Goal: Task Accomplishment & Management: Use online tool/utility

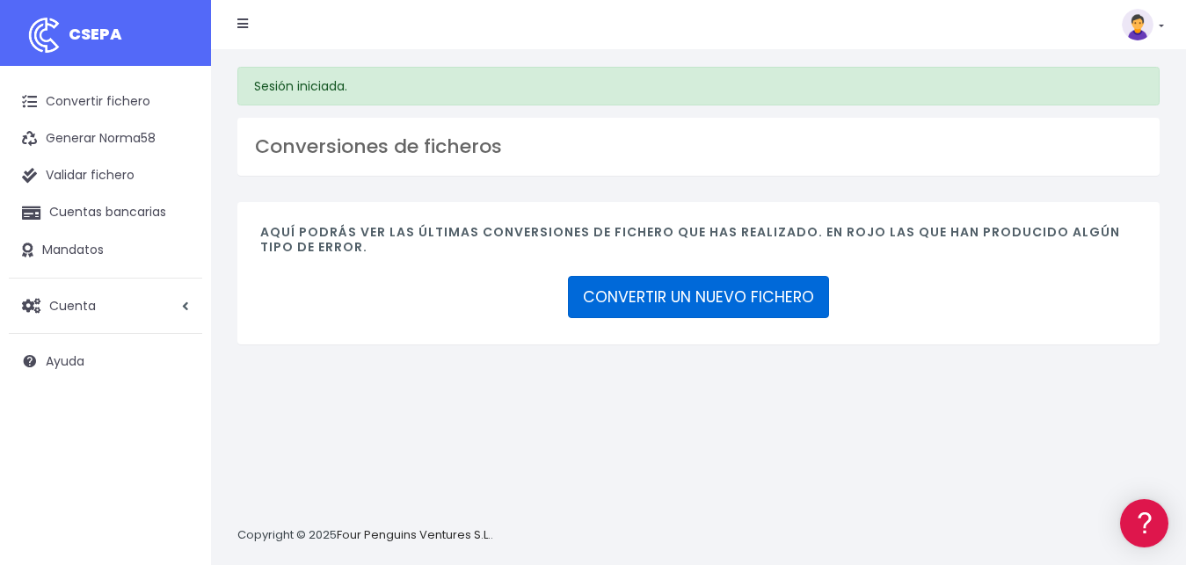
click at [702, 298] on link "CONVERTIR UN NUEVO FICHERO" at bounding box center [698, 297] width 261 height 42
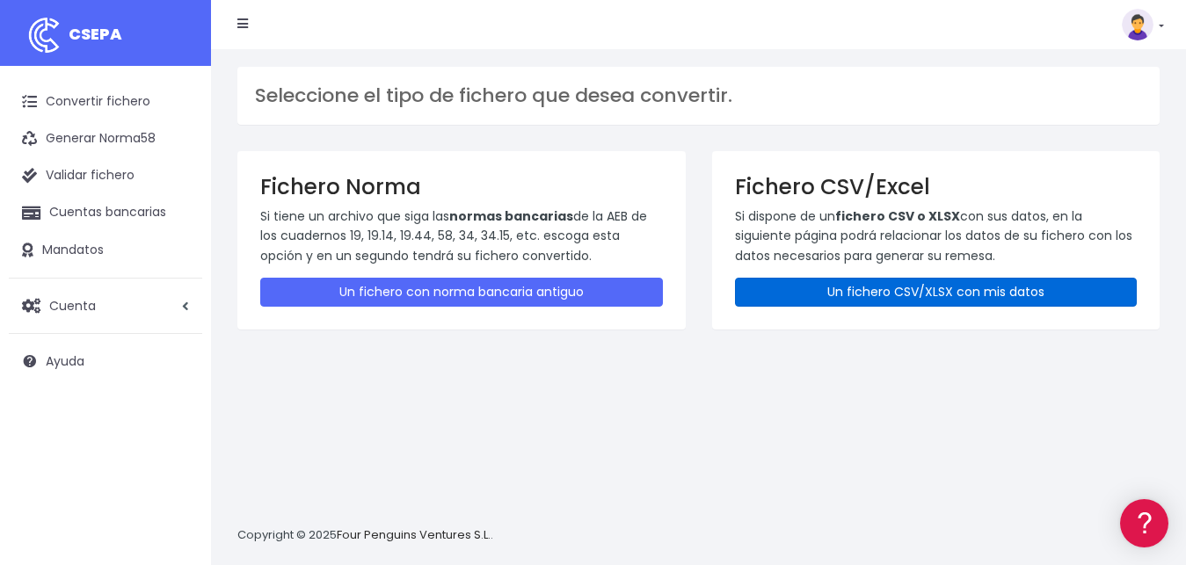
click at [831, 285] on link "Un fichero CSV/XLSX con mis datos" at bounding box center [936, 292] width 403 height 29
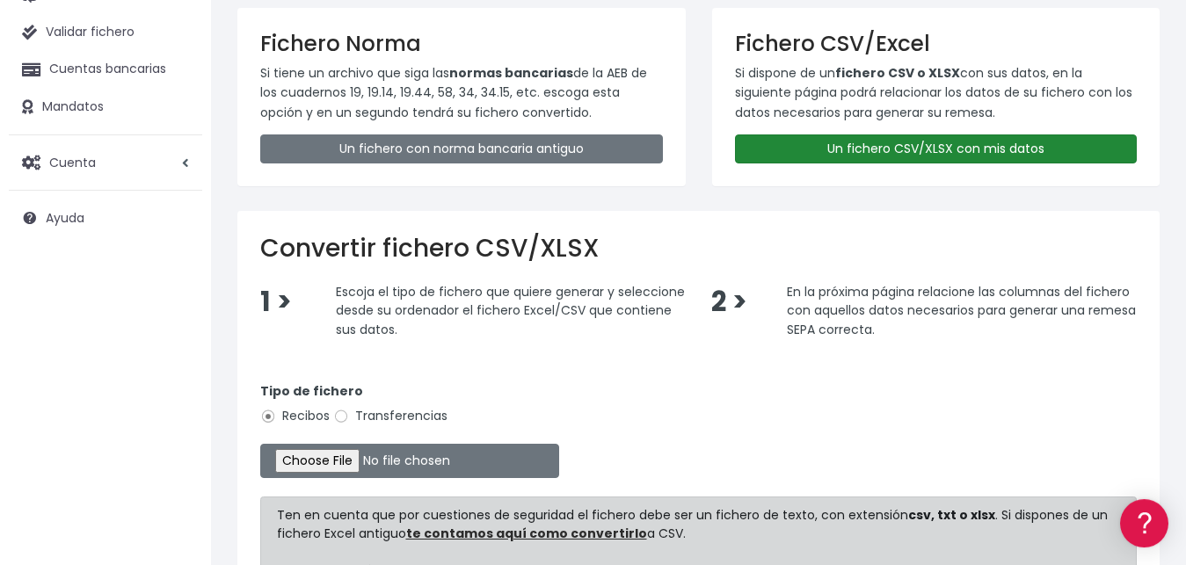
scroll to position [269, 0]
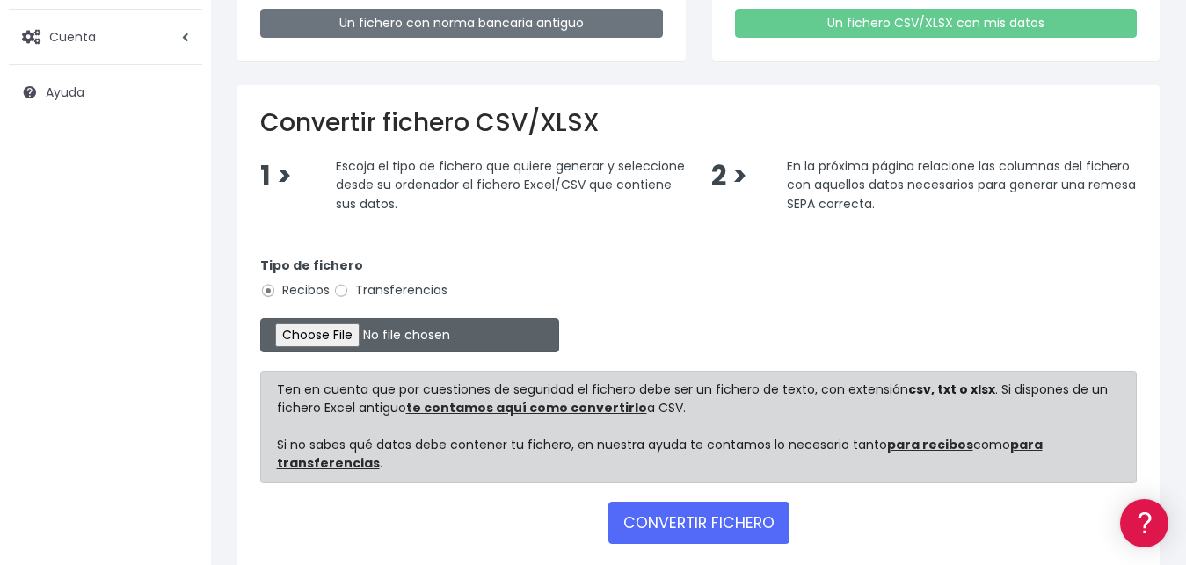
click at [318, 328] on input "file" at bounding box center [409, 335] width 299 height 34
type input "C:\fakepath\LIBRO VALIDO SOCIOS CLUB TAURINO GIRO BANCARIO.xlsx"
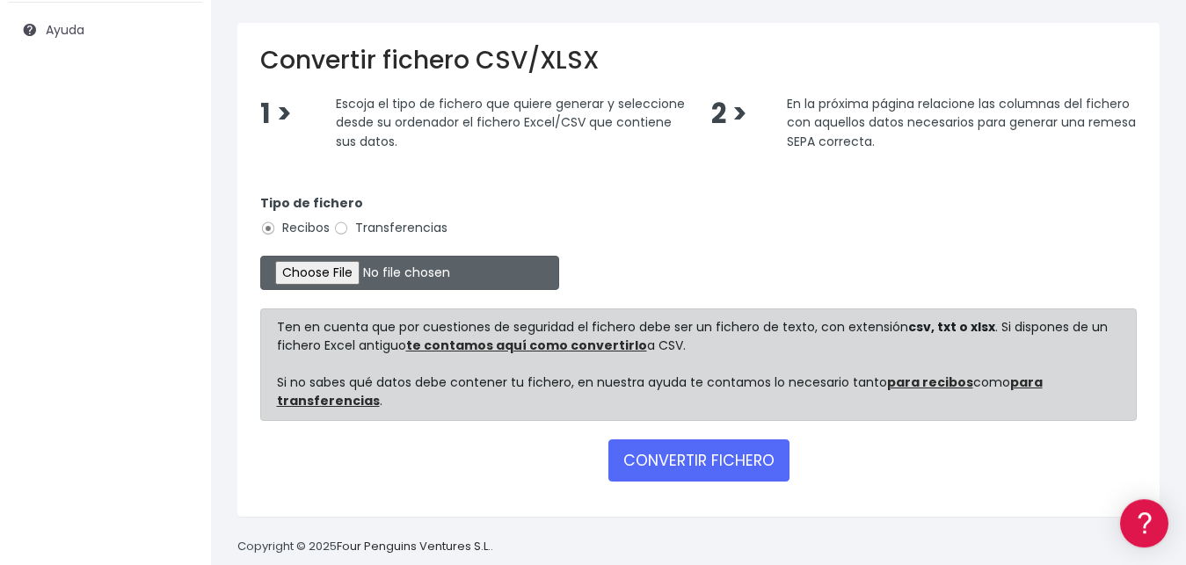
scroll to position [357, 0]
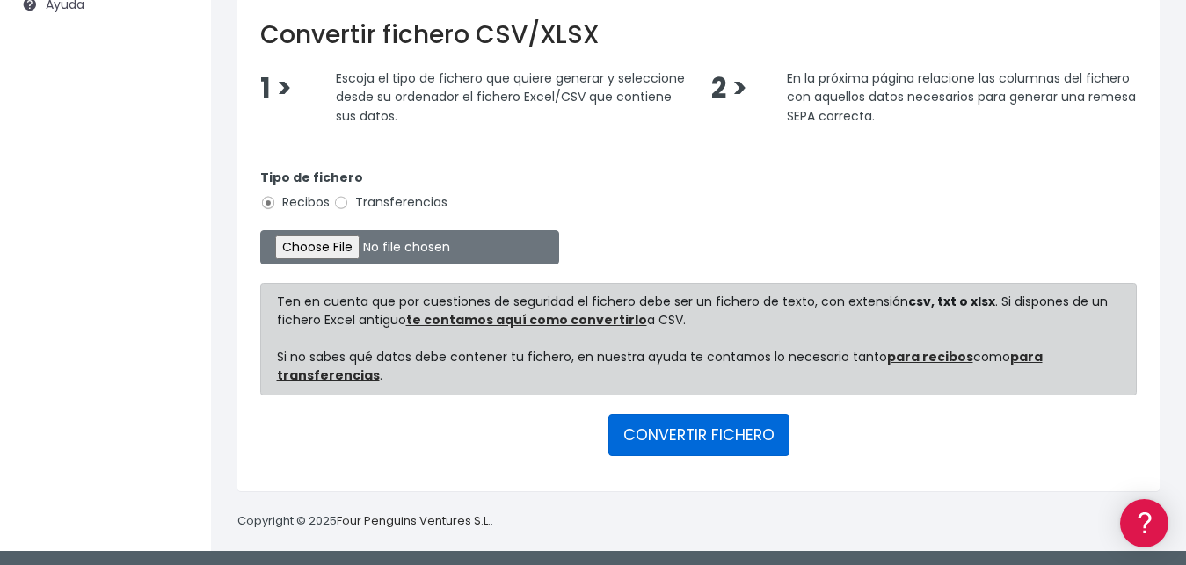
click at [702, 432] on button "CONVERTIR FICHERO" at bounding box center [698, 435] width 181 height 42
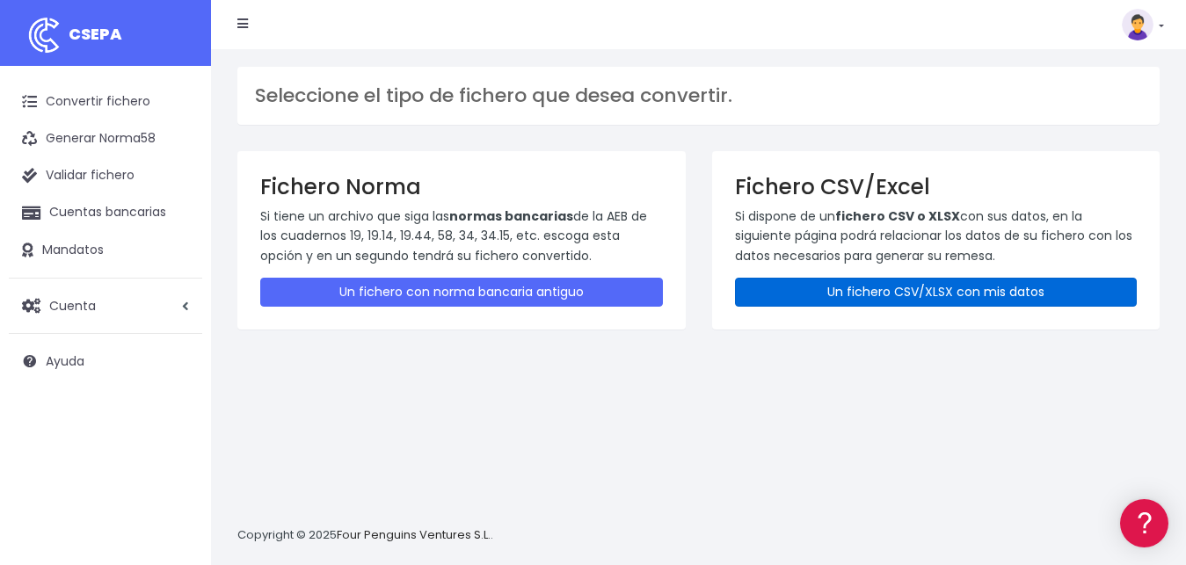
click at [911, 287] on link "Un fichero CSV/XLSX con mis datos" at bounding box center [936, 292] width 403 height 29
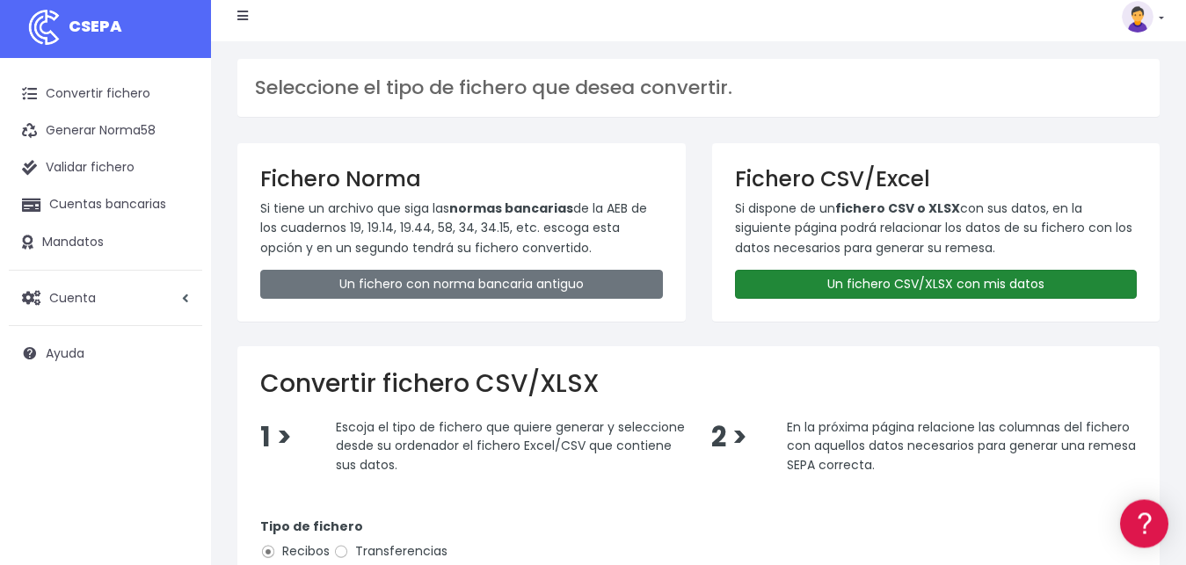
scroll to position [357, 0]
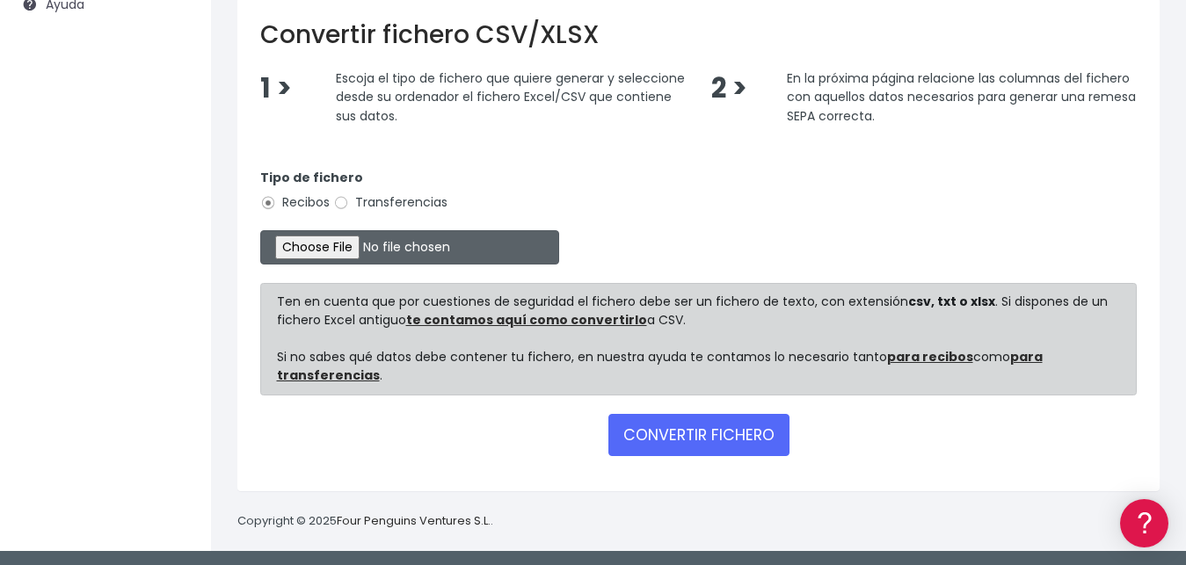
click at [302, 240] on input "file" at bounding box center [409, 247] width 299 height 34
type input "C:\fakepath\LIBRO VALIDO SOCIOS CLUB TAURINO GIRO BANCARIO.xlsx"
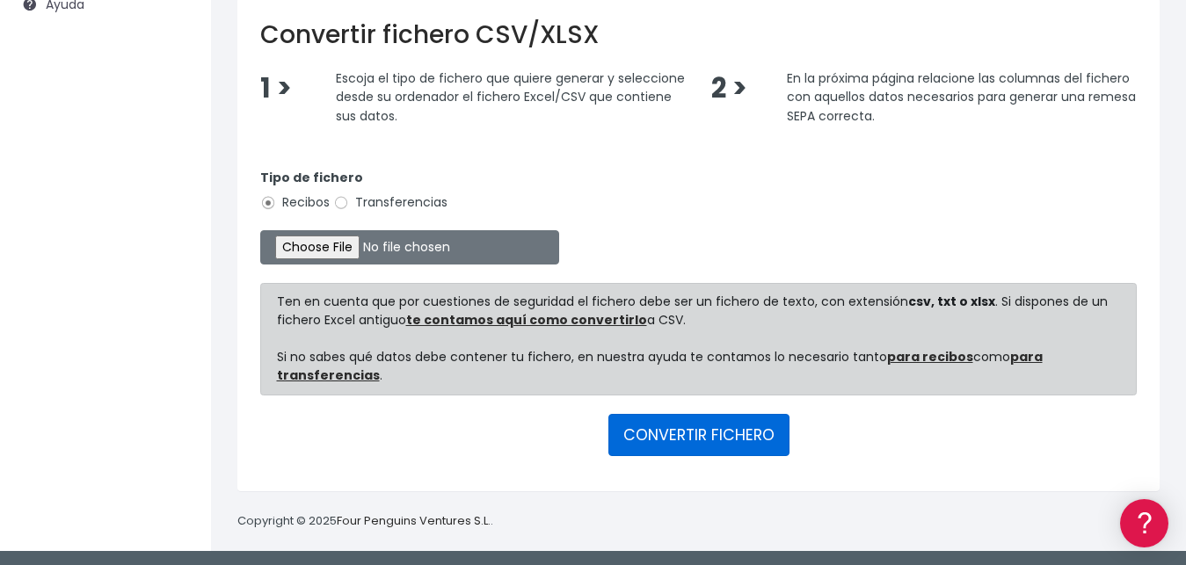
click at [686, 433] on button "CONVERTIR FICHERO" at bounding box center [698, 435] width 181 height 42
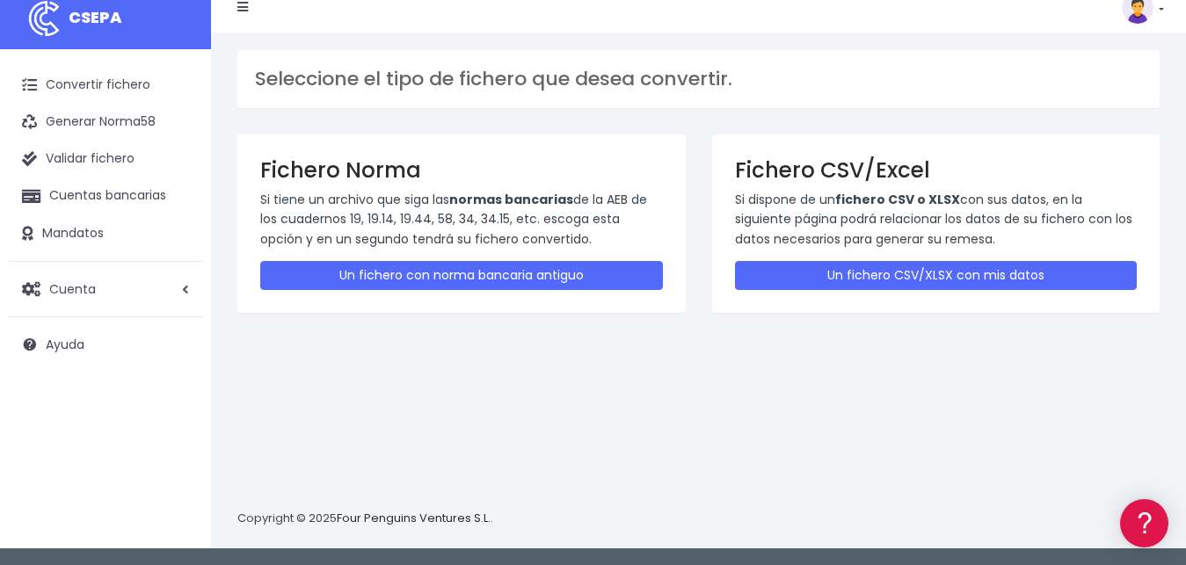
click at [874, 347] on div "Seleccione el tipo de fichero que desea convertir. Fichero Norma Si tiene un ar…" at bounding box center [698, 291] width 975 height 516
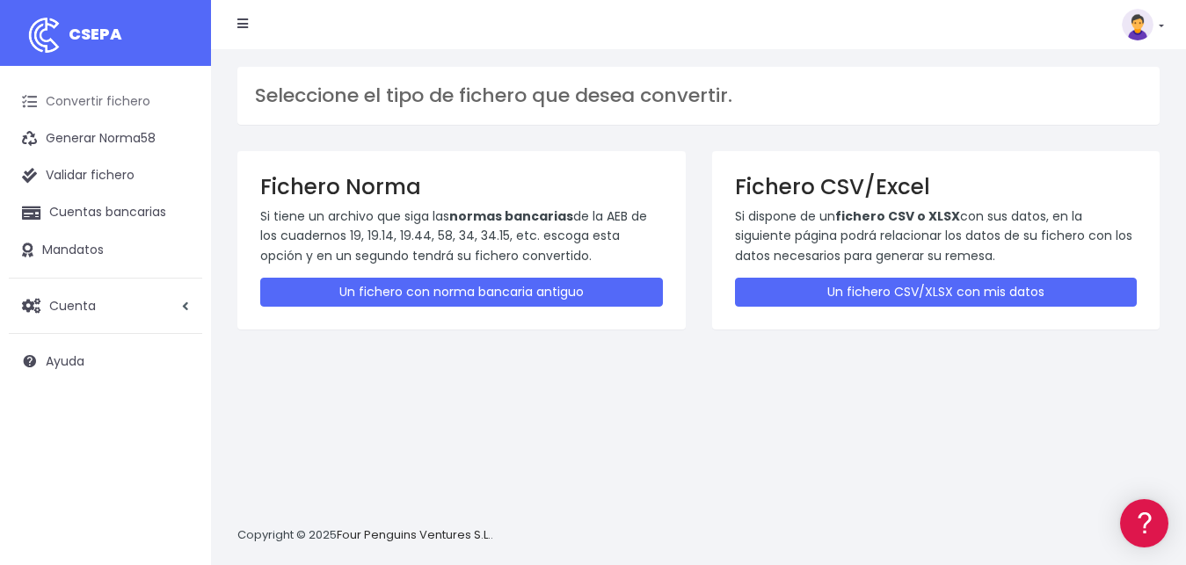
click at [112, 106] on link "Convertir fichero" at bounding box center [105, 102] width 193 height 37
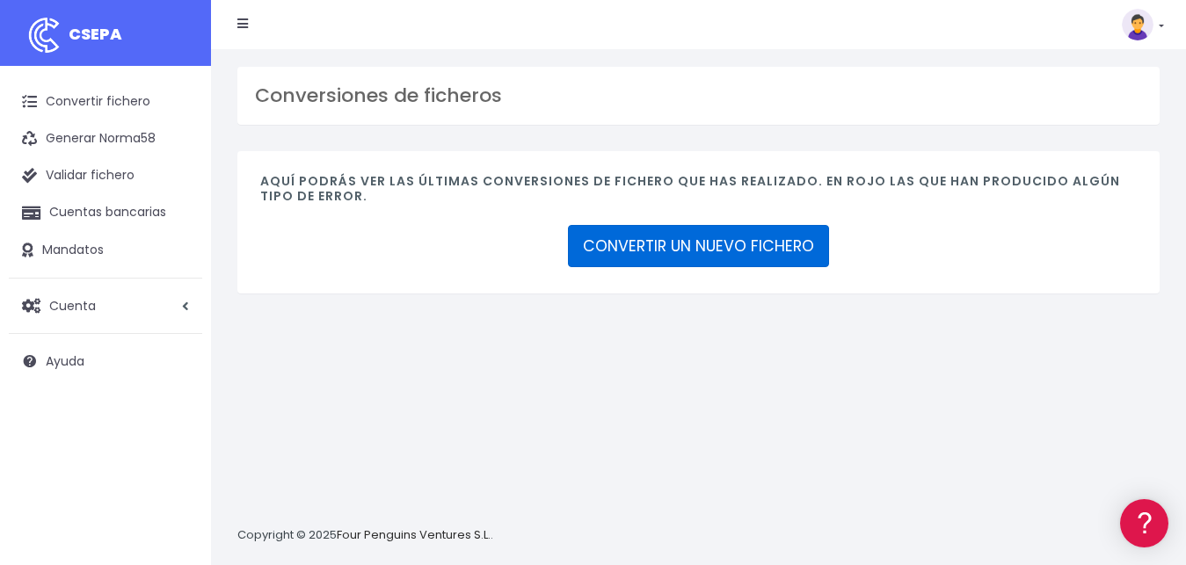
click at [735, 244] on link "CONVERTIR UN NUEVO FICHERO" at bounding box center [698, 246] width 261 height 42
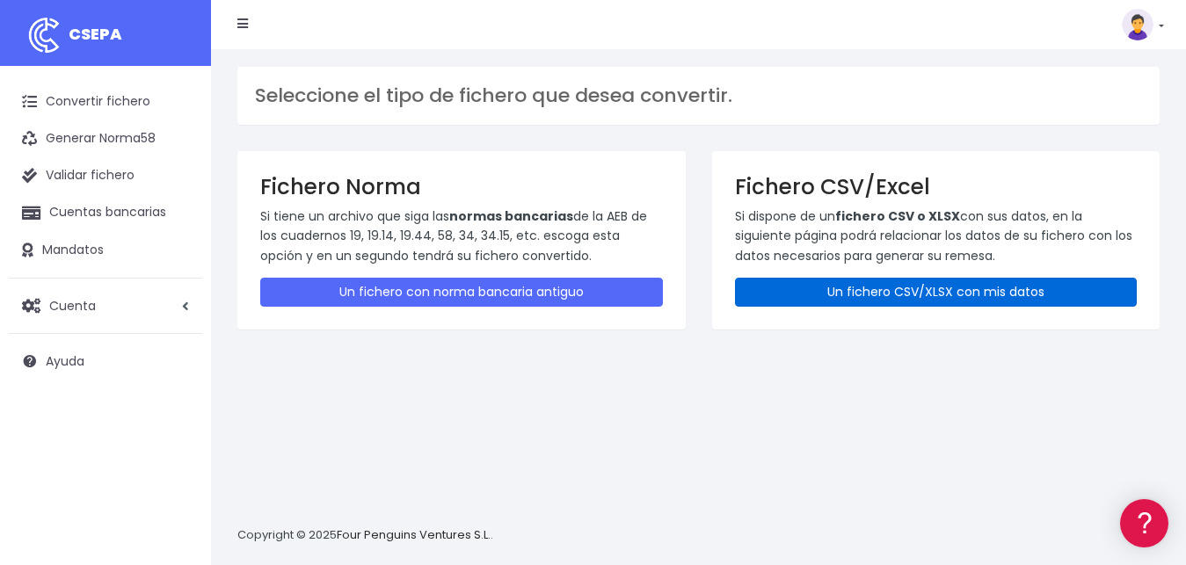
click at [872, 295] on link "Un fichero CSV/XLSX con mis datos" at bounding box center [936, 292] width 403 height 29
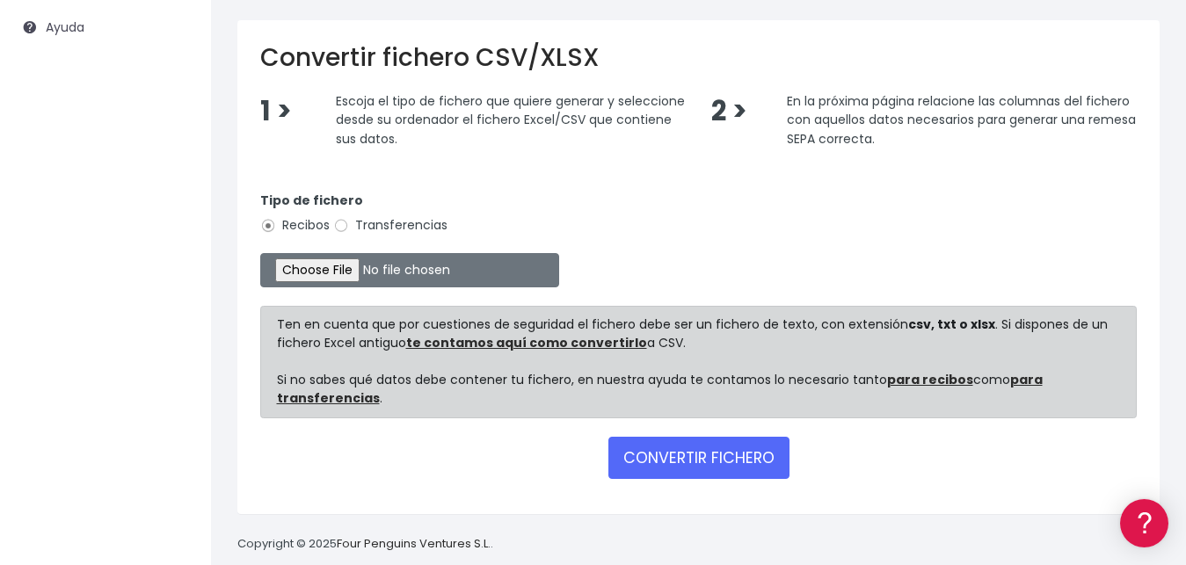
scroll to position [357, 0]
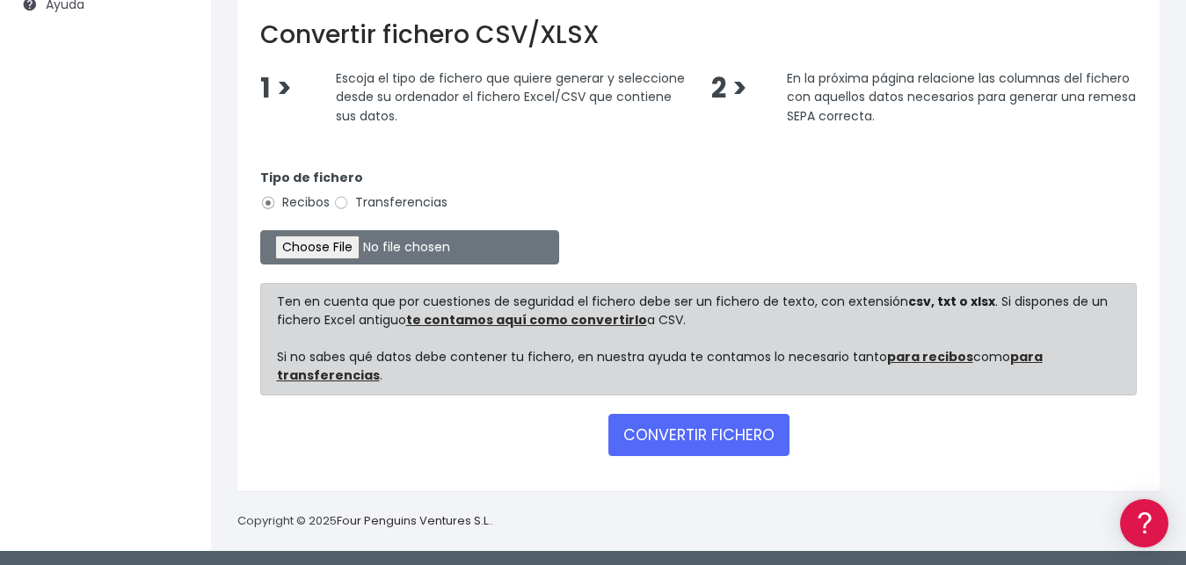
click at [476, 426] on div "CONVERTIR FICHERO" at bounding box center [698, 435] width 877 height 42
click at [455, 453] on div "CONVERTIR FICHERO" at bounding box center [698, 435] width 877 height 42
drag, startPoint x: 495, startPoint y: 429, endPoint x: 400, endPoint y: 241, distance: 210.8
click at [494, 429] on div "CONVERTIR FICHERO" at bounding box center [698, 435] width 877 height 42
click at [319, 242] on input "file" at bounding box center [409, 247] width 299 height 34
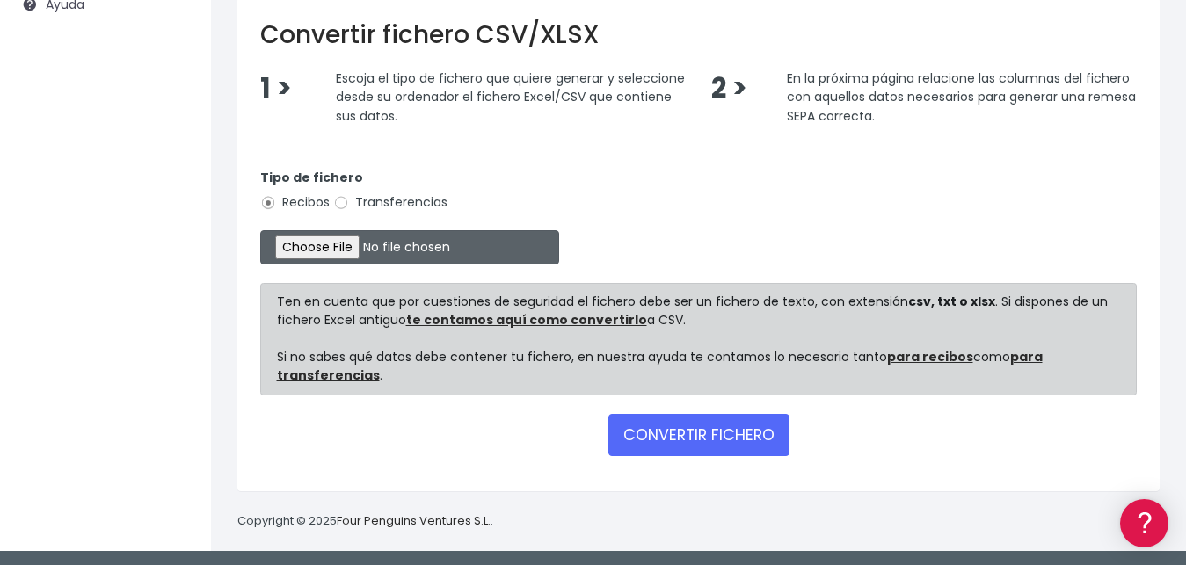
type input "C:\fakepath\REMESA PARA IMPORTAR BANCO.csv"
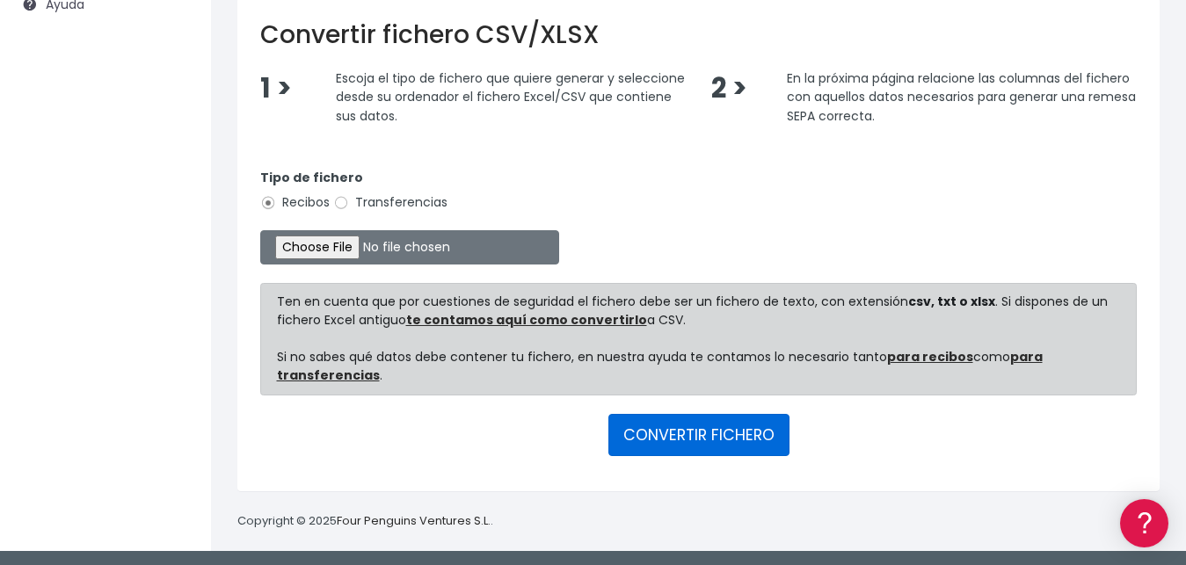
click at [697, 434] on button "CONVERTIR FICHERO" at bounding box center [698, 435] width 181 height 42
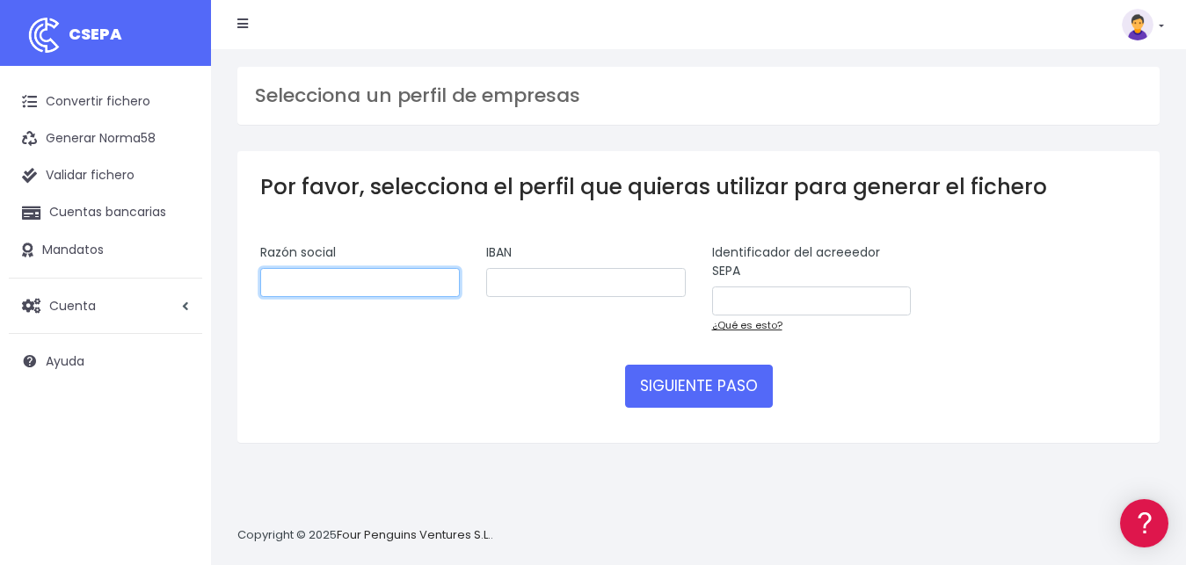
click at [312, 268] on input "text" at bounding box center [360, 283] width 200 height 30
type input "c"
type input "CLUB TAURINO DE CALAHORRA"
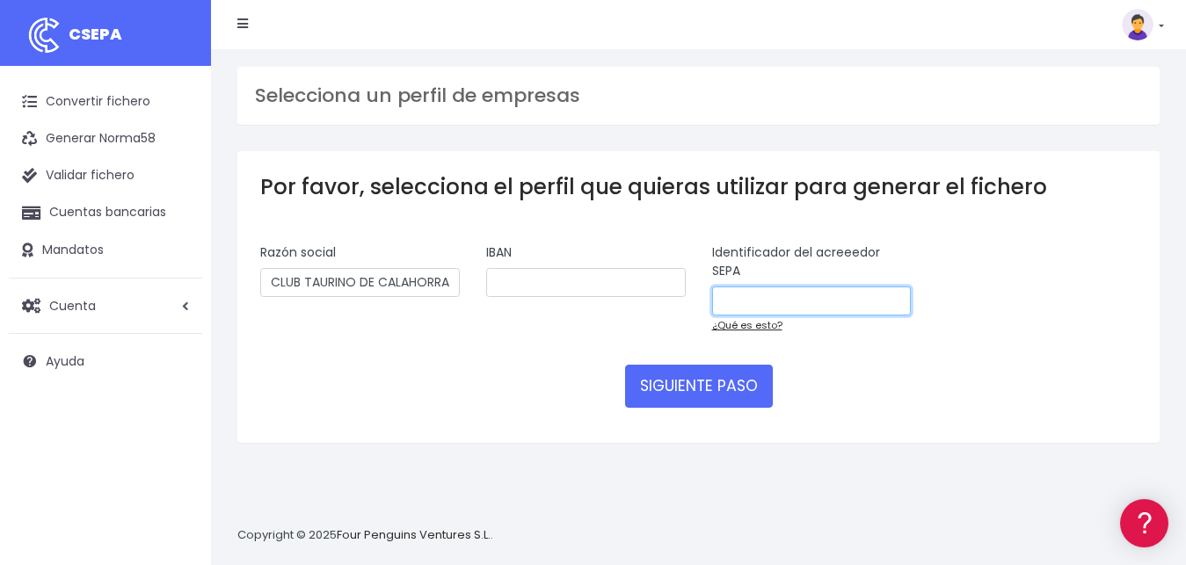
click at [816, 287] on input "text" at bounding box center [812, 302] width 200 height 30
click at [749, 318] on link "¿Qué es esto?" at bounding box center [747, 325] width 70 height 14
click at [746, 287] on input "text" at bounding box center [812, 302] width 200 height 30
paste input "ES-74-000G26179051"
type input "ES-74-000G26179051"
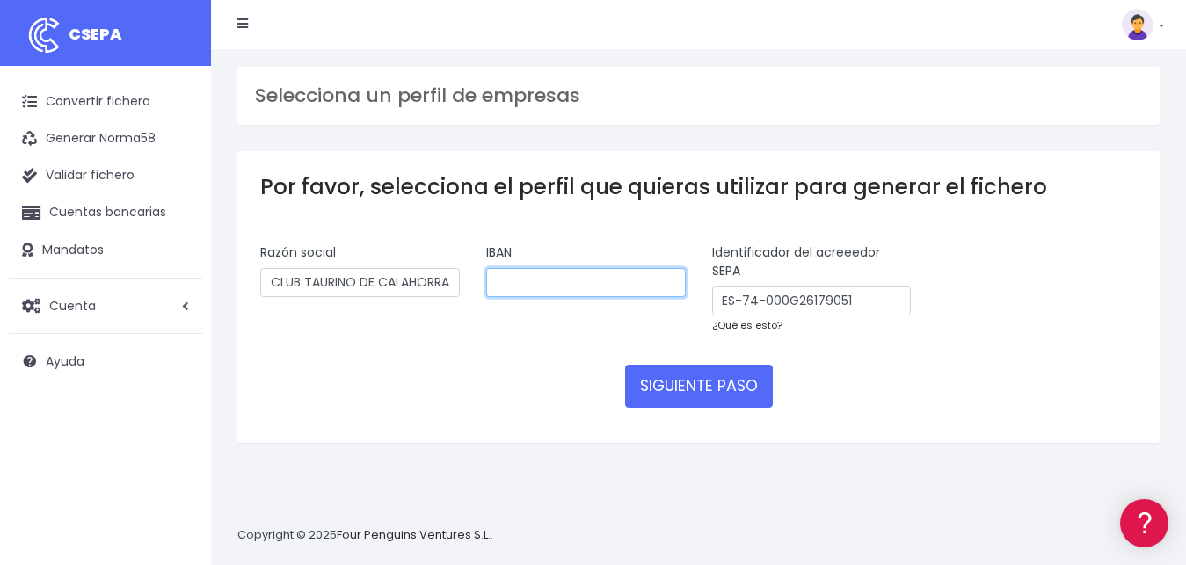
click at [531, 268] on input "text" at bounding box center [586, 283] width 200 height 30
paste input "ES67 0081 7151 2900 0107 4011"
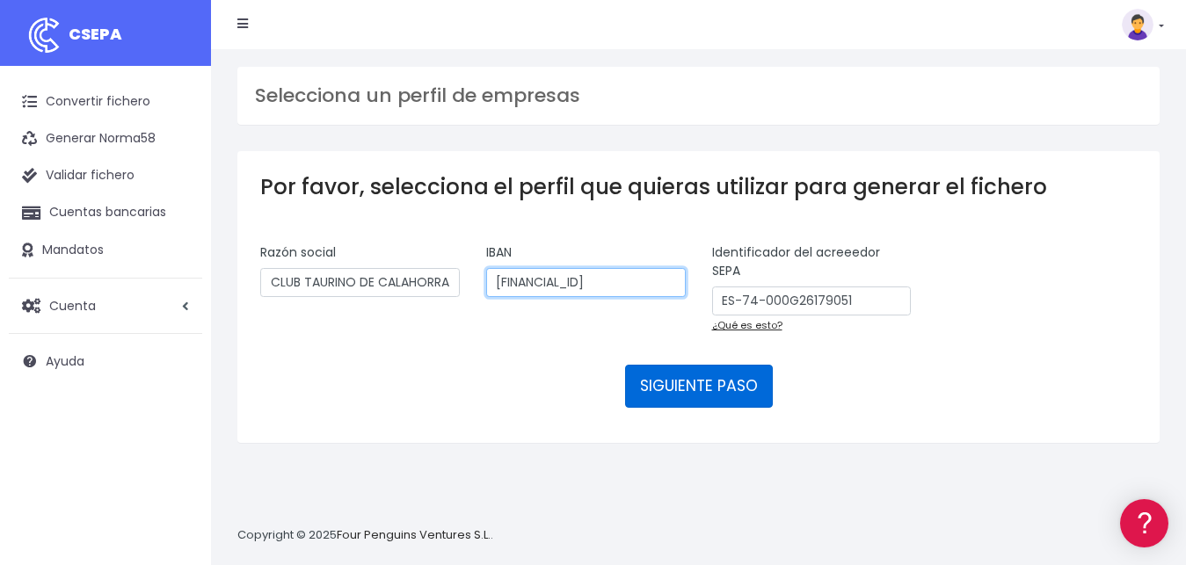
type input "ES67 0081 7151 2900 0107 4011"
click at [700, 365] on button "SIGUIENTE PASO" at bounding box center [699, 386] width 148 height 42
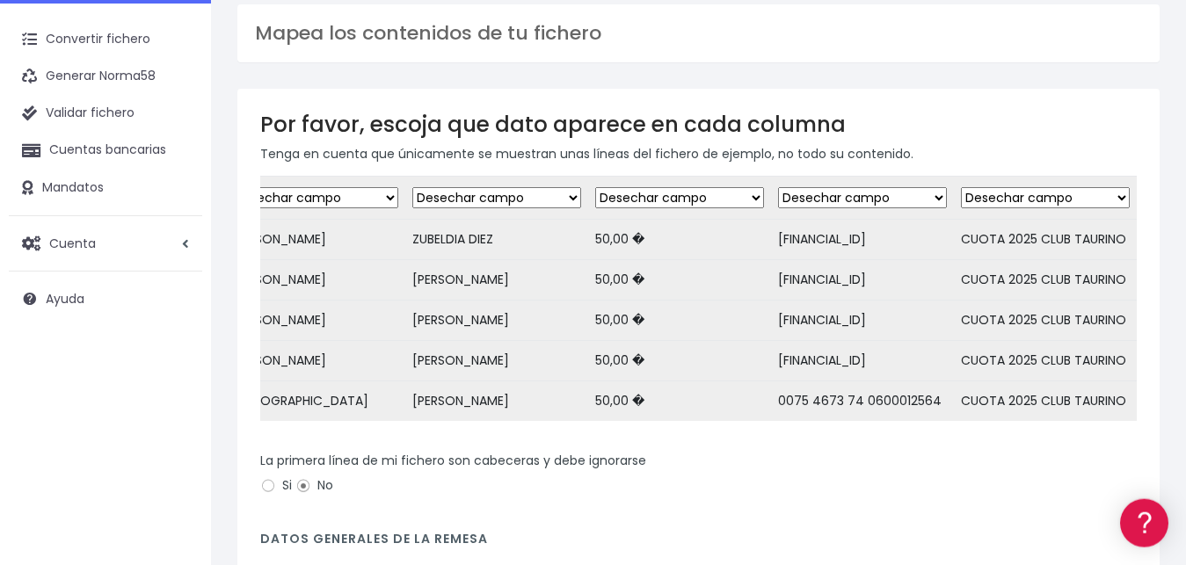
scroll to position [90, 0]
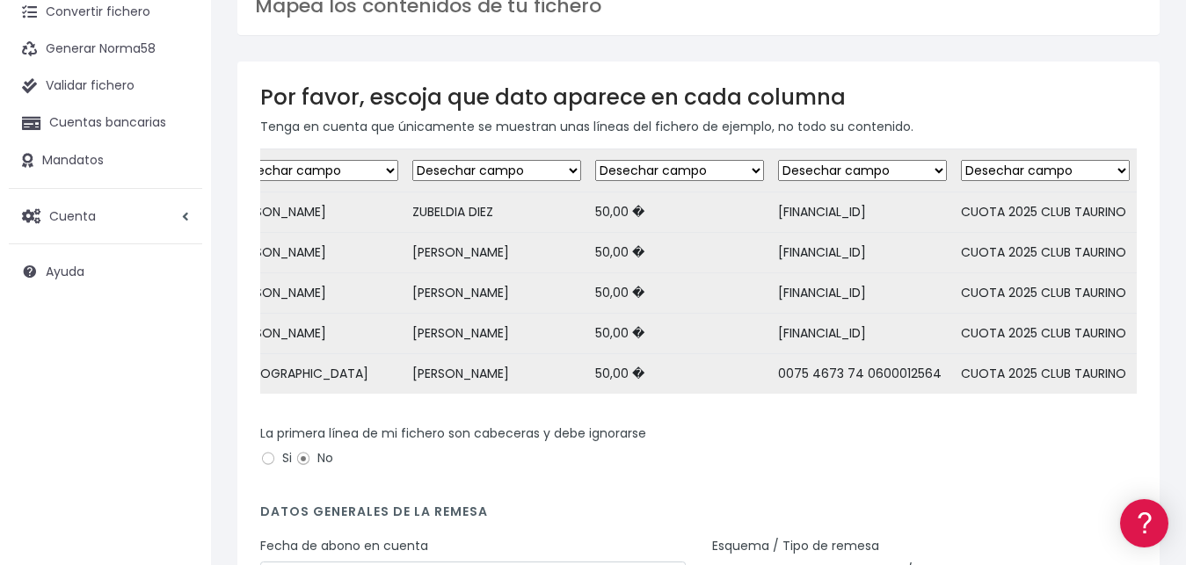
drag, startPoint x: 1128, startPoint y: 401, endPoint x: 1130, endPoint y: 390, distance: 10.7
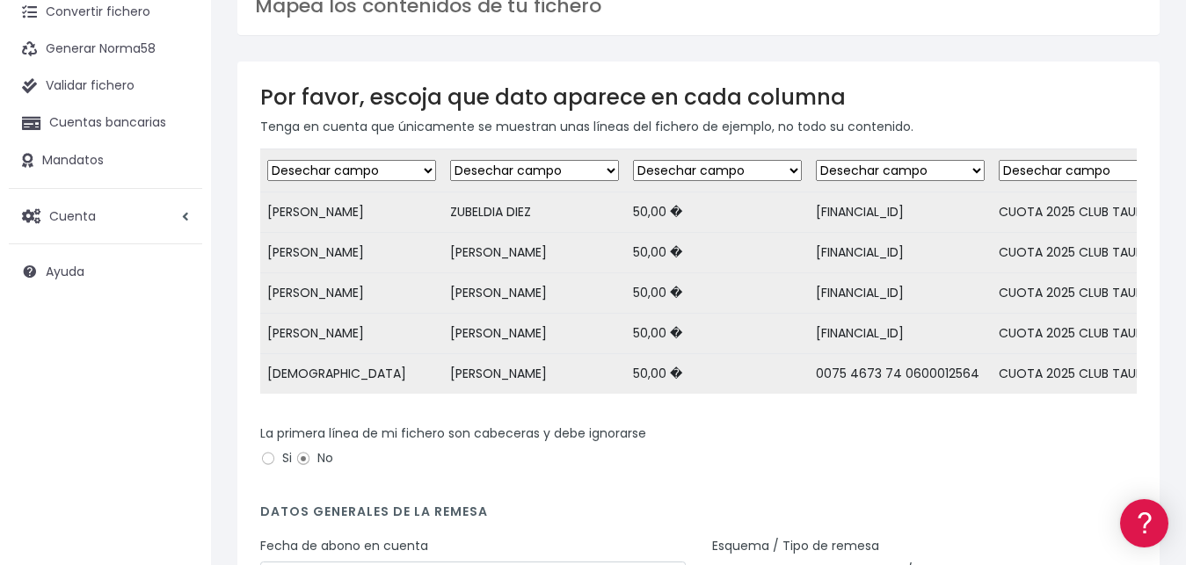
click at [816, 160] on select "Desechar campo Cliente: nombre Cliente: DNI Cliente: Email Cliente: Dirección C…" at bounding box center [900, 170] width 169 height 21
click at [1013, 95] on h3 "Por favor, escoja que dato aparece en cada columna" at bounding box center [698, 96] width 877 height 25
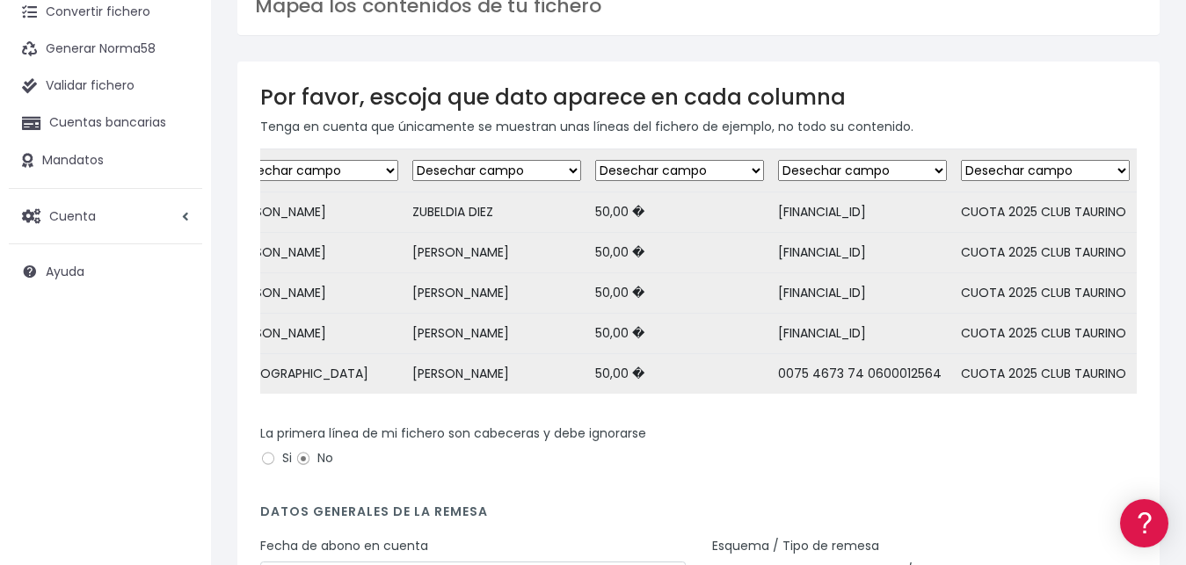
scroll to position [0, 0]
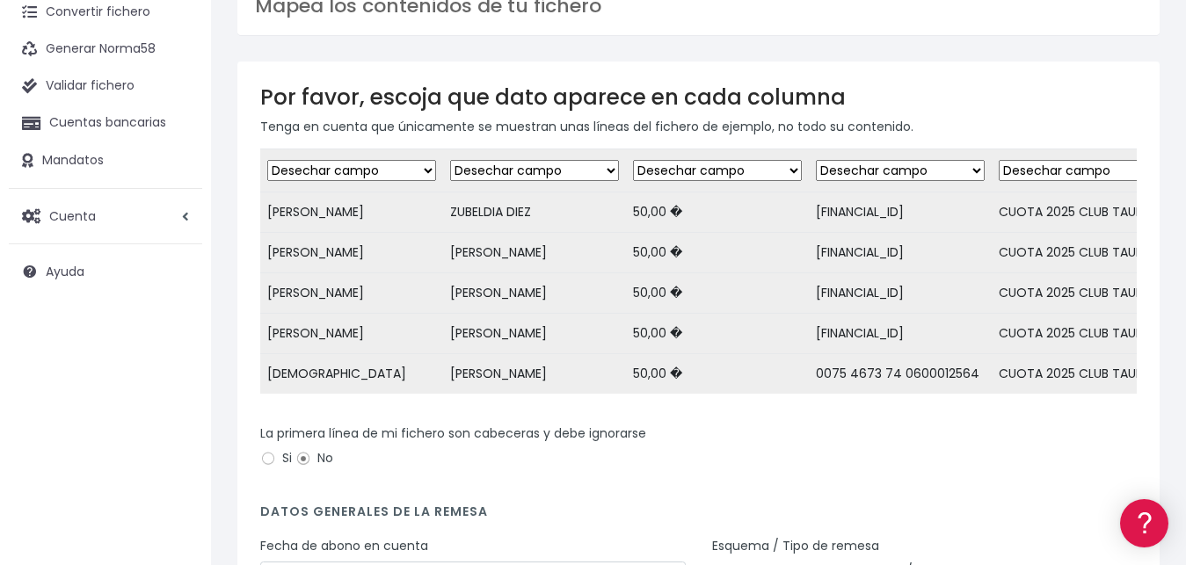
click at [690, 220] on td "50,00 �" at bounding box center [717, 213] width 183 height 40
click at [633, 160] on select "Desechar campo Cliente: nombre Cliente: DNI Cliente: Email Cliente: Dirección C…" at bounding box center [717, 170] width 169 height 21
click at [895, 76] on div "Por favor, escoja que dato aparece en cada columna Tenga en cuenta que únicamen…" at bounding box center [698, 390] width 922 height 657
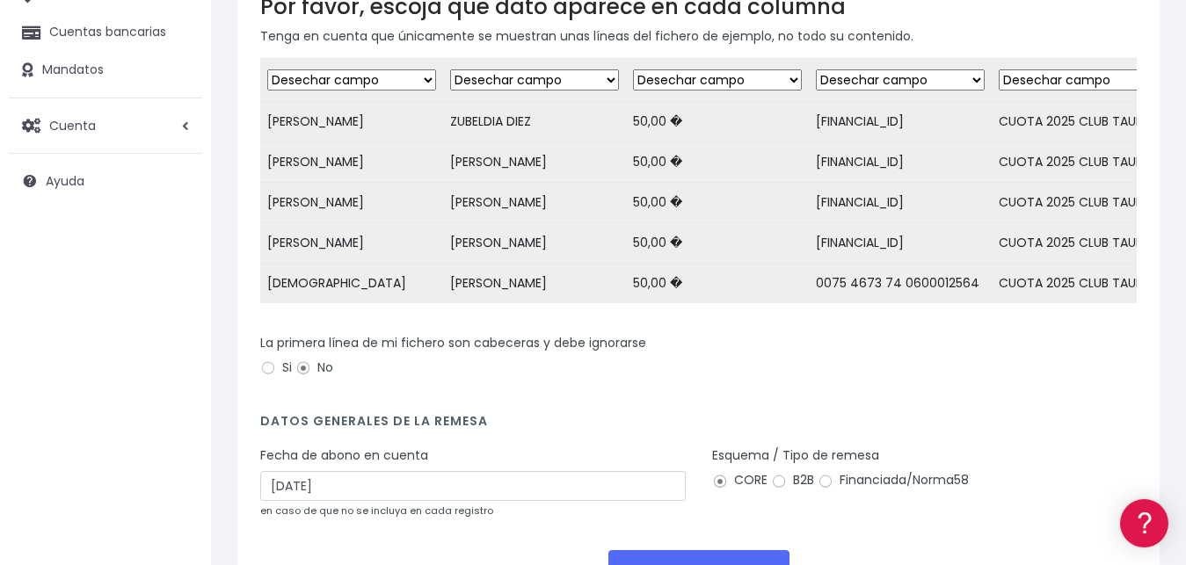
scroll to position [269, 0]
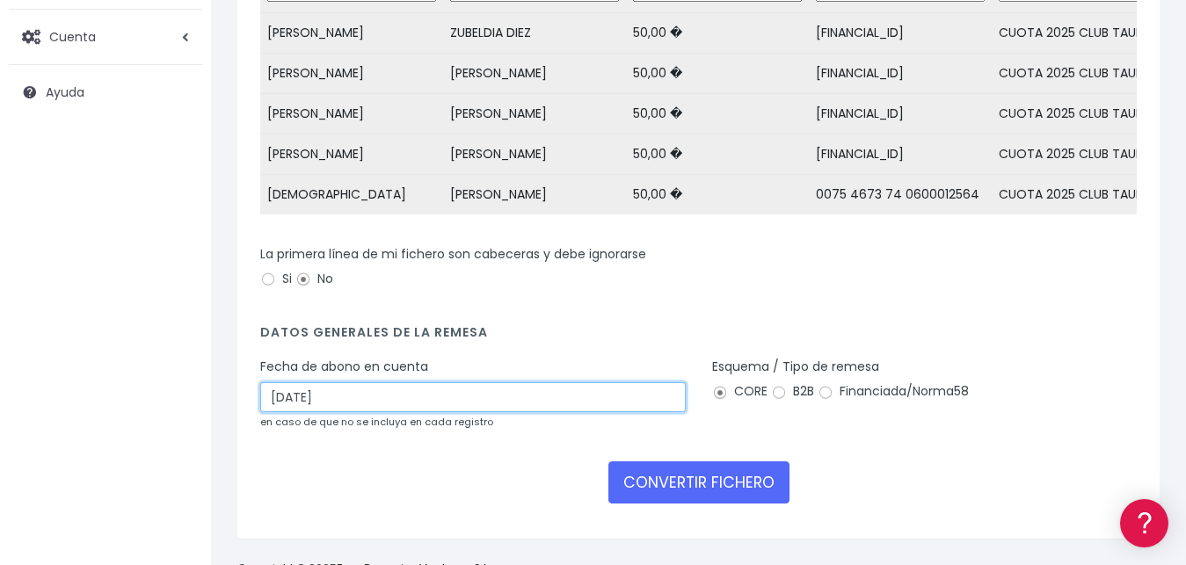
click at [381, 412] on input "04/09/2025" at bounding box center [473, 397] width 426 height 30
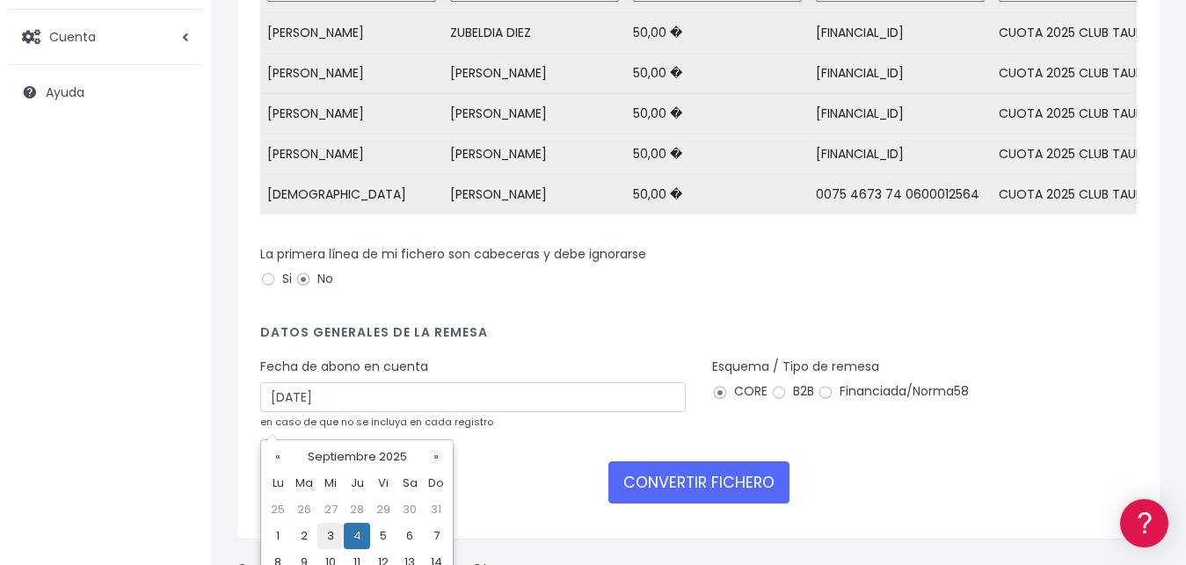
click at [328, 533] on td "3" at bounding box center [330, 536] width 26 height 26
type input "03/09/2025"
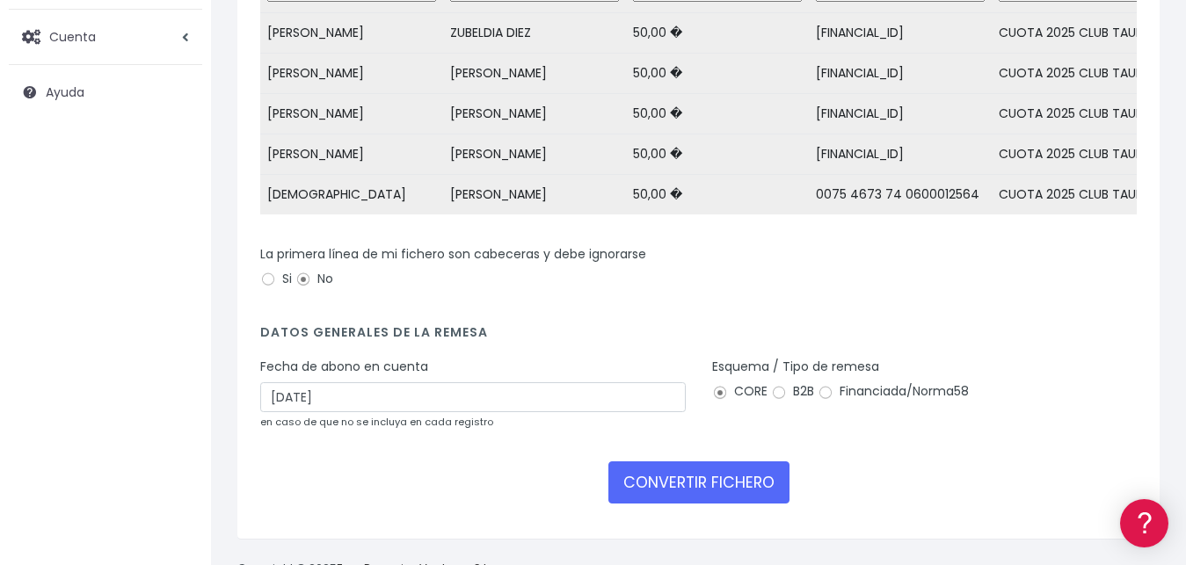
scroll to position [338, 0]
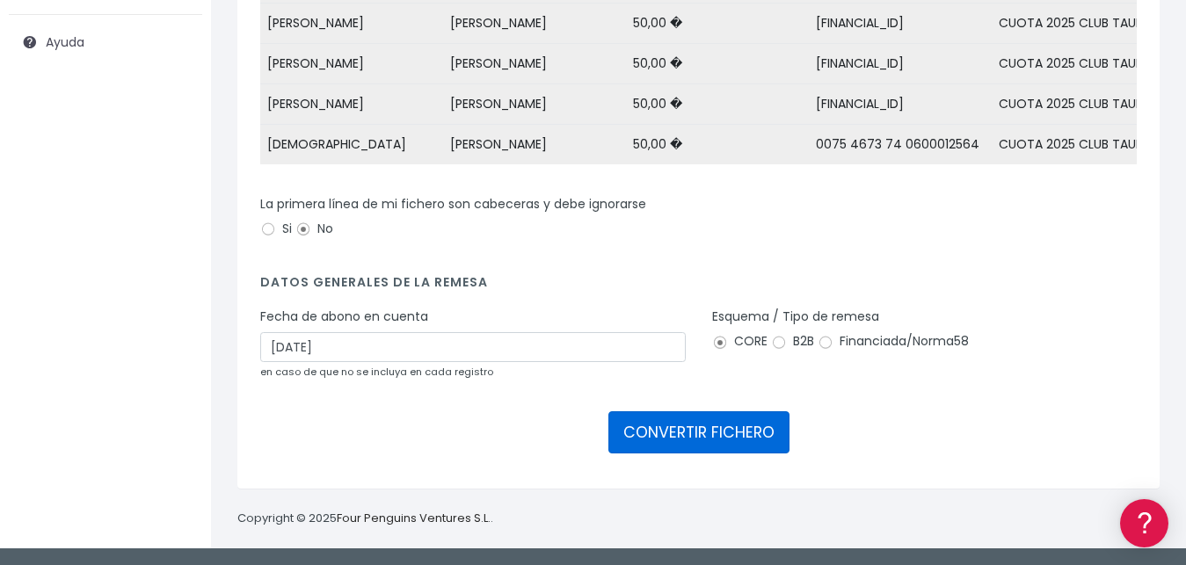
click at [658, 434] on button "CONVERTIR FICHERO" at bounding box center [698, 432] width 181 height 42
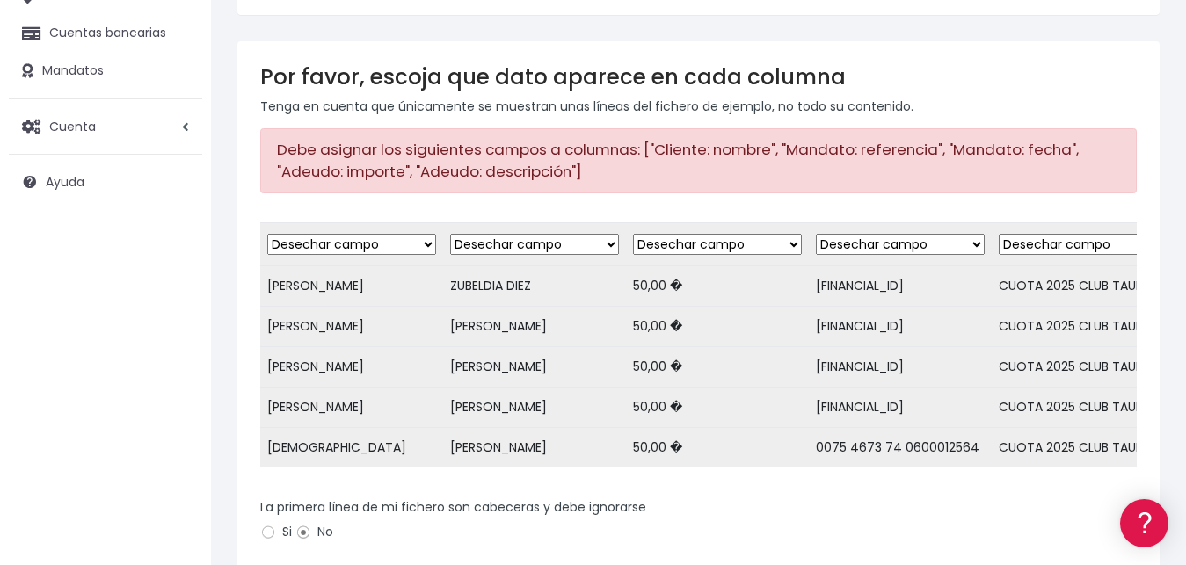
click at [267, 234] on select "Desechar campo Cliente: nombre Cliente: DNI Cliente: Email Cliente: Dirección C…" at bounding box center [351, 244] width 169 height 21
drag, startPoint x: 395, startPoint y: 246, endPoint x: 392, endPoint y: 197, distance: 49.3
click at [394, 192] on div "Debe asignar los siguientes campos a columnas: ["Cliente: nombre", "Mandato: re…" at bounding box center [698, 160] width 877 height 64
click at [267, 234] on select "Desechar campo Cliente: nombre Cliente: DNI Cliente: Email Cliente: Dirección C…" at bounding box center [351, 244] width 169 height 21
select select "debtor"
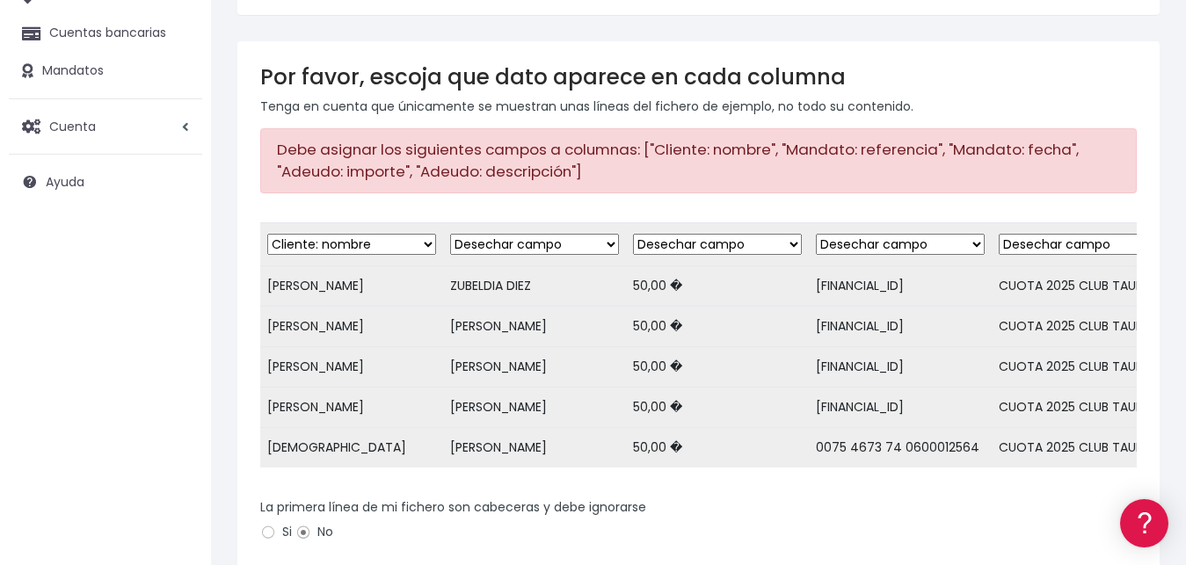
click option "Cliente: nombre" at bounding box center [0, 0] width 0 height 0
click at [450, 234] on select "Desechar campo Cliente: nombre Cliente: DNI Cliente: Email Cliente: Dirección C…" at bounding box center [534, 244] width 169 height 21
select select "debtor"
click option "Cliente: nombre" at bounding box center [0, 0] width 0 height 0
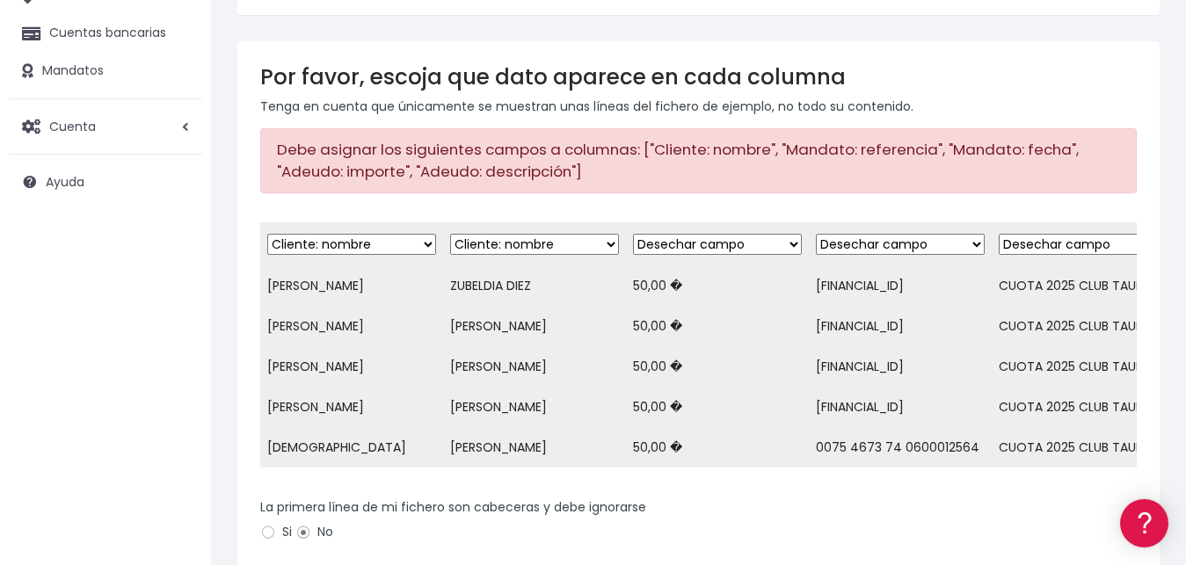
click at [710, 234] on td "Desechar campo Cliente: nombre Cliente: DNI Cliente: Email Cliente: Dirección C…" at bounding box center [717, 244] width 183 height 43
click at [633, 234] on select "Desechar campo Cliente: nombre Cliente: DNI Cliente: Email Cliente: Dirección C…" at bounding box center [717, 244] width 169 height 21
select select "amount"
click option "Adeudo: importe" at bounding box center [0, 0] width 0 height 0
select select "iban"
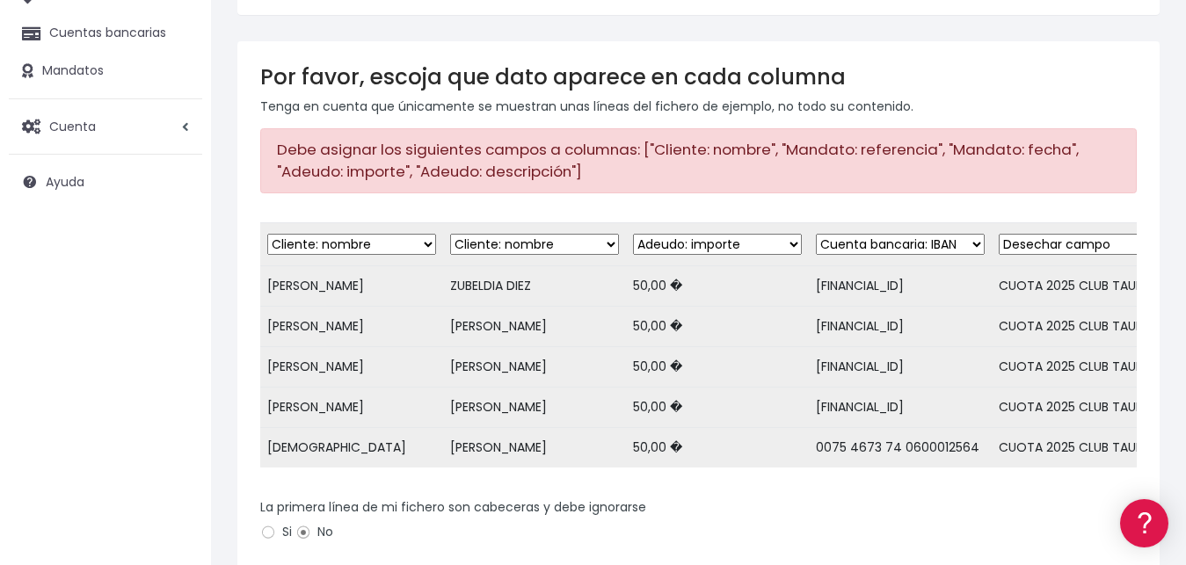
click option "Cuenta bancaria: IBAN" at bounding box center [0, 0] width 0 height 0
click at [999, 234] on select "Desechar campo Cliente: nombre Cliente: DNI Cliente: Email Cliente: Dirección C…" at bounding box center [1083, 244] width 169 height 21
select select "customer_reference"
click option "Cliente: referencia" at bounding box center [0, 0] width 0 height 0
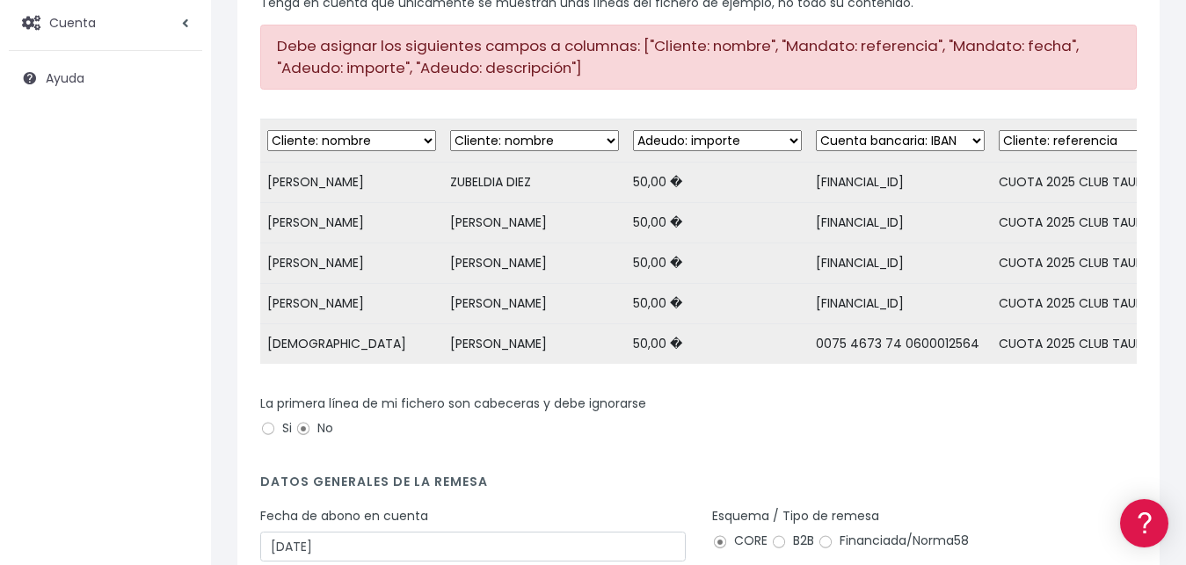
scroll to position [448, 0]
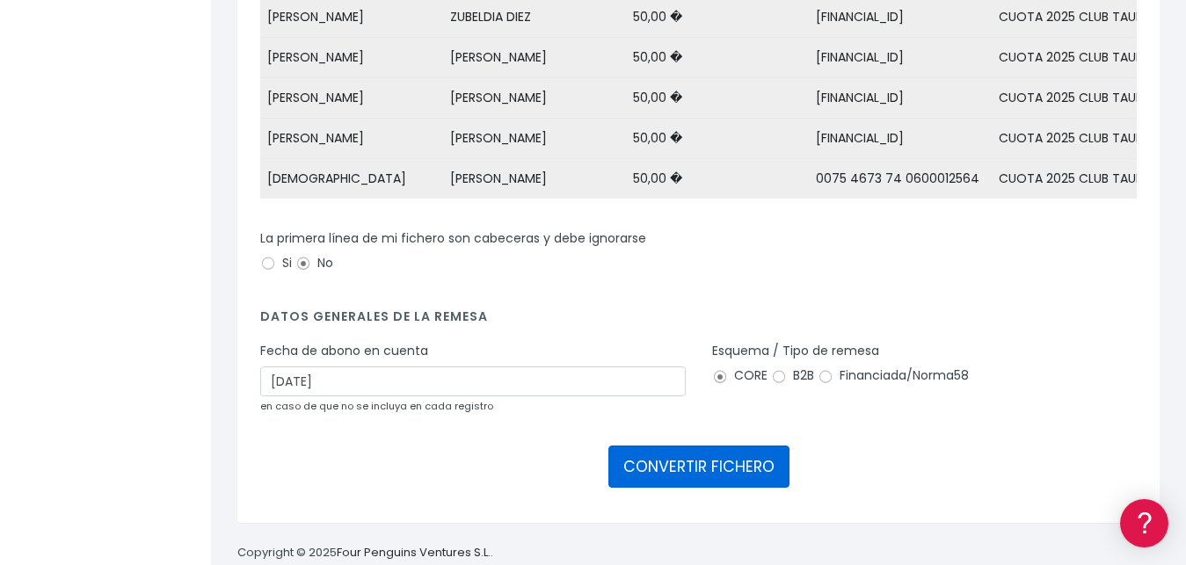
click at [737, 488] on button "CONVERTIR FICHERO" at bounding box center [698, 467] width 181 height 42
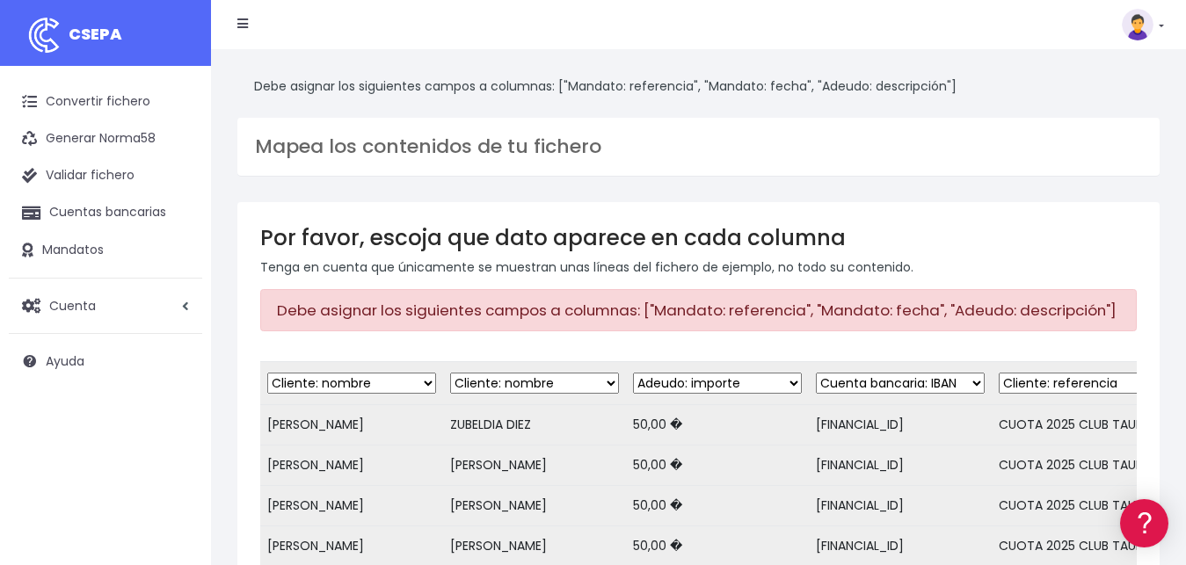
click at [981, 311] on div "Debe asignar los siguientes campos a columnas: ["Mandato: referencia", "Mandato…" at bounding box center [698, 310] width 877 height 42
drag, startPoint x: 834, startPoint y: 311, endPoint x: 724, endPoint y: 322, distance: 110.4
click at [830, 312] on div "Debe asignar los siguientes campos a columnas: ["Mandato: referencia", "Mandato…" at bounding box center [698, 310] width 877 height 42
drag, startPoint x: 715, startPoint y: 335, endPoint x: 582, endPoint y: 310, distance: 135.0
click at [713, 335] on div "Por favor, escoja que dato aparece en cada columna Tenga en cuenta que únicamen…" at bounding box center [698, 566] width 922 height 729
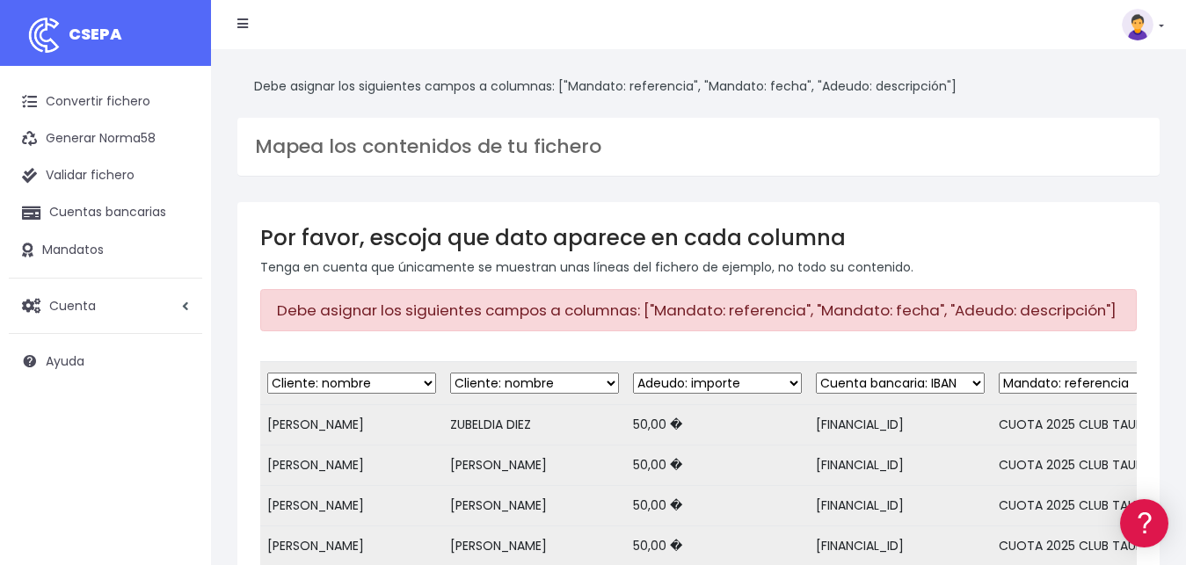
click option "Mandato: referencia" at bounding box center [0, 0] width 0 height 0
click at [1045, 243] on h3 "Por favor, escoja que dato aparece en cada columna" at bounding box center [698, 237] width 877 height 25
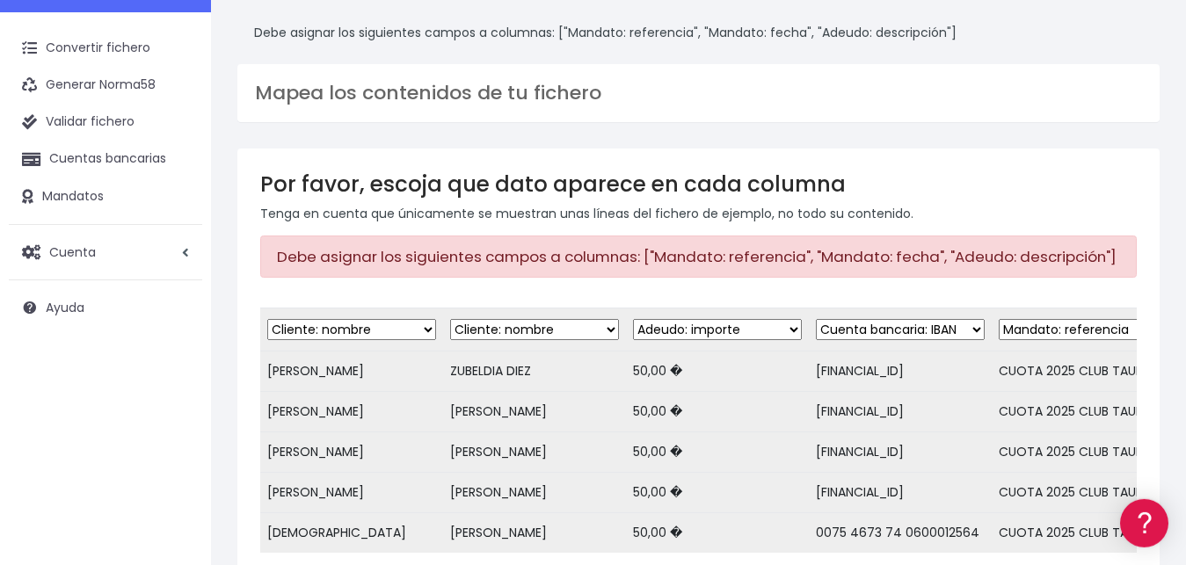
scroll to position [90, 0]
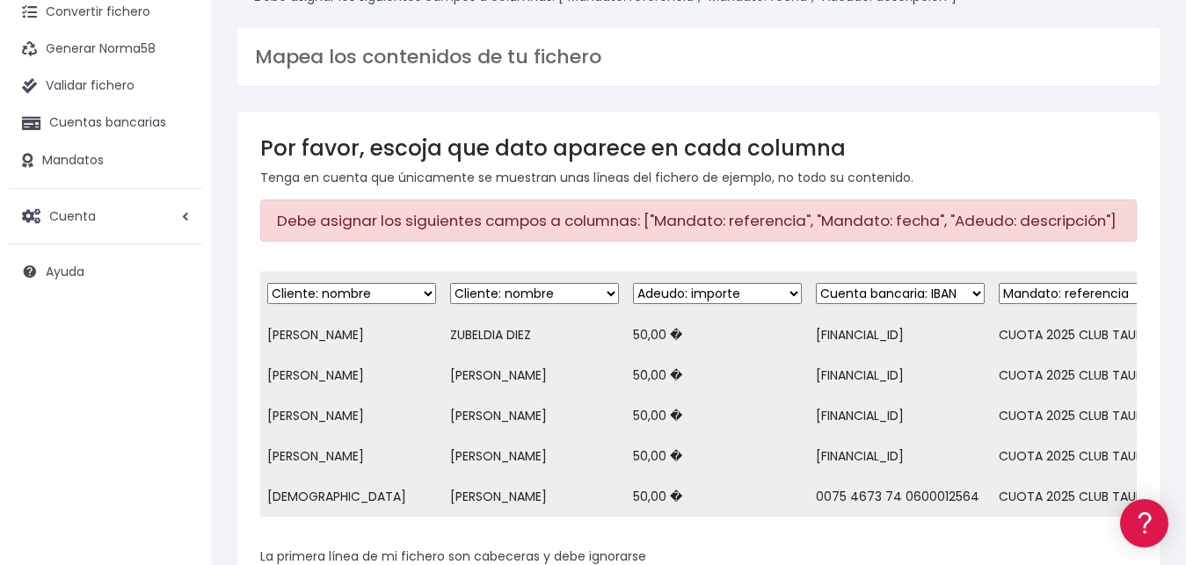
click at [999, 283] on select "Desechar campo Cliente: nombre Cliente: DNI Cliente: Email Cliente: Dirección C…" at bounding box center [1083, 293] width 169 height 21
select select "description"
click option "Adeudo: descripción" at bounding box center [0, 0] width 0 height 0
click at [959, 260] on div "Por favor, escoja que dato aparece en cada columna Tenga en cuenta que únicamen…" at bounding box center [698, 477] width 922 height 729
click at [707, 248] on div "Por favor, escoja que dato aparece en cada columna Tenga en cuenta que únicamen…" at bounding box center [698, 477] width 922 height 729
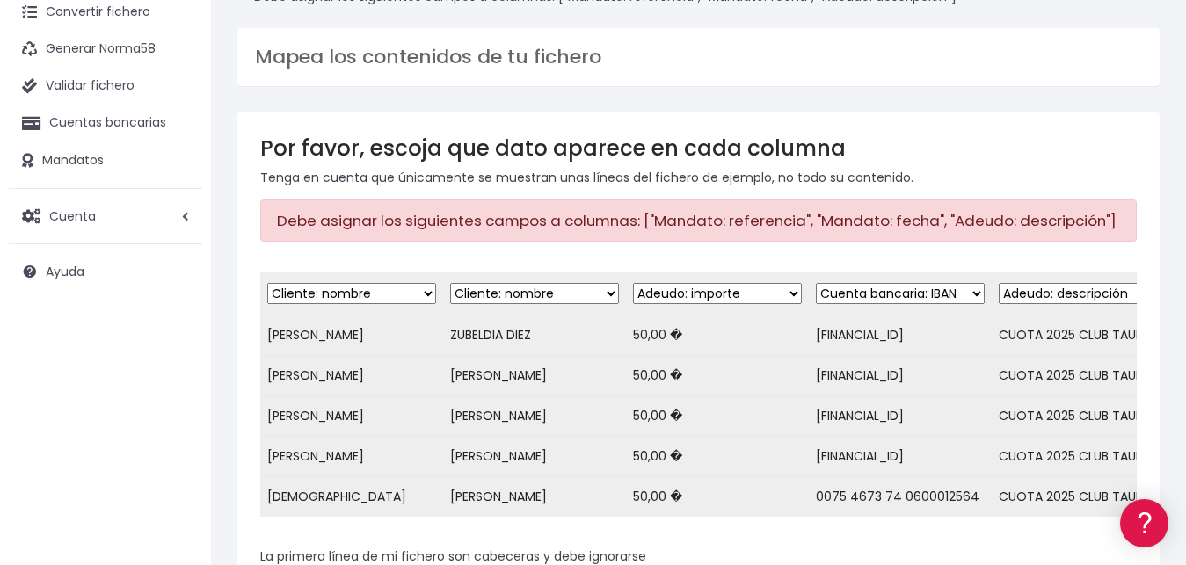
click at [702, 260] on div "Por favor, escoja que dato aparece en cada columna Tenga en cuenta que únicamen…" at bounding box center [698, 477] width 922 height 729
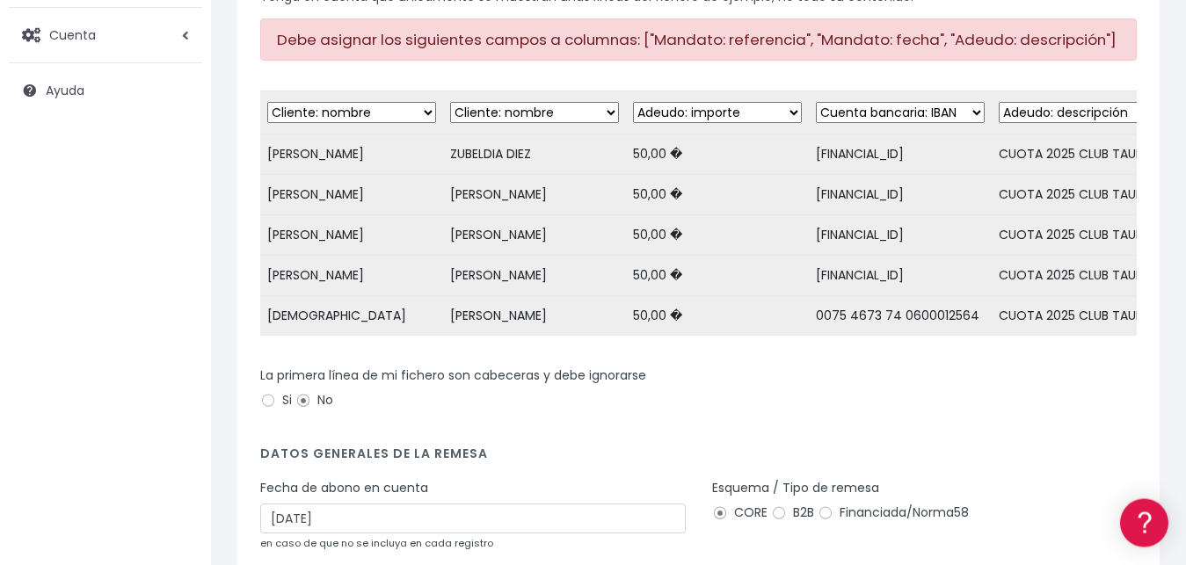
scroll to position [179, 0]
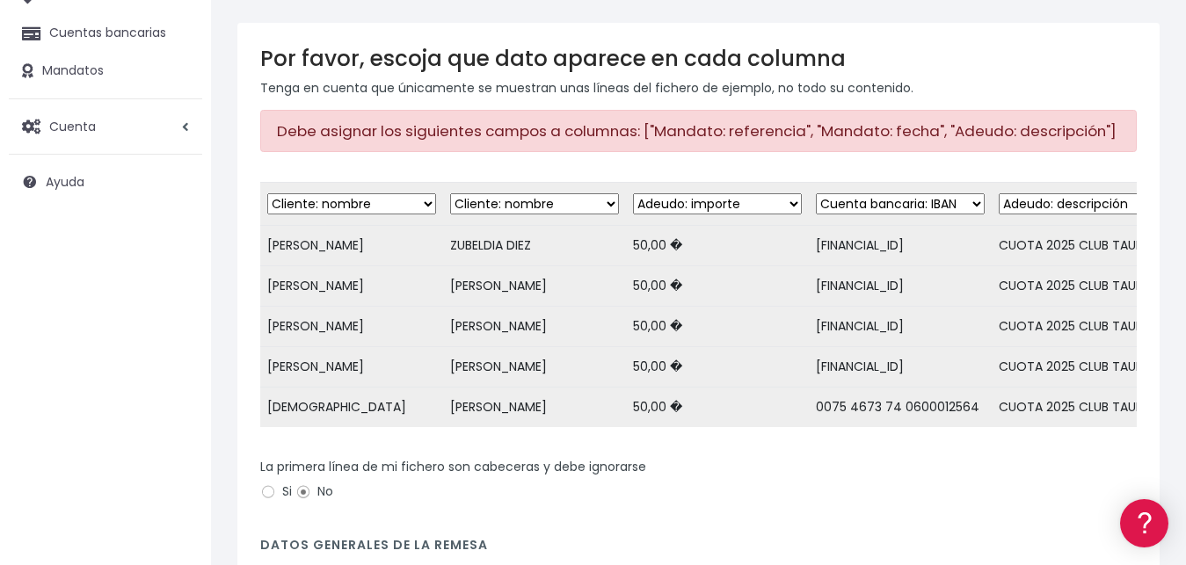
click at [890, 491] on div "La primera línea de mi fichero son cabeceras y debe ignorarse Si No" at bounding box center [698, 482] width 877 height 49
drag, startPoint x: 820, startPoint y: 509, endPoint x: 827, endPoint y: 445, distance: 64.6
click at [821, 504] on div "La primera línea de mi fichero son cabeceras y debe ignorarse Si No" at bounding box center [698, 482] width 877 height 49
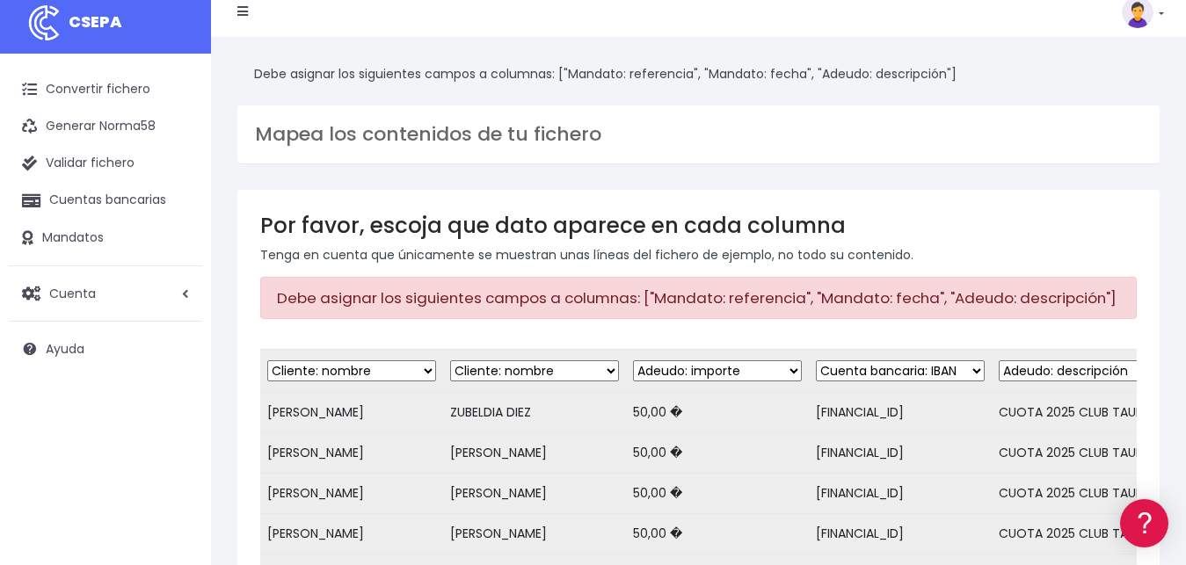
scroll to position [192, 0]
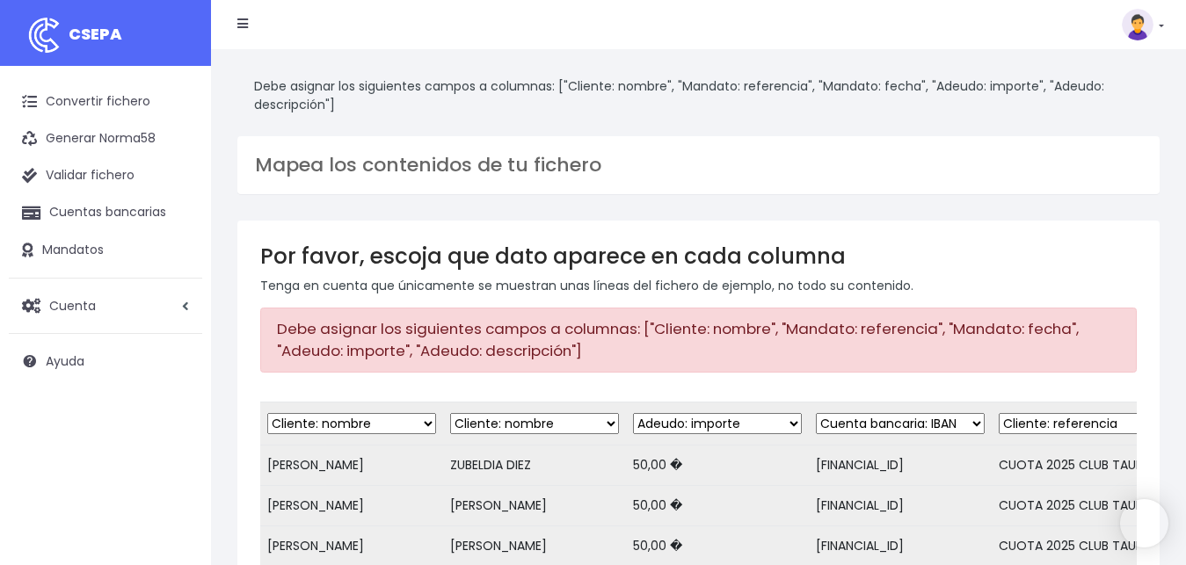
select select "debtor"
select select "amount"
select select "iban"
select select "customer_reference"
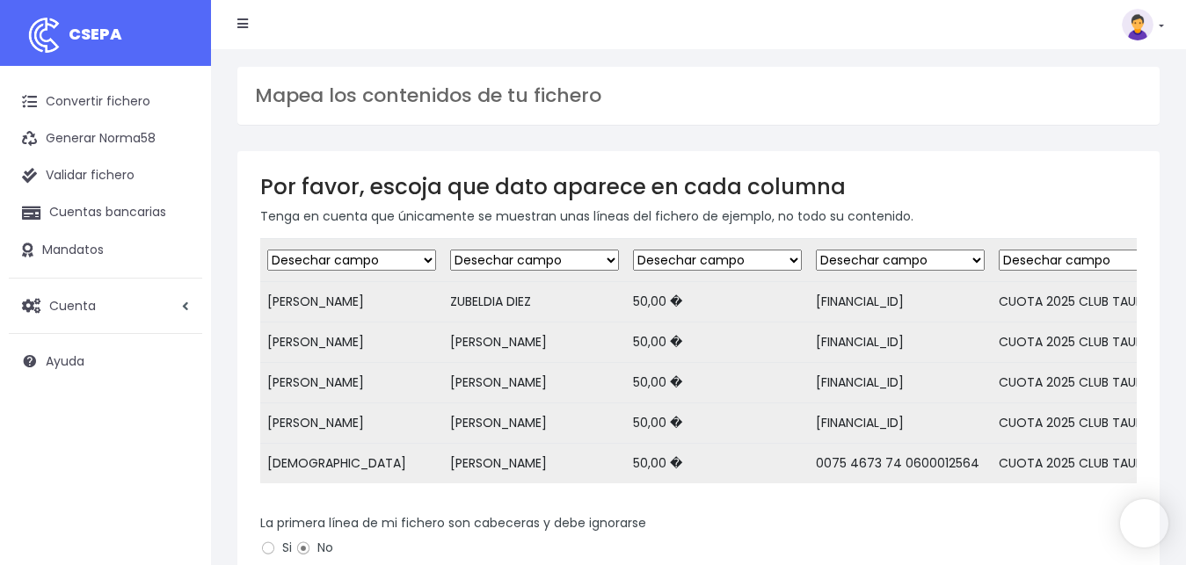
scroll to position [338, 0]
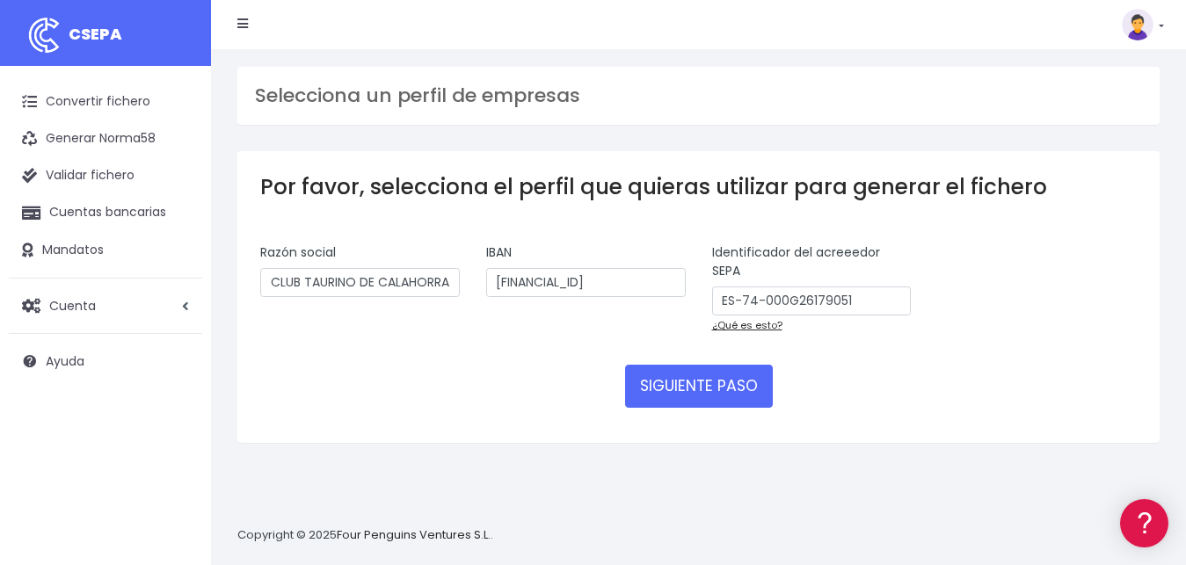
scroll to position [0, 1]
drag, startPoint x: 498, startPoint y: 366, endPoint x: 386, endPoint y: 244, distance: 164.9
click at [495, 365] on div "SIGUIENTE PASO" at bounding box center [698, 386] width 877 height 42
click at [105, 103] on link "Convertir fichero" at bounding box center [105, 102] width 193 height 37
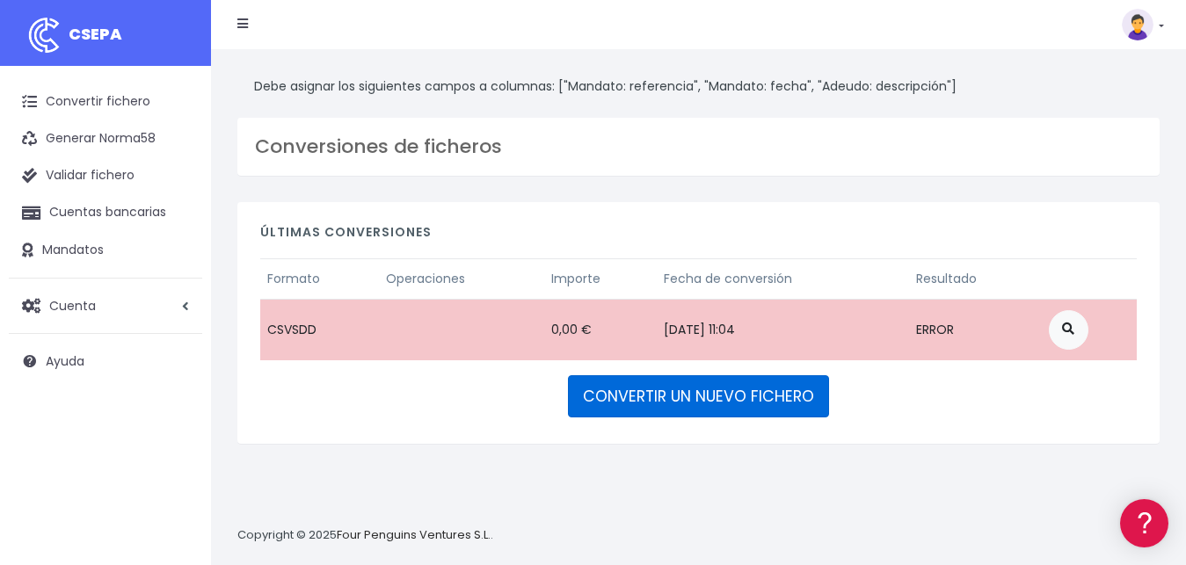
click at [753, 400] on link "CONVERTIR UN NUEVO FICHERO" at bounding box center [698, 396] width 261 height 42
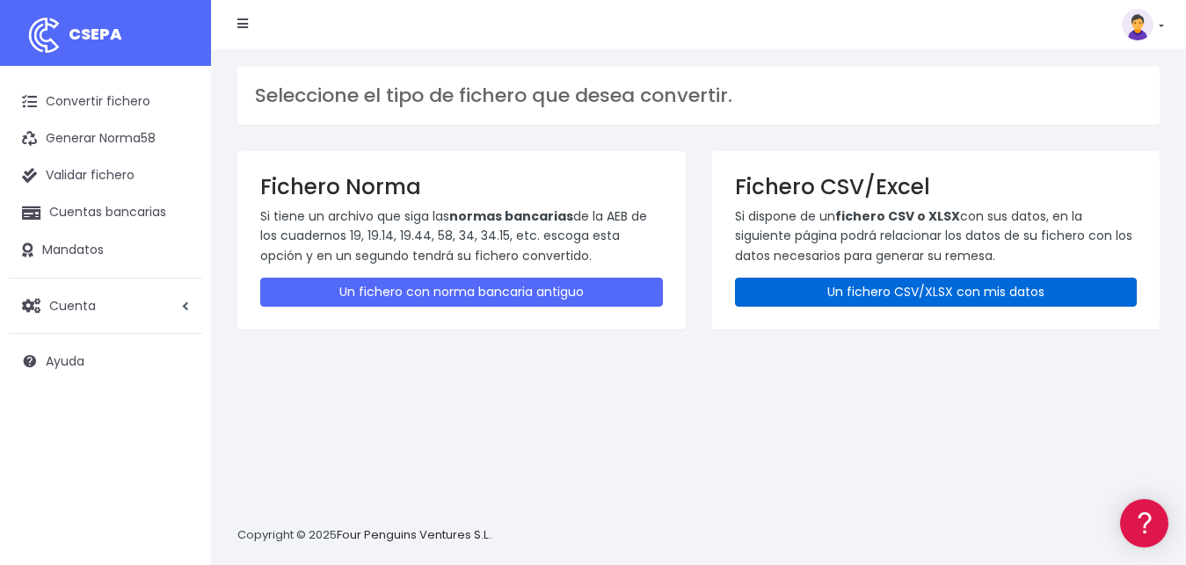
click at [904, 298] on link "Un fichero CSV/XLSX con mis datos" at bounding box center [936, 292] width 403 height 29
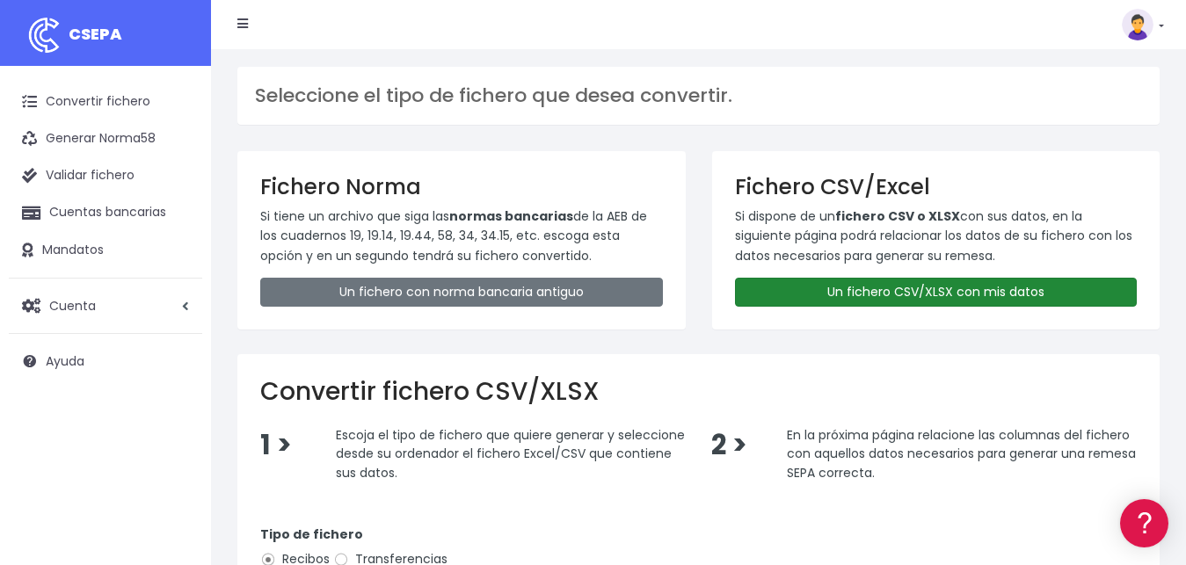
scroll to position [357, 0]
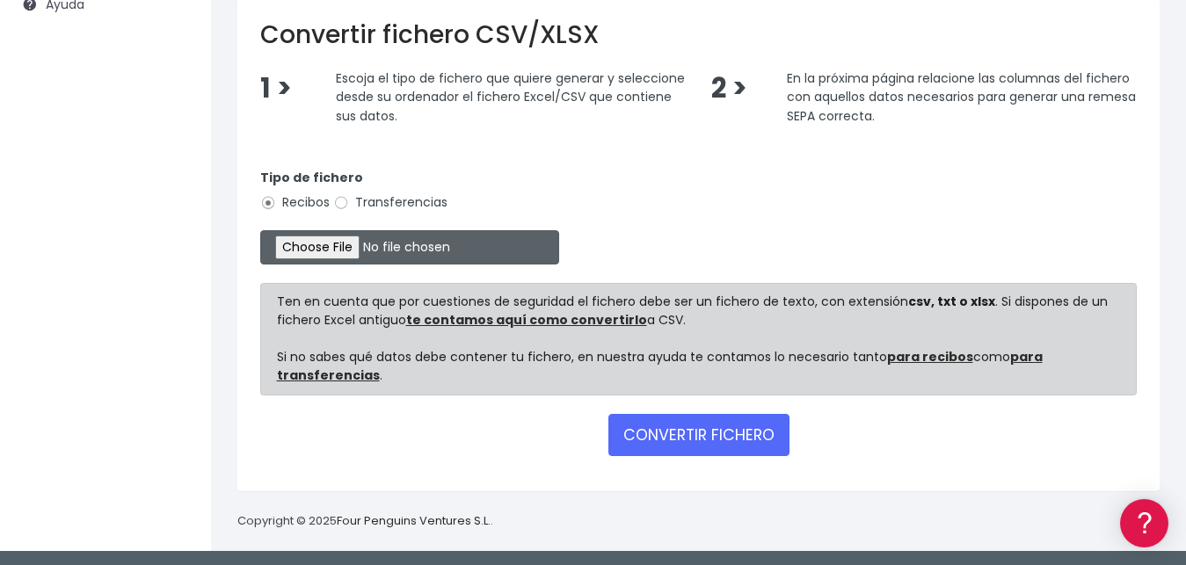
click at [319, 251] on input "file" at bounding box center [409, 247] width 299 height 34
type input "C:\fakepath\REMESA PARA IMPORTAR BANCO.csv"
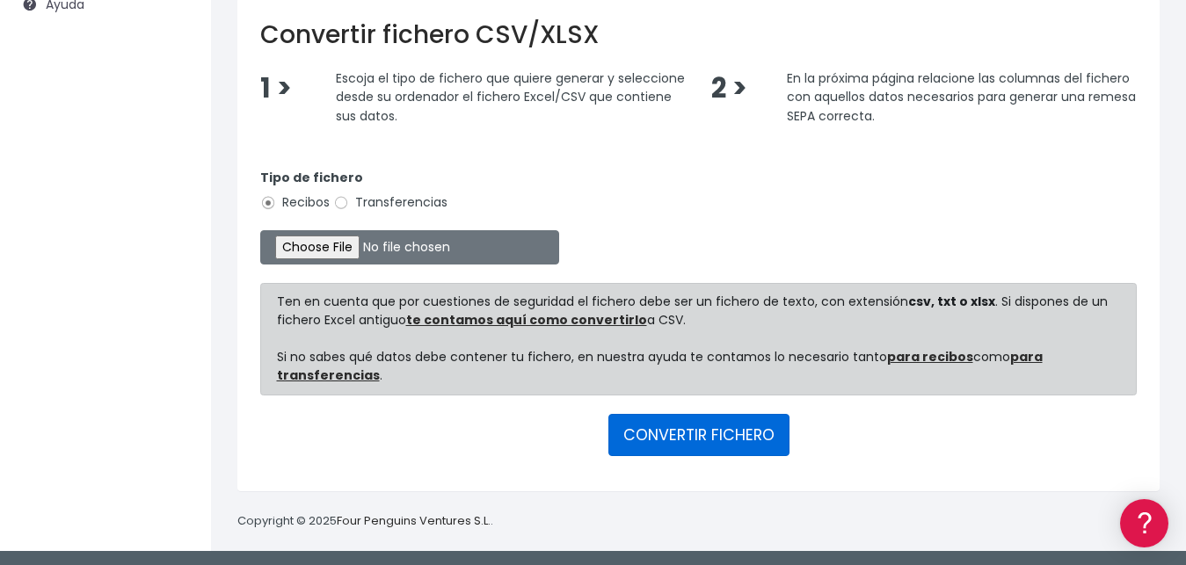
click at [660, 423] on button "CONVERTIR FICHERO" at bounding box center [698, 435] width 181 height 42
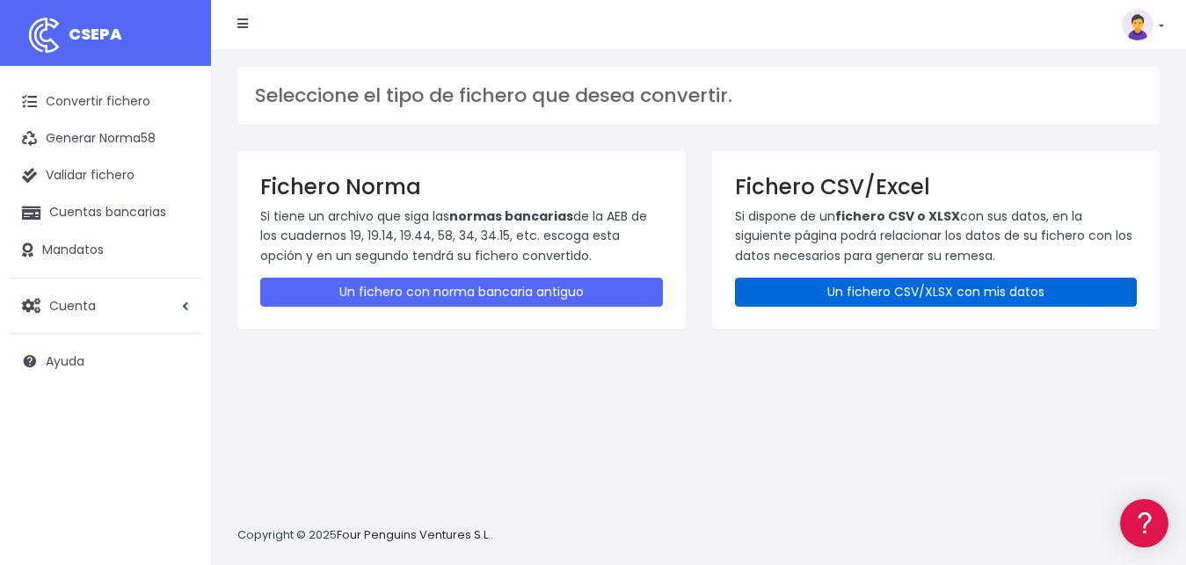
click at [931, 295] on link "Un fichero CSV/XLSX con mis datos" at bounding box center [936, 292] width 403 height 29
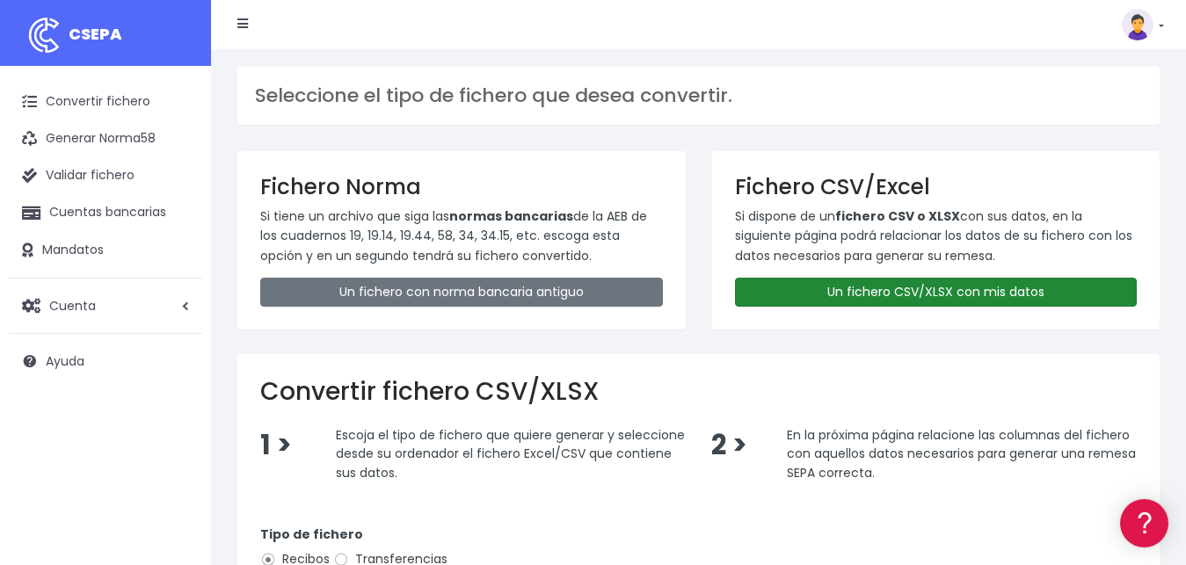
scroll to position [357, 0]
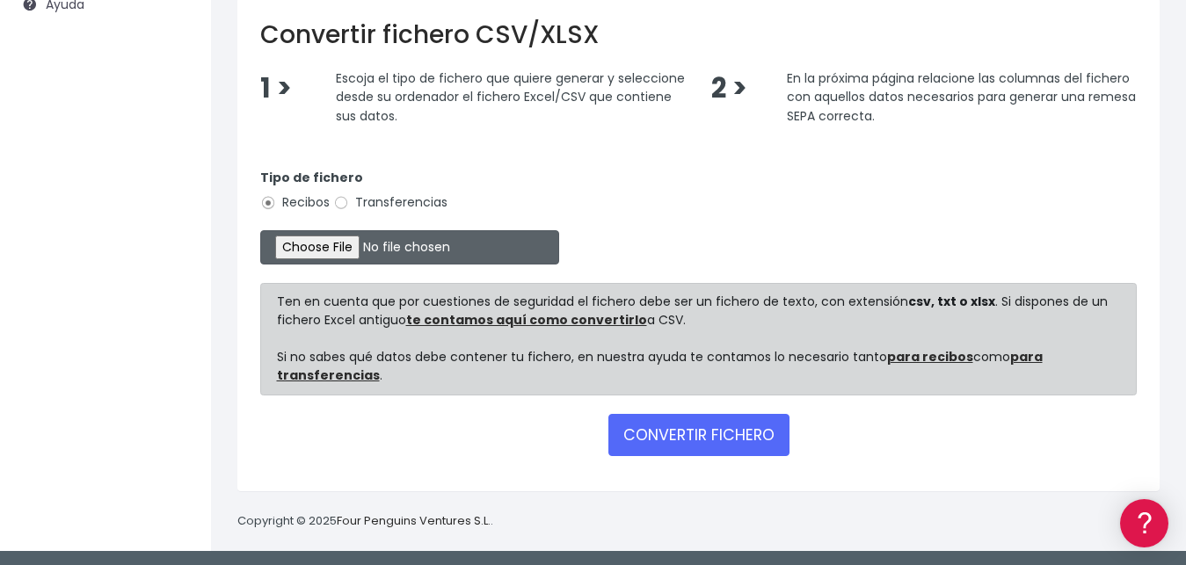
click at [306, 255] on input "file" at bounding box center [409, 247] width 299 height 34
type input "C:\fakepath\REMESA PARA IMPORTAR BANCO.csv"
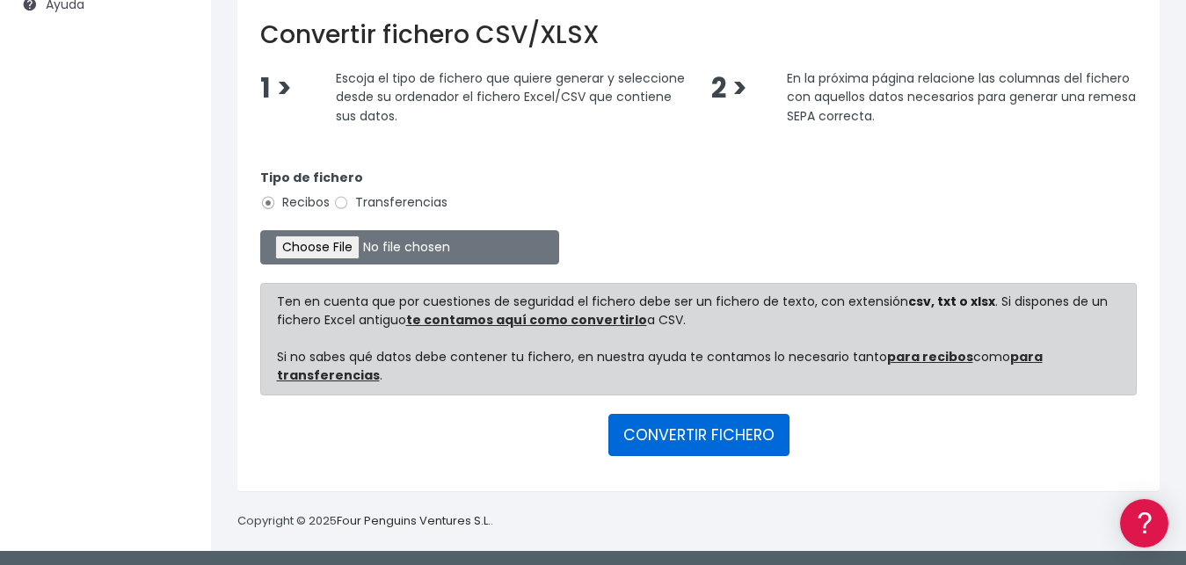
click at [703, 431] on button "CONVERTIR FICHERO" at bounding box center [698, 435] width 181 height 42
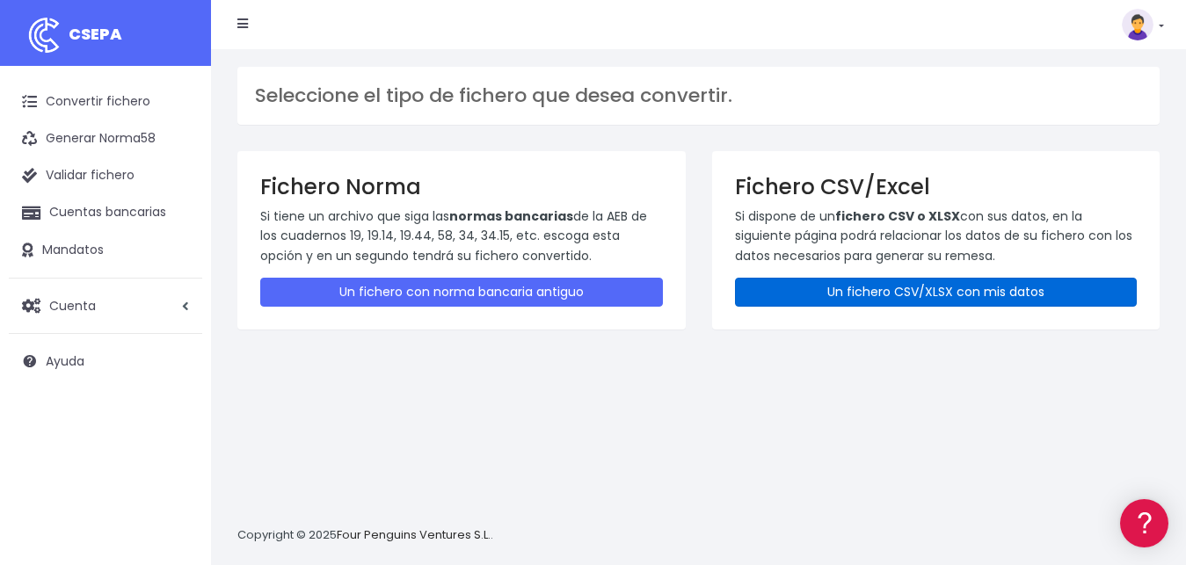
click at [868, 295] on link "Un fichero CSV/XLSX con mis datos" at bounding box center [936, 292] width 403 height 29
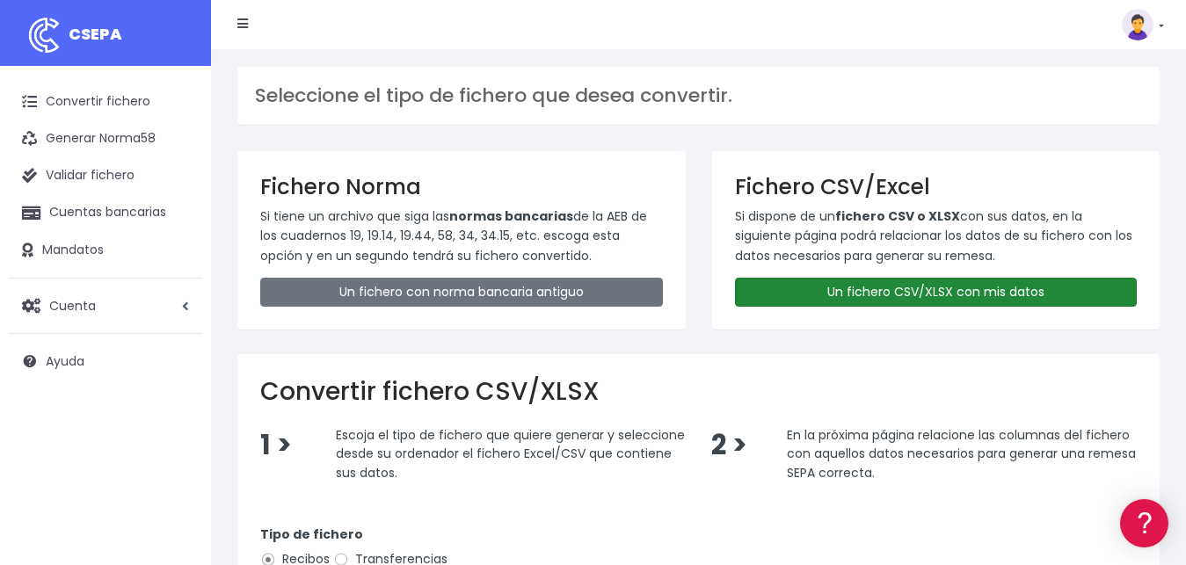
scroll to position [357, 0]
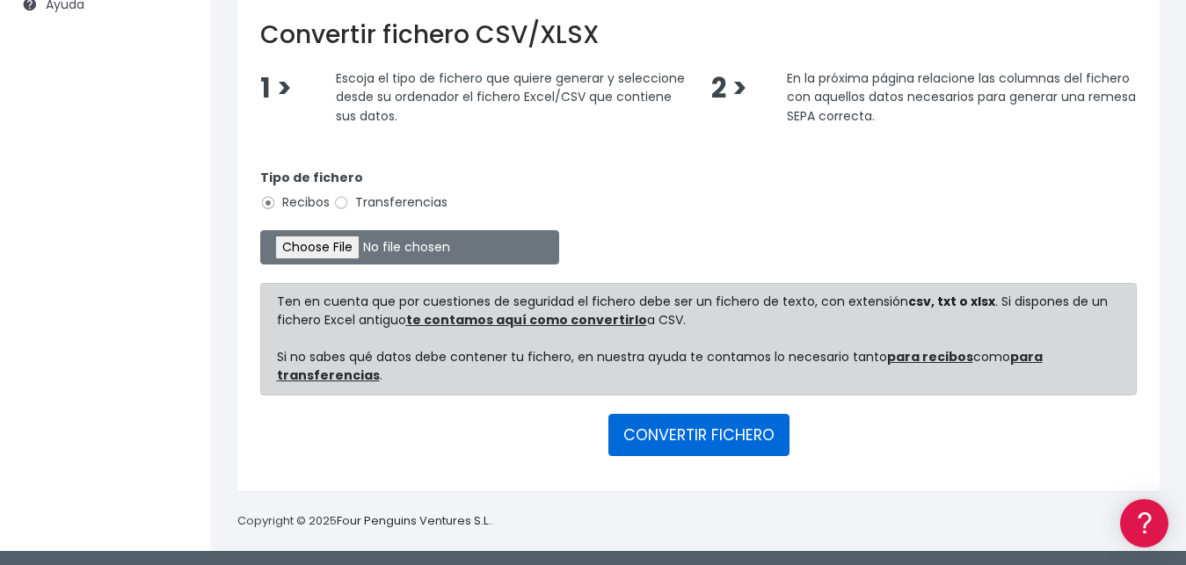
drag, startPoint x: 693, startPoint y: 430, endPoint x: 280, endPoint y: 293, distance: 434.6
click at [336, 455] on form "Tipo de fichero Recibos Transferencias Ten en cuenta que por cuestiones de segu…" at bounding box center [698, 309] width 877 height 318
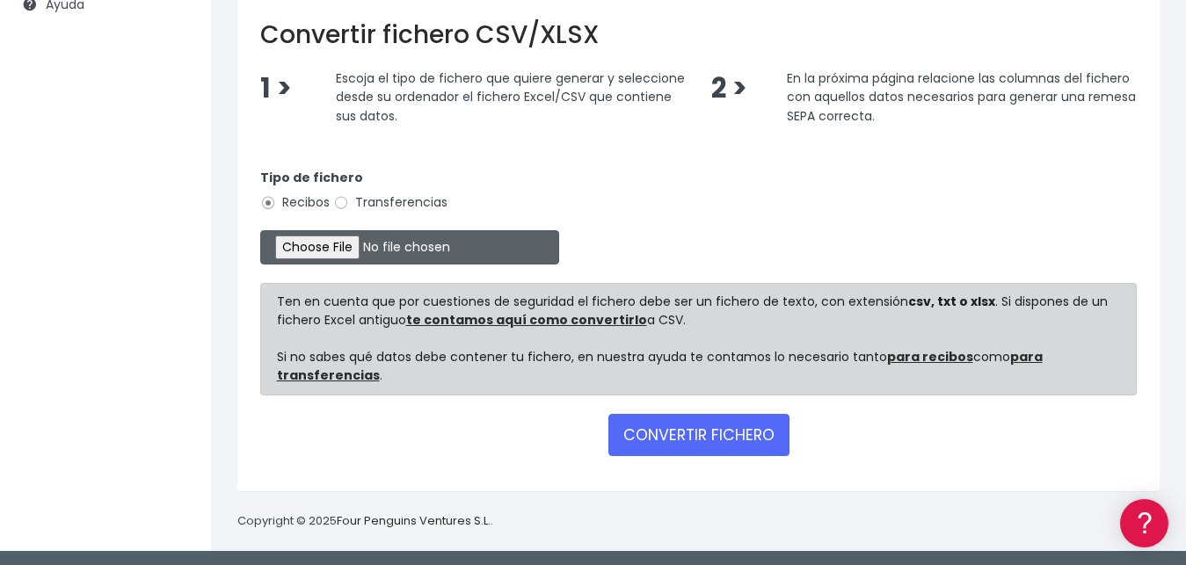
click at [293, 237] on input "file" at bounding box center [409, 247] width 299 height 34
type input "C:\fakepath\LIBRO VALIDO SOCIOS CLUB TAURINO GIRO BANCARIO.xlsx"
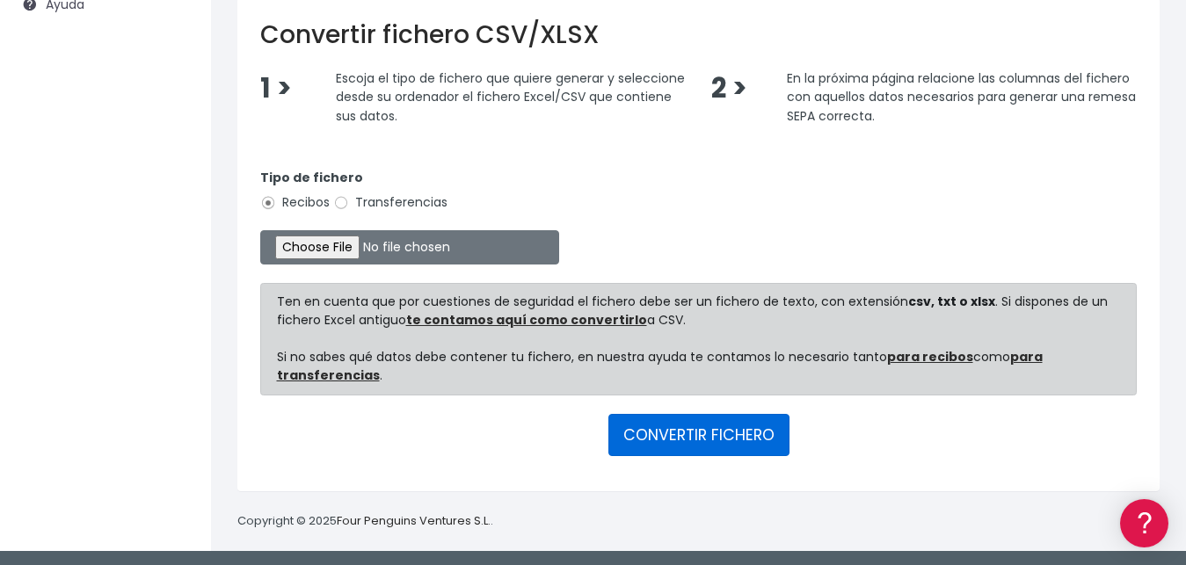
click at [671, 440] on button "CONVERTIR FICHERO" at bounding box center [698, 435] width 181 height 42
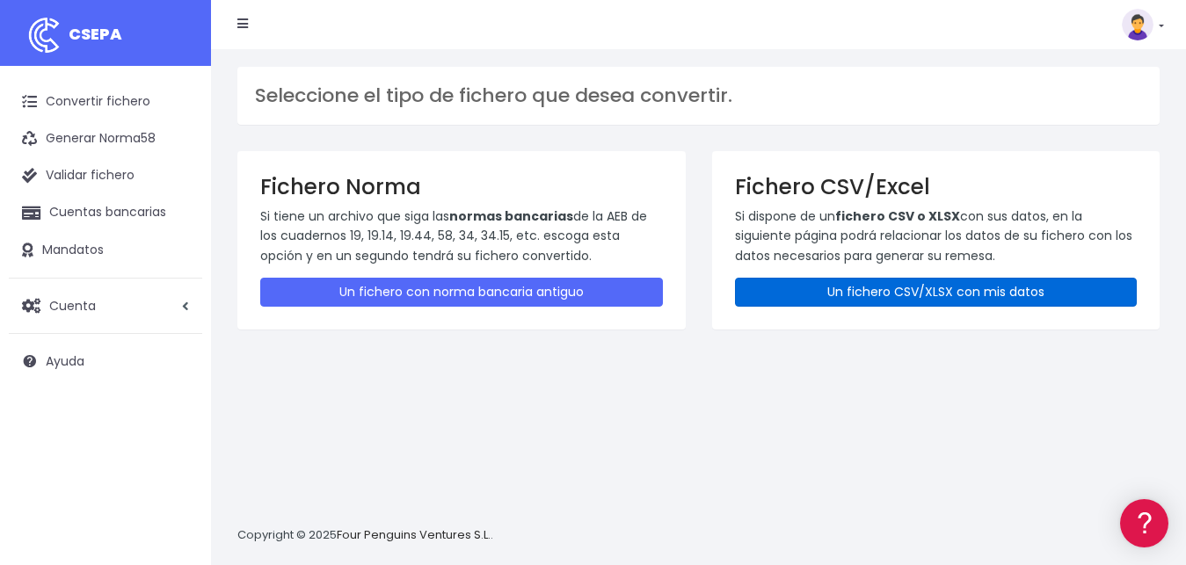
click at [877, 283] on link "Un fichero CSV/XLSX con mis datos" at bounding box center [936, 292] width 403 height 29
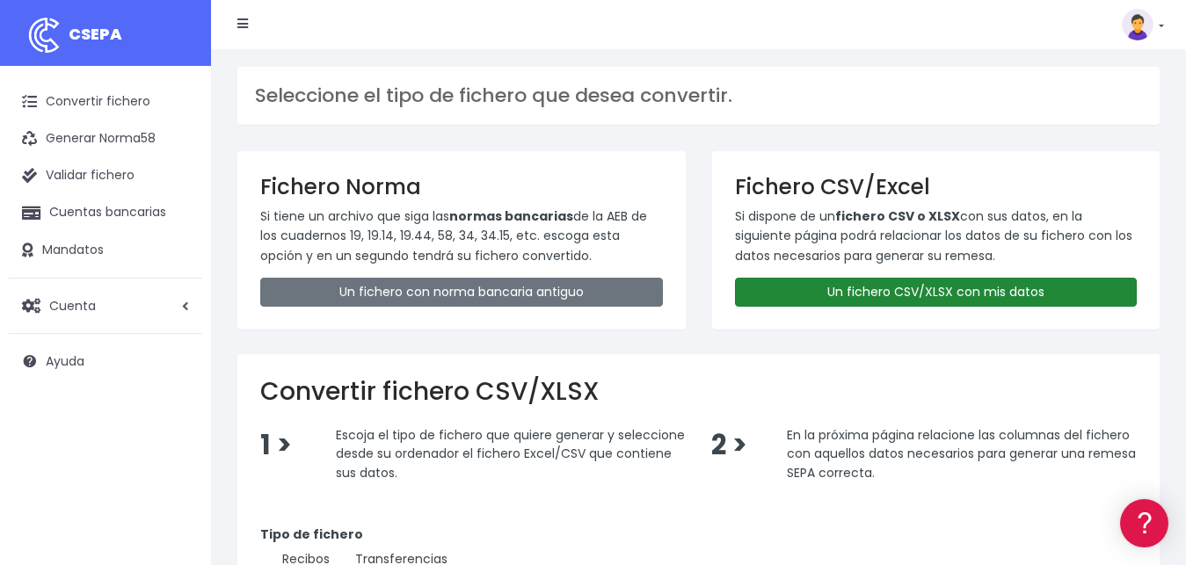
scroll to position [357, 0]
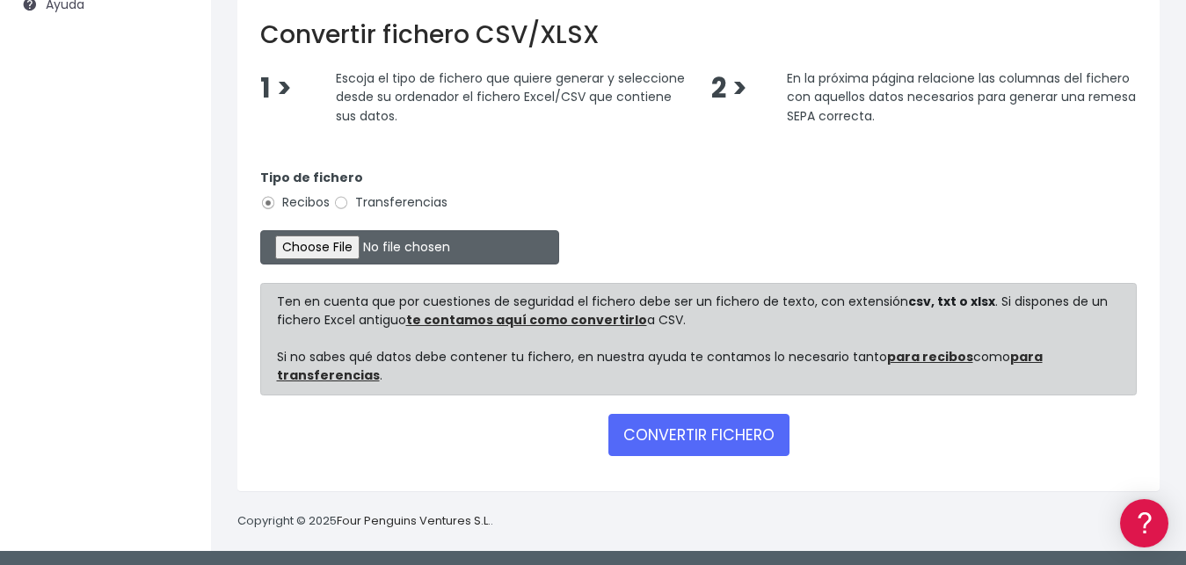
click at [312, 256] on input "file" at bounding box center [409, 247] width 299 height 34
type input "C:\fakepath\REMESA PARA IMPORTAR BANCO.csv"
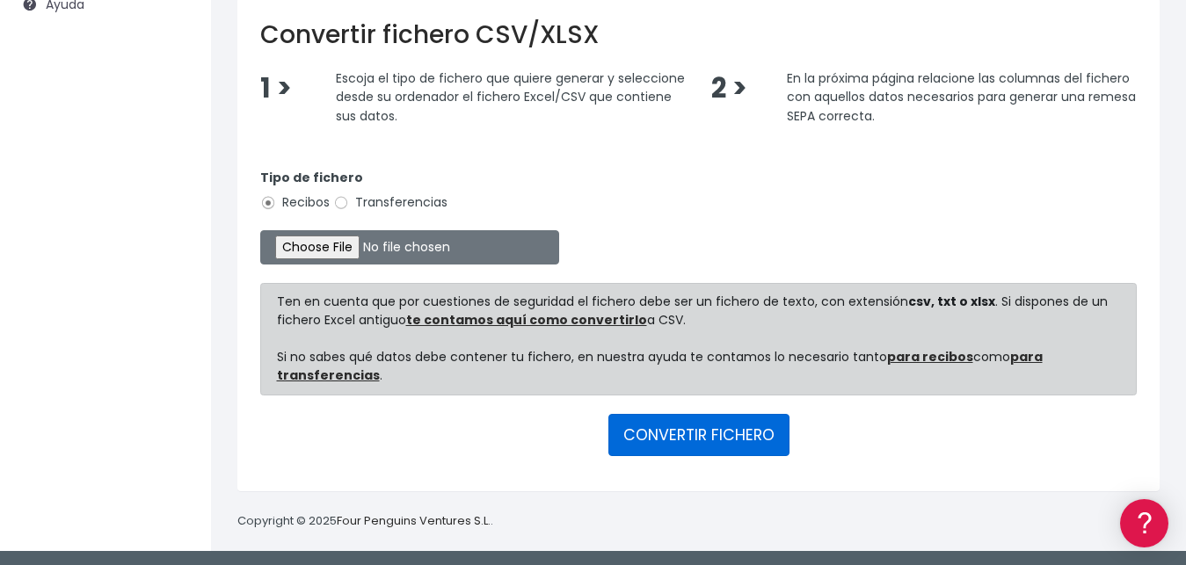
click at [731, 431] on button "CONVERTIR FICHERO" at bounding box center [698, 435] width 181 height 42
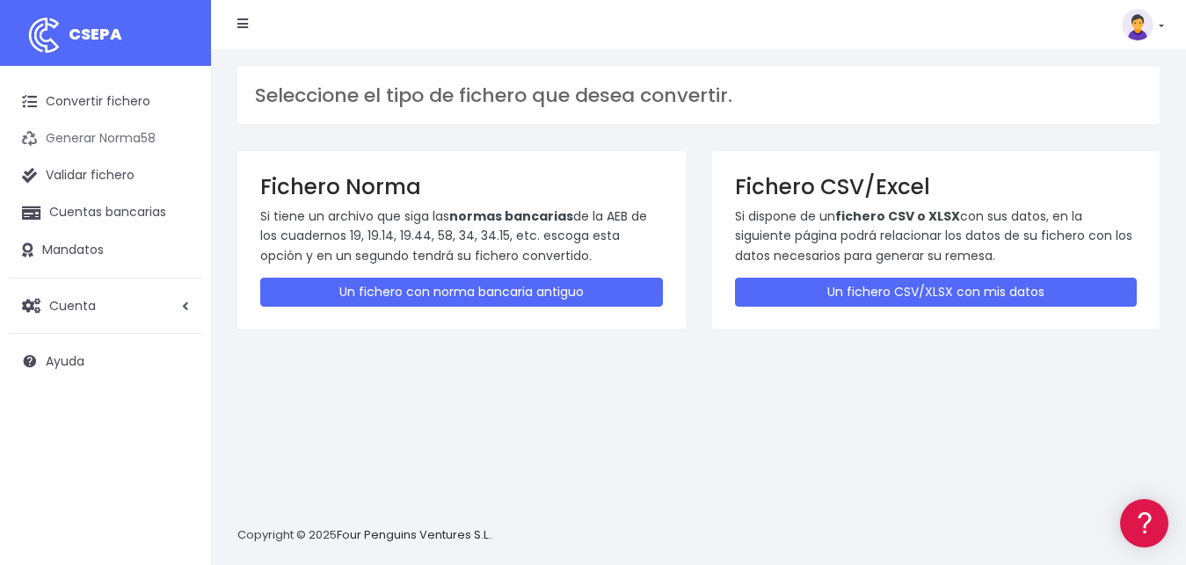
click at [127, 136] on link "Generar Norma58" at bounding box center [105, 138] width 193 height 37
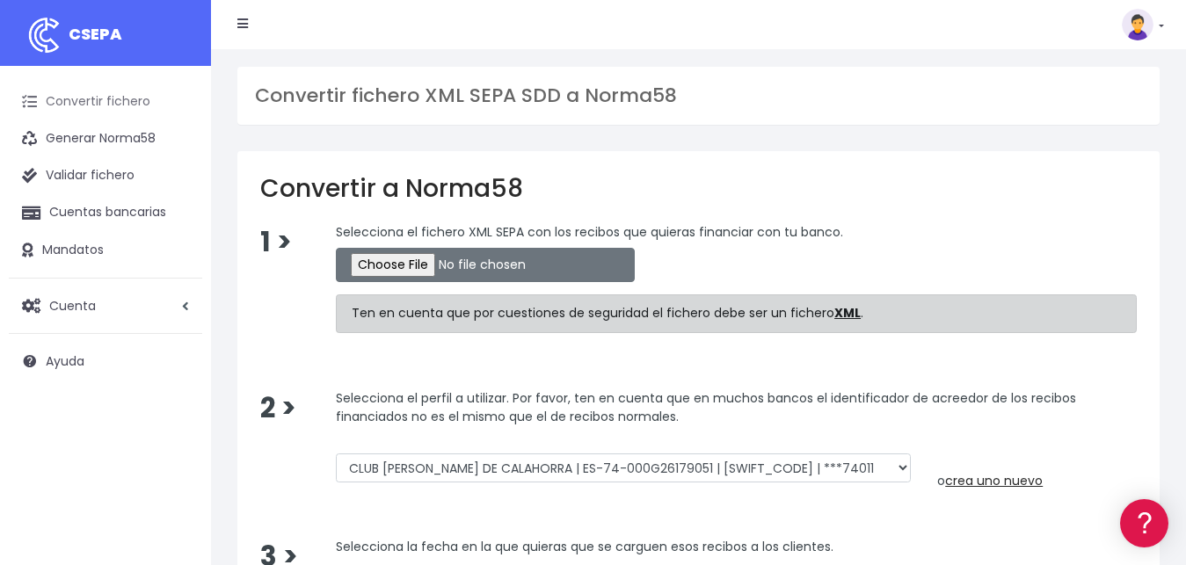
click at [109, 100] on link "Convertir fichero" at bounding box center [105, 102] width 193 height 37
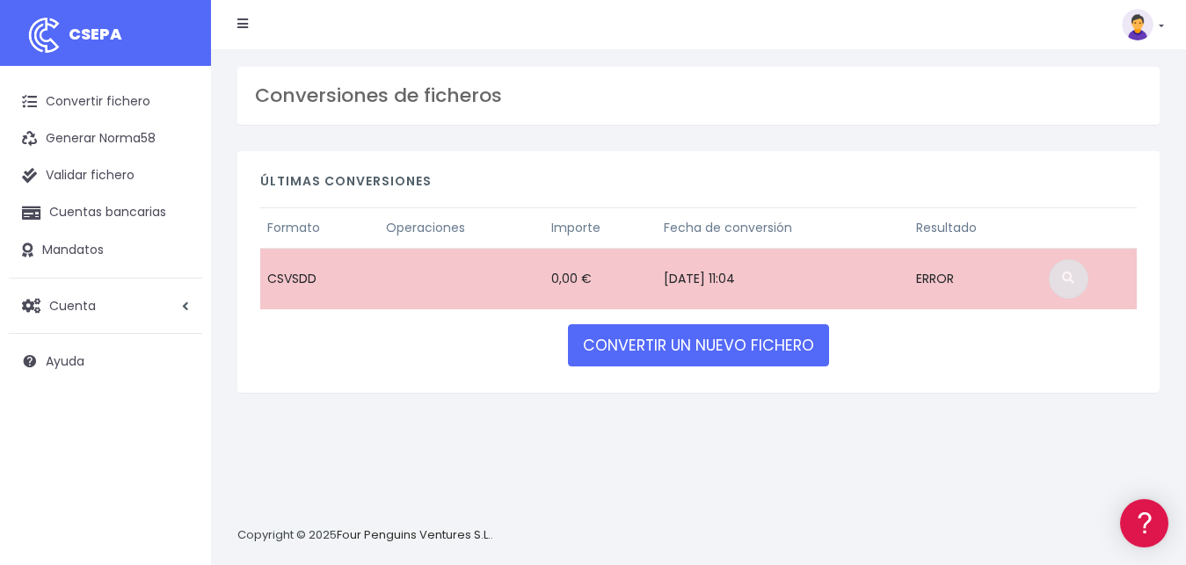
click at [1075, 285] on link at bounding box center [1069, 279] width 40 height 40
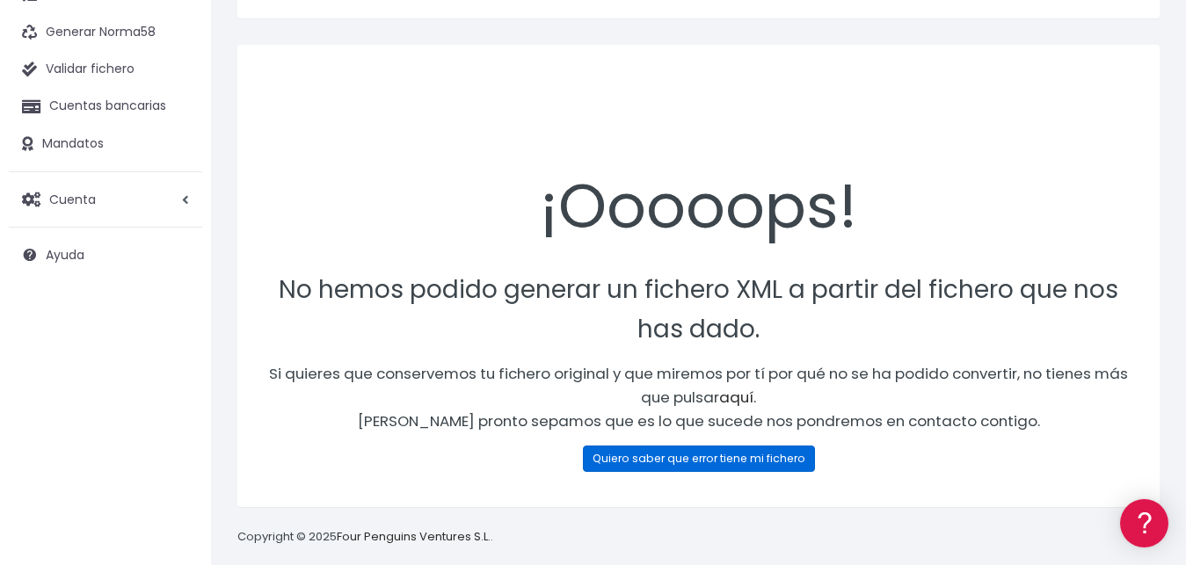
click at [718, 446] on link "Quiero saber que error tiene mi fichero" at bounding box center [699, 459] width 232 height 26
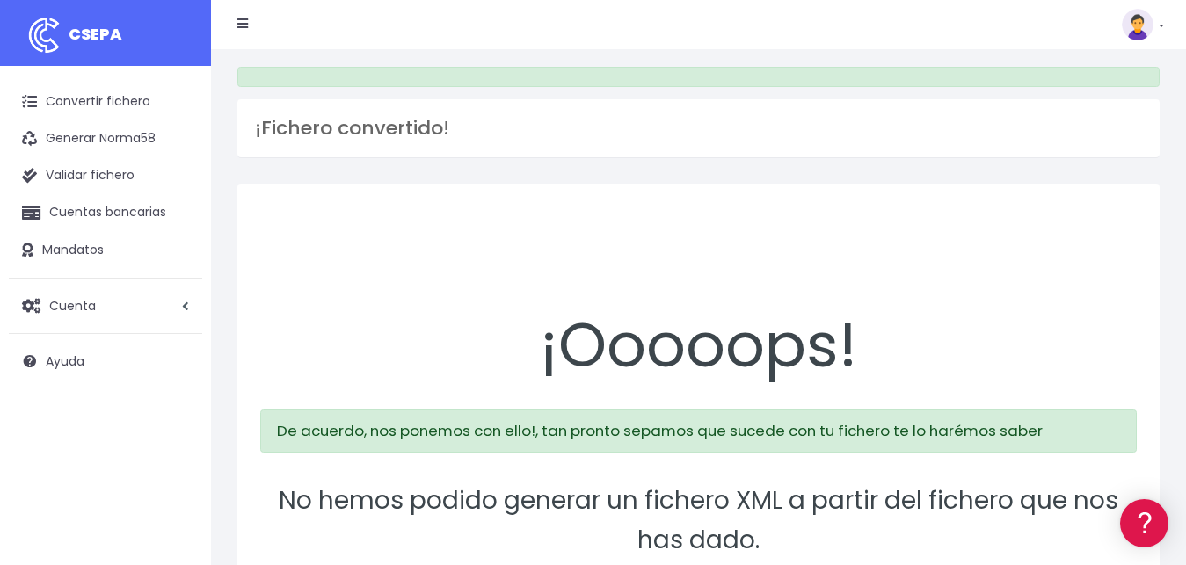
click at [1162, 27] on link at bounding box center [1143, 25] width 42 height 32
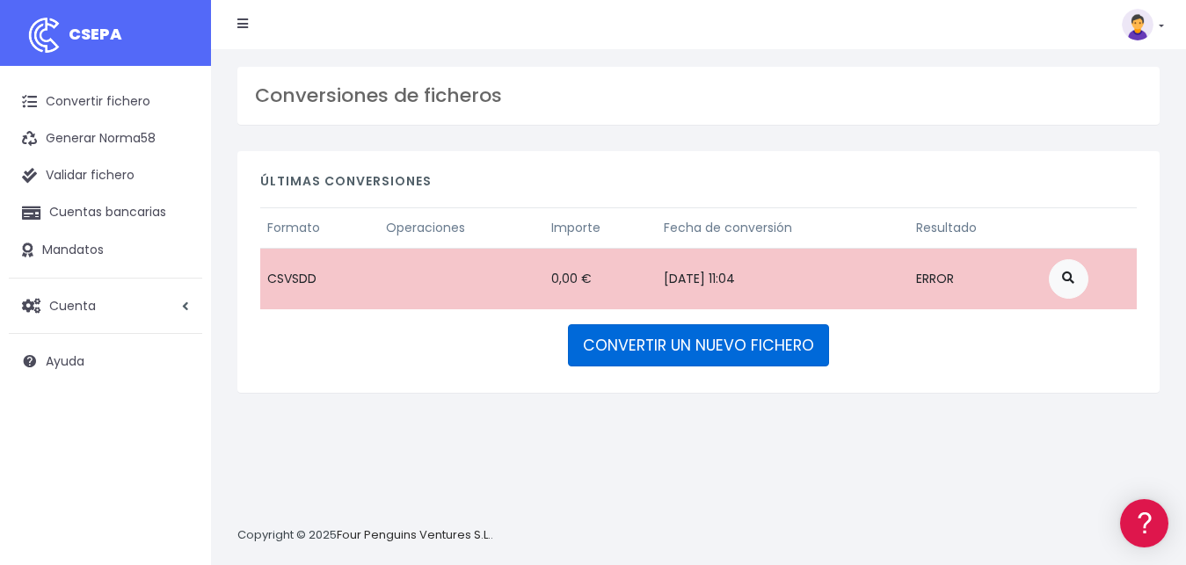
click at [711, 358] on link "CONVERTIR UN NUEVO FICHERO" at bounding box center [698, 345] width 261 height 42
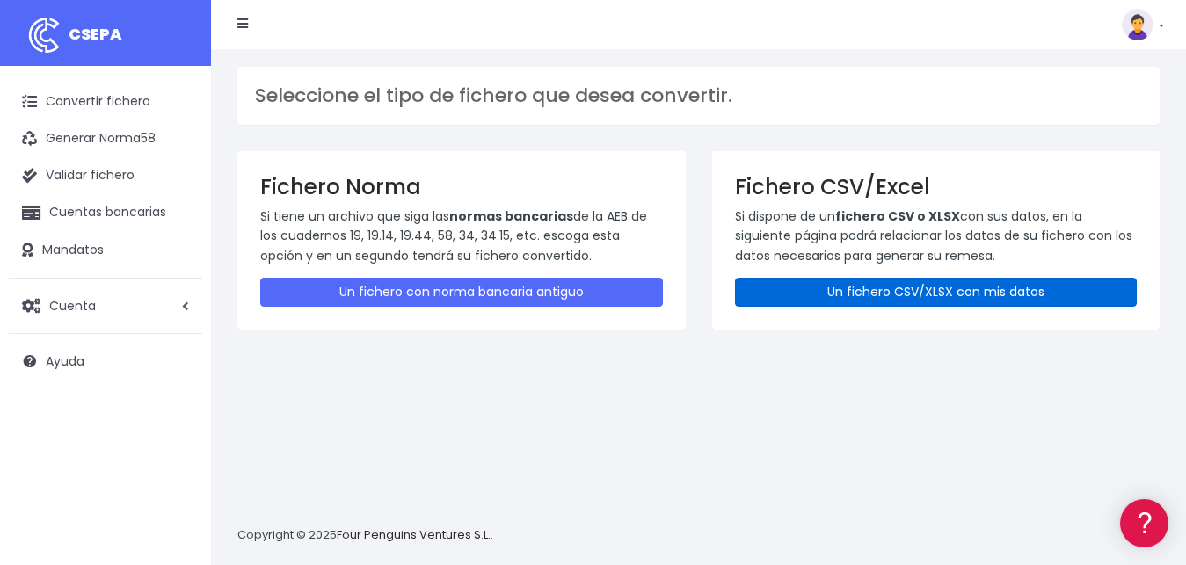
click at [840, 289] on link "Un fichero CSV/XLSX con mis datos" at bounding box center [936, 292] width 403 height 29
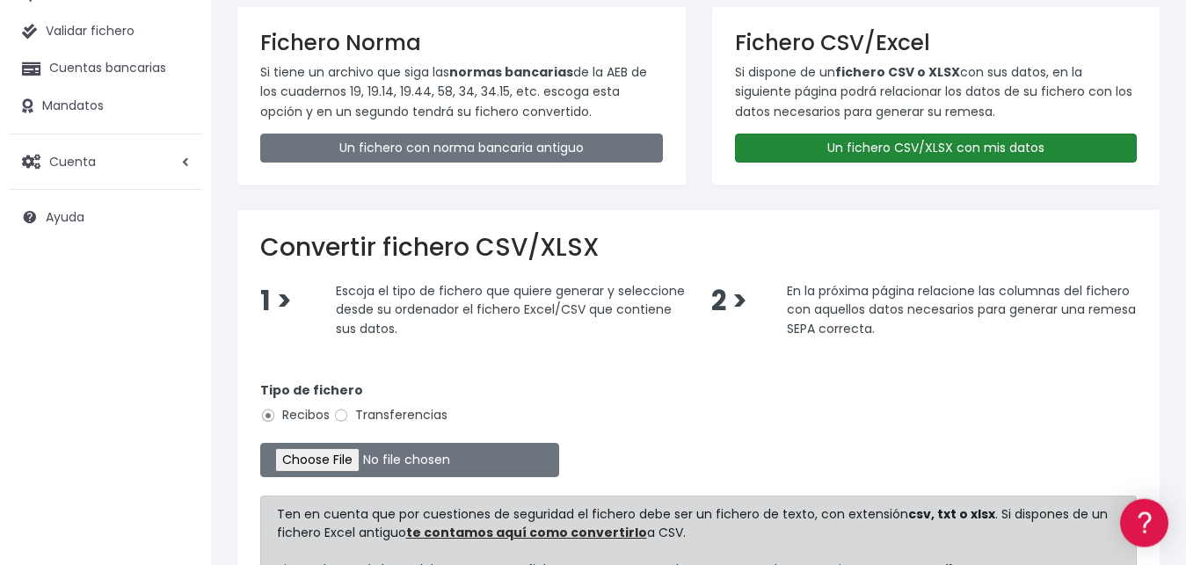
scroll to position [179, 0]
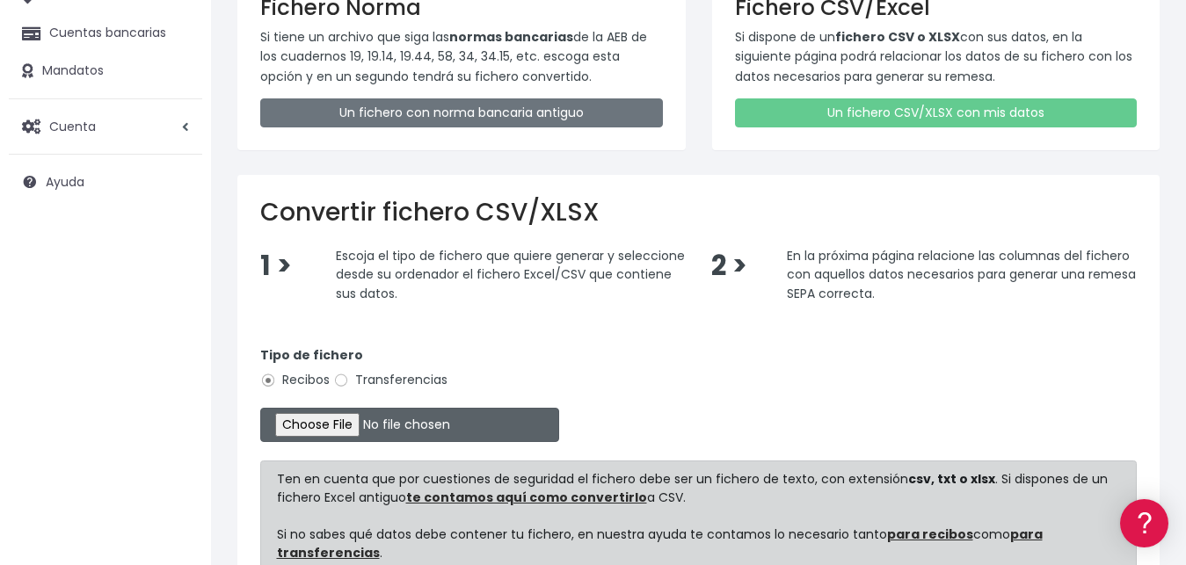
click at [300, 426] on input "file" at bounding box center [409, 425] width 299 height 34
type input "C:\fakepath\LIBRO VALIDO SOCIOS CLUB TAURINO GIRO BANCARIO.xlsx"
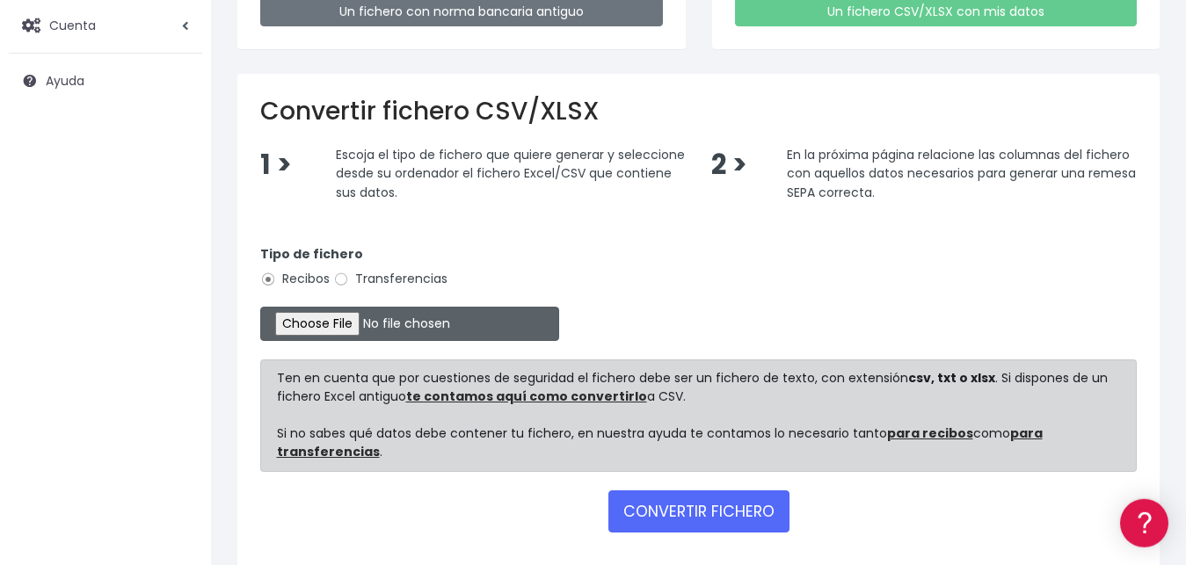
scroll to position [357, 0]
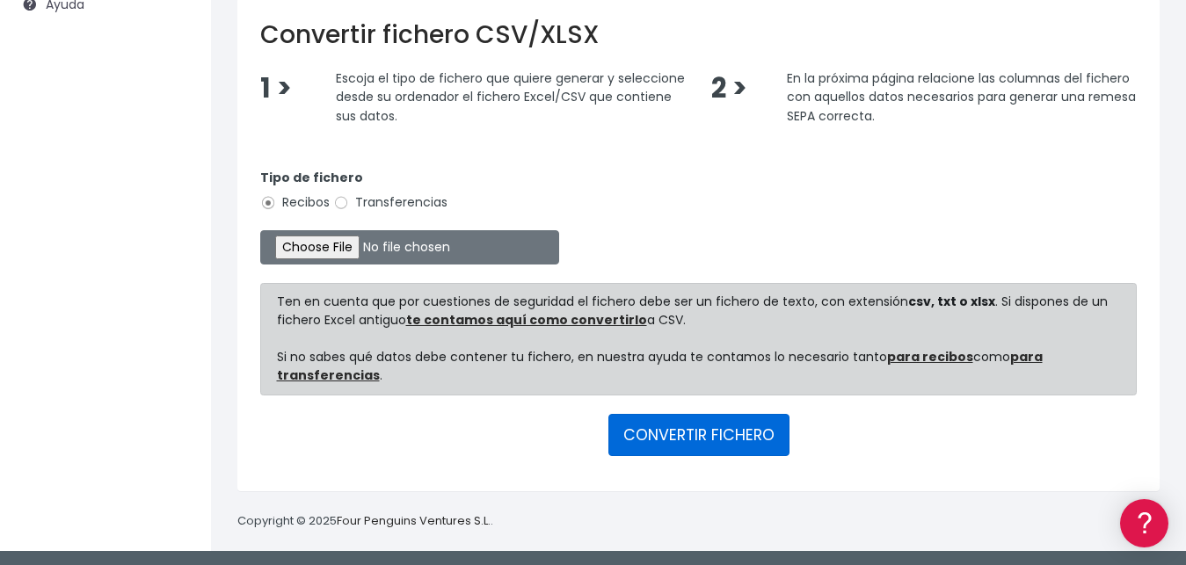
click at [695, 438] on button "CONVERTIR FICHERO" at bounding box center [698, 435] width 181 height 42
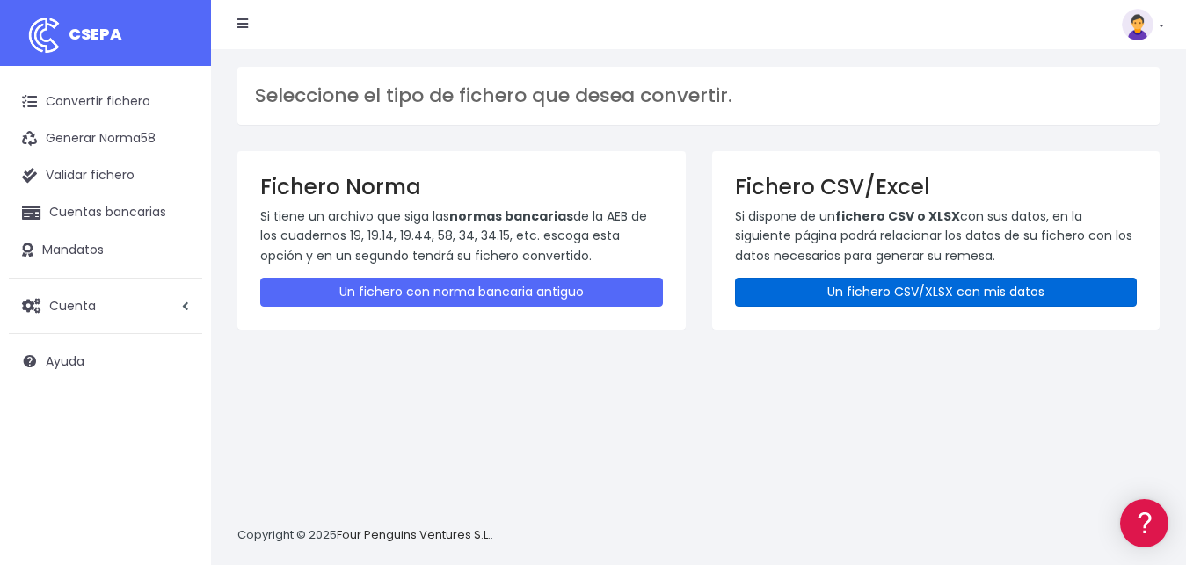
click at [967, 288] on link "Un fichero CSV/XLSX con mis datos" at bounding box center [936, 292] width 403 height 29
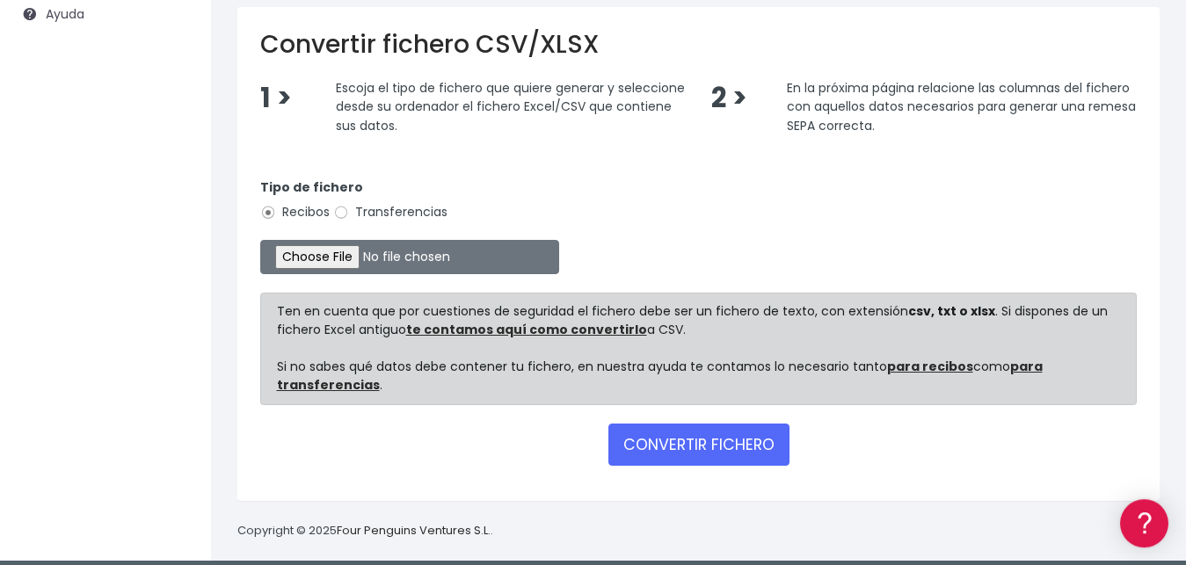
scroll to position [357, 0]
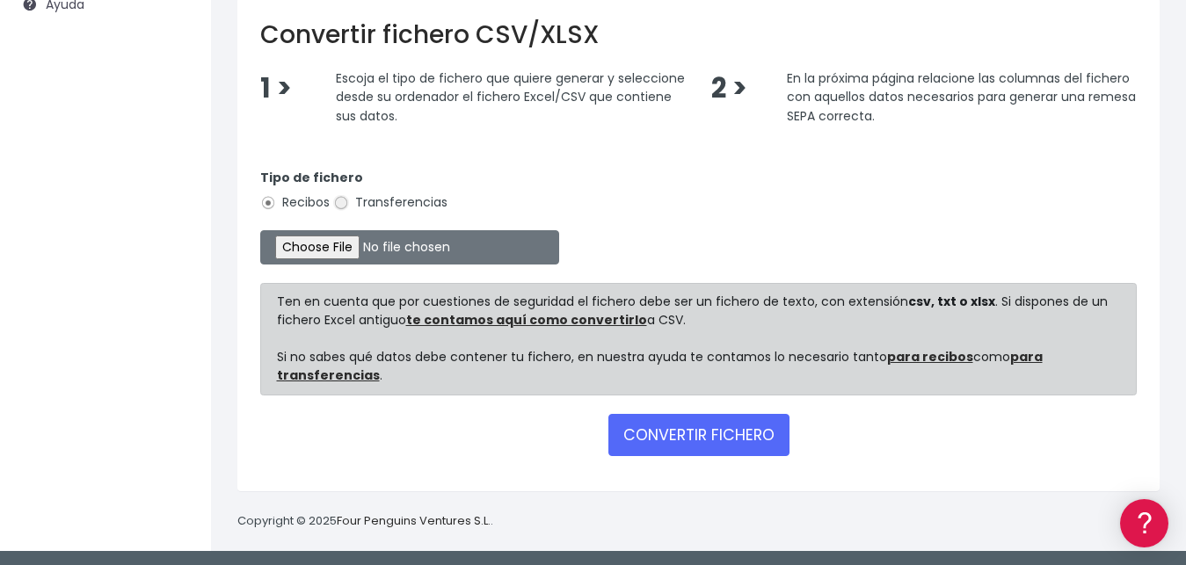
click at [344, 200] on input "Transferencias" at bounding box center [341, 203] width 16 height 16
radio input "true"
click at [277, 204] on label "Recibos" at bounding box center [294, 202] width 69 height 18
click at [276, 204] on input "Recibos" at bounding box center [268, 203] width 16 height 16
radio input "true"
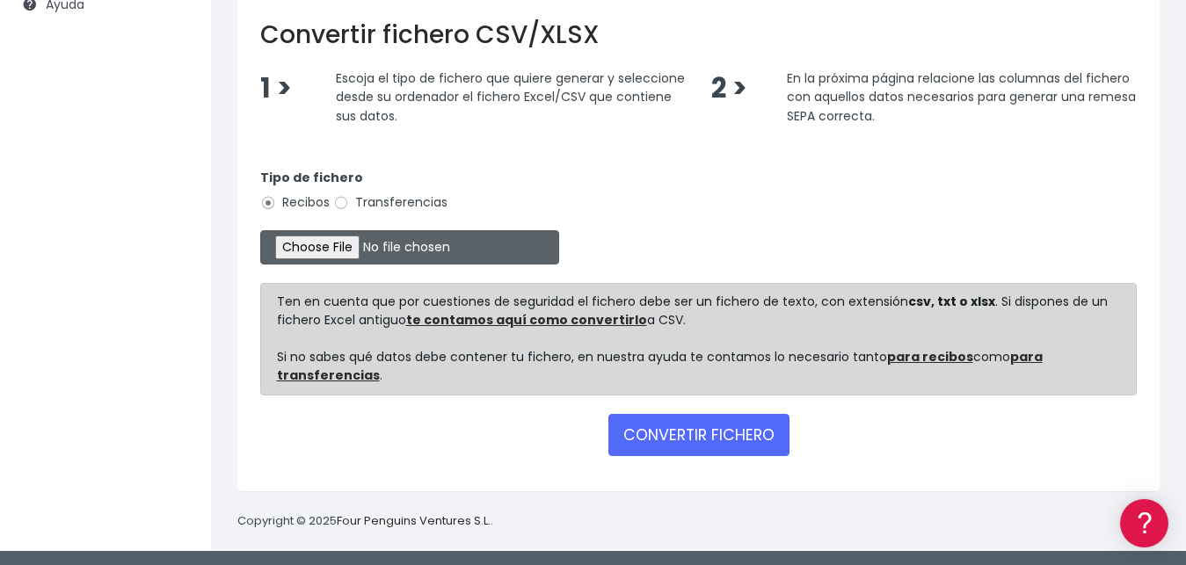
click at [318, 255] on input "file" at bounding box center [409, 247] width 299 height 34
type input "C:\fakepath\REMESA PARA IMPORTAR BANCO.csv"
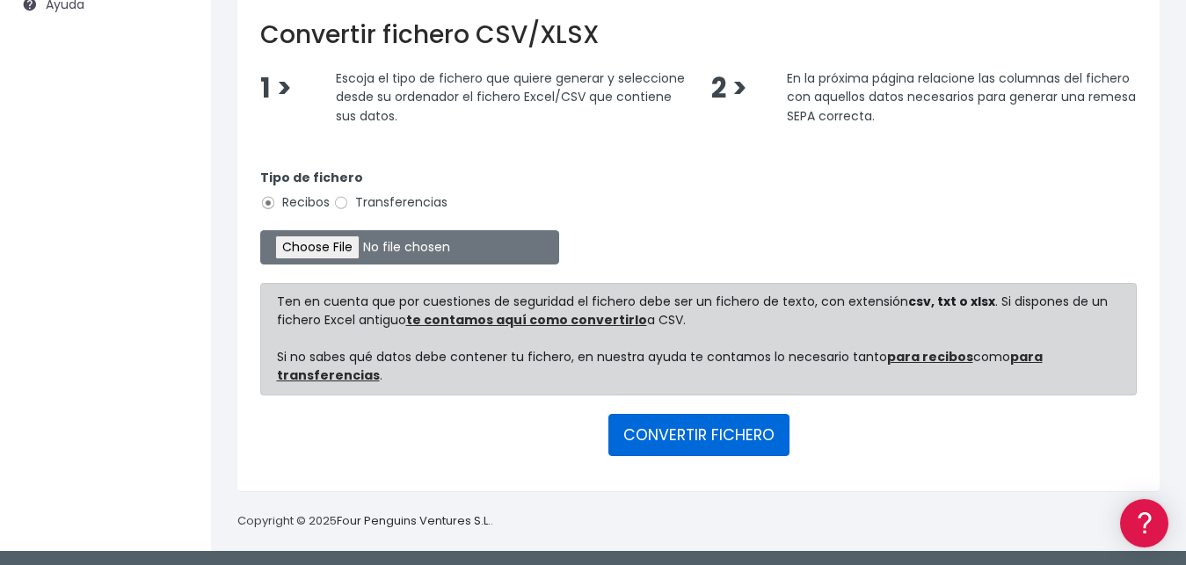
click at [716, 433] on button "CONVERTIR FICHERO" at bounding box center [698, 435] width 181 height 42
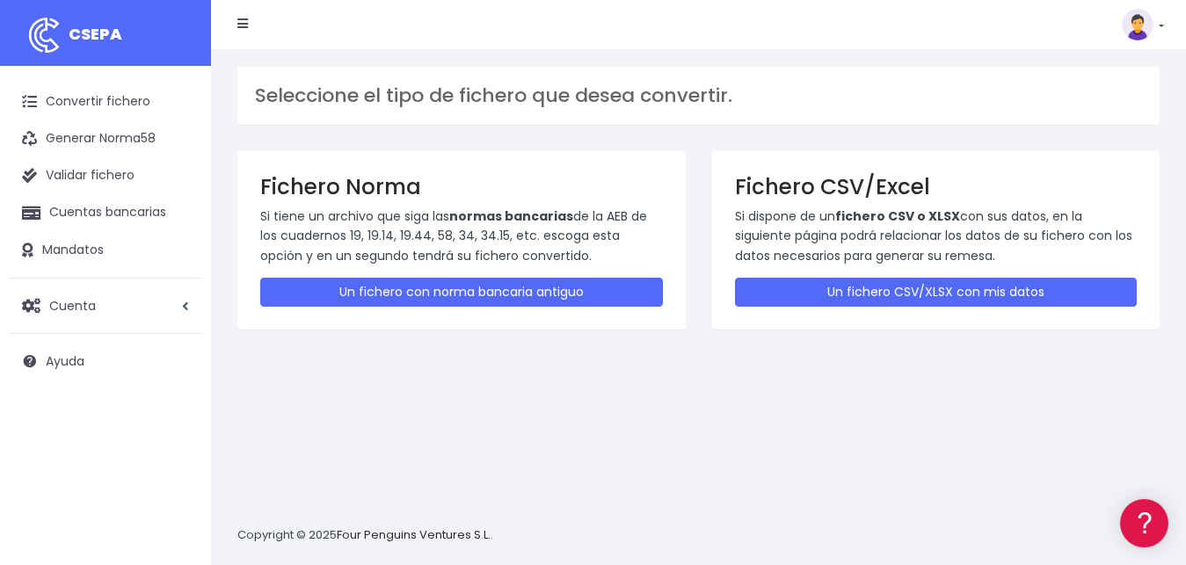
click at [574, 357] on div "Seleccione el tipo de fichero que desea convertir. Fichero Norma Si tiene un ar…" at bounding box center [698, 307] width 975 height 516
click at [724, 401] on div "Seleccione el tipo de fichero que desea convertir. Fichero Norma Si tiene un ar…" at bounding box center [698, 307] width 975 height 516
drag, startPoint x: 667, startPoint y: 492, endPoint x: 675, endPoint y: 452, distance: 41.2
click at [669, 485] on div "Seleccione el tipo de fichero que desea convertir. Fichero Norma Si tiene un ar…" at bounding box center [698, 307] width 975 height 516
click at [723, 474] on div "Seleccione el tipo de fichero que desea convertir. Fichero Norma Si tiene un ar…" at bounding box center [698, 307] width 975 height 516
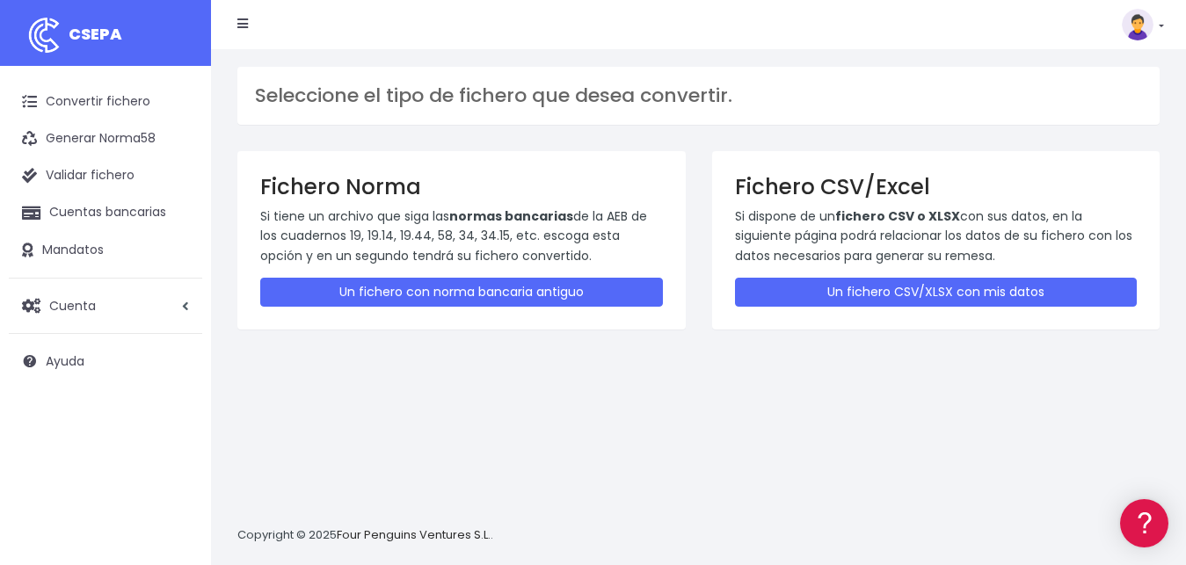
click at [918, 416] on div "Seleccione el tipo de fichero que desea convertir. Fichero Norma Si tiene un ar…" at bounding box center [698, 307] width 975 height 516
click at [818, 426] on div "Seleccione el tipo de fichero que desea convertir. Fichero Norma Si tiene un ar…" at bounding box center [698, 307] width 975 height 516
drag, startPoint x: 710, startPoint y: 436, endPoint x: 673, endPoint y: 429, distance: 36.7
click at [708, 436] on div "Seleccione el tipo de fichero que desea convertir. Fichero Norma Si tiene un ar…" at bounding box center [698, 307] width 975 height 516
click at [117, 175] on link "Validar fichero" at bounding box center [105, 175] width 193 height 37
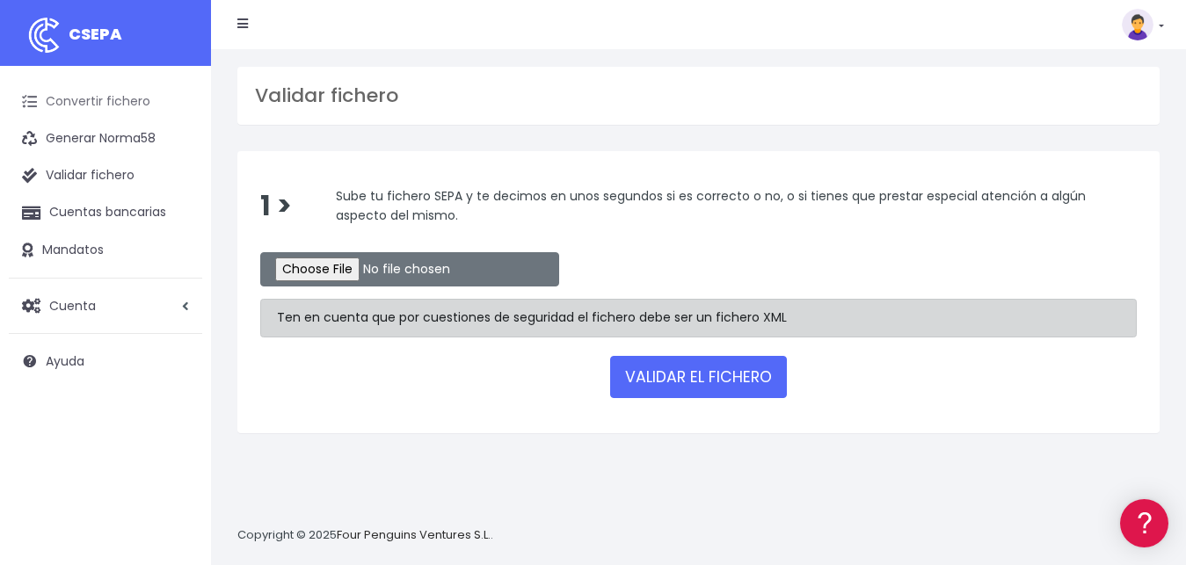
click at [94, 98] on link "Convertir fichero" at bounding box center [105, 102] width 193 height 37
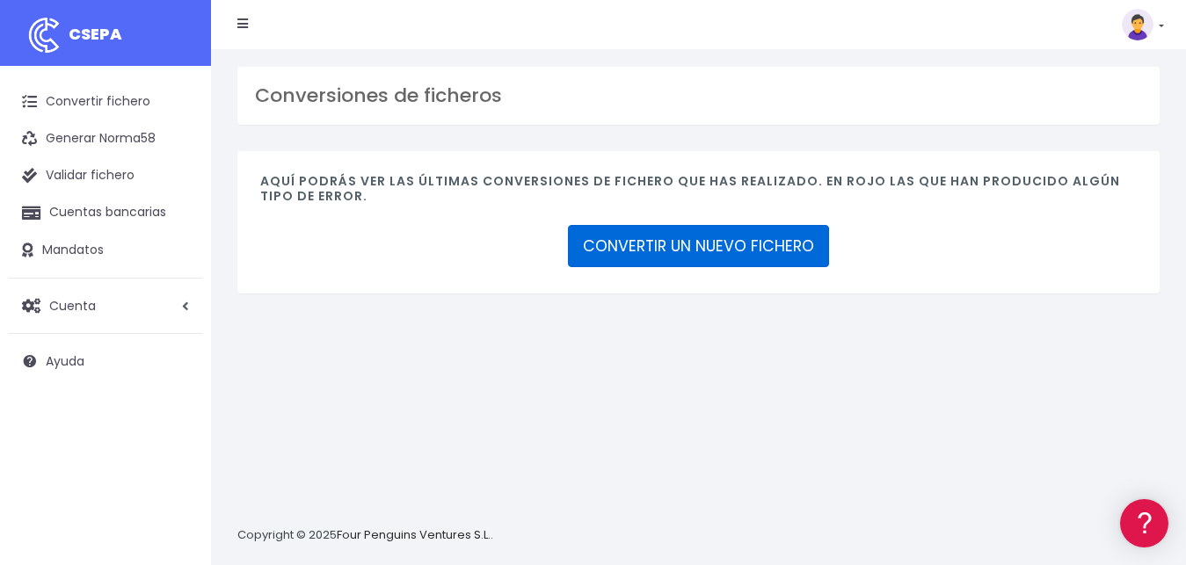
drag, startPoint x: 823, startPoint y: 433, endPoint x: 760, endPoint y: 263, distance: 181.9
click at [817, 420] on div "Conversiones de ficheros Aquí podrás ver las últimas conversiones de fichero qu…" at bounding box center [698, 307] width 975 height 516
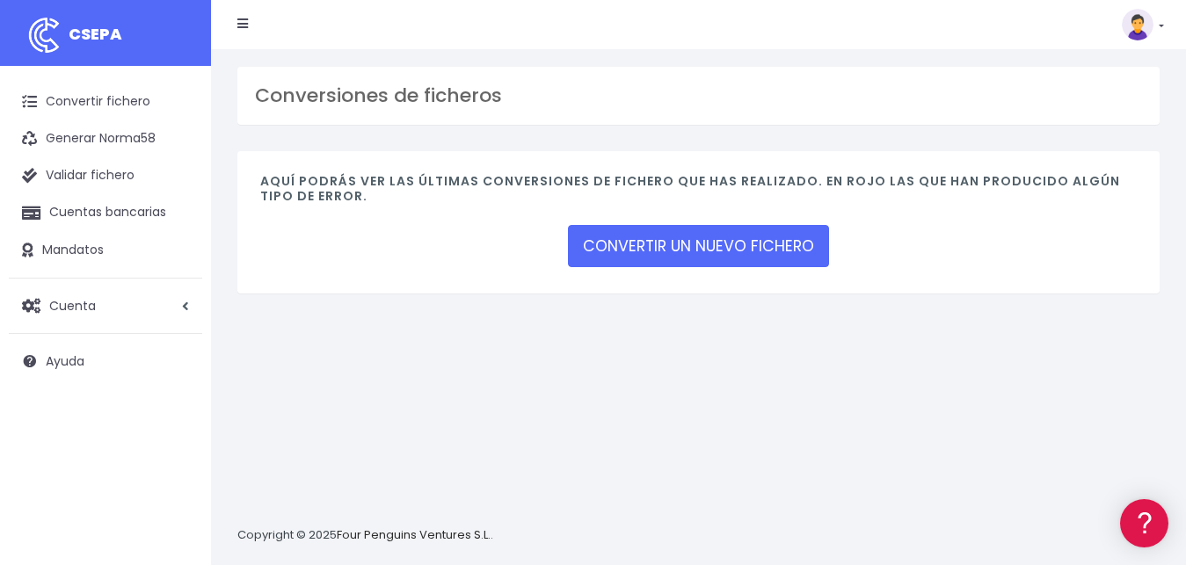
click at [698, 383] on div "Conversiones de ficheros Aquí podrás ver las últimas conversiones de fichero qu…" at bounding box center [698, 307] width 975 height 516
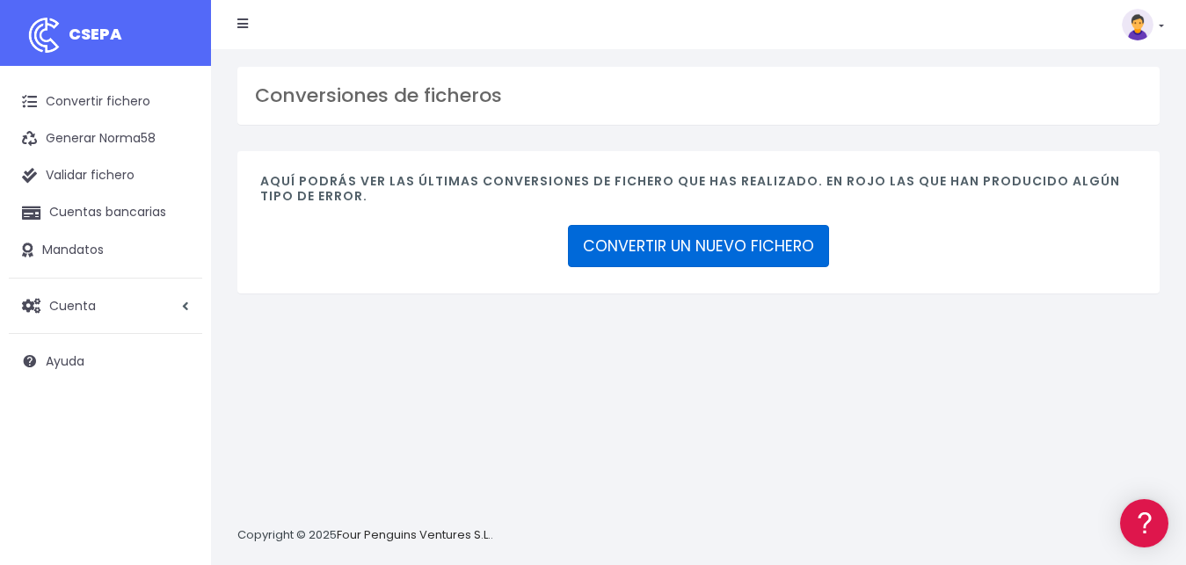
click at [688, 239] on link "CONVERTIR UN NUEVO FICHERO" at bounding box center [698, 246] width 261 height 42
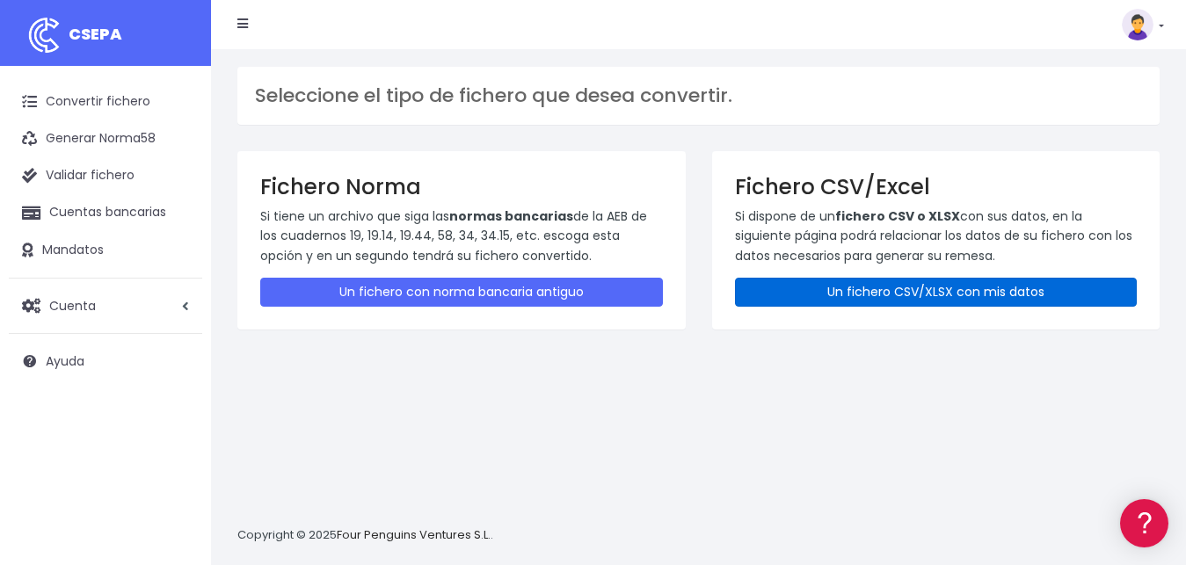
click at [876, 293] on link "Un fichero CSV/XLSX con mis datos" at bounding box center [936, 292] width 403 height 29
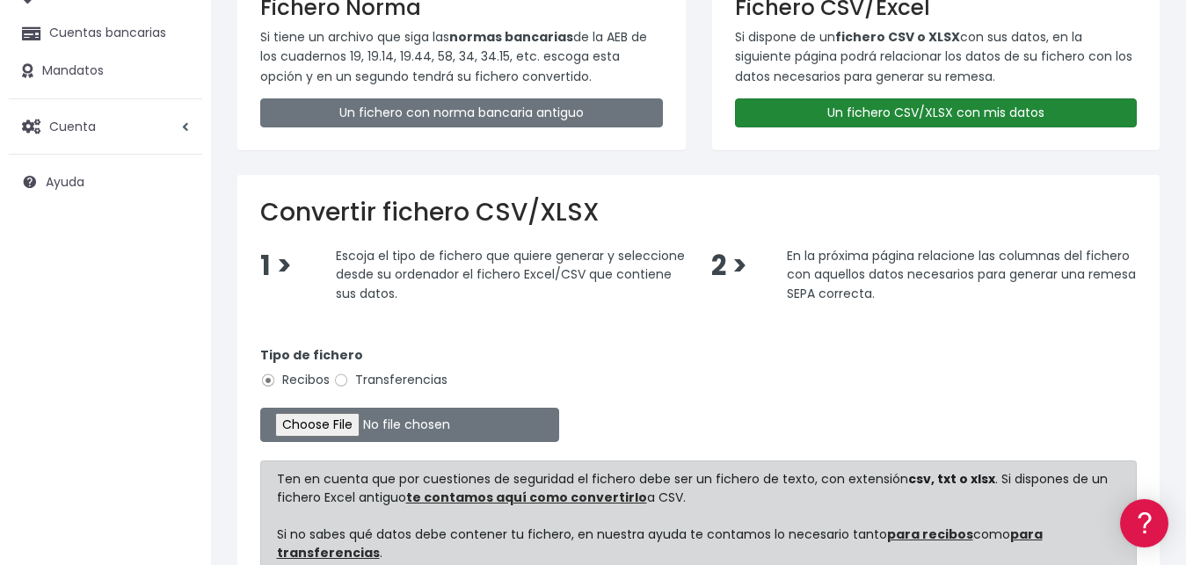
scroll to position [357, 0]
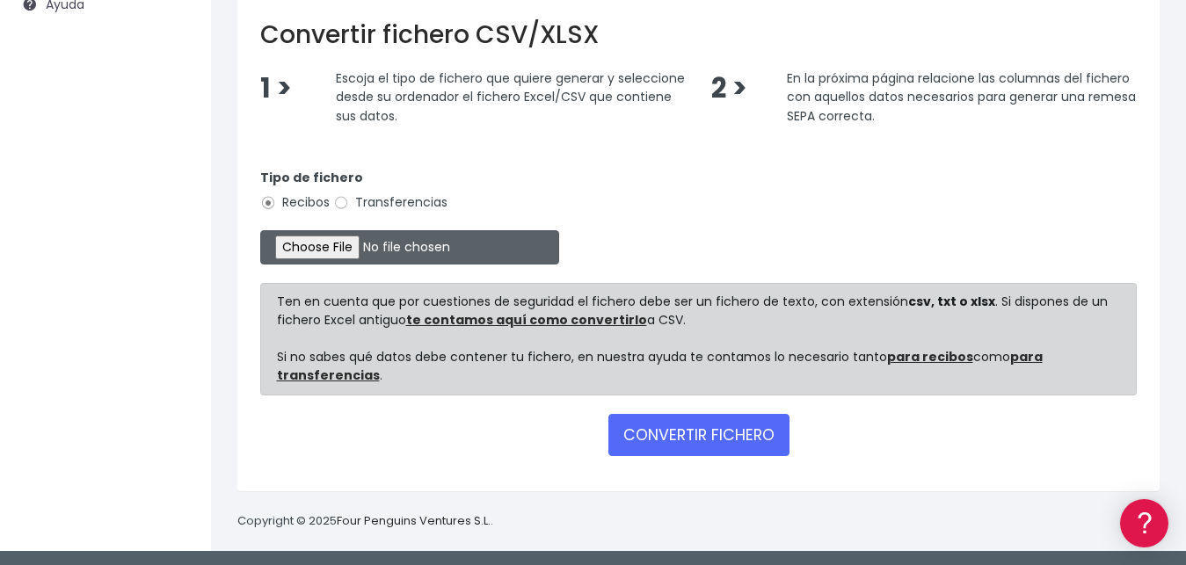
click at [319, 250] on input "file" at bounding box center [409, 247] width 299 height 34
type input "C:\fakepath\REMESA PARA IMPORTAR BANCO CORRECTO.xlsx"
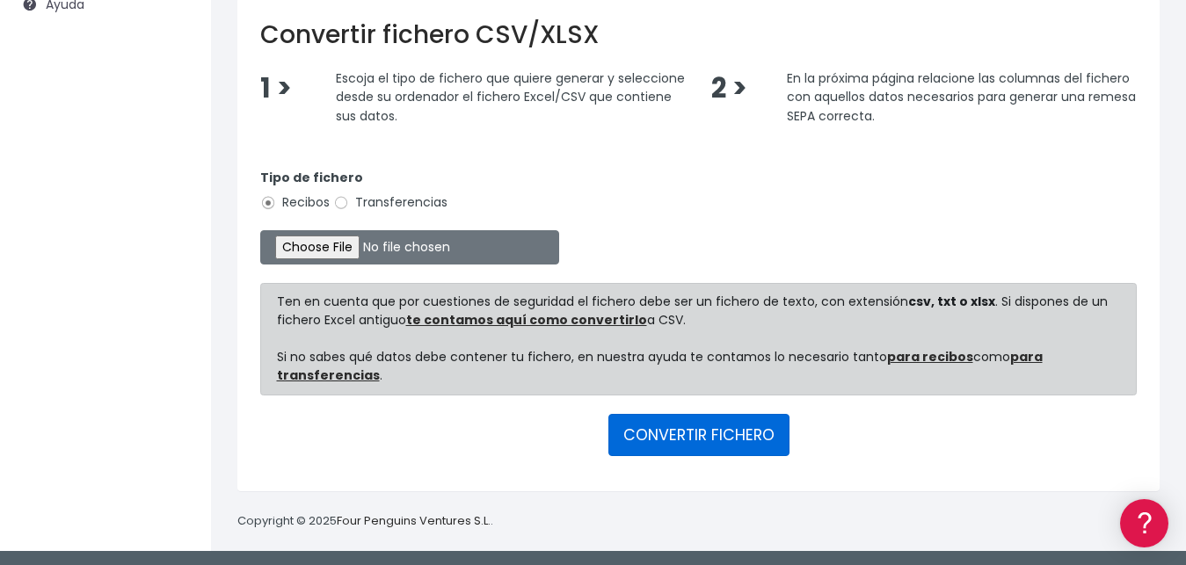
click at [702, 435] on button "CONVERTIR FICHERO" at bounding box center [698, 435] width 181 height 42
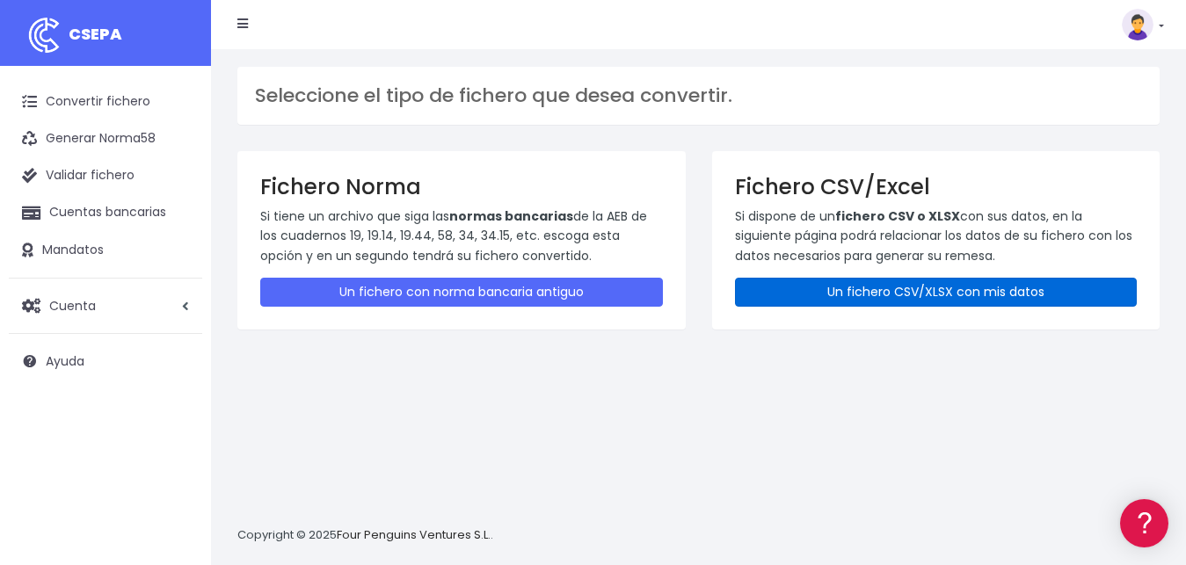
click at [858, 287] on link "Un fichero CSV/XLSX con mis datos" at bounding box center [936, 292] width 403 height 29
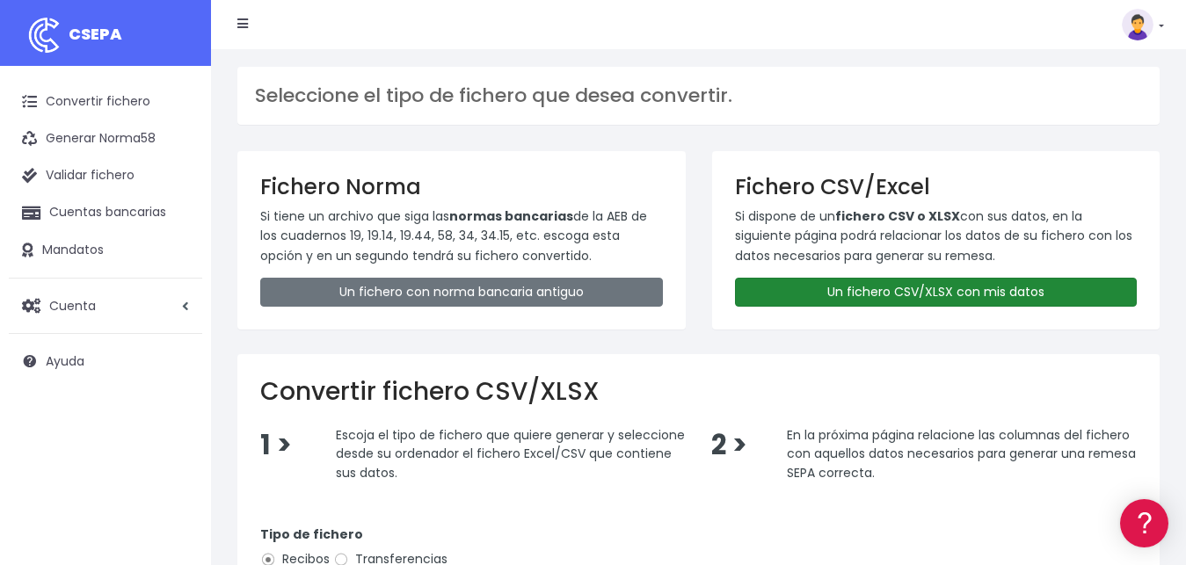
scroll to position [269, 0]
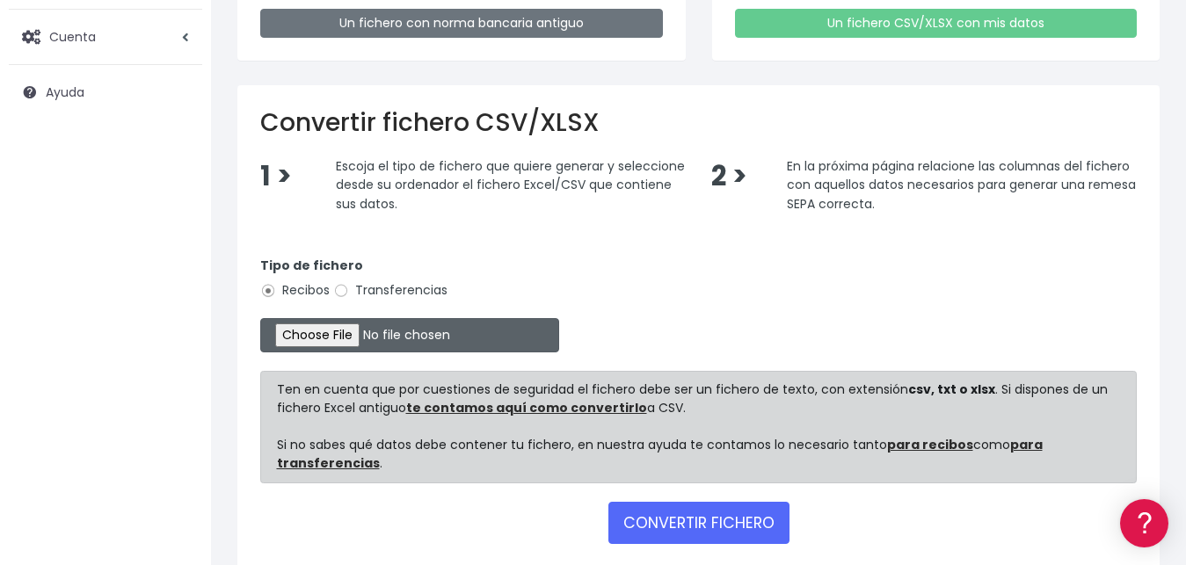
click at [327, 331] on input "file" at bounding box center [409, 335] width 299 height 34
type input "C:\fakepath\REMESA PARA IMPORTAR BANCO CORRECTO.csv"
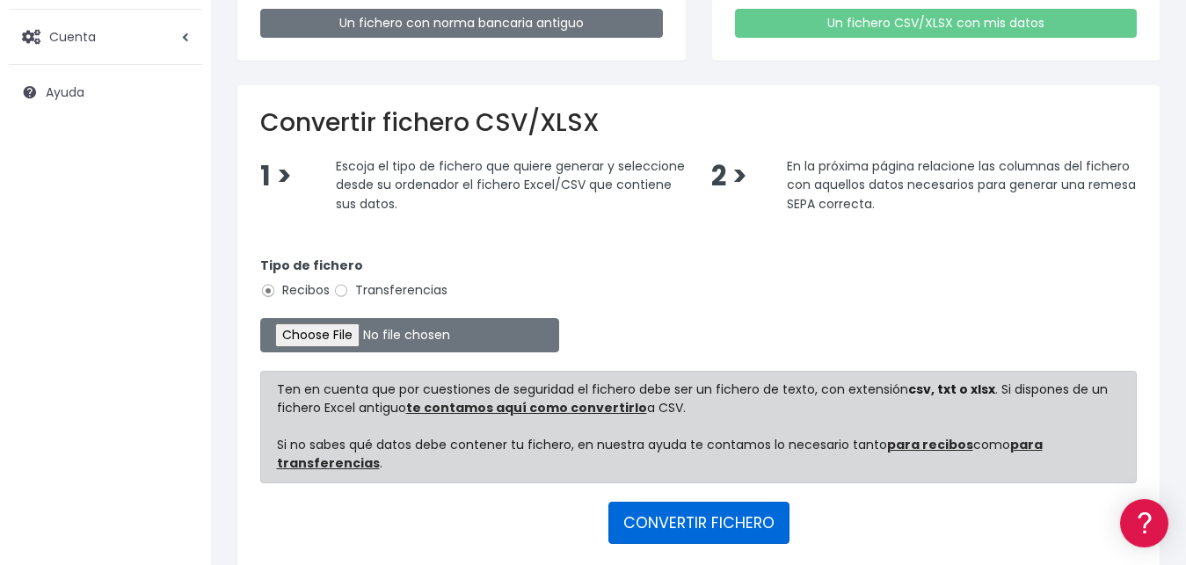
click at [703, 524] on button "CONVERTIR FICHERO" at bounding box center [698, 523] width 181 height 42
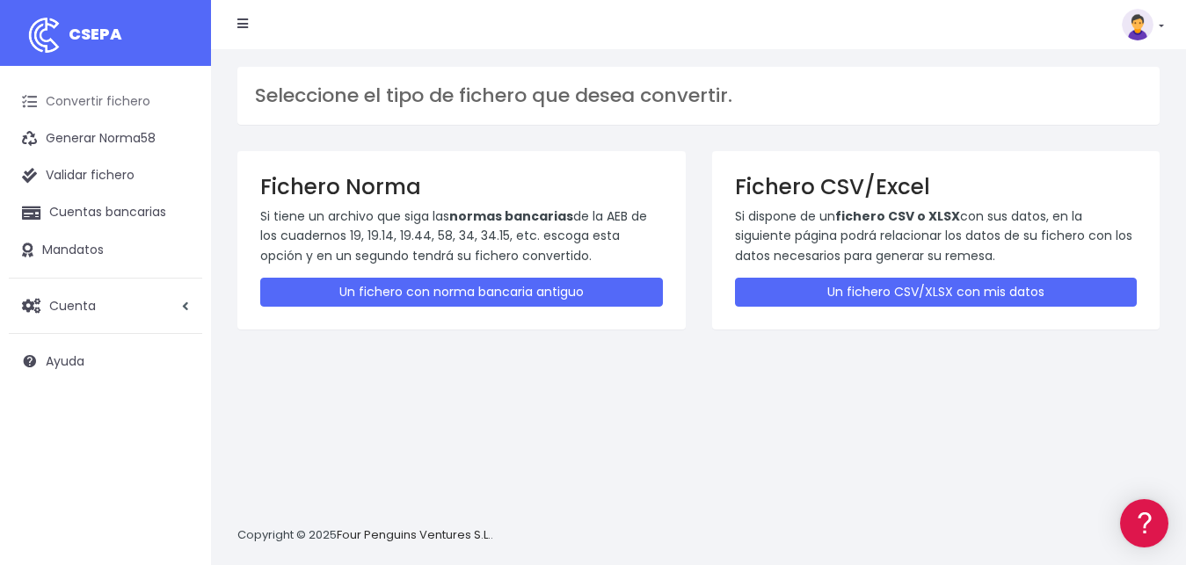
click at [119, 98] on link "Convertir fichero" at bounding box center [105, 102] width 193 height 37
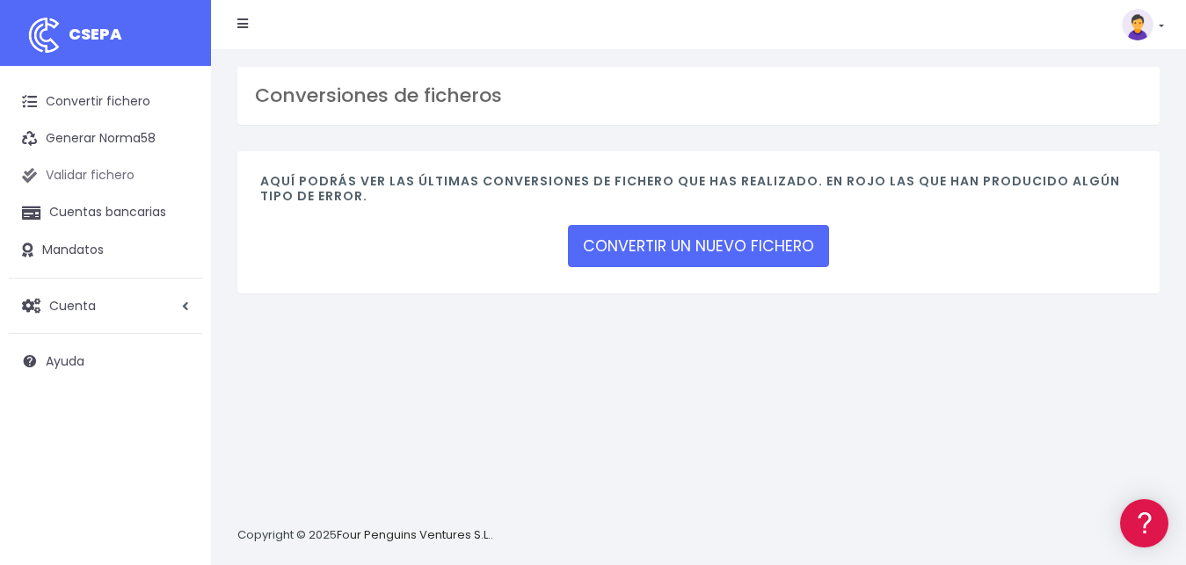
click at [122, 159] on link "Validar fichero" at bounding box center [105, 175] width 193 height 37
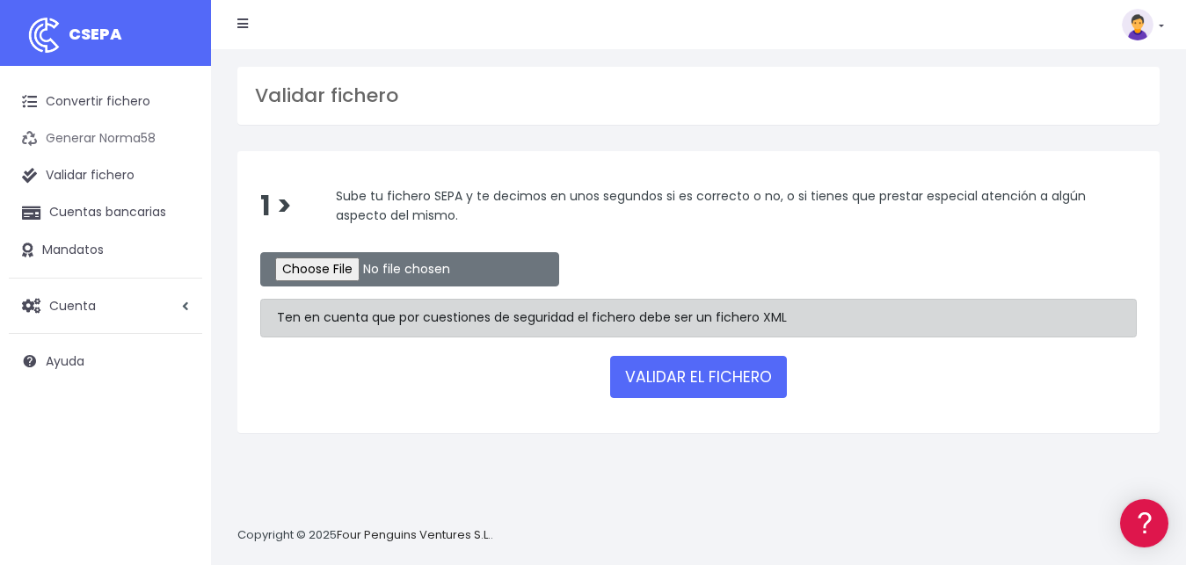
click at [98, 141] on link "Generar Norma58" at bounding box center [105, 138] width 193 height 37
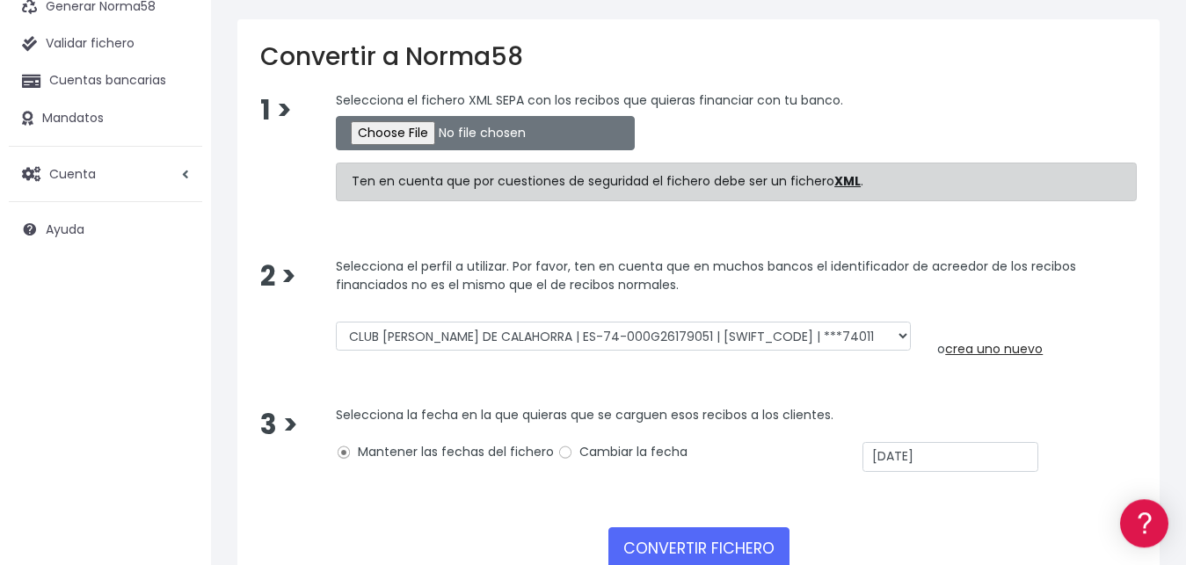
scroll to position [65, 0]
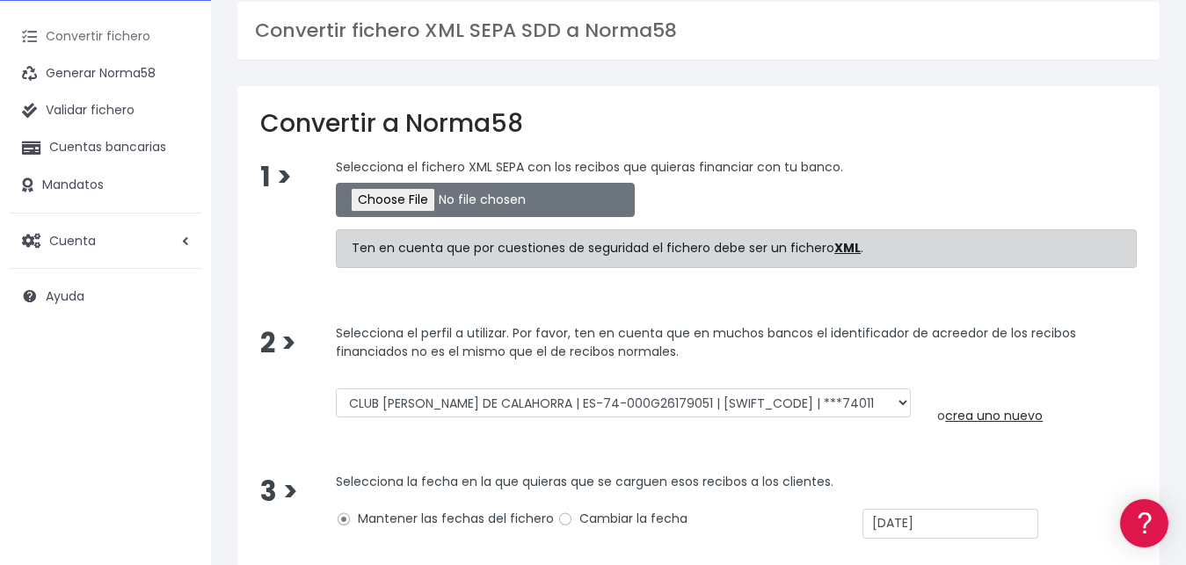
click at [99, 36] on link "Convertir fichero" at bounding box center [105, 36] width 193 height 37
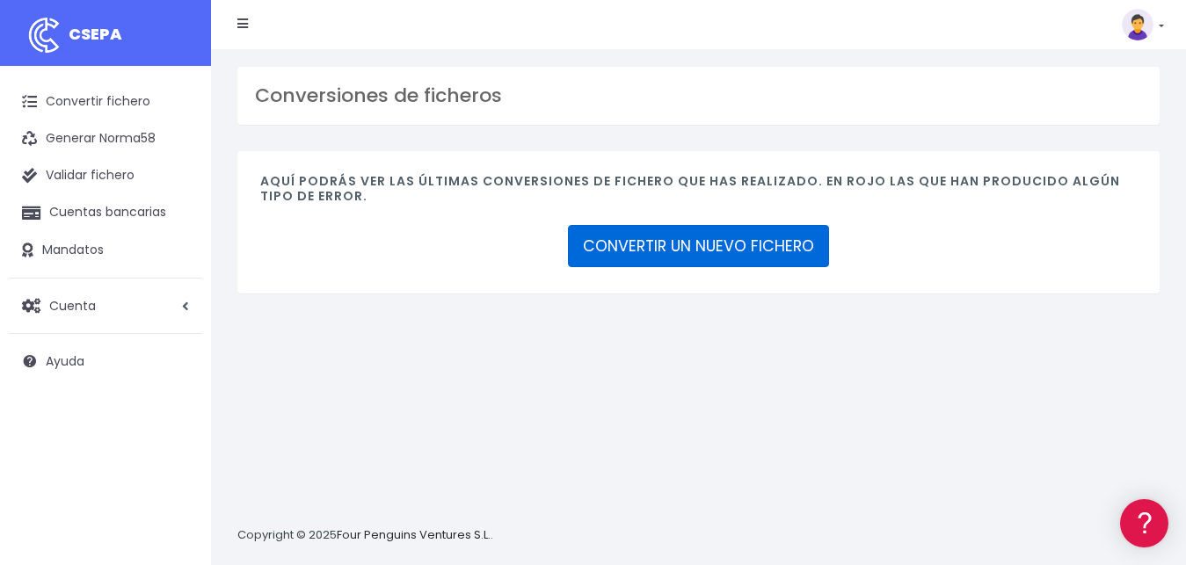
click at [686, 254] on link "CONVERTIR UN NUEVO FICHERO" at bounding box center [698, 246] width 261 height 42
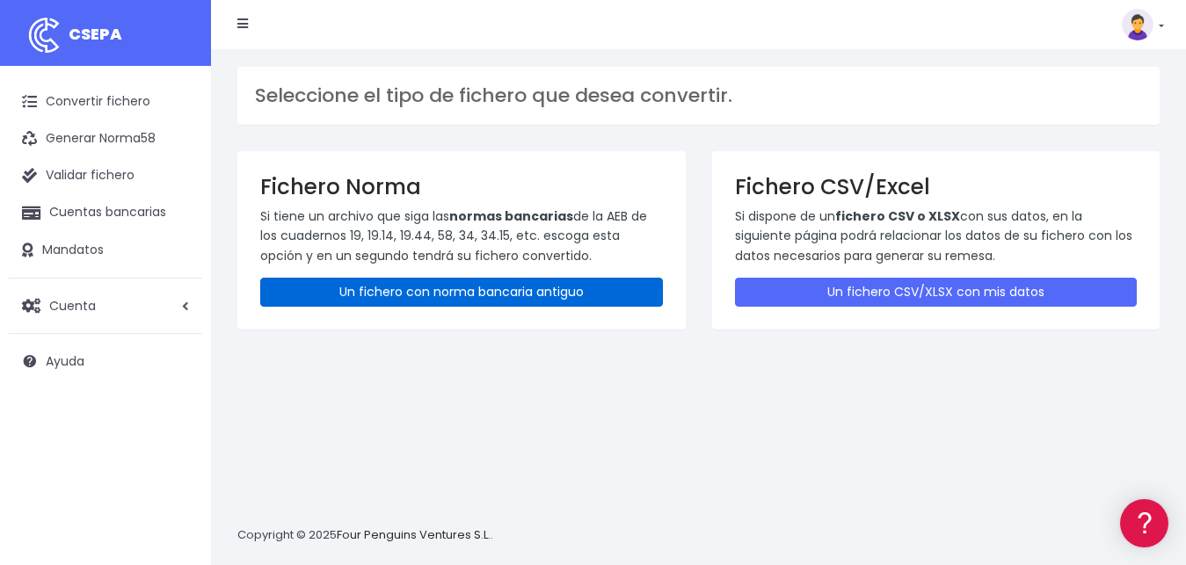
click at [498, 291] on link "Un fichero con norma bancaria antiguo" at bounding box center [461, 292] width 403 height 29
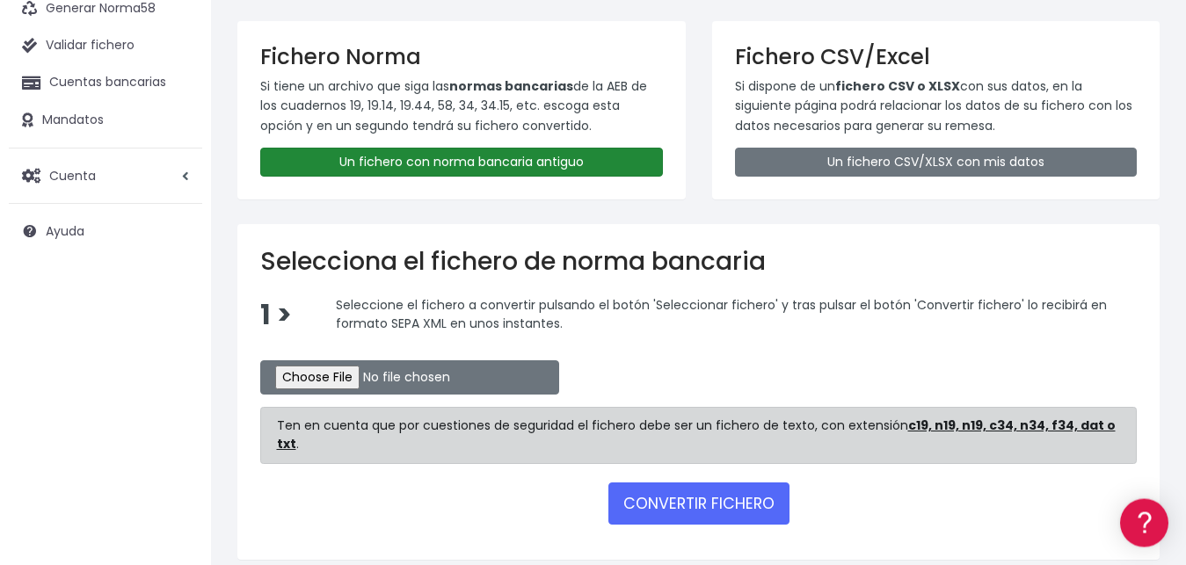
scroll to position [179, 0]
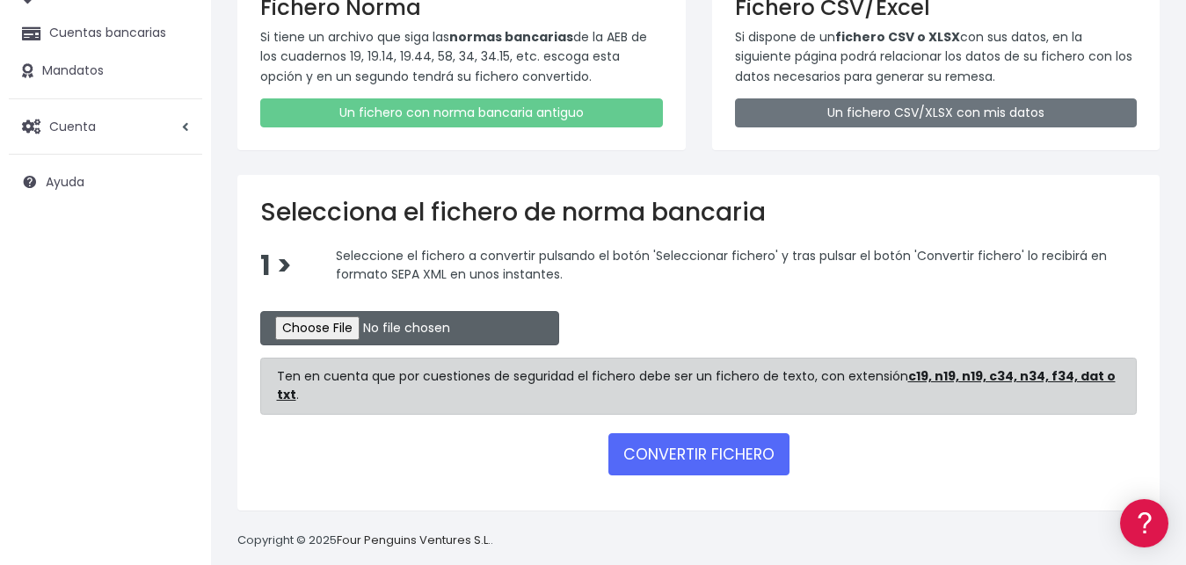
click at [282, 324] on input "file" at bounding box center [409, 328] width 299 height 34
type input "C:\fakepath\REMESA PARA IMPORTAR BANCO CORRECTO.csv"
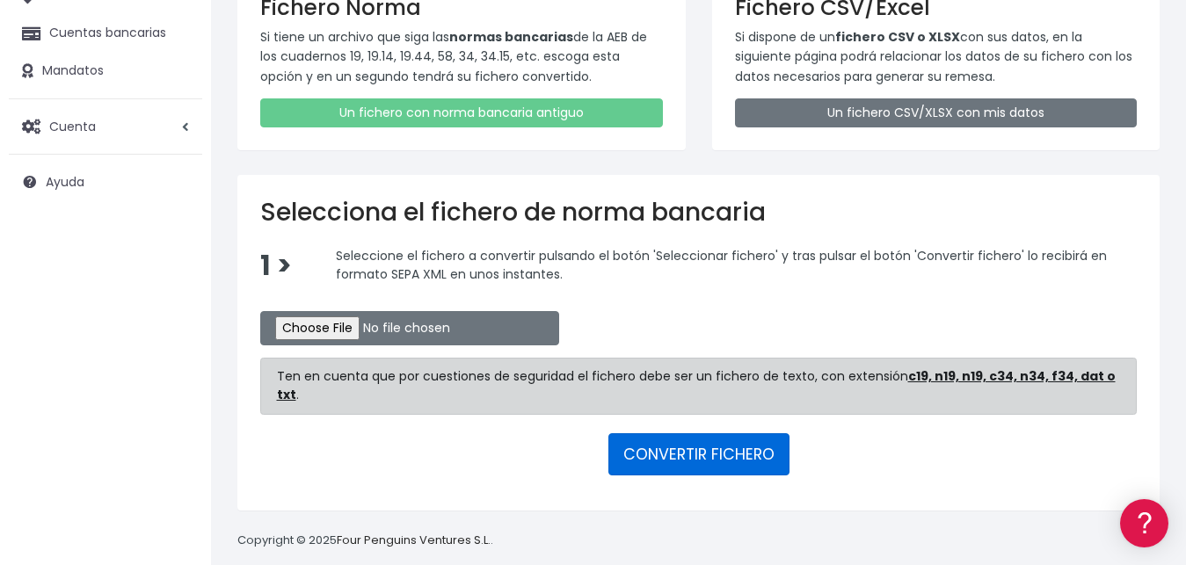
click at [715, 437] on button "CONVERTIR FICHERO" at bounding box center [698, 454] width 181 height 42
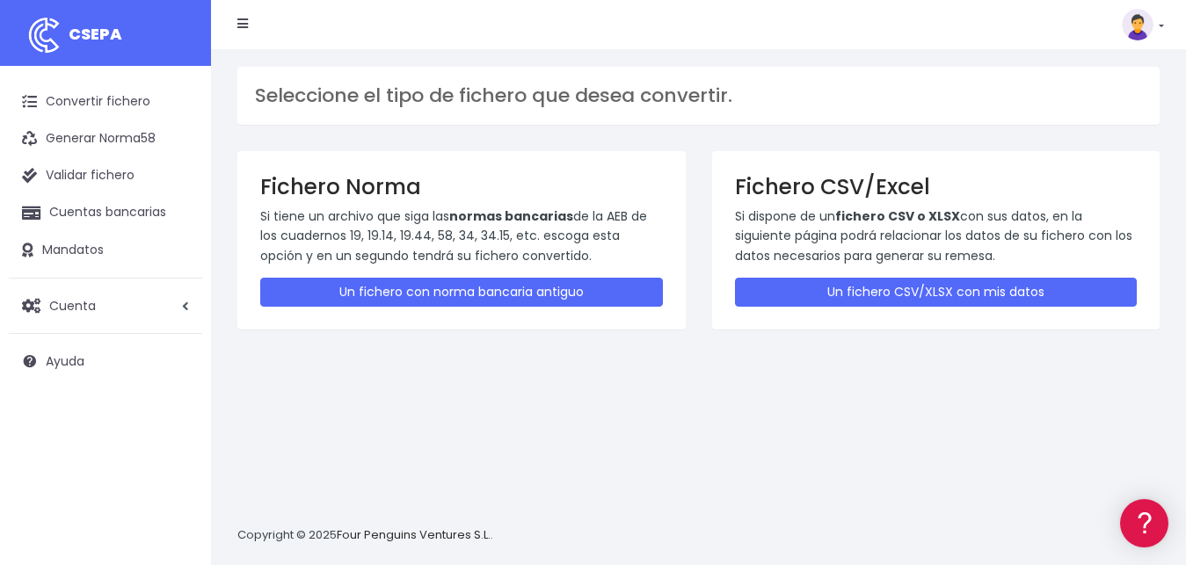
click at [241, 28] on icon at bounding box center [242, 24] width 11 height 12
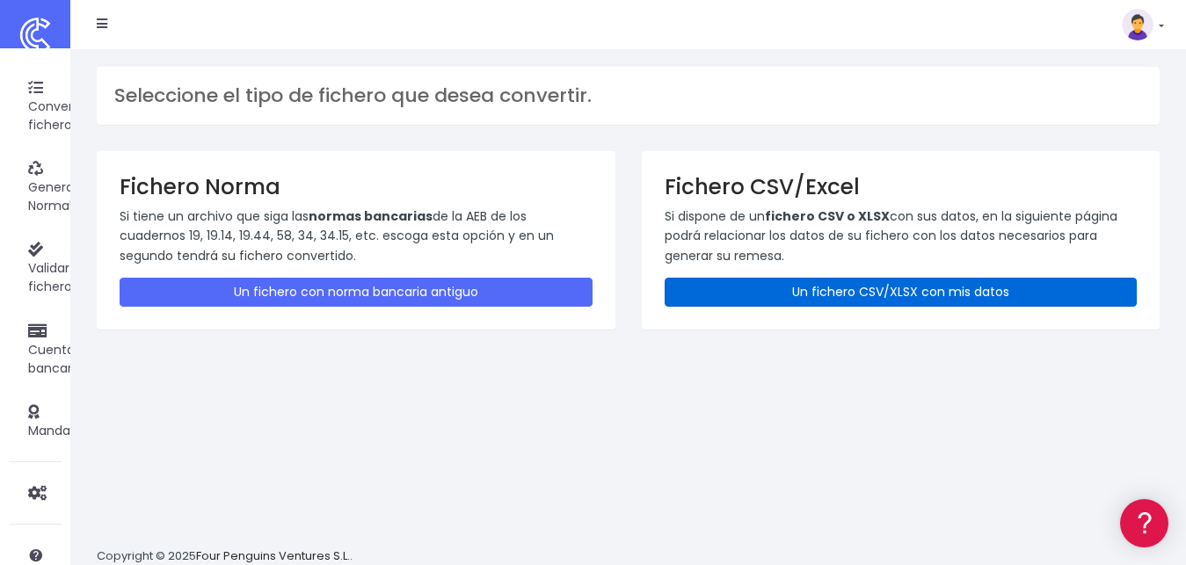
click at [858, 300] on link "Un fichero CSV/XLSX con mis datos" at bounding box center [901, 292] width 473 height 29
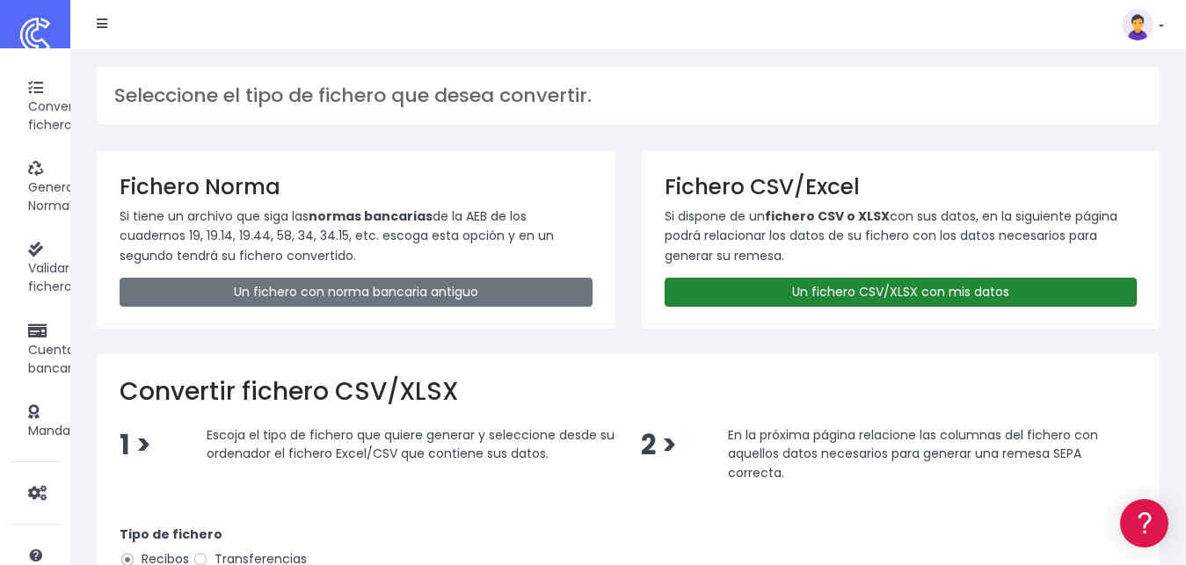
scroll to position [322, 0]
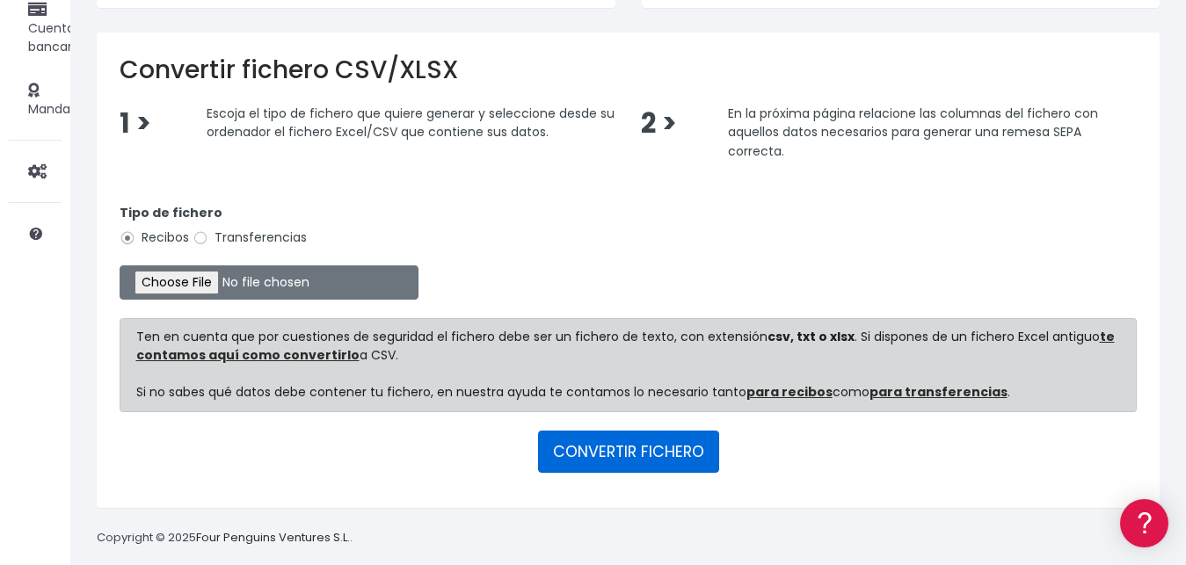
click at [642, 447] on button "CONVERTIR FICHERO" at bounding box center [628, 452] width 181 height 42
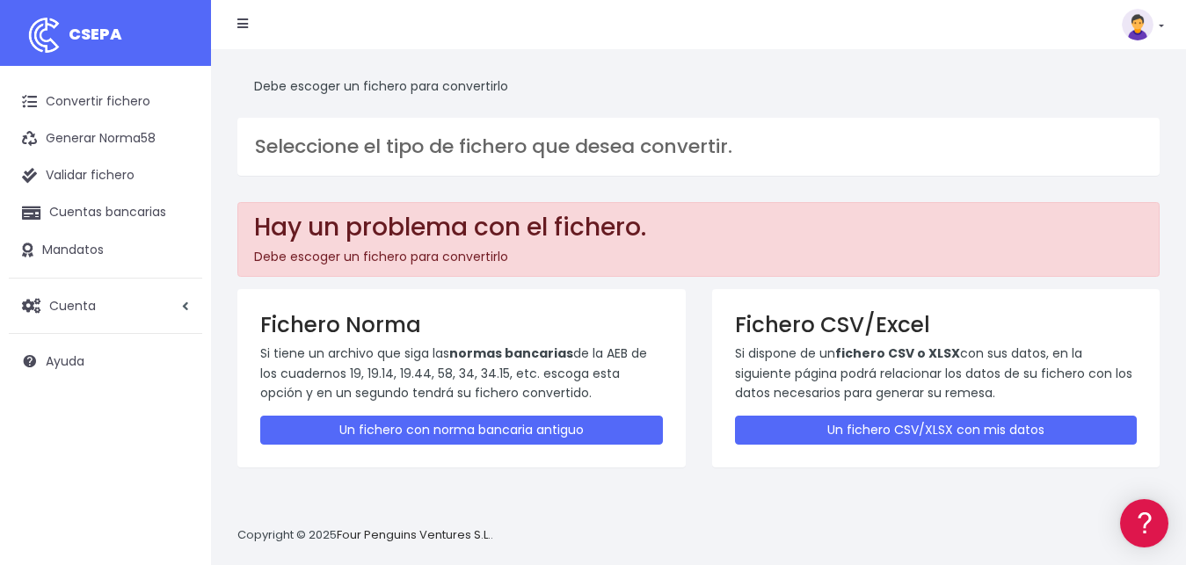
scroll to position [17, 0]
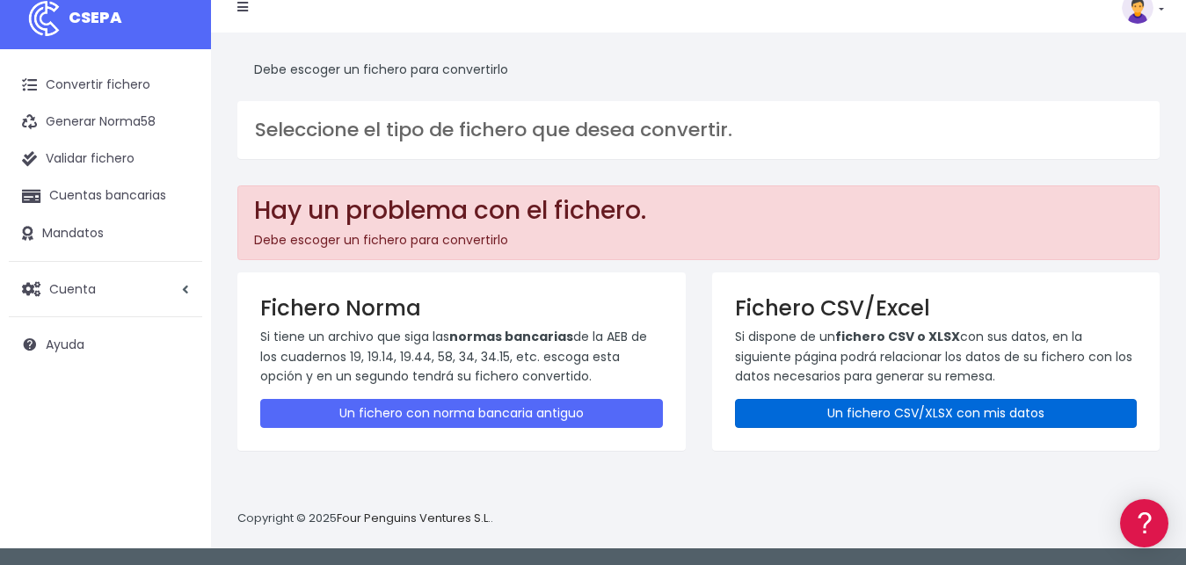
drag, startPoint x: 983, startPoint y: 415, endPoint x: 923, endPoint y: 426, distance: 60.9
click at [982, 417] on link "Un fichero CSV/XLSX con mis datos" at bounding box center [936, 413] width 403 height 29
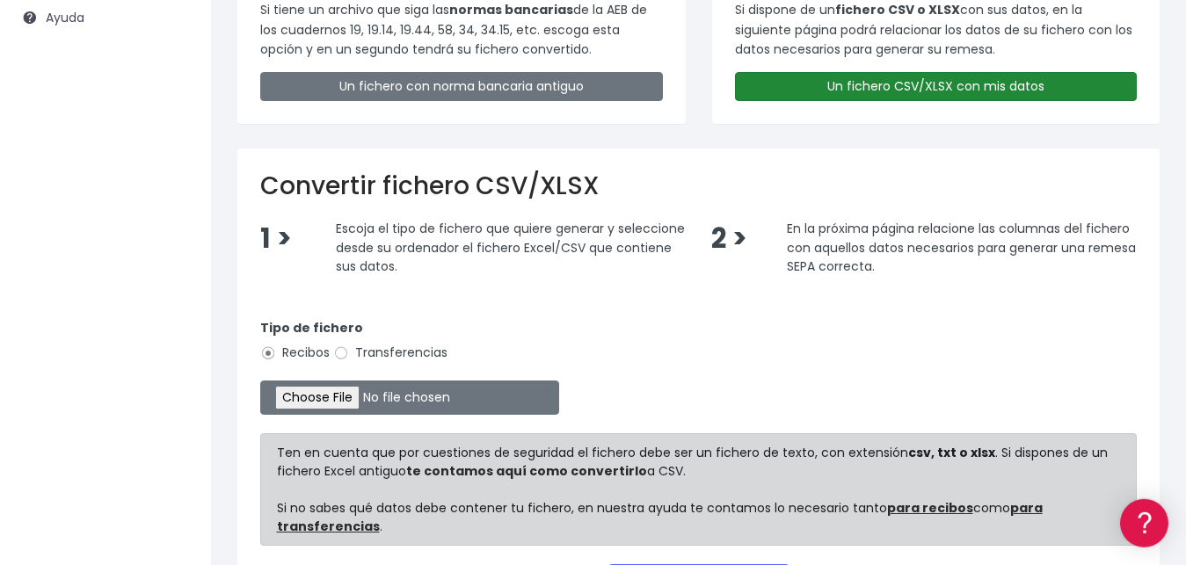
scroll to position [359, 0]
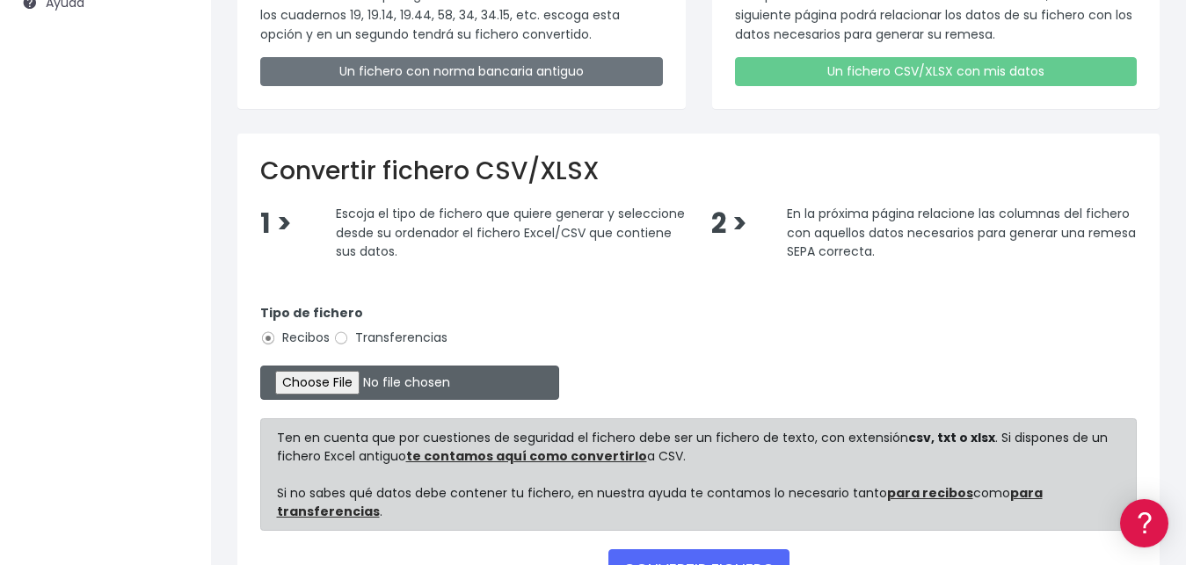
click at [313, 384] on input "file" at bounding box center [409, 383] width 299 height 34
type input "C:\fakepath\LIBRO VALIDO SOCIOS CLUB TAURINO GIRO BANCARIO.xlsx"
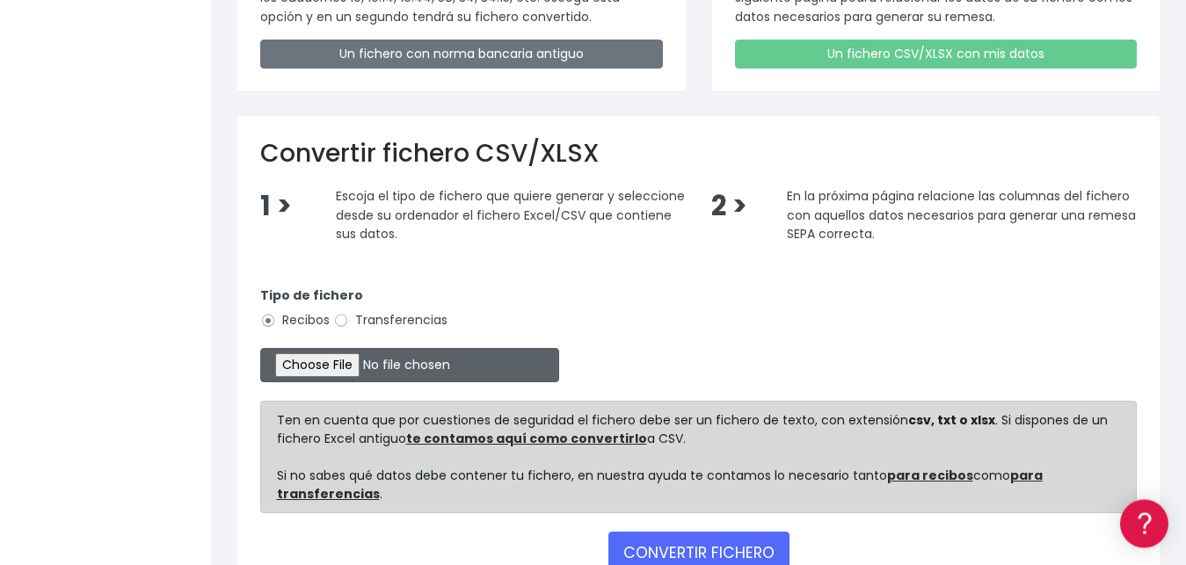
scroll to position [495, 0]
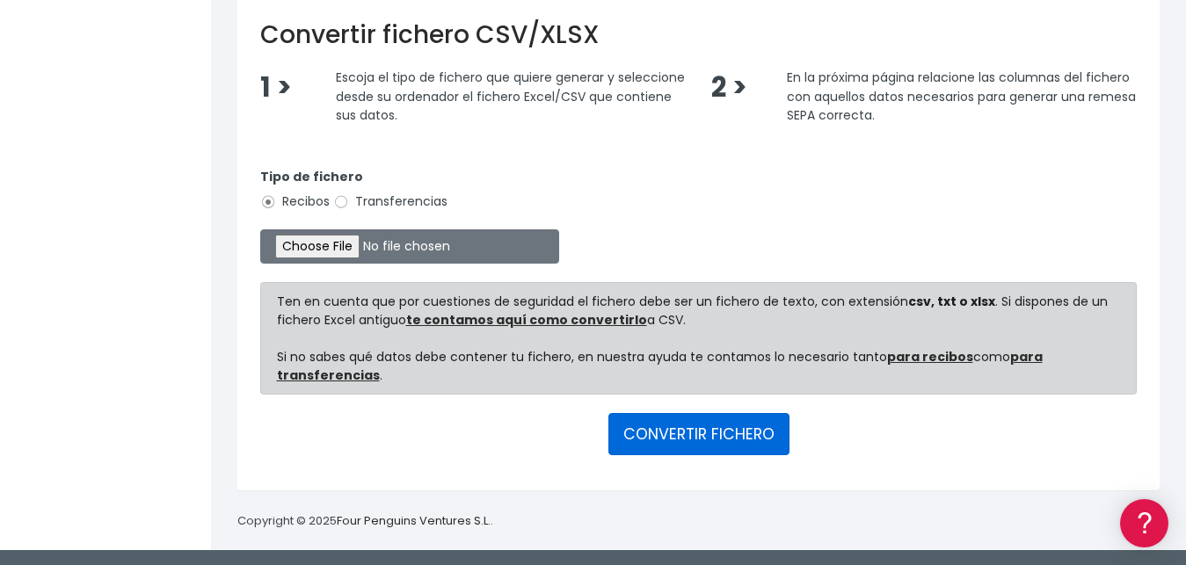
click at [704, 426] on button "CONVERTIR FICHERO" at bounding box center [698, 434] width 181 height 42
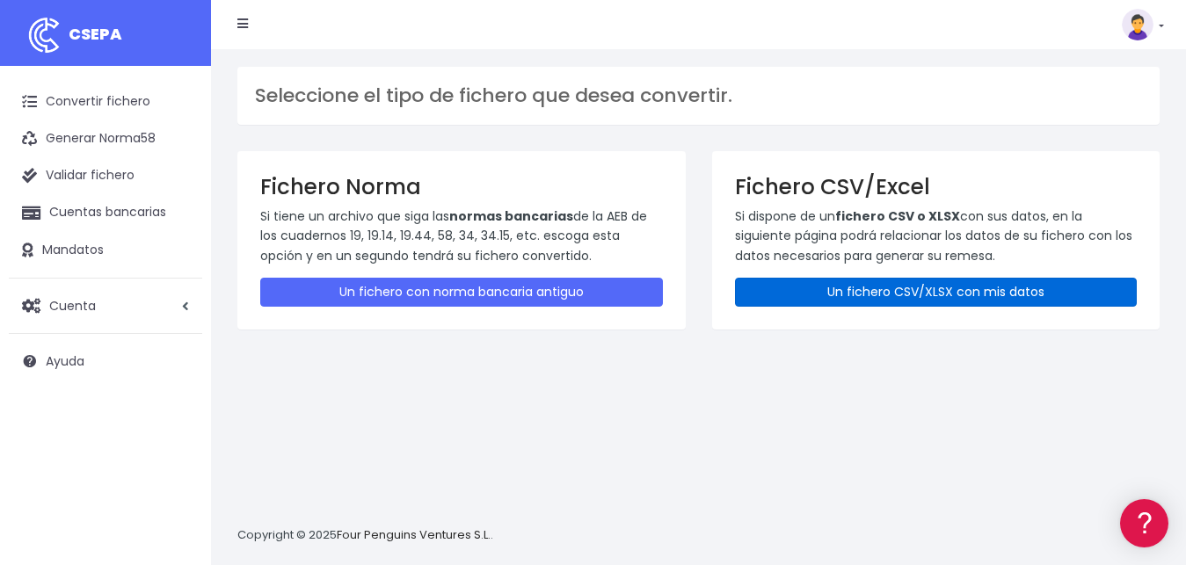
click at [832, 286] on link "Un fichero CSV/XLSX con mis datos" at bounding box center [936, 292] width 403 height 29
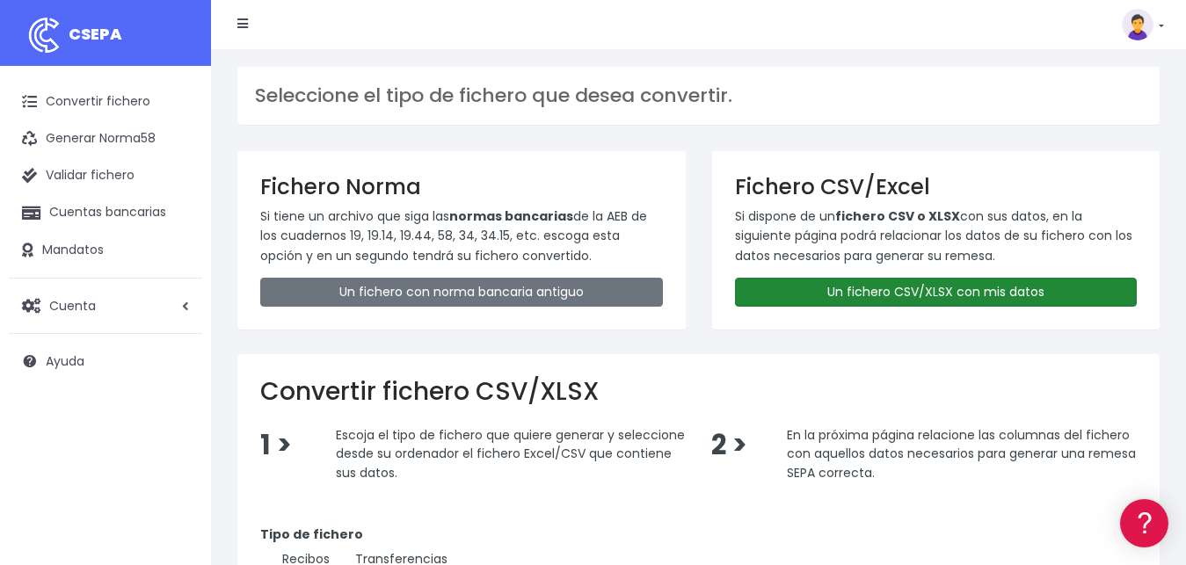
scroll to position [357, 0]
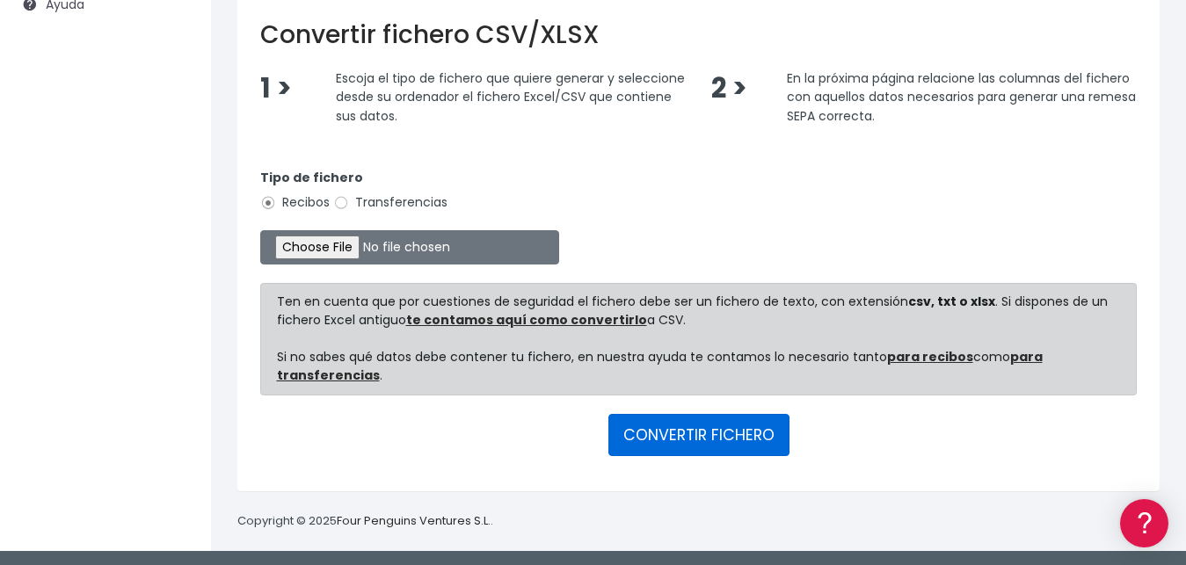
click at [680, 429] on button "CONVERTIR FICHERO" at bounding box center [698, 435] width 181 height 42
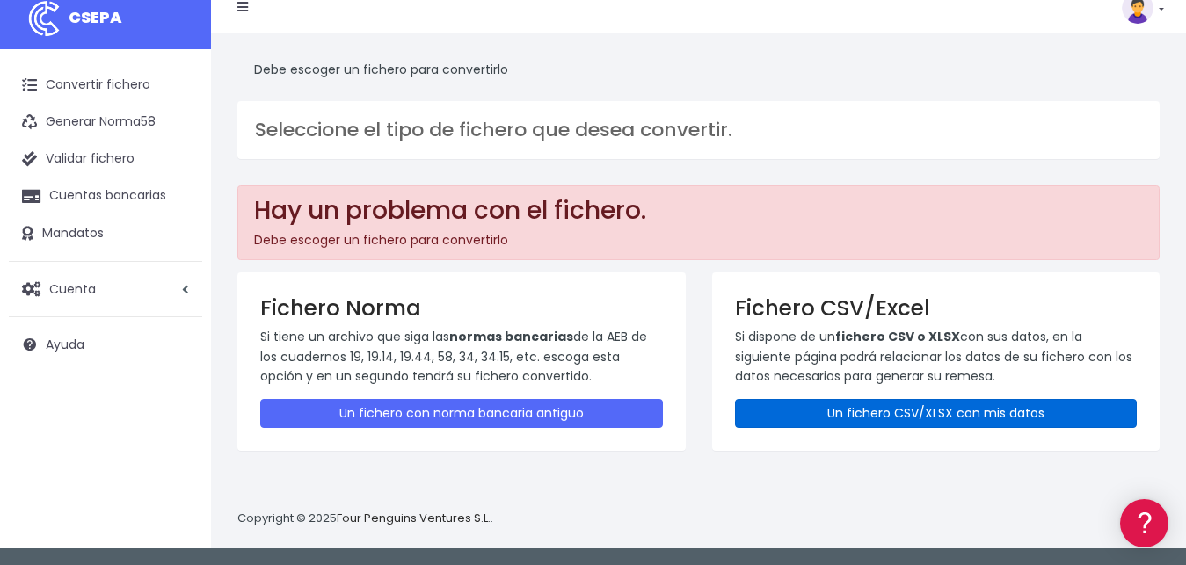
click at [841, 417] on link "Un fichero CSV/XLSX con mis datos" at bounding box center [936, 413] width 403 height 29
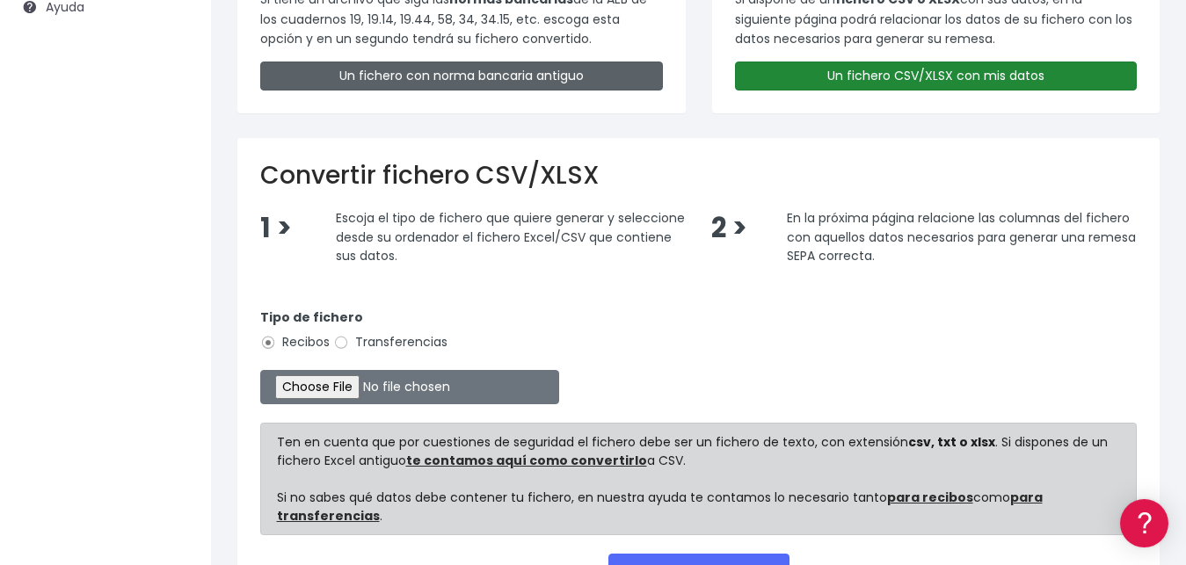
scroll to position [359, 0]
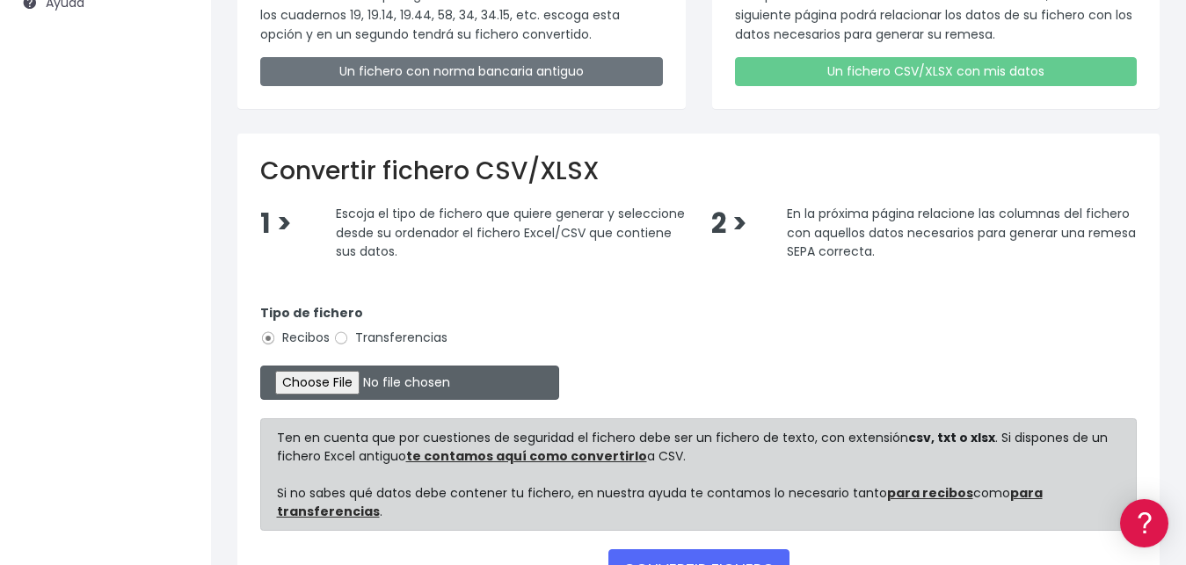
click at [313, 394] on input "file" at bounding box center [409, 383] width 299 height 34
type input "C:\fakepath\REMESA PARA IMPORTAR BANCO.csv"
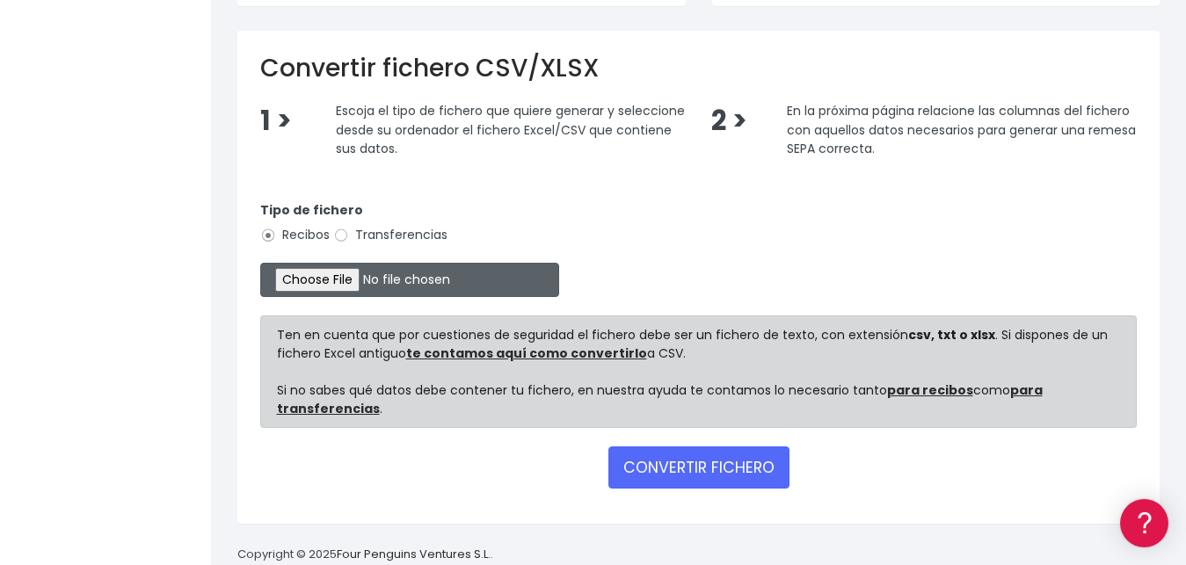
scroll to position [495, 0]
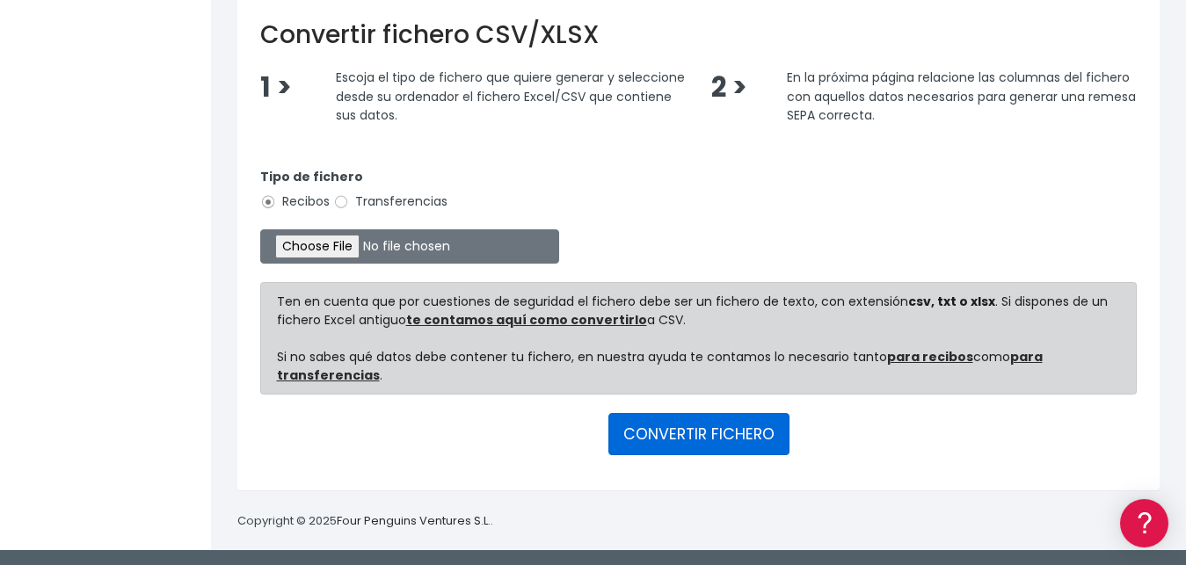
click at [686, 433] on button "CONVERTIR FICHERO" at bounding box center [698, 434] width 181 height 42
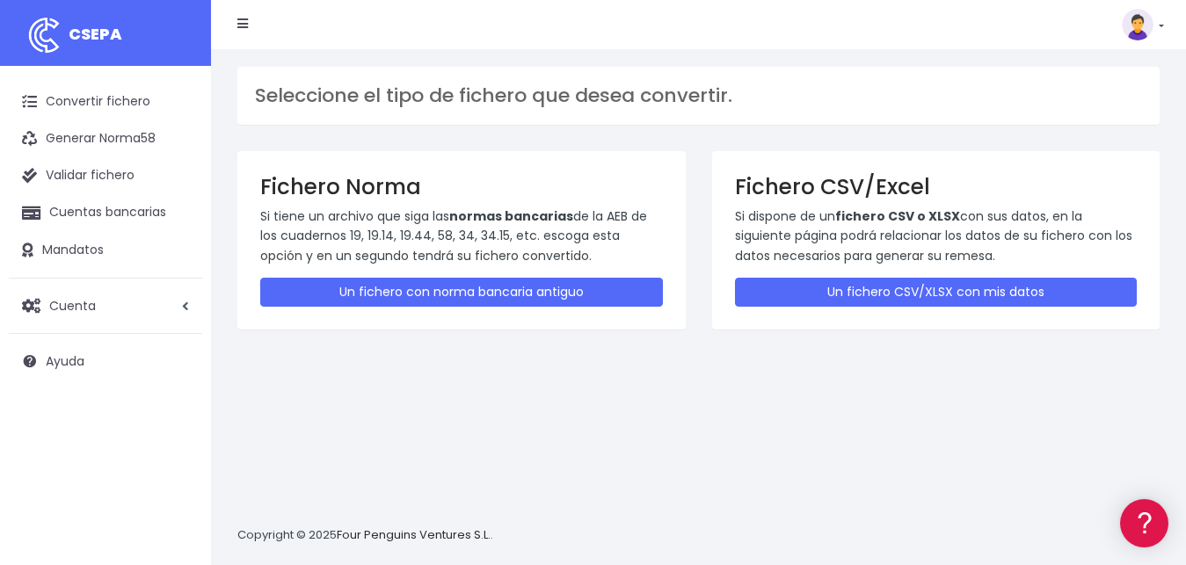
click at [248, 20] on icon at bounding box center [242, 24] width 11 height 12
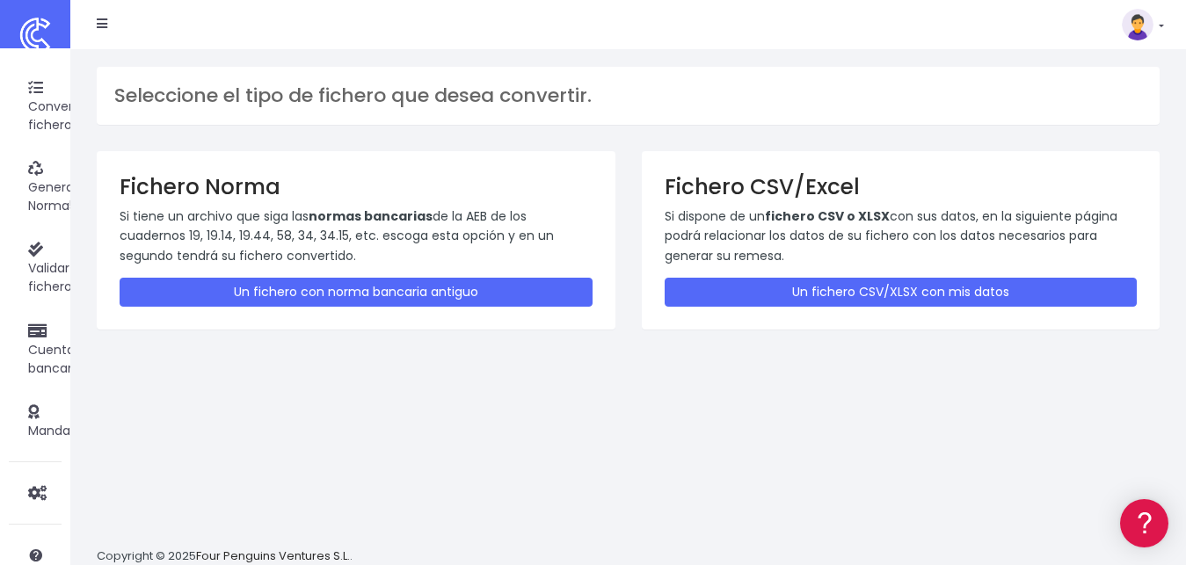
drag, startPoint x: 368, startPoint y: 376, endPoint x: 120, endPoint y: 235, distance: 284.7
click at [344, 372] on div "Seleccione el tipo de fichero que desea convertir. Fichero Norma Si tiene un ar…" at bounding box center [628, 317] width 1116 height 537
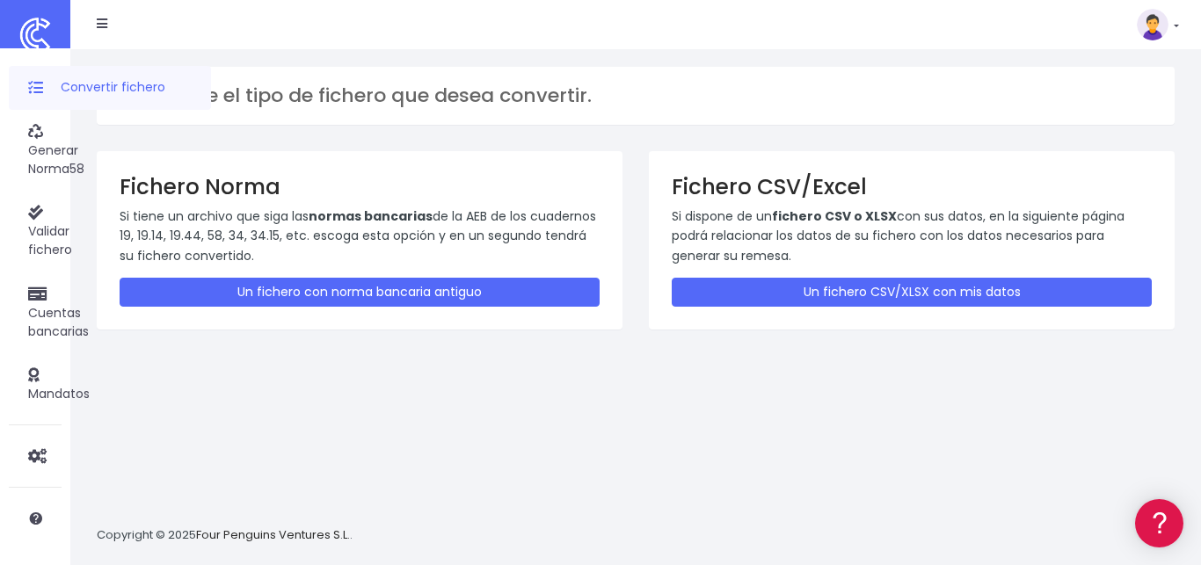
click at [73, 94] on link "Convertir fichero" at bounding box center [110, 88] width 202 height 44
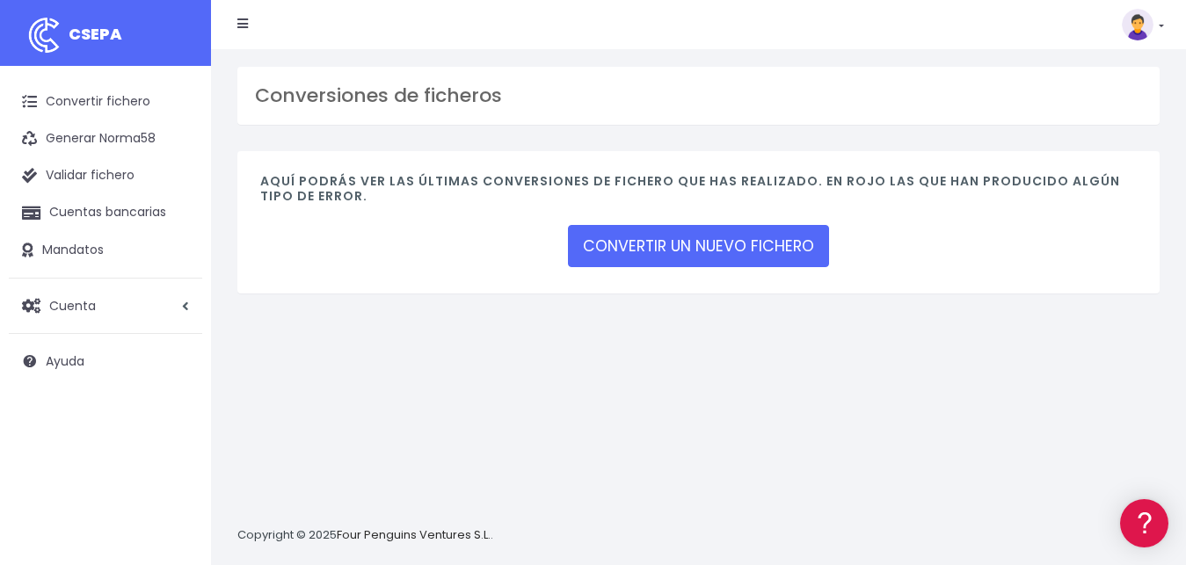
drag, startPoint x: 579, startPoint y: 448, endPoint x: 331, endPoint y: 398, distance: 253.8
click at [576, 449] on div "Conversiones de ficheros Aquí podrás ver las últimas conversiones de fichero qu…" at bounding box center [698, 307] width 975 height 516
click at [181, 317] on link "Cuenta" at bounding box center [105, 305] width 193 height 37
click at [112, 220] on link "Cuentas bancarias" at bounding box center [105, 212] width 193 height 37
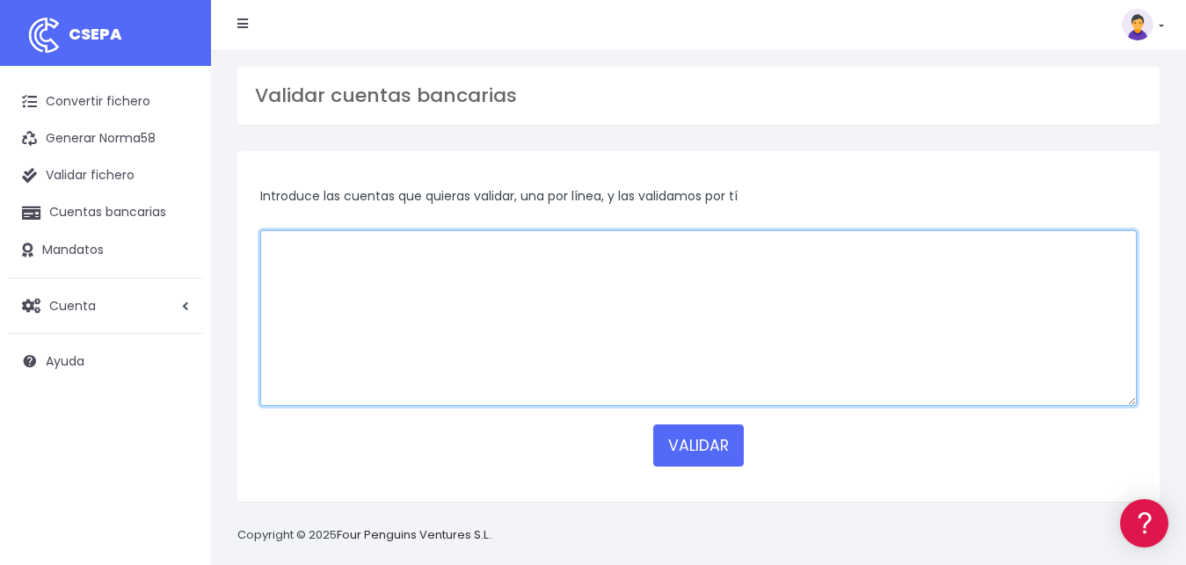
click at [529, 313] on textarea at bounding box center [698, 318] width 877 height 176
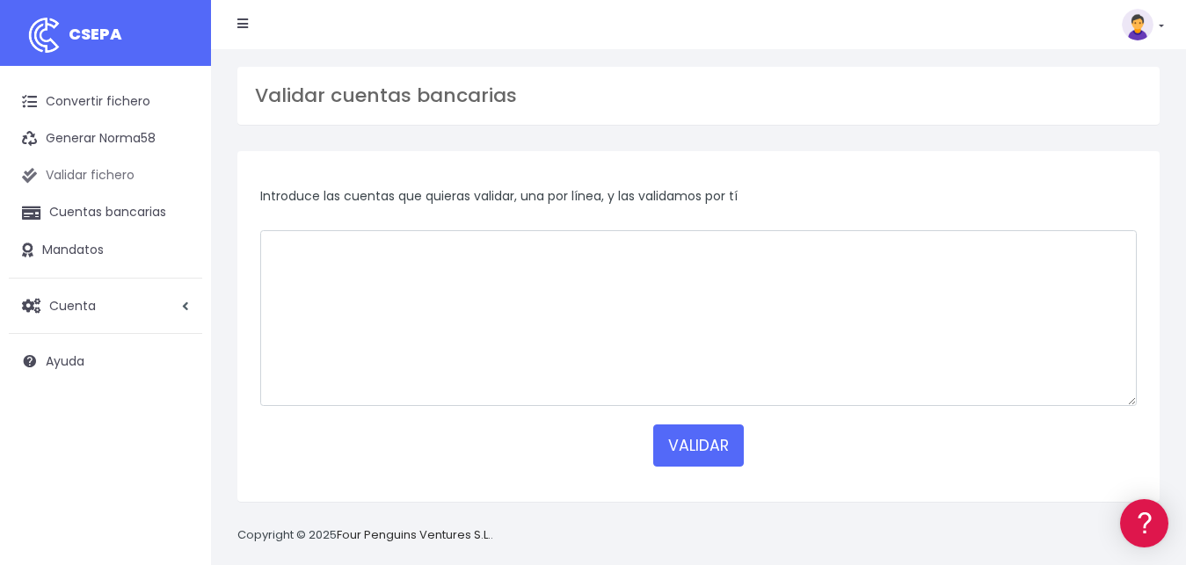
click at [130, 176] on link "Validar fichero" at bounding box center [105, 175] width 193 height 37
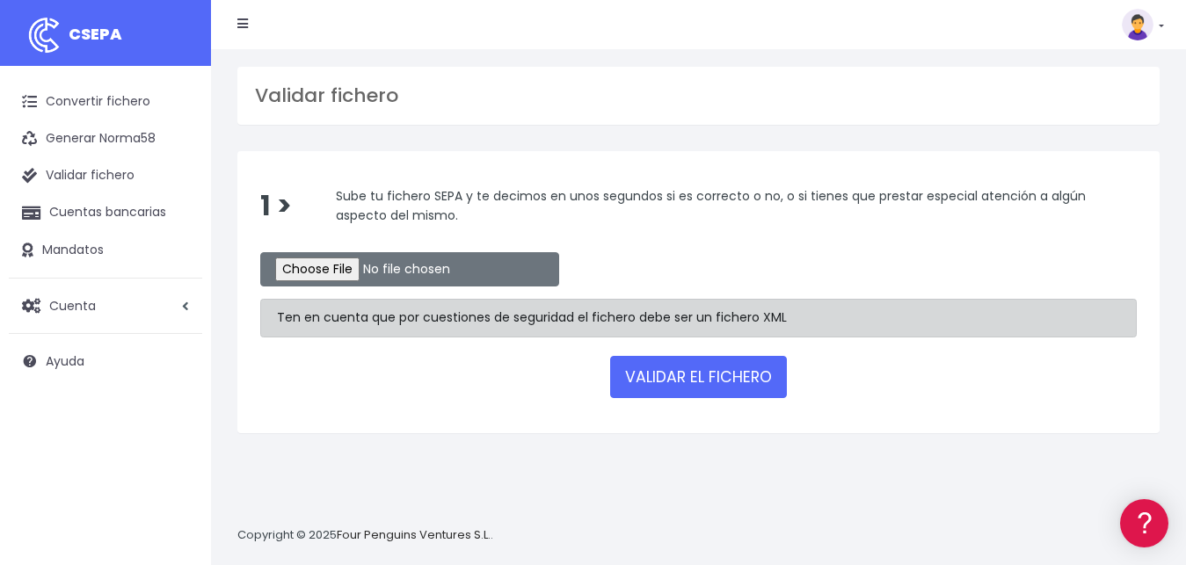
click at [401, 392] on div "VALIDAR EL FICHERO" at bounding box center [698, 377] width 877 height 42
click at [105, 164] on link "Validar fichero" at bounding box center [105, 175] width 193 height 37
click at [120, 138] on link "Generar Norma58" at bounding box center [105, 138] width 193 height 37
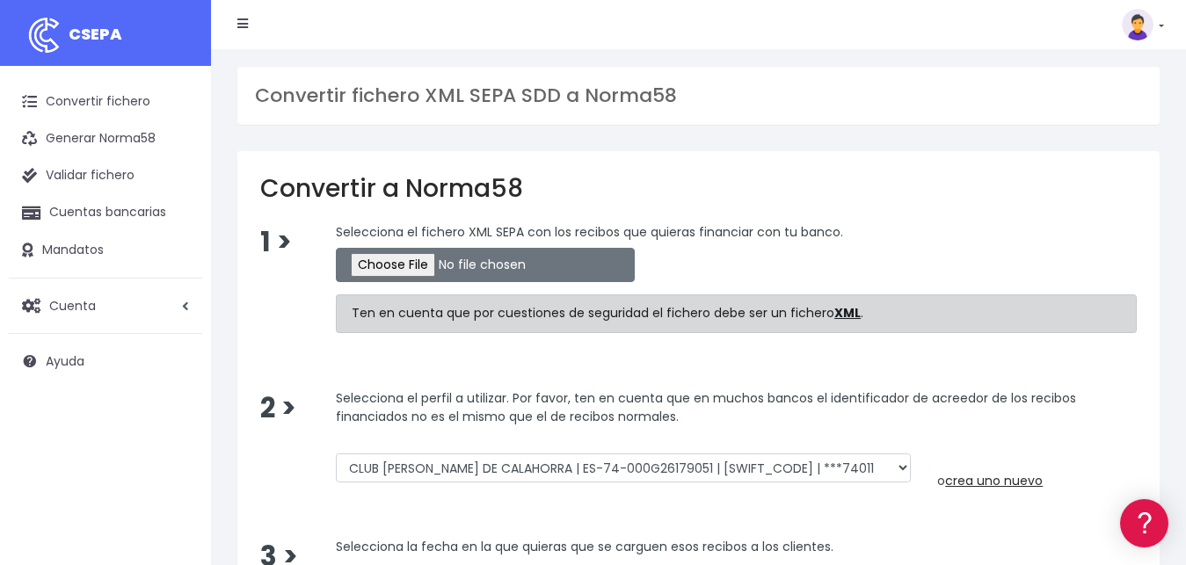
click at [106, 102] on link "Convertir fichero" at bounding box center [105, 102] width 193 height 37
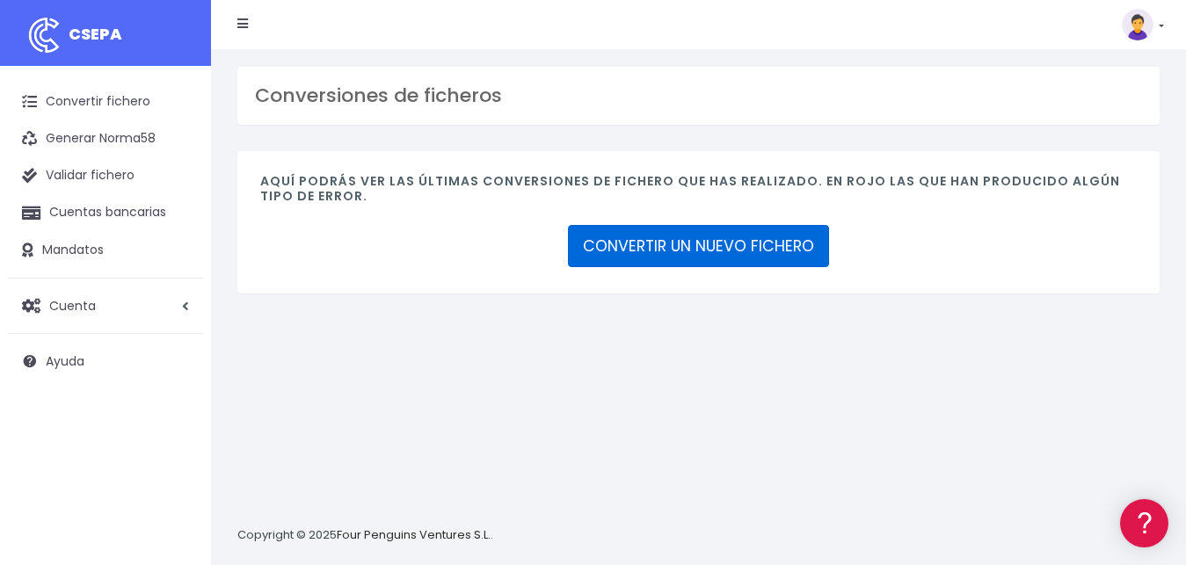
click at [650, 257] on link "CONVERTIR UN NUEVO FICHERO" at bounding box center [698, 246] width 261 height 42
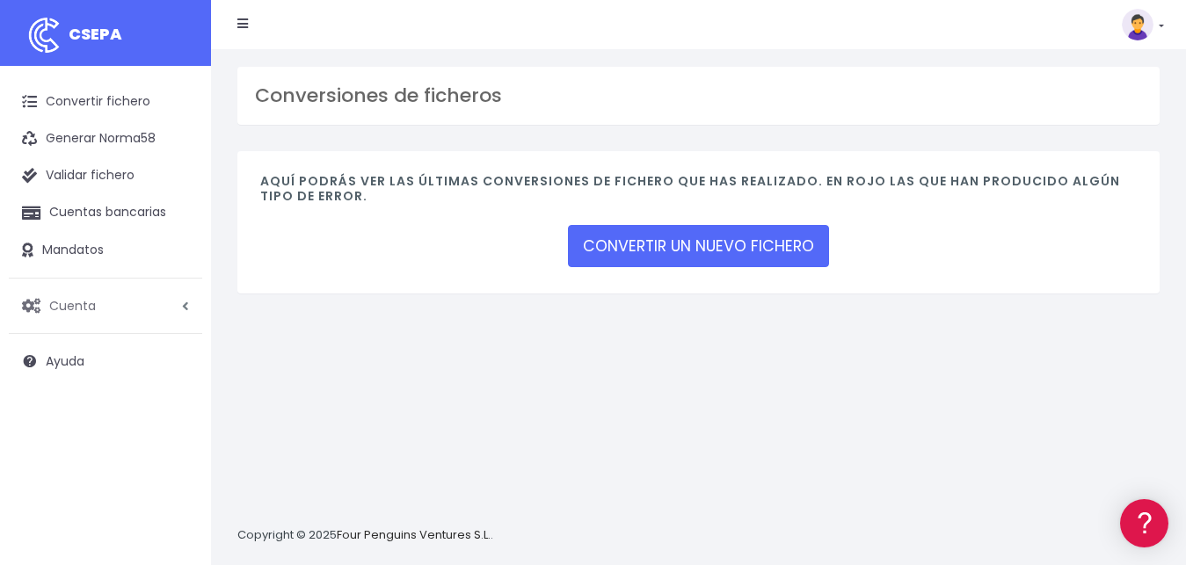
click at [182, 310] on link "Cuenta" at bounding box center [105, 305] width 193 height 37
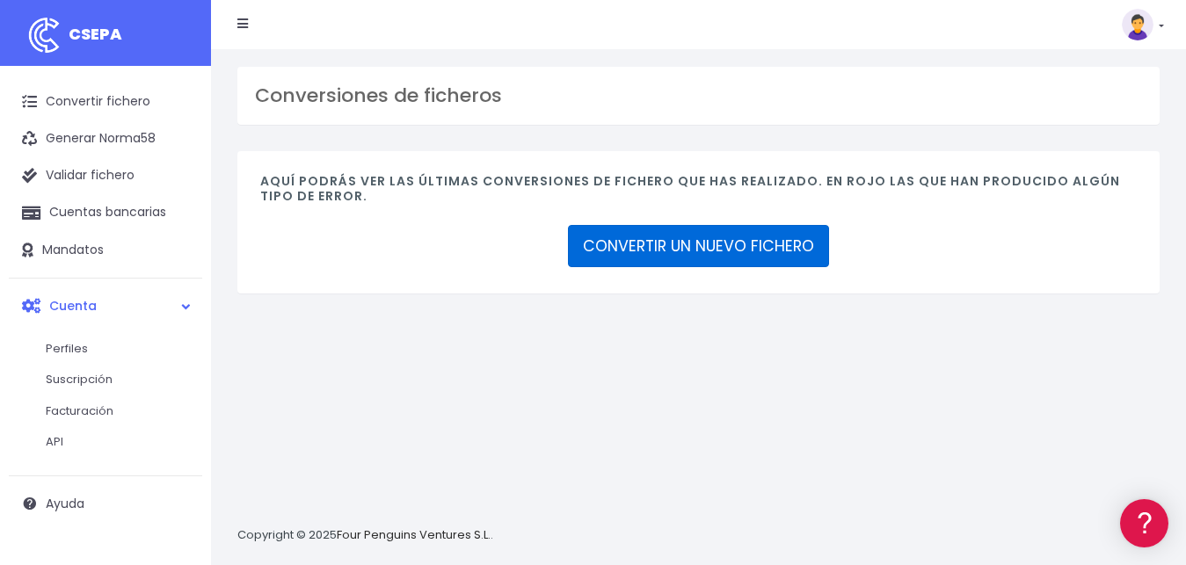
click at [790, 239] on link "CONVERTIR UN NUEVO FICHERO" at bounding box center [698, 246] width 261 height 42
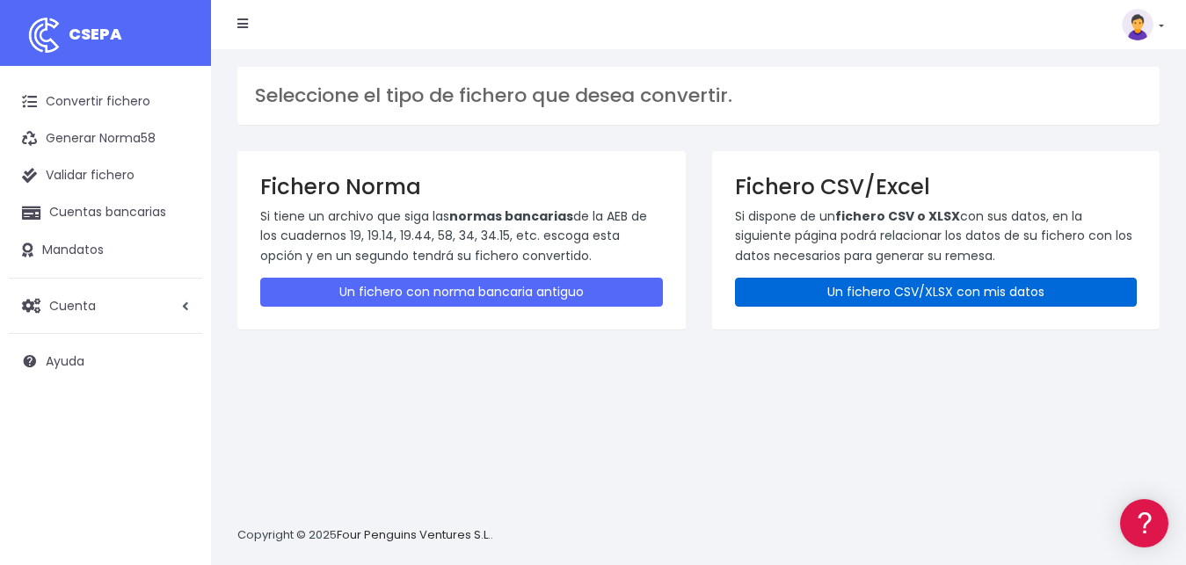
click at [956, 294] on link "Un fichero CSV/XLSX con mis datos" at bounding box center [936, 292] width 403 height 29
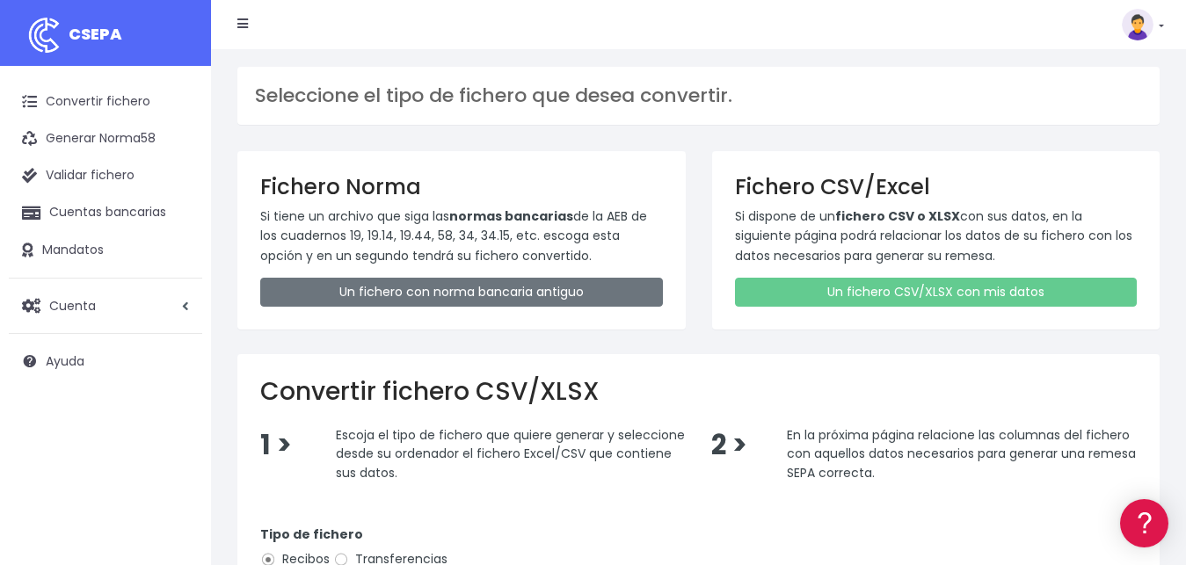
click at [868, 311] on div "Fichero CSV/Excel Si dispone de un fichero CSV o XLSX con sus datos, en la sigu…" at bounding box center [936, 240] width 448 height 178
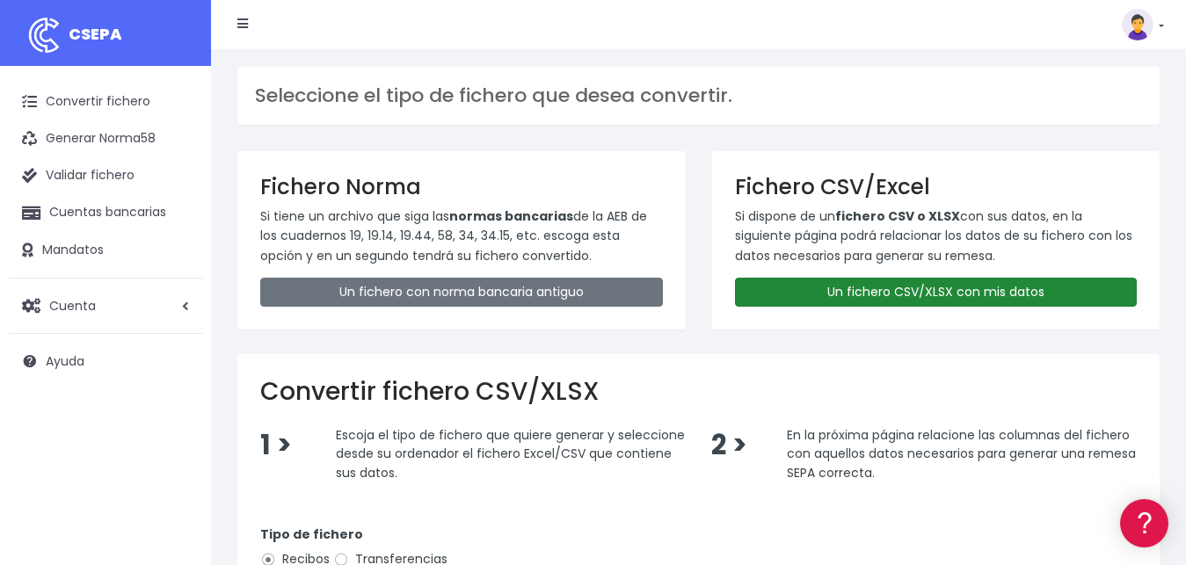
click at [861, 289] on link "Un fichero CSV/XLSX con mis datos" at bounding box center [936, 292] width 403 height 29
click at [870, 289] on link "Un fichero CSV/XLSX con mis datos" at bounding box center [936, 292] width 403 height 29
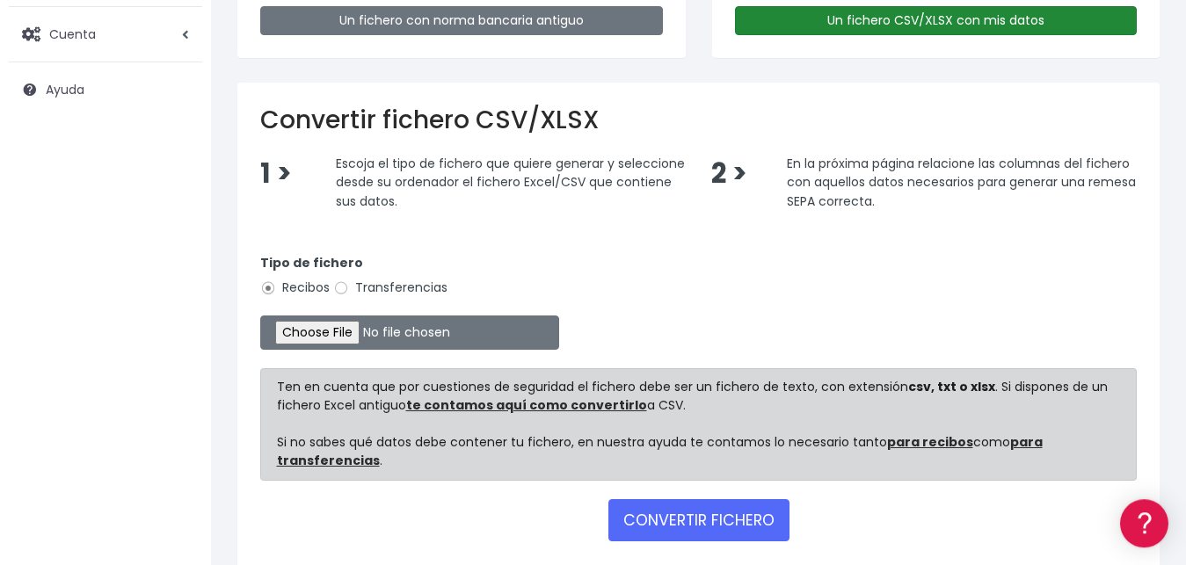
scroll to position [357, 0]
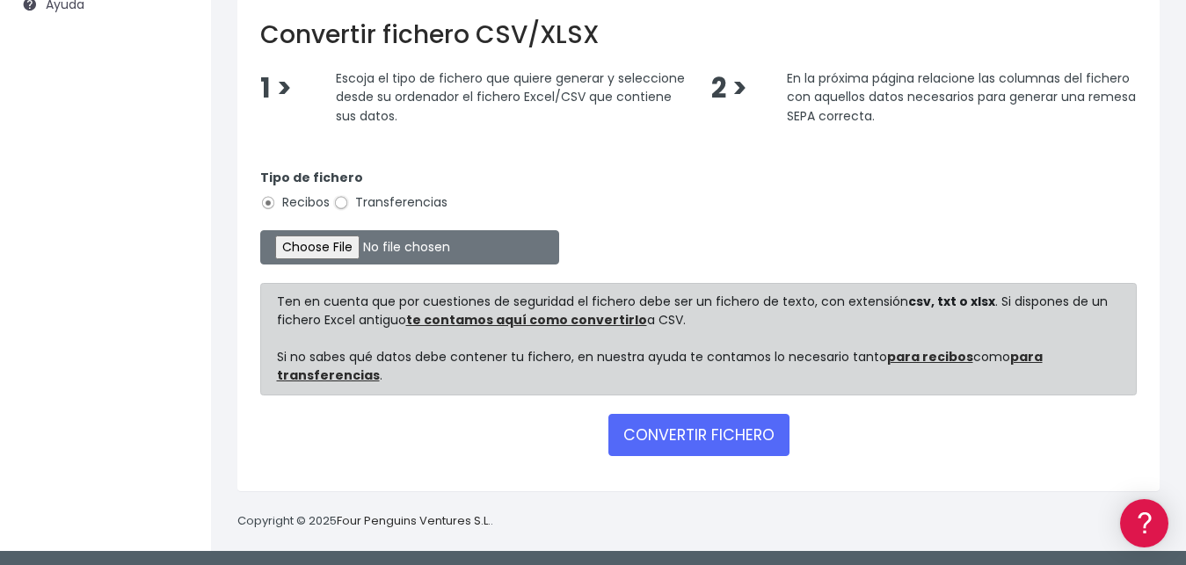
click at [342, 207] on input "Transferencias" at bounding box center [341, 203] width 16 height 16
radio input "true"
click at [267, 205] on input "Recibos" at bounding box center [268, 203] width 16 height 16
radio input "true"
click at [302, 246] on input "file" at bounding box center [409, 247] width 299 height 34
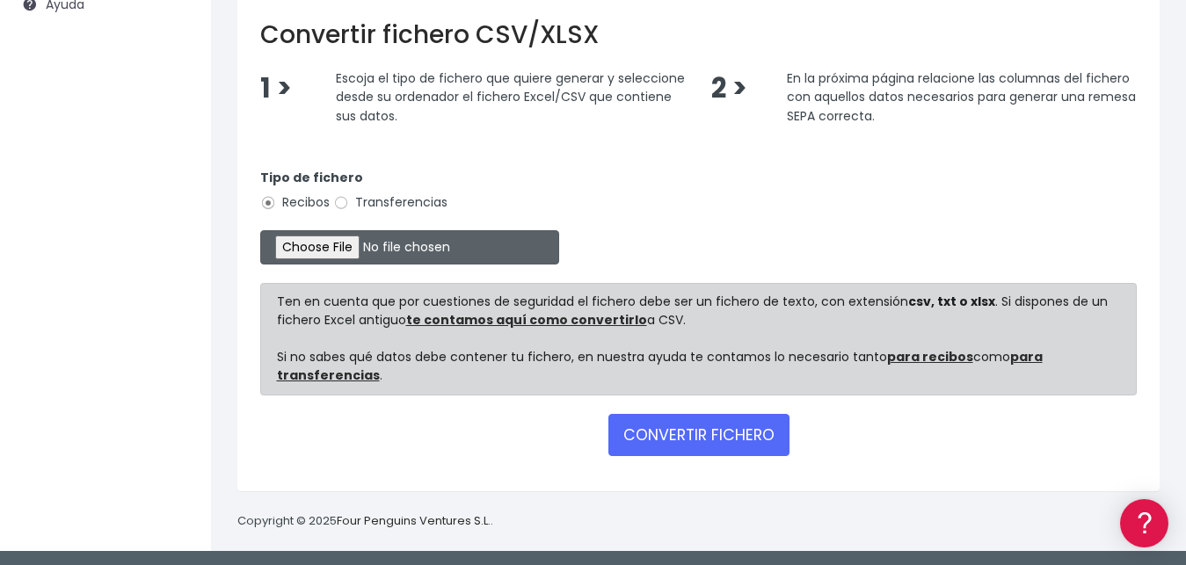
type input "C:\fakepath\REMESA PARA IMPORTAR BANCO CORRECTO.csv"
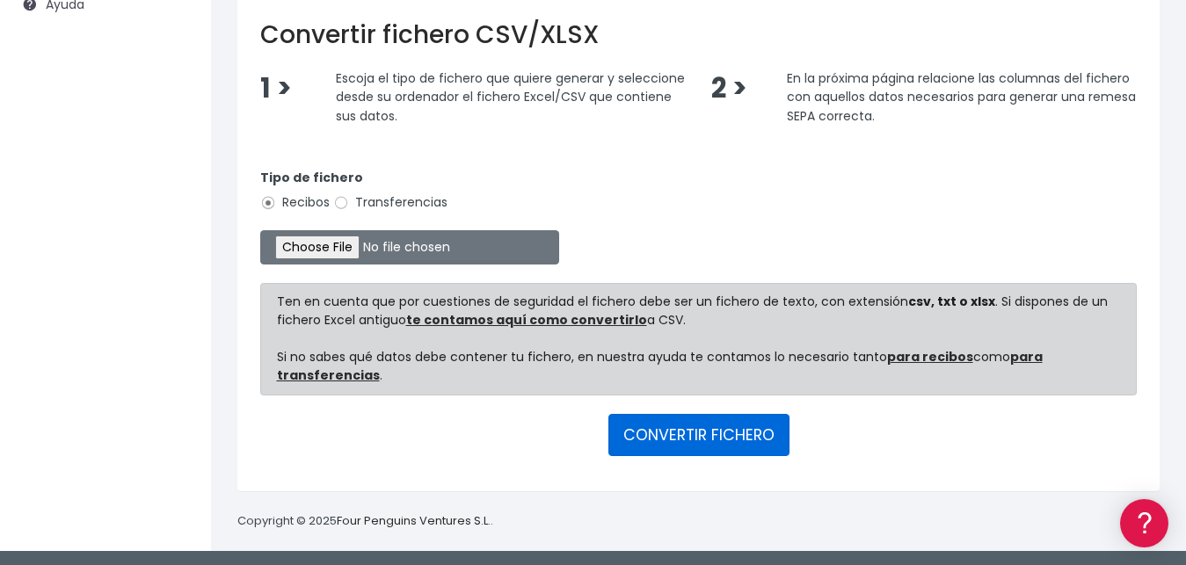
click at [714, 429] on button "CONVERTIR FICHERO" at bounding box center [698, 435] width 181 height 42
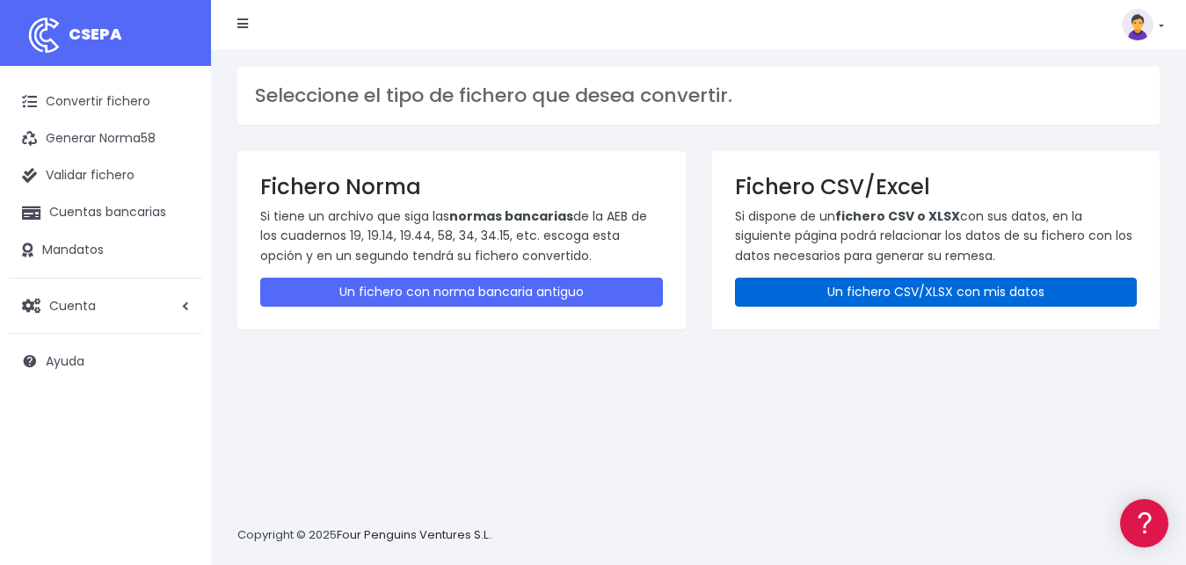
click at [834, 290] on link "Un fichero CSV/XLSX con mis datos" at bounding box center [936, 292] width 403 height 29
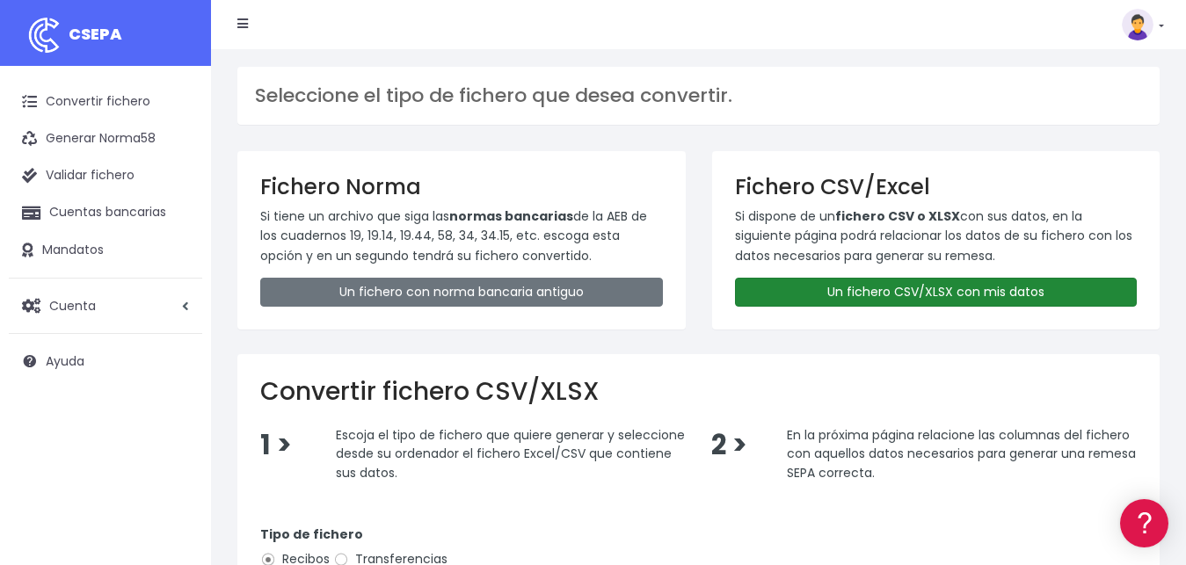
scroll to position [357, 0]
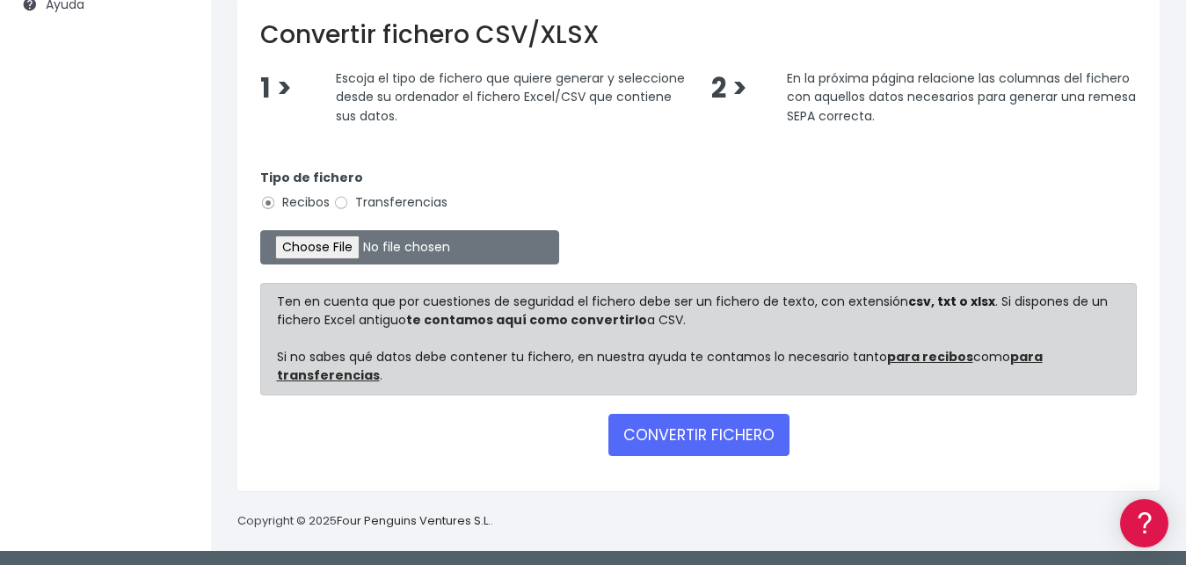
click at [570, 318] on link "te contamos aquí como convertirlo" at bounding box center [526, 320] width 241 height 18
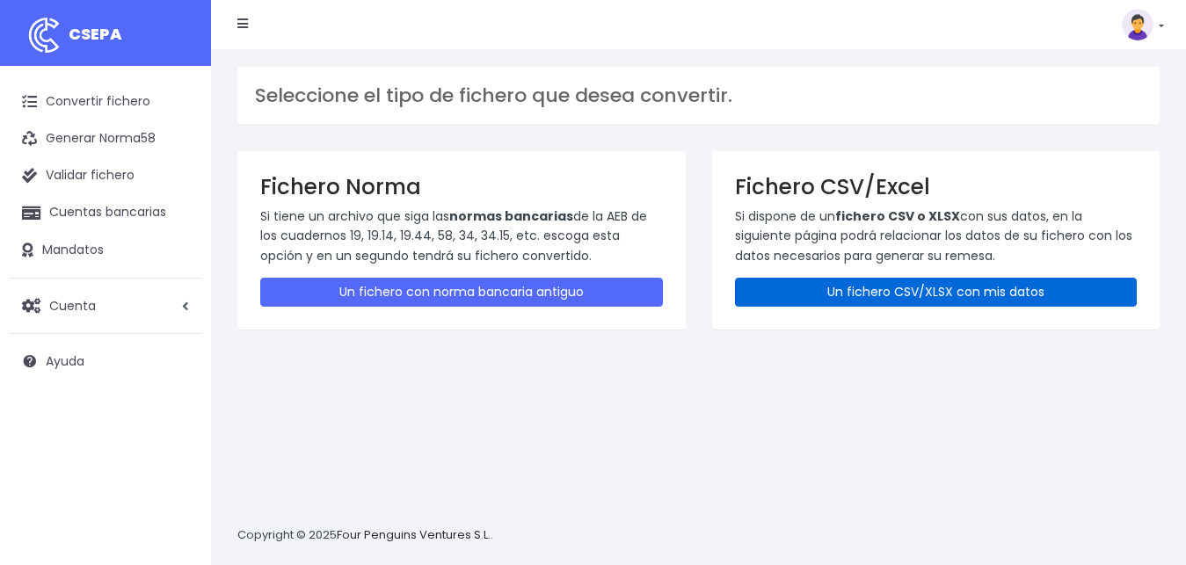
click at [884, 285] on link "Un fichero CSV/XLSX con mis datos" at bounding box center [936, 292] width 403 height 29
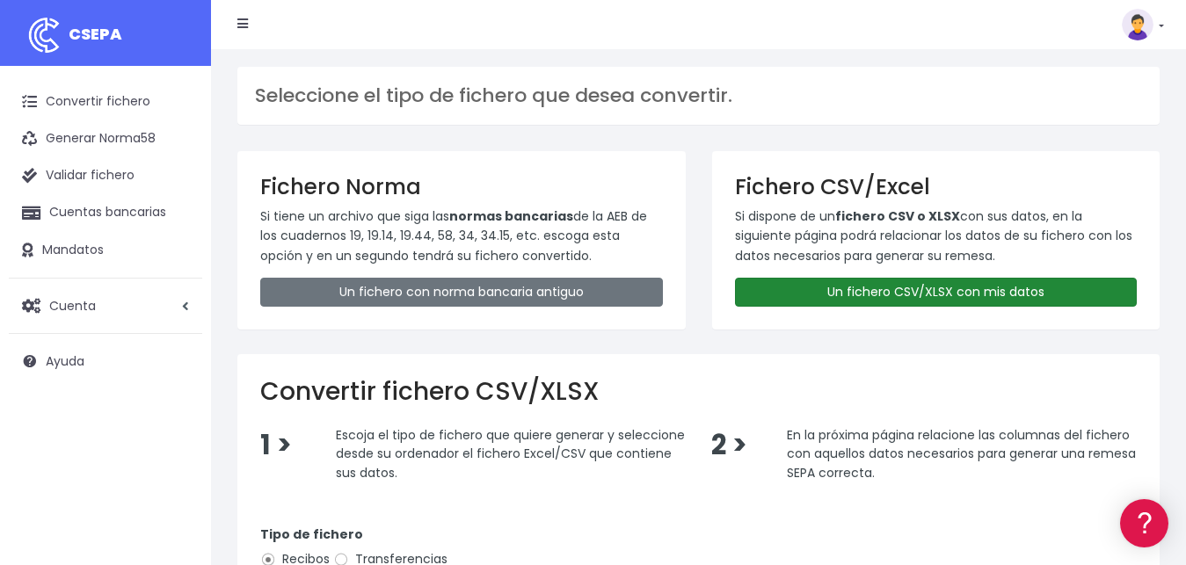
scroll to position [357, 0]
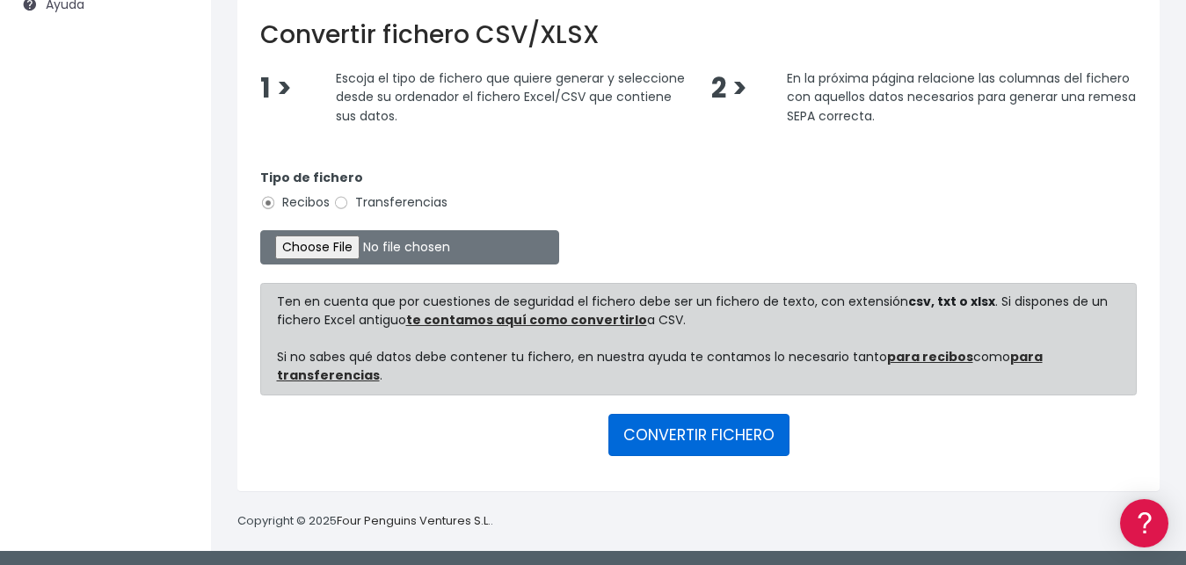
click at [673, 430] on button "CONVERTIR FICHERO" at bounding box center [698, 435] width 181 height 42
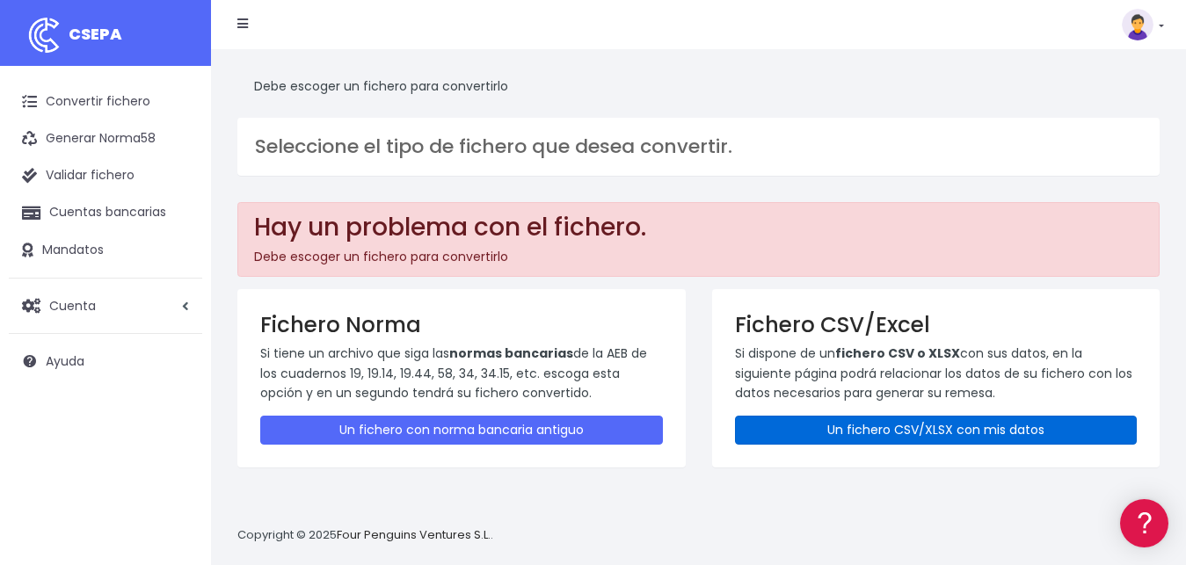
click at [844, 428] on link "Un fichero CSV/XLSX con mis datos" at bounding box center [936, 430] width 403 height 29
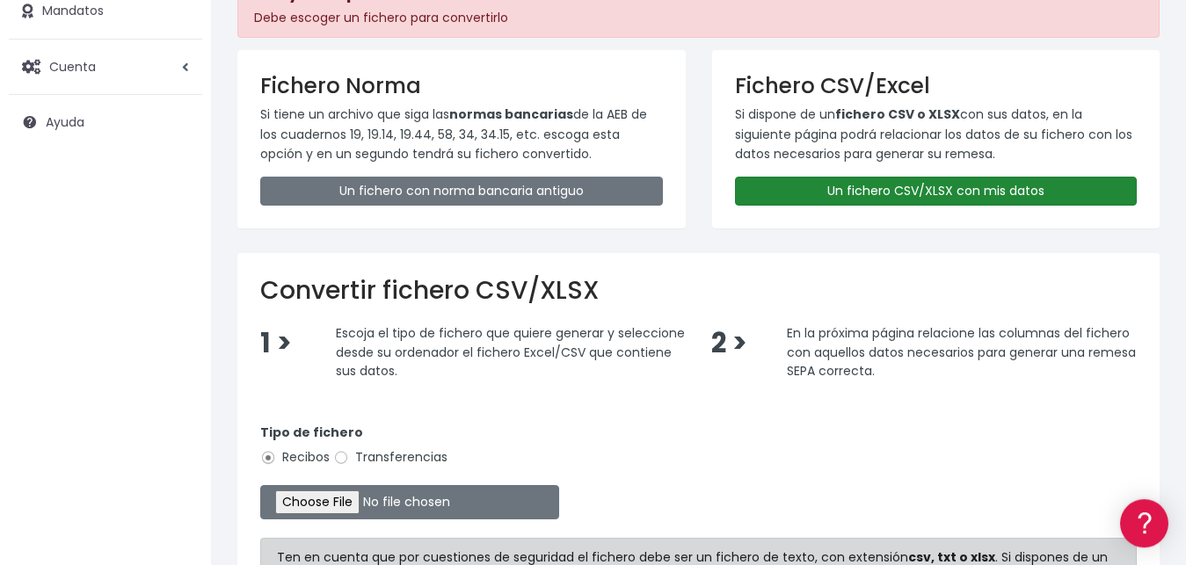
scroll to position [359, 0]
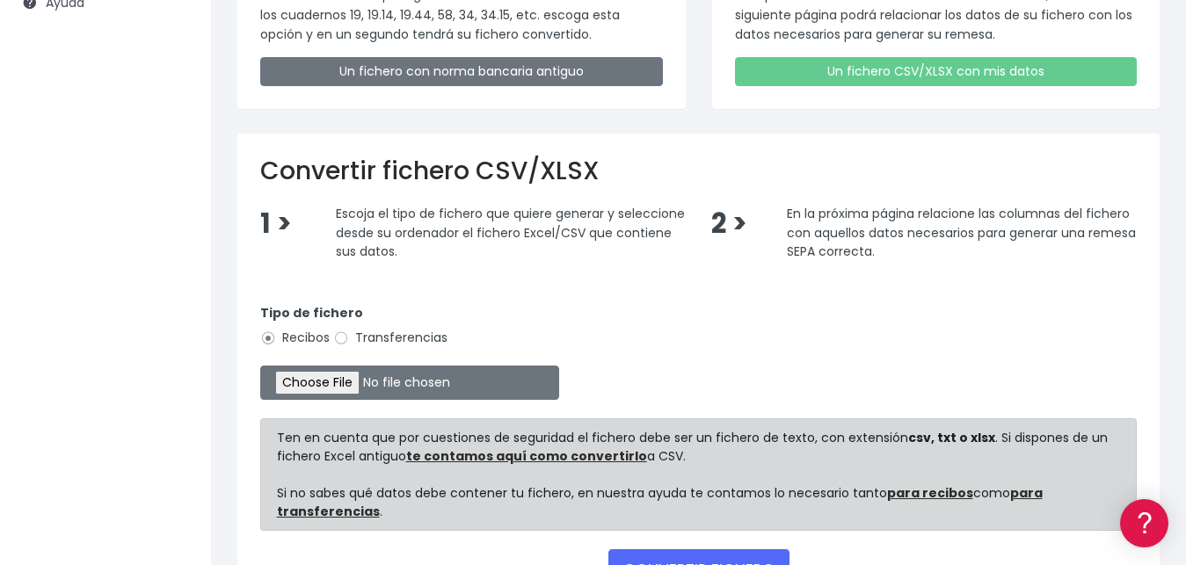
click at [309, 367] on form "Tipo de fichero Recibos Transferencias Ten en cuenta que por cuestiones de segu…" at bounding box center [698, 445] width 877 height 318
click at [315, 383] on input "file" at bounding box center [409, 383] width 299 height 34
type input "C:\fakepath\REMESA BANCO .csv"
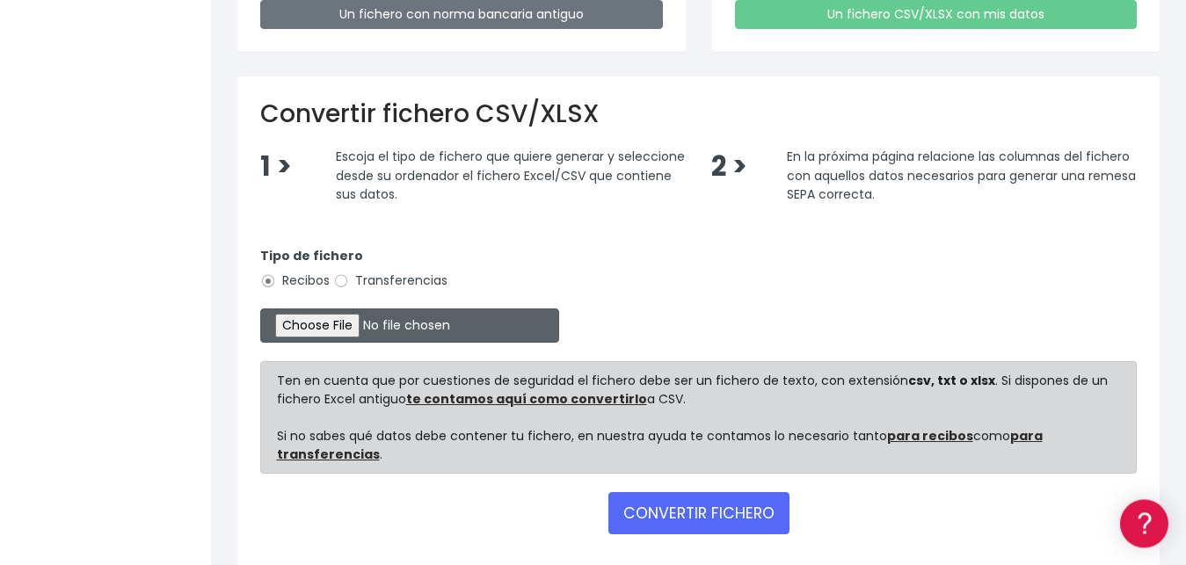
scroll to position [495, 0]
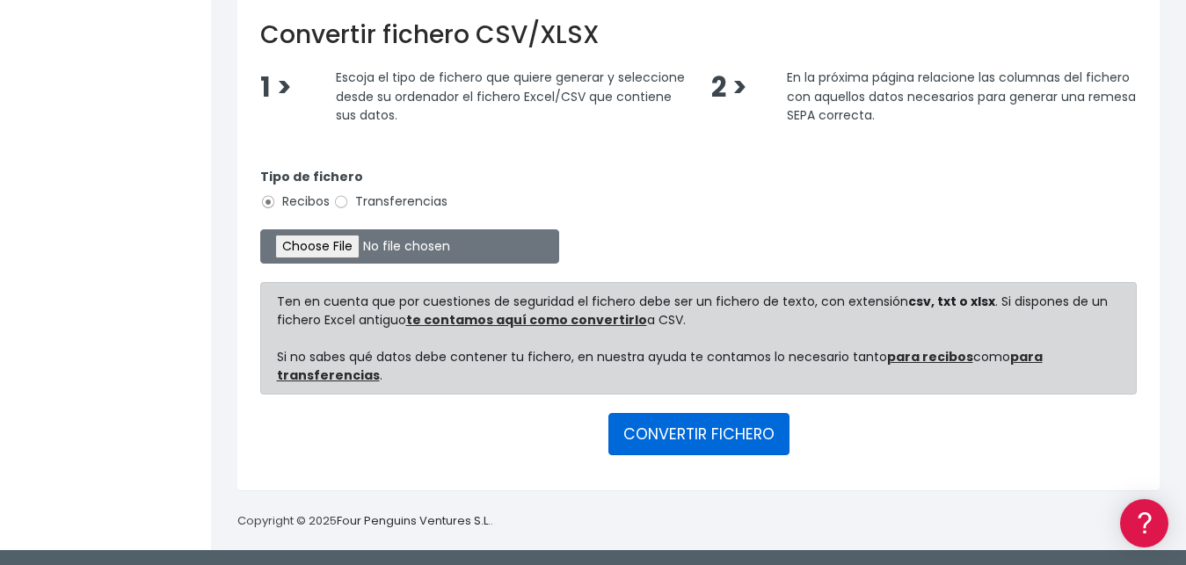
click at [670, 427] on button "CONVERTIR FICHERO" at bounding box center [698, 434] width 181 height 42
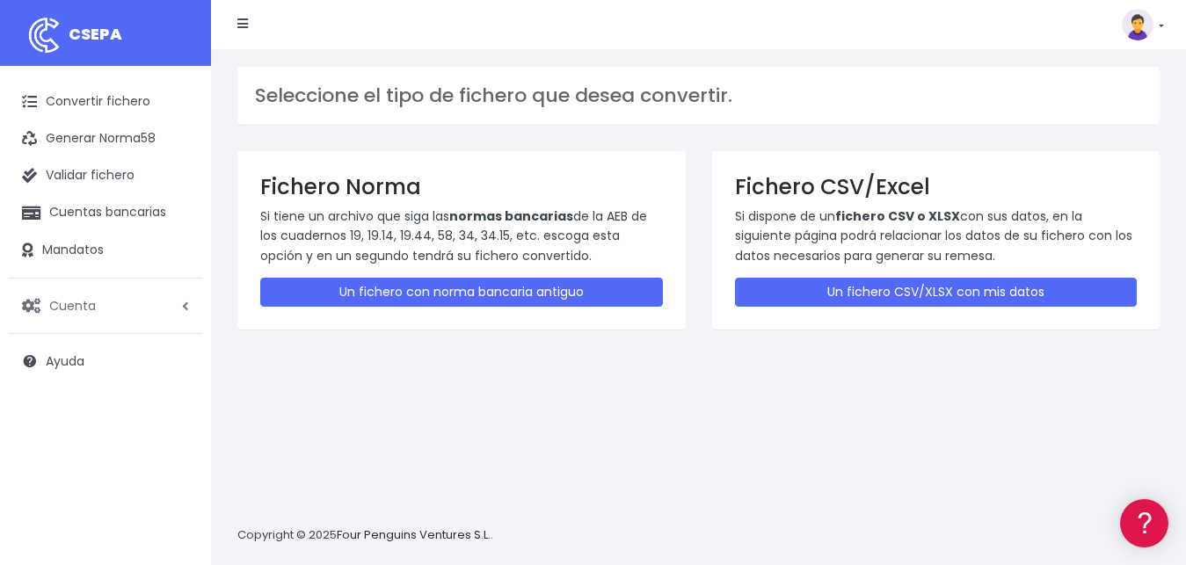
drag, startPoint x: 183, startPoint y: 298, endPoint x: 200, endPoint y: 298, distance: 17.6
click at [191, 299] on link "Cuenta" at bounding box center [105, 305] width 193 height 37
drag, startPoint x: 571, startPoint y: 414, endPoint x: 688, endPoint y: 233, distance: 215.1
click at [577, 414] on div "Seleccione el tipo de fichero que desea convertir. Fichero Norma Si tiene un ar…" at bounding box center [698, 307] width 975 height 516
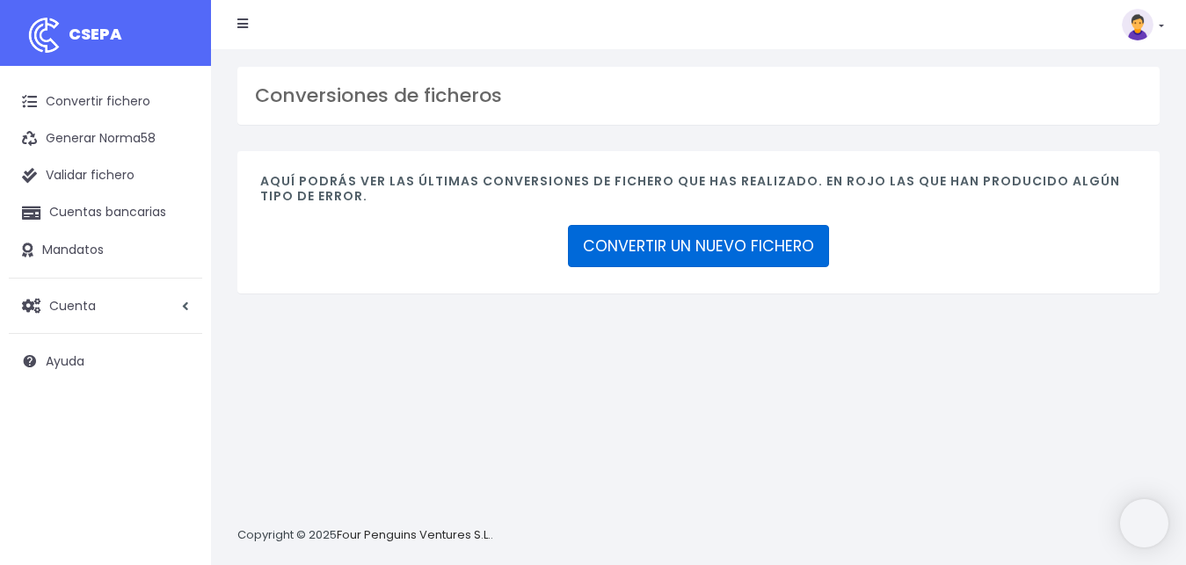
click at [719, 250] on link "CONVERTIR UN NUEVO FICHERO" at bounding box center [698, 246] width 261 height 42
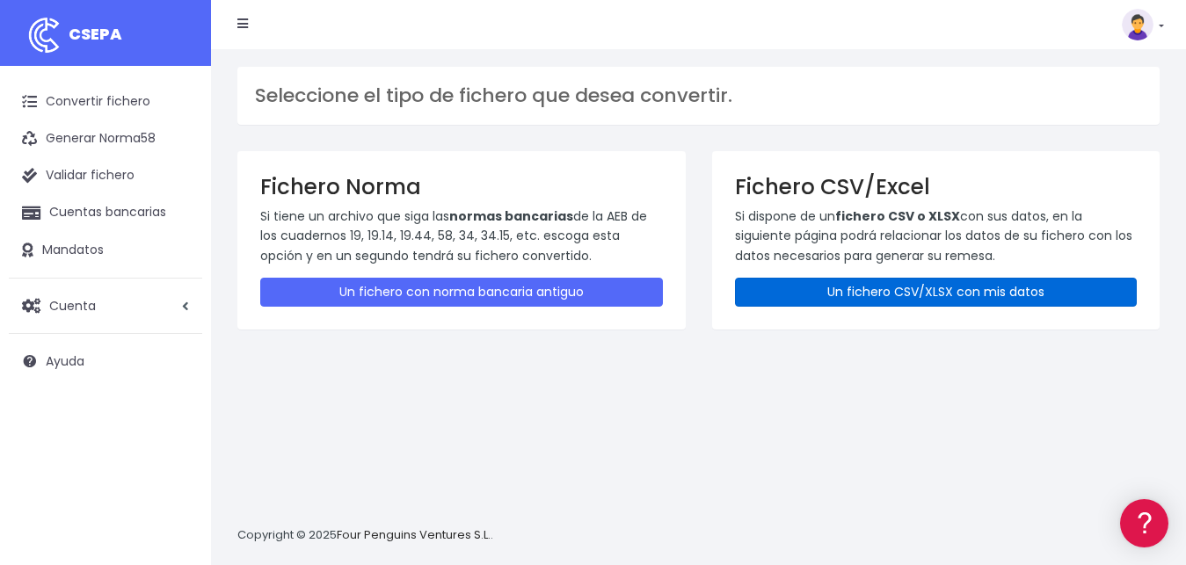
click at [904, 282] on link "Un fichero CSV/XLSX con mis datos" at bounding box center [936, 292] width 403 height 29
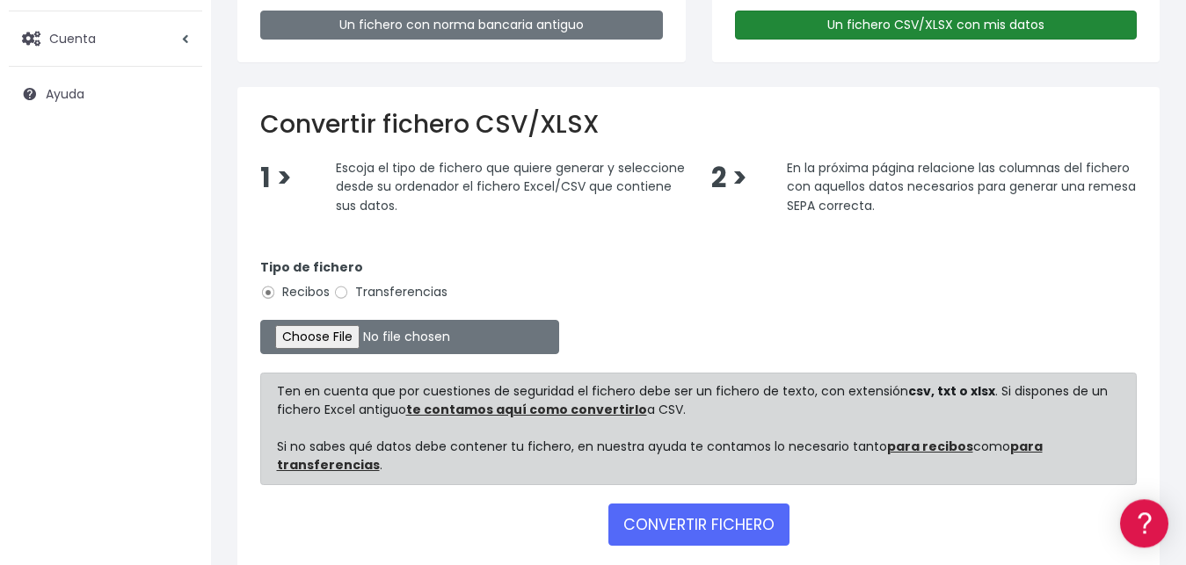
scroll to position [269, 0]
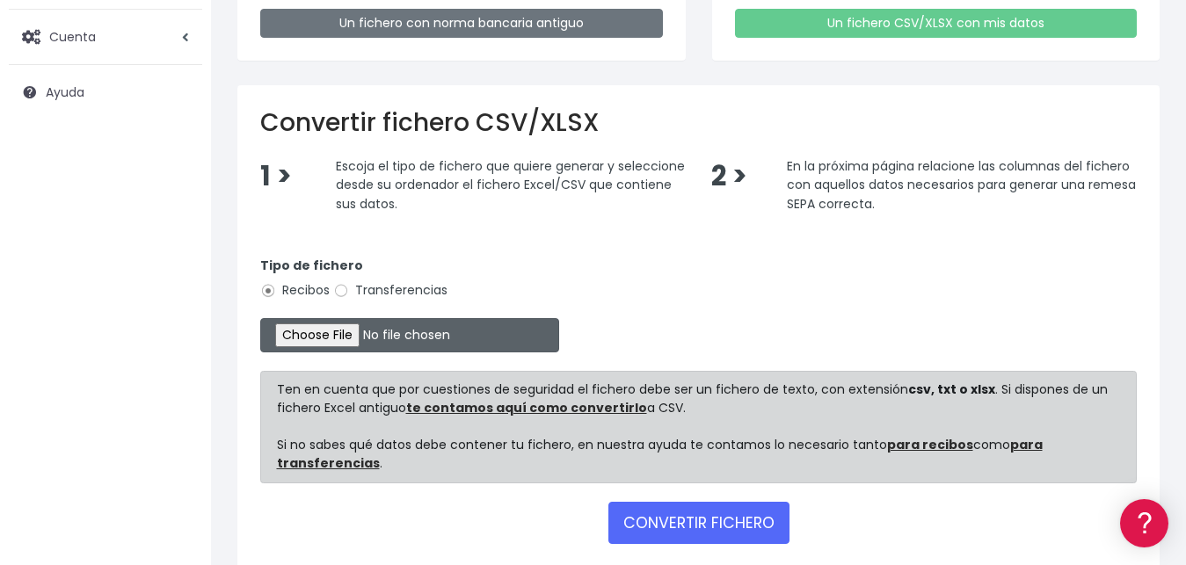
click at [303, 331] on input "file" at bounding box center [409, 335] width 299 height 34
type input "C:\fakepath\LIBRO VALIDO SOCIOS CLUB TAURINO GIRO BANCARIO.xlsx"
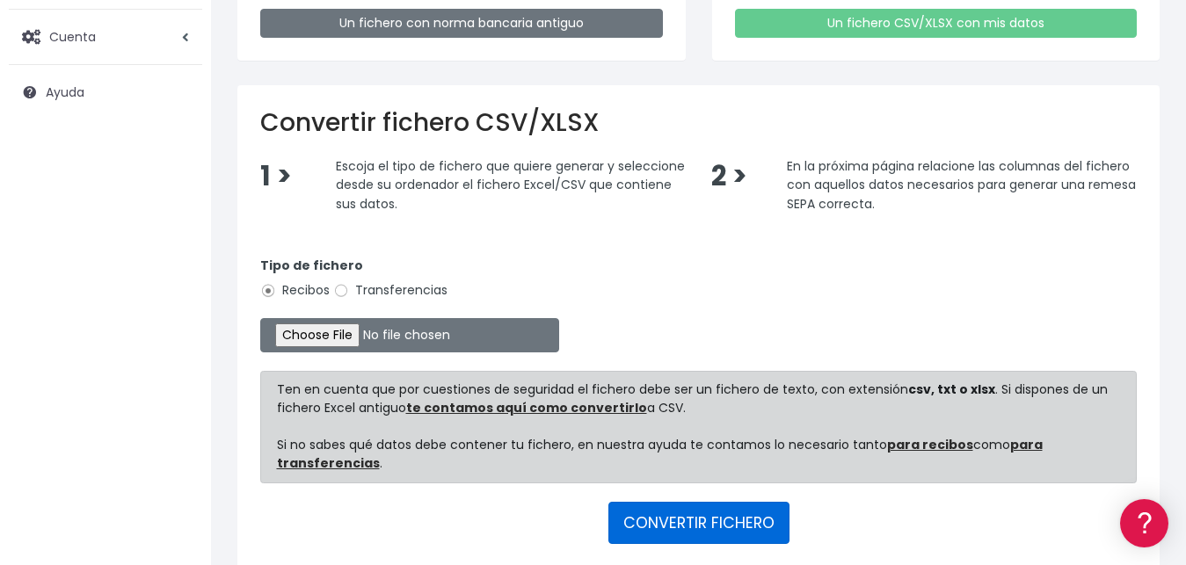
click at [662, 529] on button "CONVERTIR FICHERO" at bounding box center [698, 523] width 181 height 42
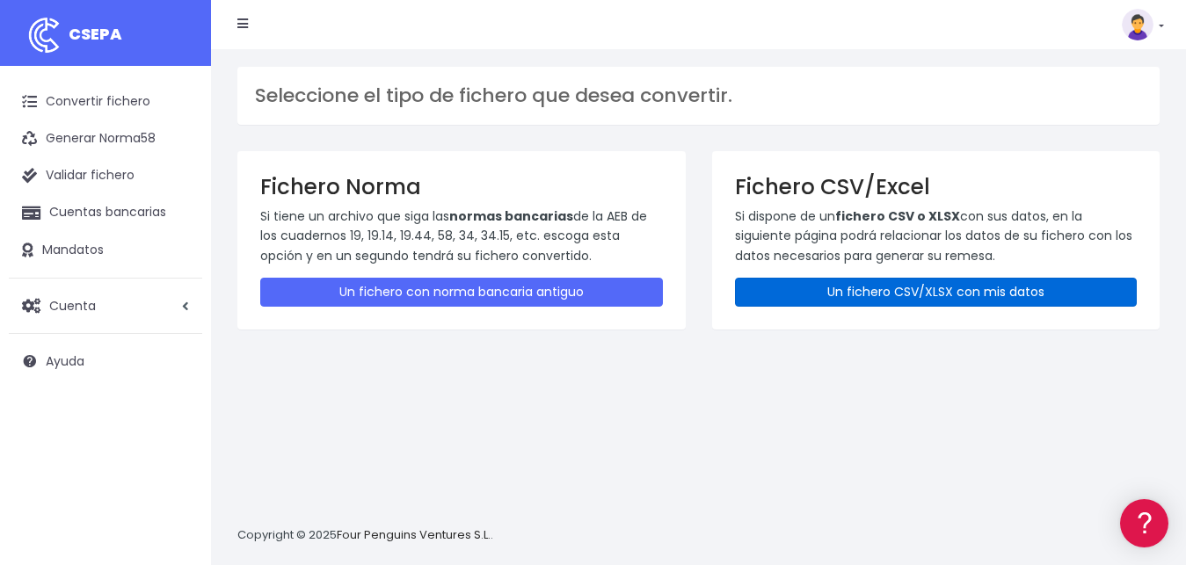
click at [874, 288] on link "Un fichero CSV/XLSX con mis datos" at bounding box center [936, 292] width 403 height 29
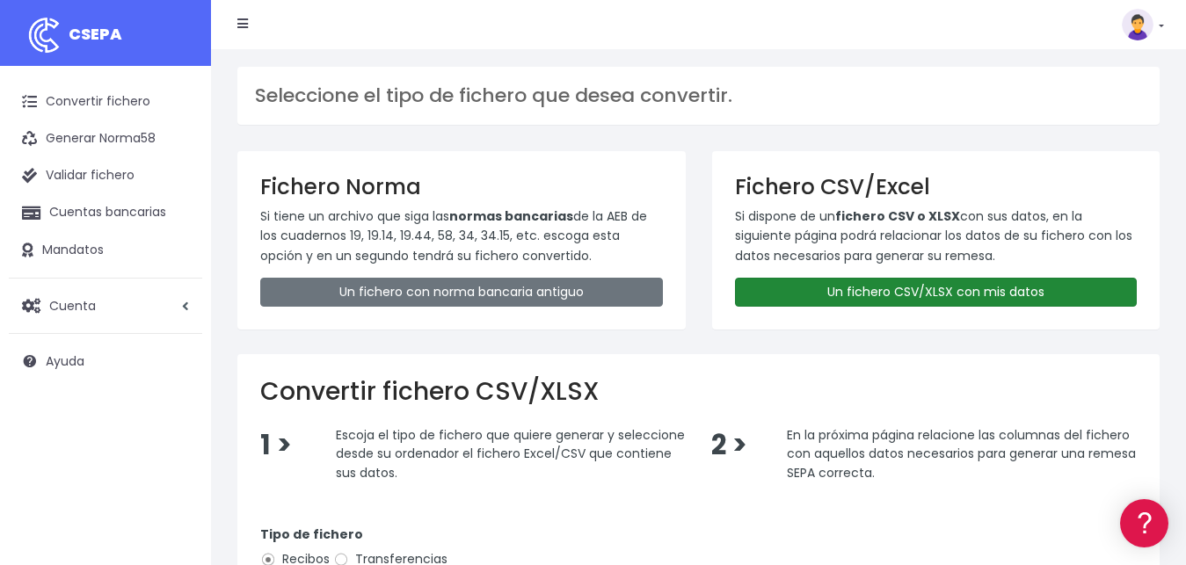
scroll to position [357, 0]
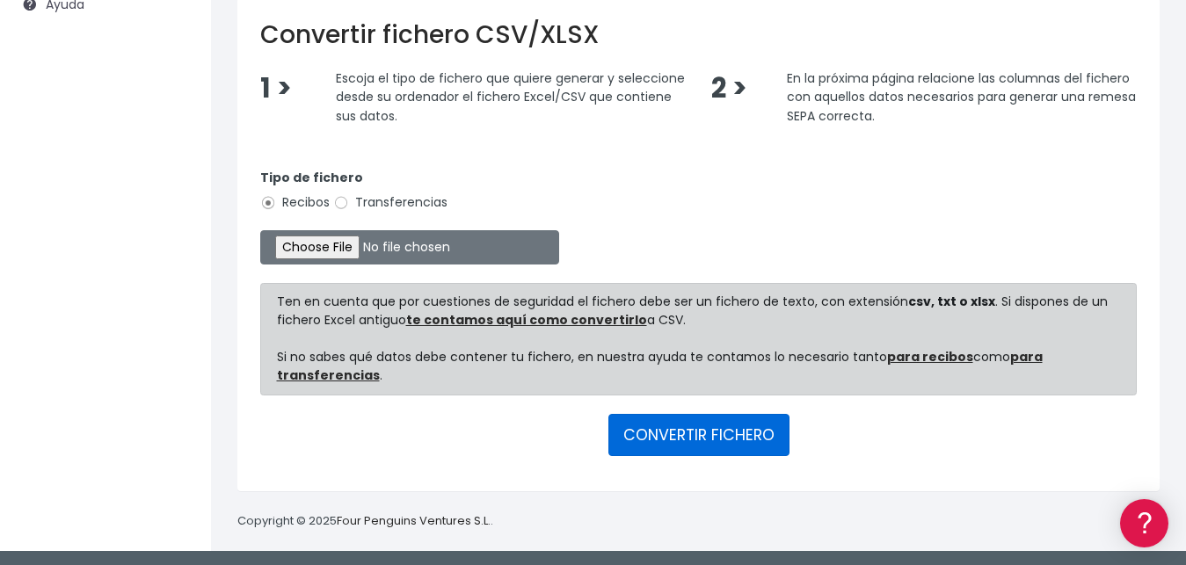
click at [693, 425] on button "CONVERTIR FICHERO" at bounding box center [698, 435] width 181 height 42
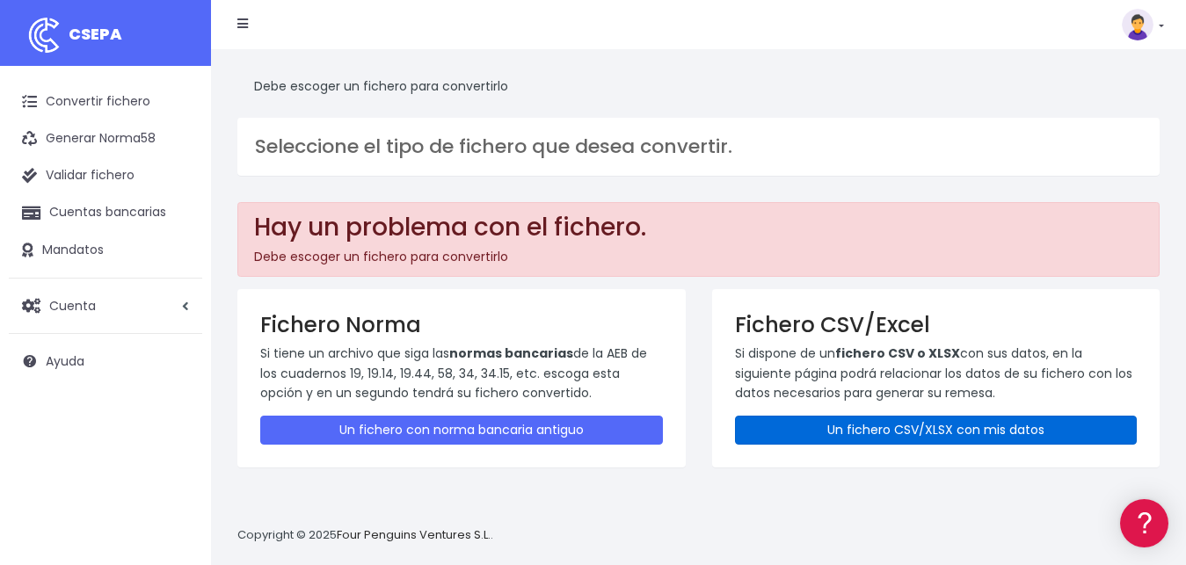
scroll to position [17, 0]
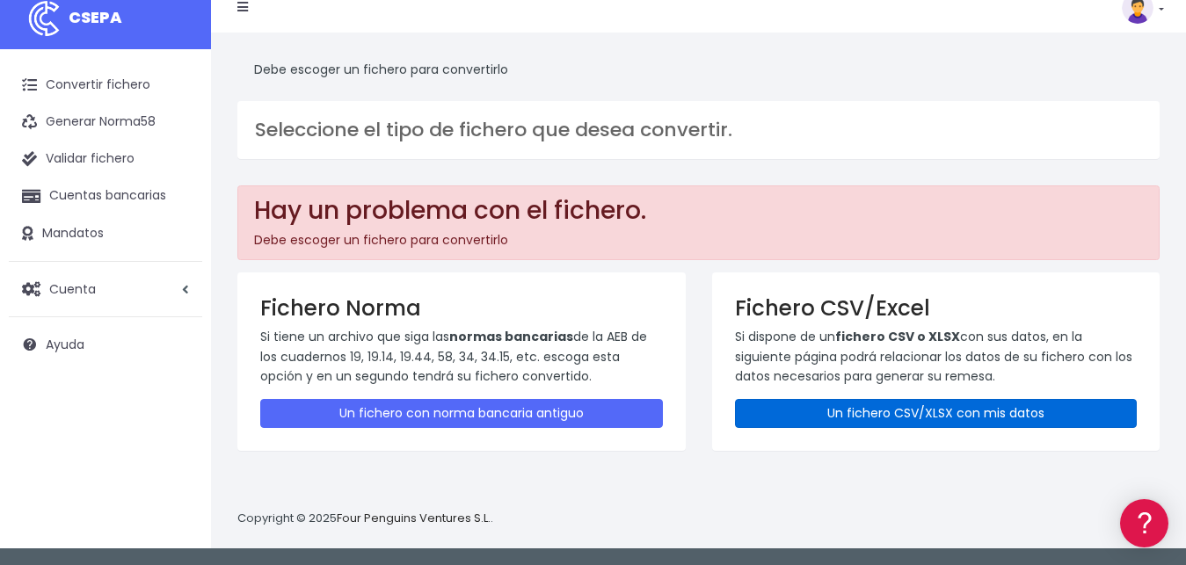
click at [874, 404] on link "Un fichero CSV/XLSX con mis datos" at bounding box center [936, 413] width 403 height 29
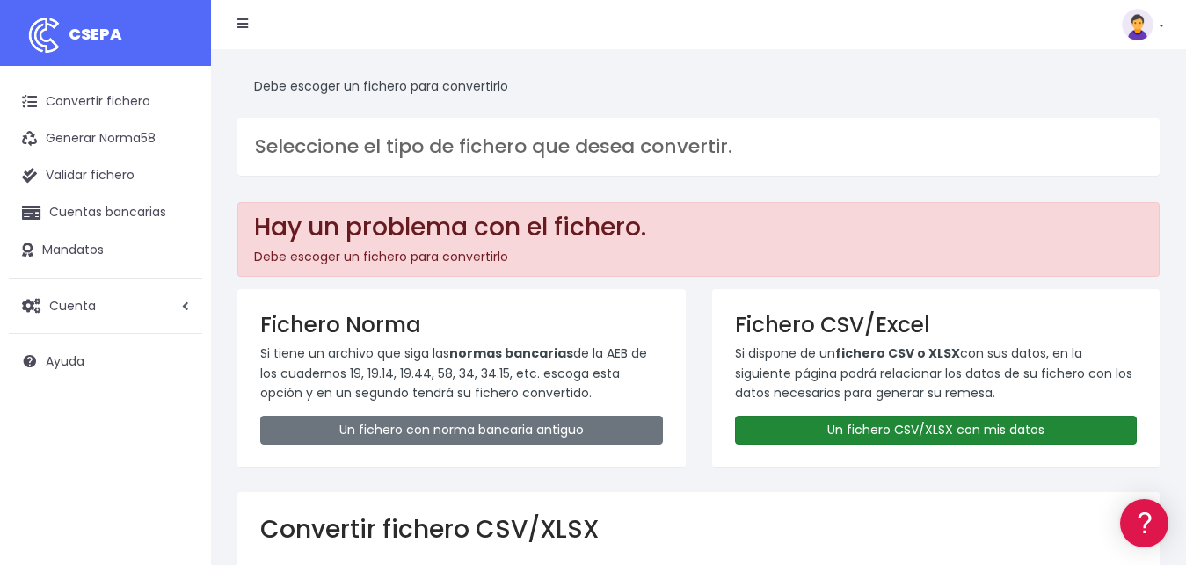
scroll to position [359, 0]
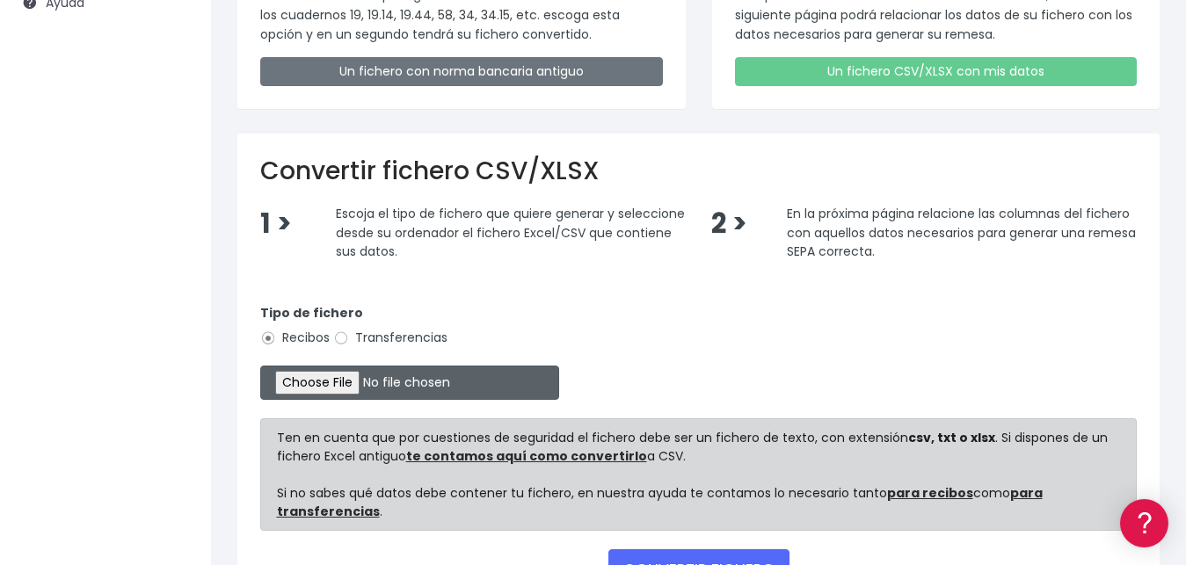
click at [321, 384] on input "file" at bounding box center [409, 383] width 299 height 34
type input "C:\fakepath\LIBRO VALIDO SOCIOS CLUB TAURINO GIRO BANCARIO.csv"
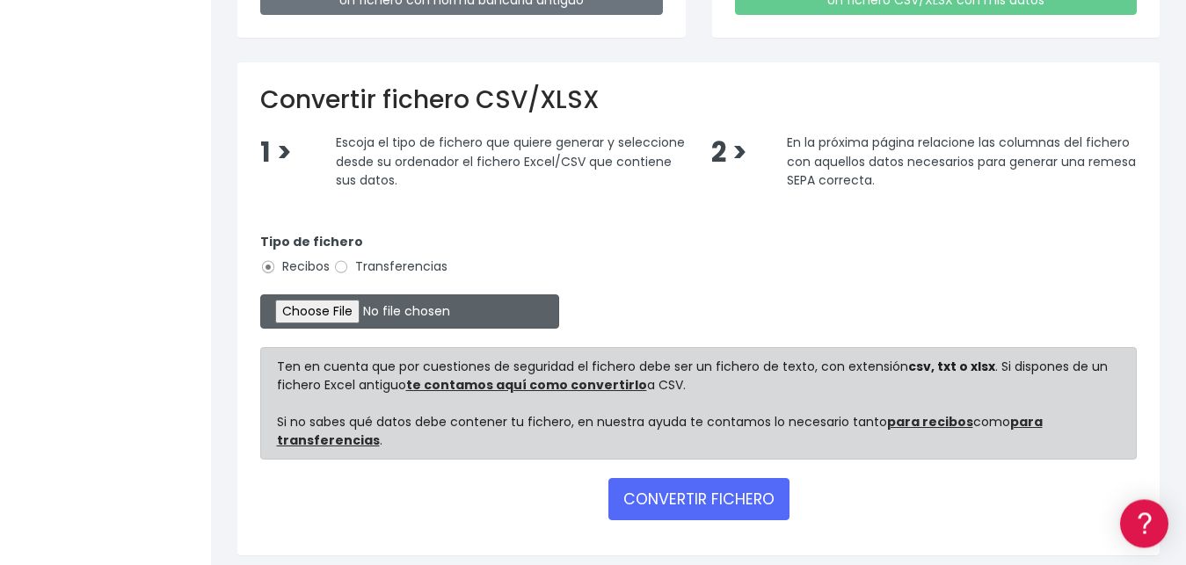
scroll to position [495, 0]
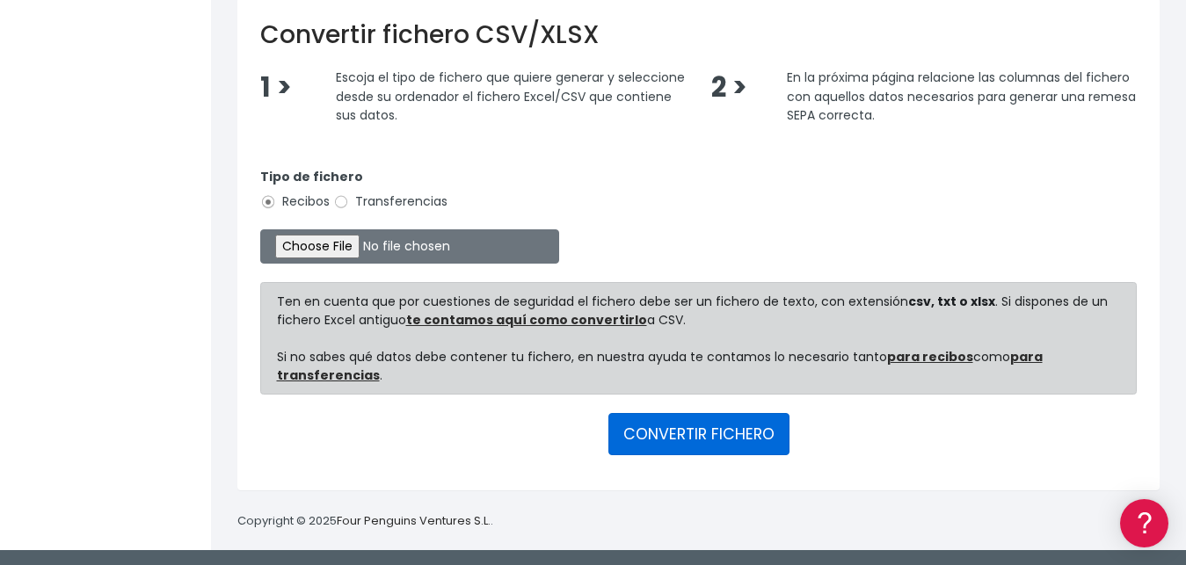
click at [725, 433] on button "CONVERTIR FICHERO" at bounding box center [698, 434] width 181 height 42
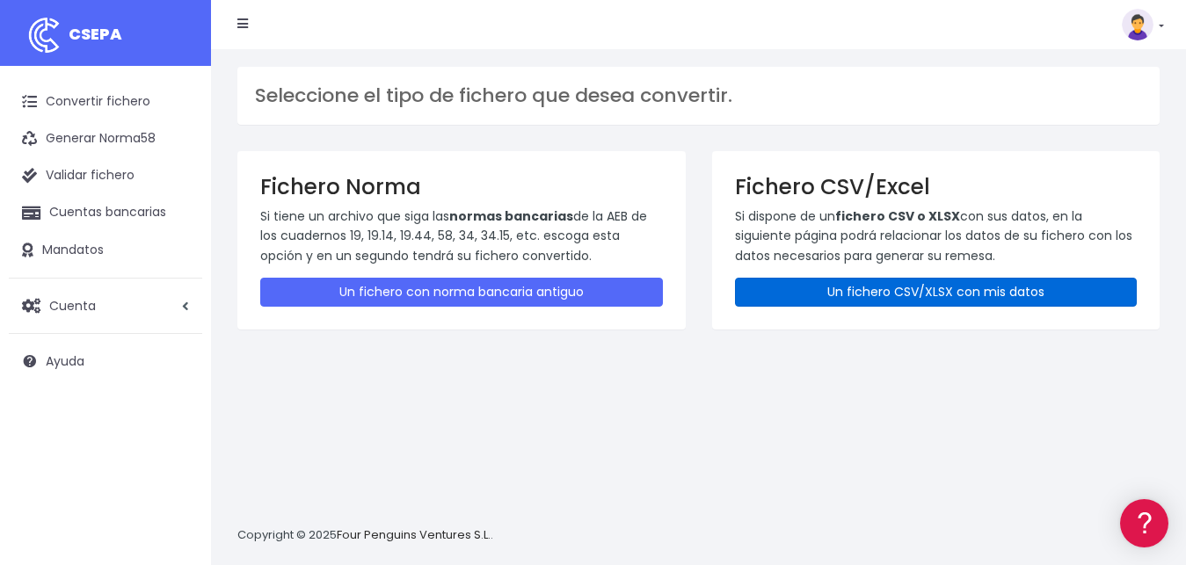
click at [924, 291] on link "Un fichero CSV/XLSX con mis datos" at bounding box center [936, 292] width 403 height 29
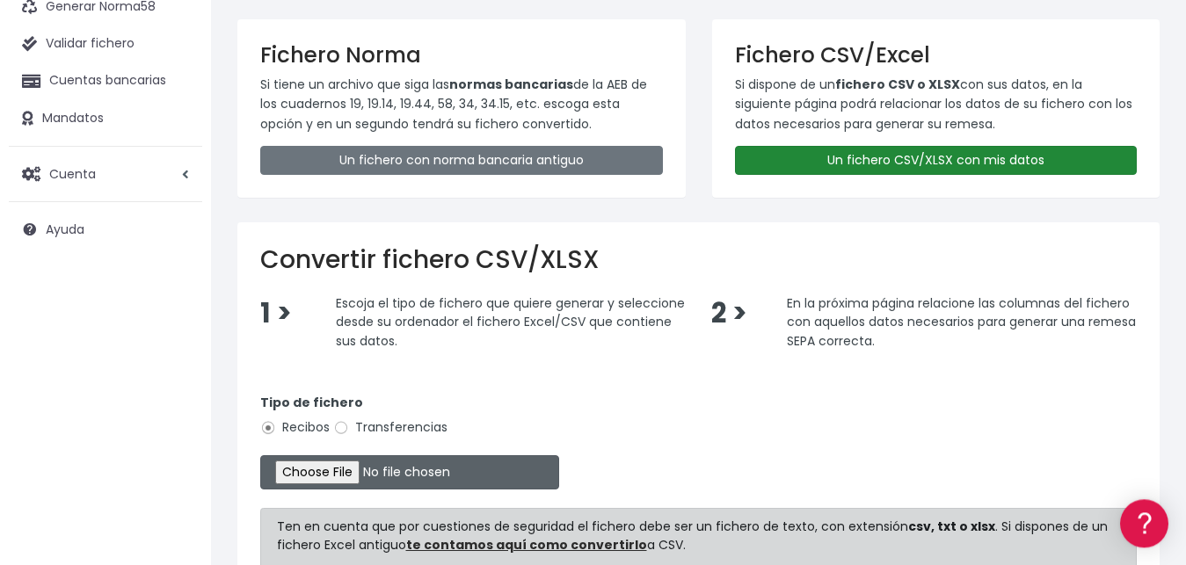
scroll to position [179, 0]
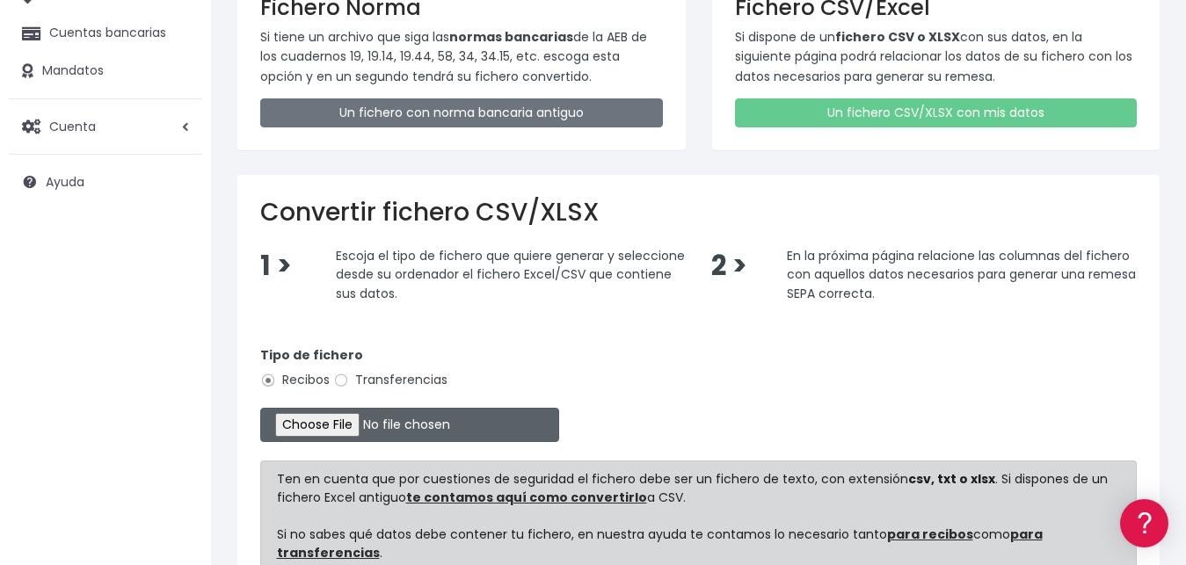
click at [304, 423] on input "file" at bounding box center [409, 425] width 299 height 34
type input "C:\fakepath\REMESA PARA IMPORTAR BANCO CORRECTO.csv"
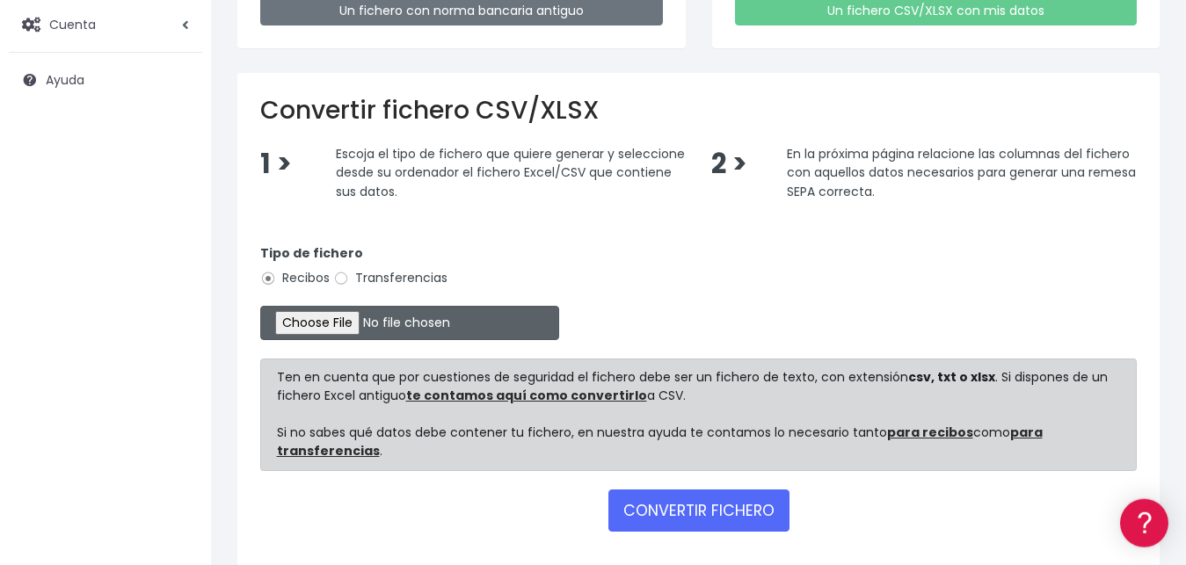
scroll to position [357, 0]
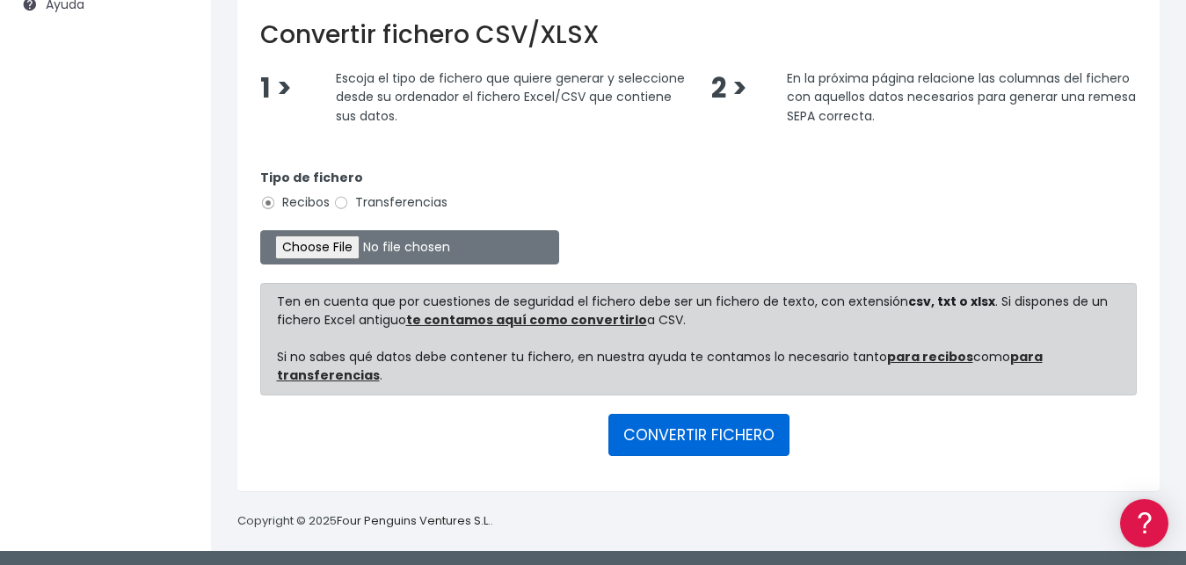
click at [687, 433] on button "CONVERTIR FICHERO" at bounding box center [698, 435] width 181 height 42
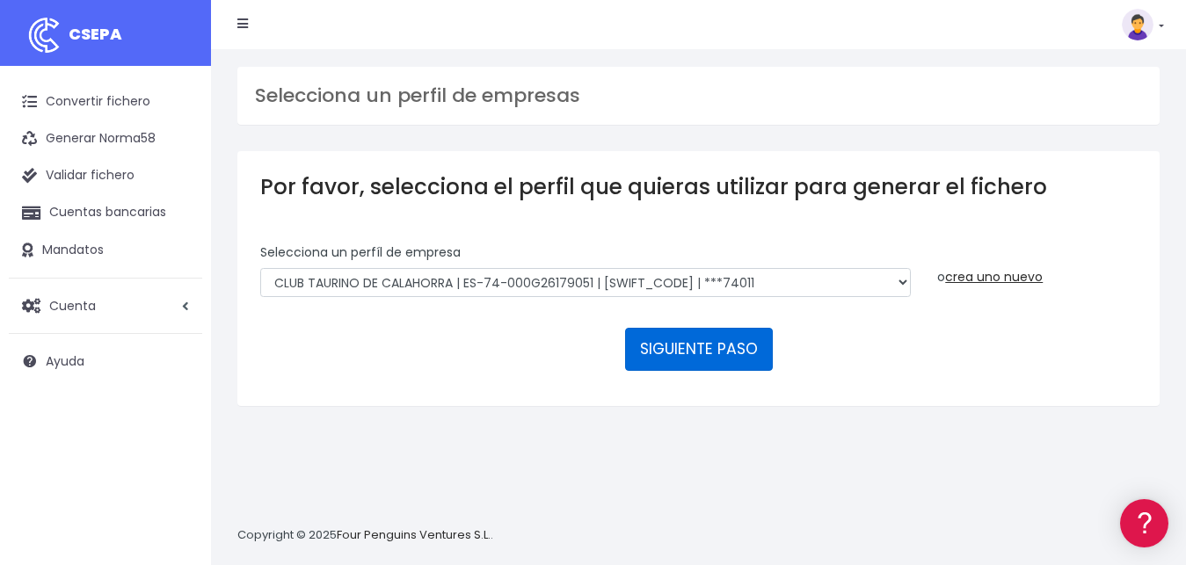
click at [682, 328] on button "SIGUIENTE PASO" at bounding box center [699, 349] width 148 height 42
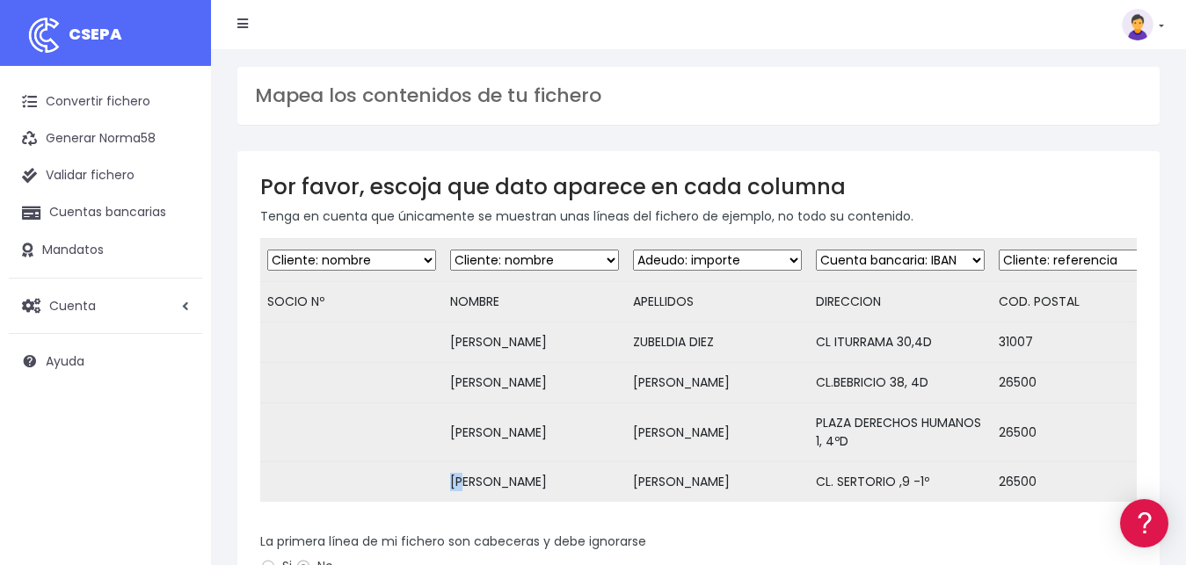
drag, startPoint x: 405, startPoint y: 513, endPoint x: 452, endPoint y: 360, distance: 160.8
click at [477, 504] on div "Desechar campo Cliente: nombre Cliente: DNI Cliente: Email Cliente: Dirección C…" at bounding box center [698, 376] width 877 height 276
click at [267, 250] on select "Desechar campo Cliente: nombre Cliente: DNI Cliente: Email Cliente: Dirección C…" at bounding box center [351, 260] width 169 height 21
select select "dismiss"
click option "Desechar campo" at bounding box center [0, 0] width 0 height 0
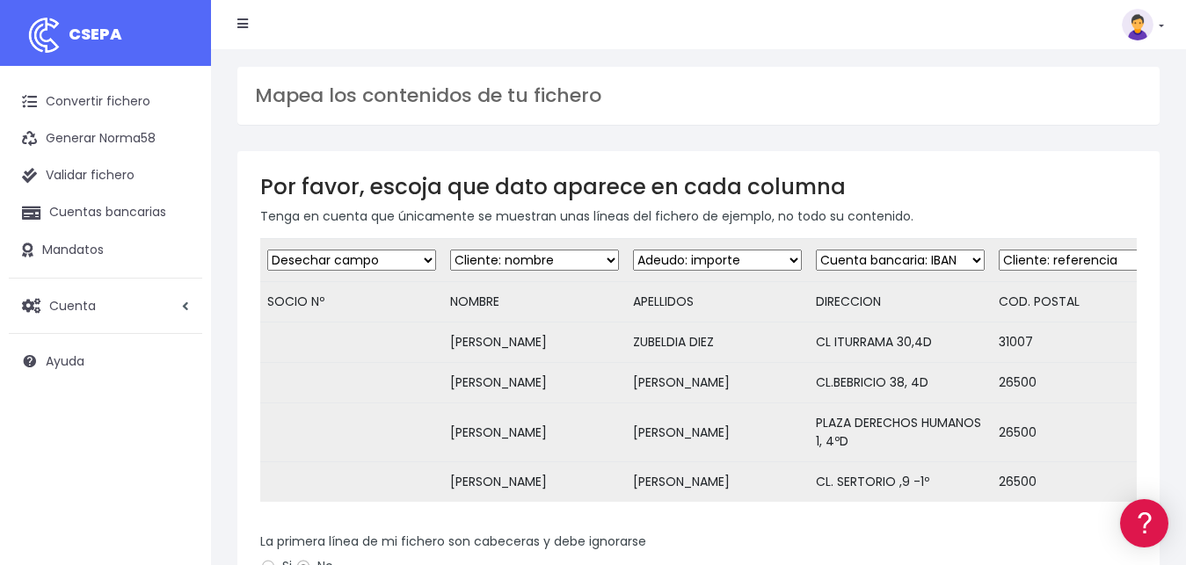
click at [535, 293] on td "NOMBRE" at bounding box center [534, 302] width 183 height 40
click at [477, 307] on td "NOMBRE" at bounding box center [534, 302] width 183 height 40
drag, startPoint x: 940, startPoint y: 303, endPoint x: 772, endPoint y: 317, distance: 168.5
click at [937, 304] on td "DIRECCION" at bounding box center [900, 302] width 183 height 40
click at [108, 89] on link "Convertir fichero" at bounding box center [105, 102] width 193 height 37
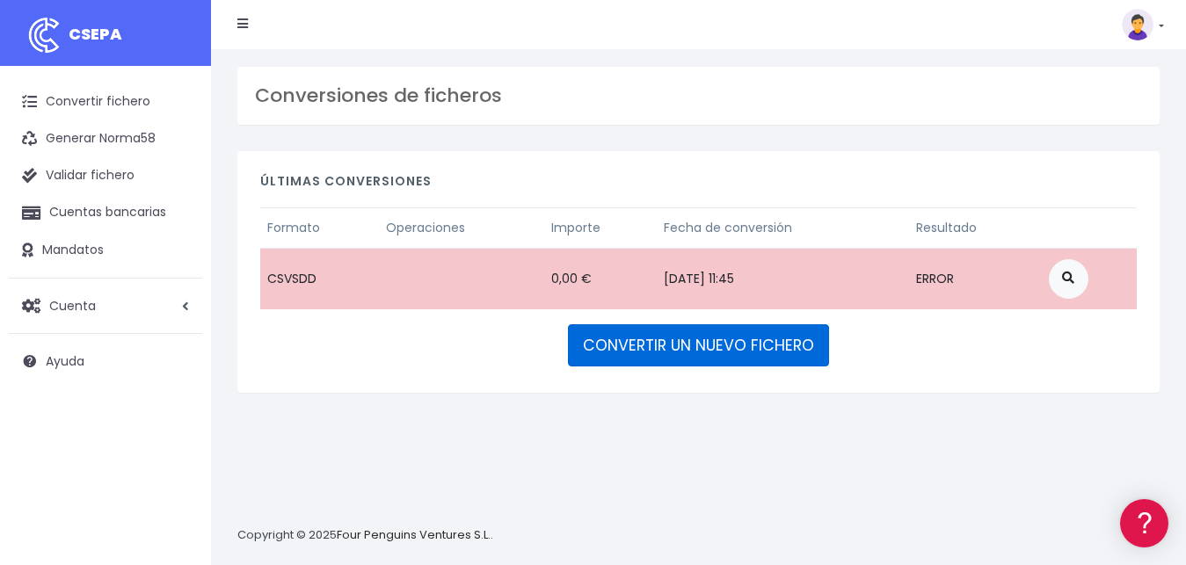
click at [703, 338] on link "CONVERTIR UN NUEVO FICHERO" at bounding box center [698, 345] width 261 height 42
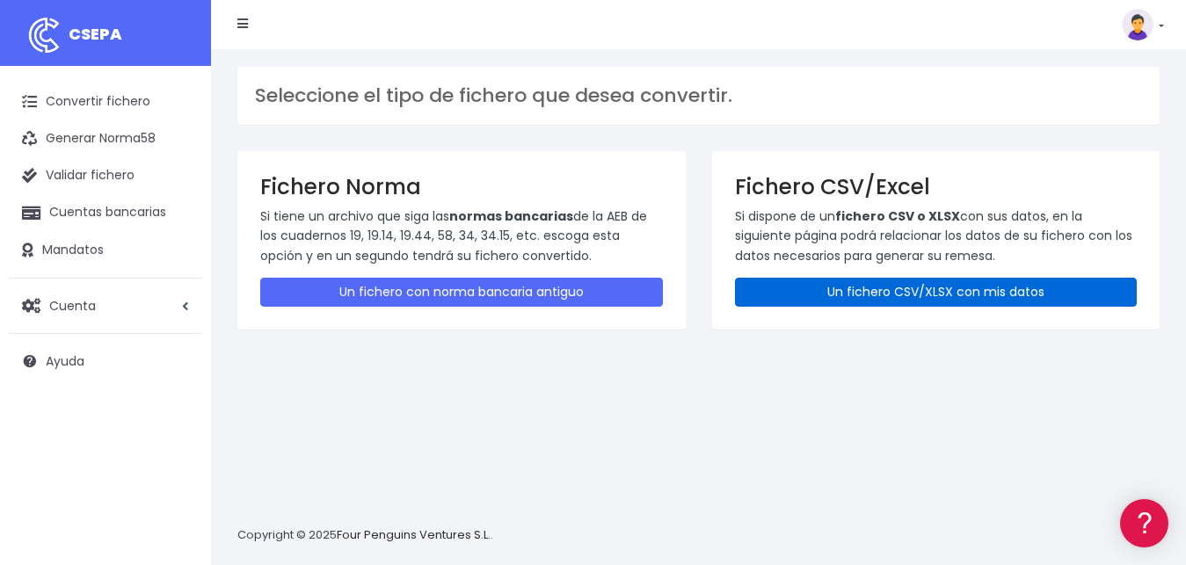
click at [923, 285] on link "Un fichero CSV/XLSX con mis datos" at bounding box center [936, 292] width 403 height 29
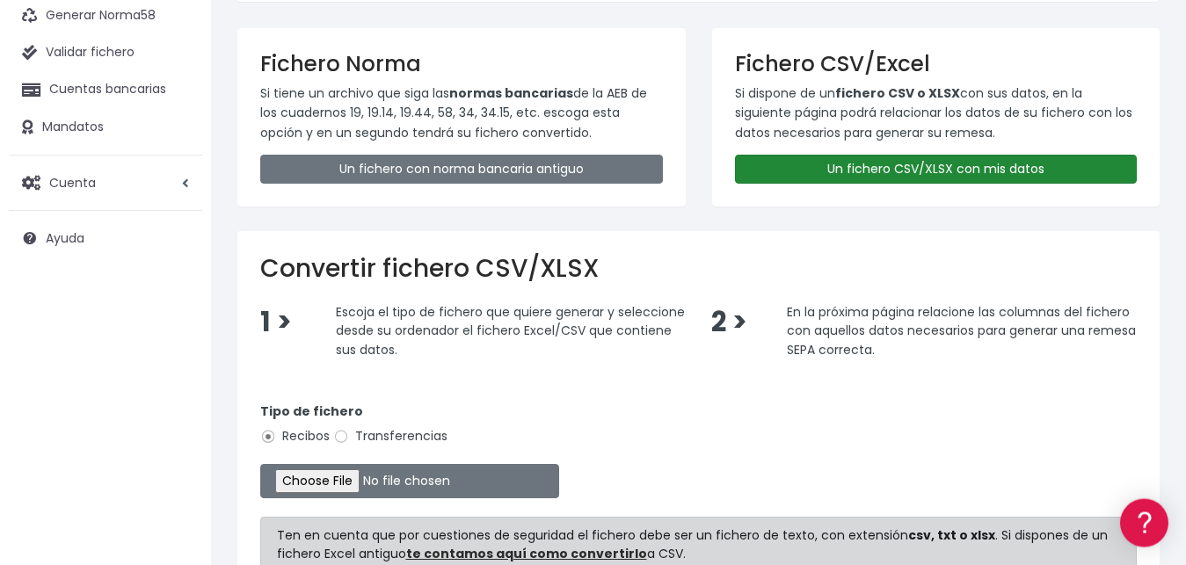
scroll to position [179, 0]
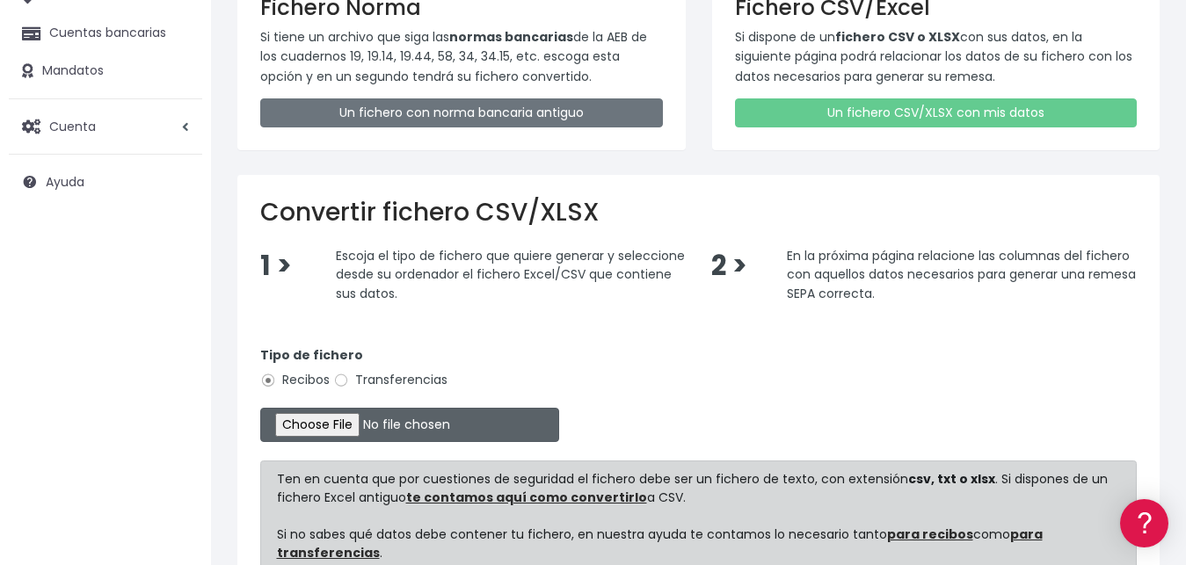
click at [317, 418] on input "file" at bounding box center [409, 425] width 299 height 34
type input "C:\fakepath\REMESA PARA IMPORTAR BANCO CORRECTO(1).csv"
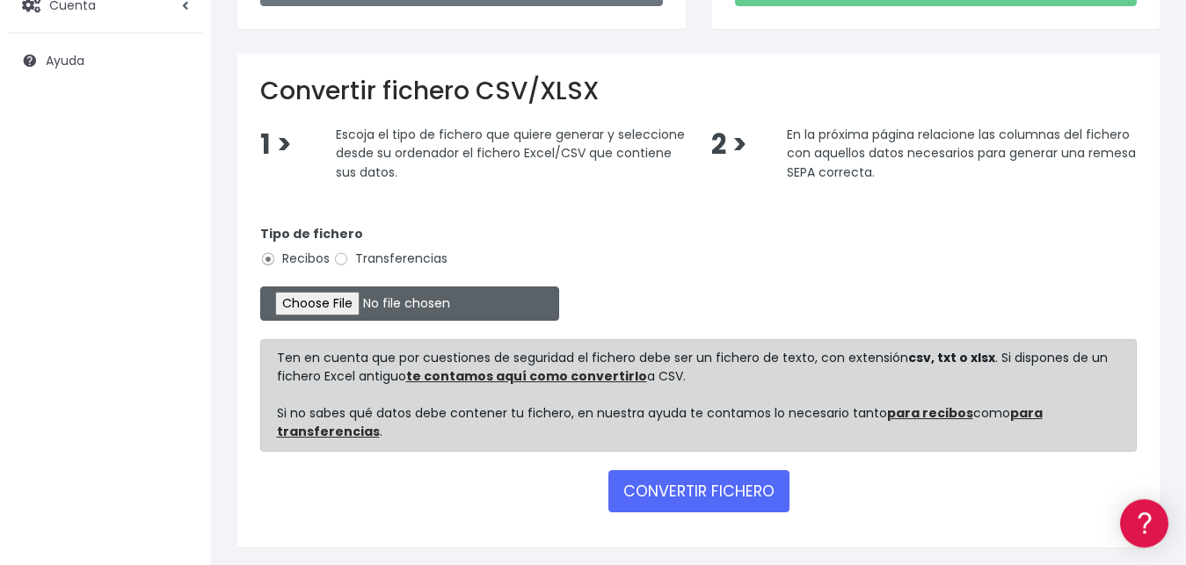
scroll to position [357, 0]
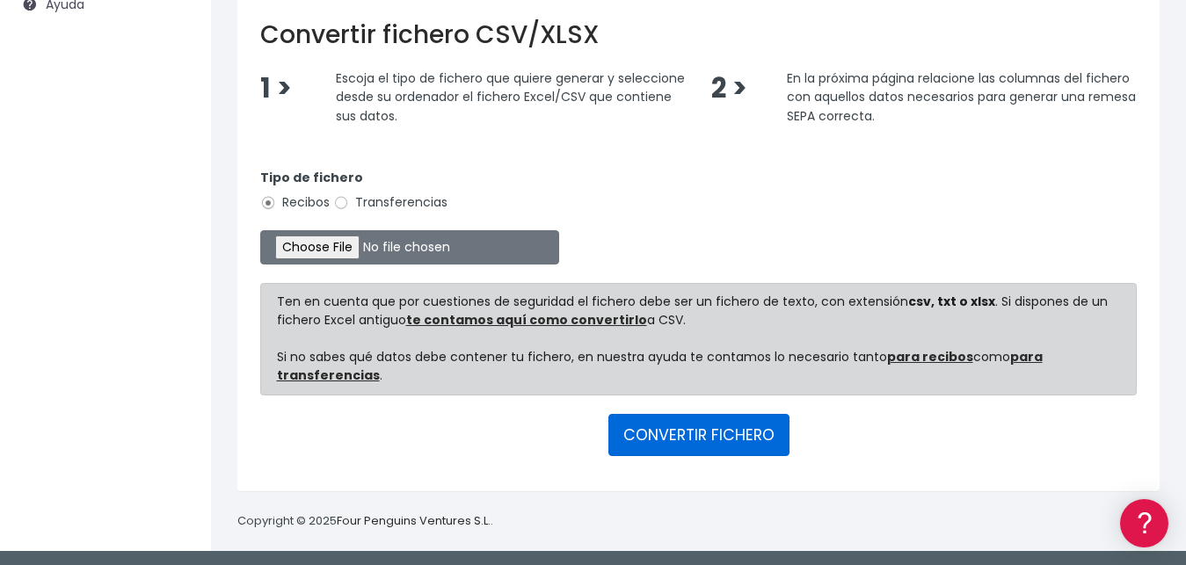
click at [760, 440] on button "CONVERTIR FICHERO" at bounding box center [698, 435] width 181 height 42
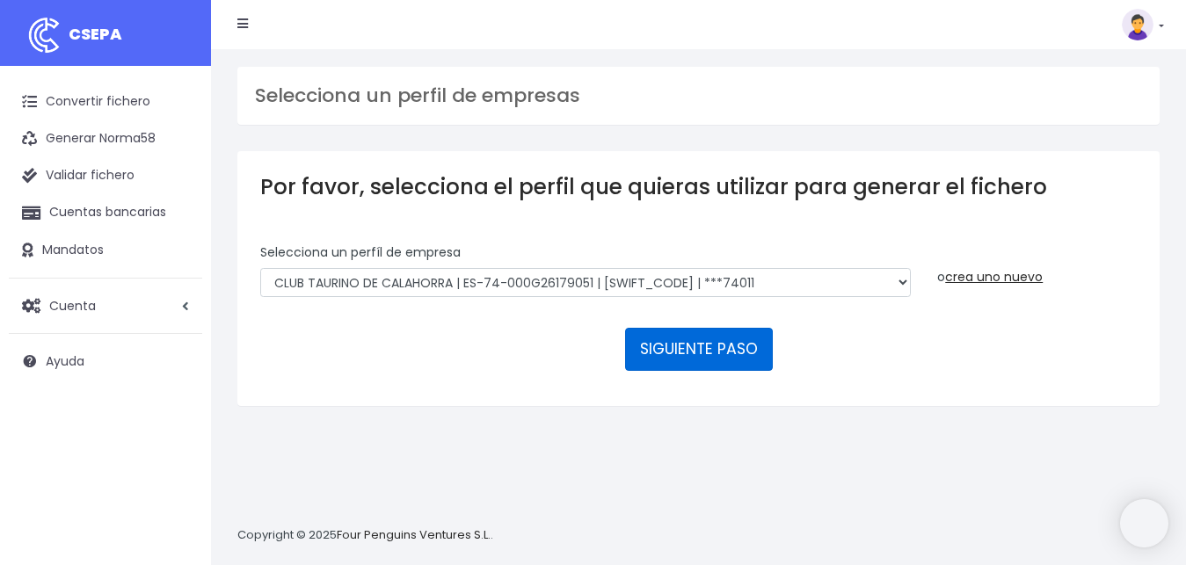
click at [688, 328] on button "SIGUIENTE PASO" at bounding box center [699, 349] width 148 height 42
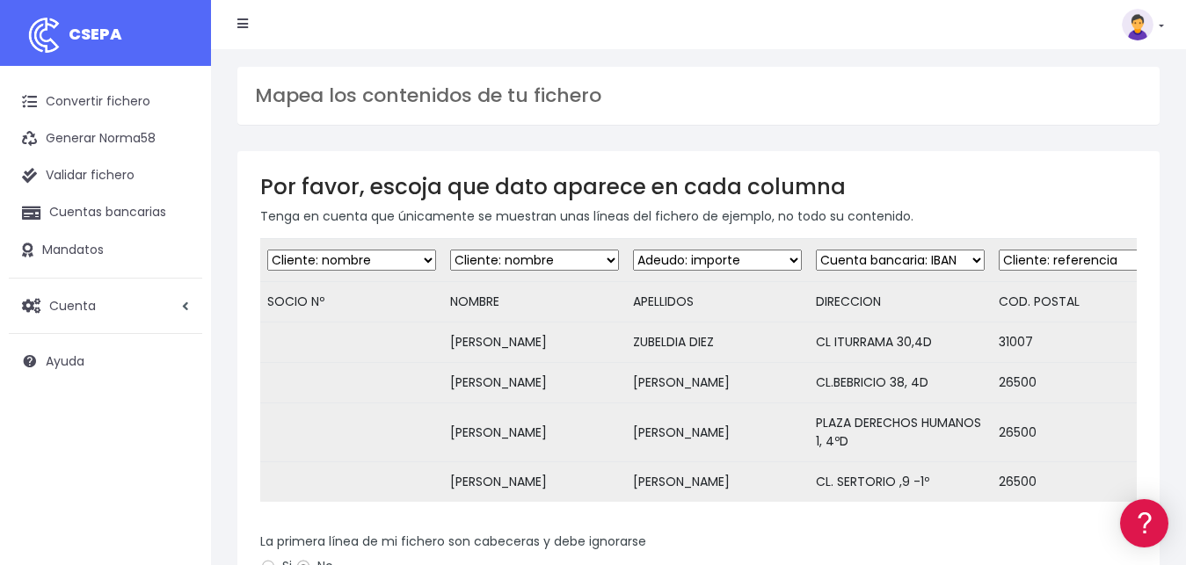
click at [1088, 304] on td "COD. POSTAL" at bounding box center [1083, 302] width 183 height 40
click at [450, 250] on select "Desechar campo Cliente: nombre Cliente: DNI Cliente: Email Cliente: Dirección C…" at bounding box center [534, 260] width 169 height 21
click option "Cliente: nombre" at bounding box center [0, 0] width 0 height 0
click at [633, 250] on select "Desechar campo Cliente: nombre Cliente: DNI Cliente: Email Cliente: Dirección C…" at bounding box center [717, 260] width 169 height 21
select select "debtor"
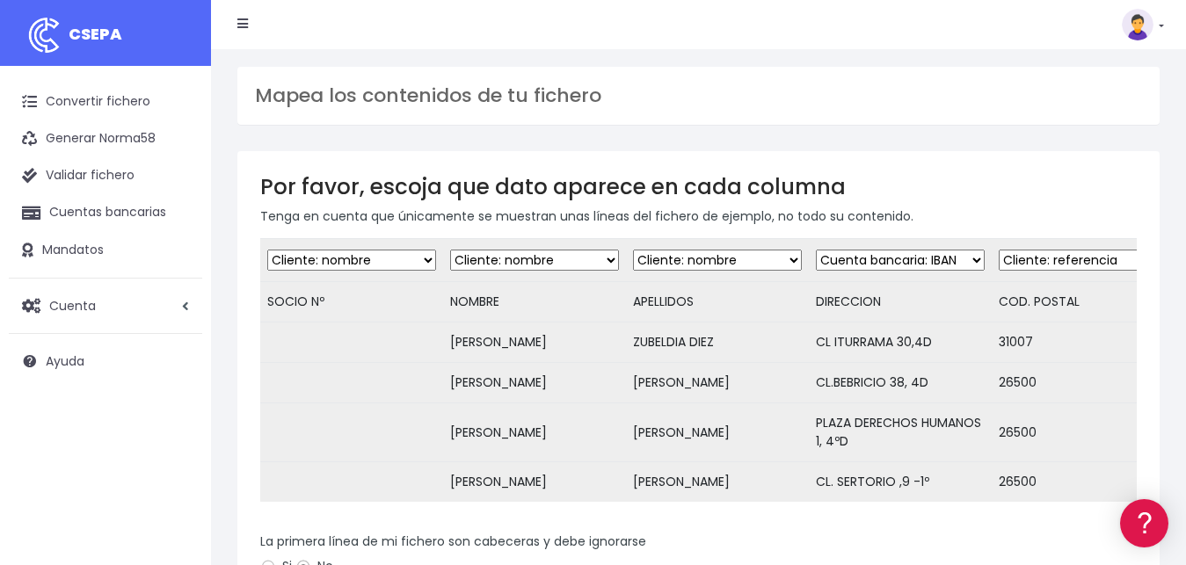
click option "Cliente: nombre" at bounding box center [0, 0] width 0 height 0
select select "dismiss"
click option "Desechar campo" at bounding box center [0, 0] width 0 height 0
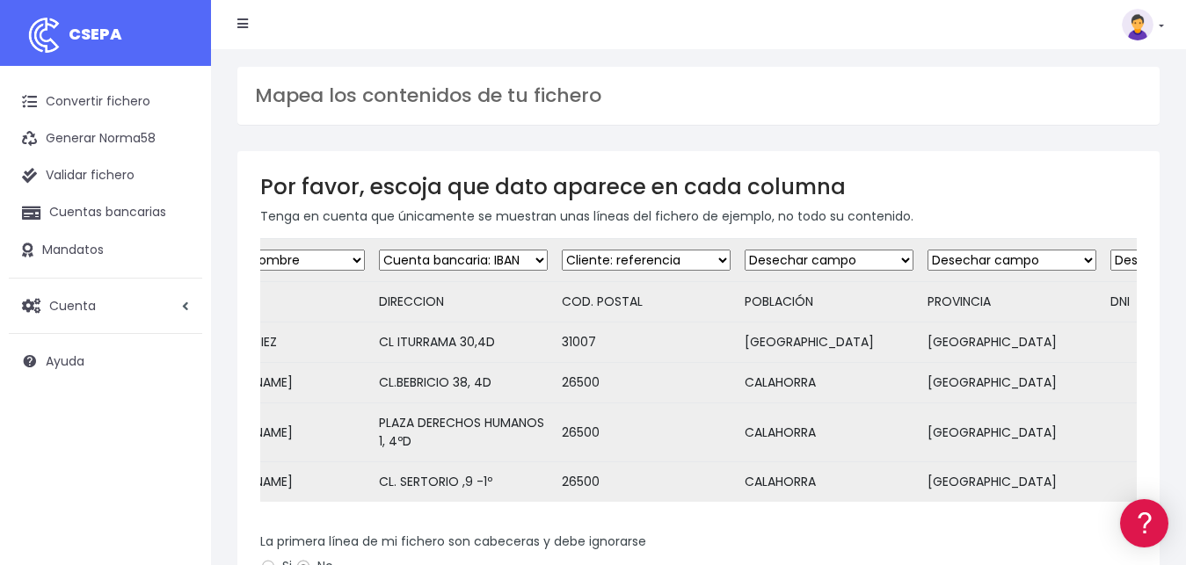
scroll to position [0, 451]
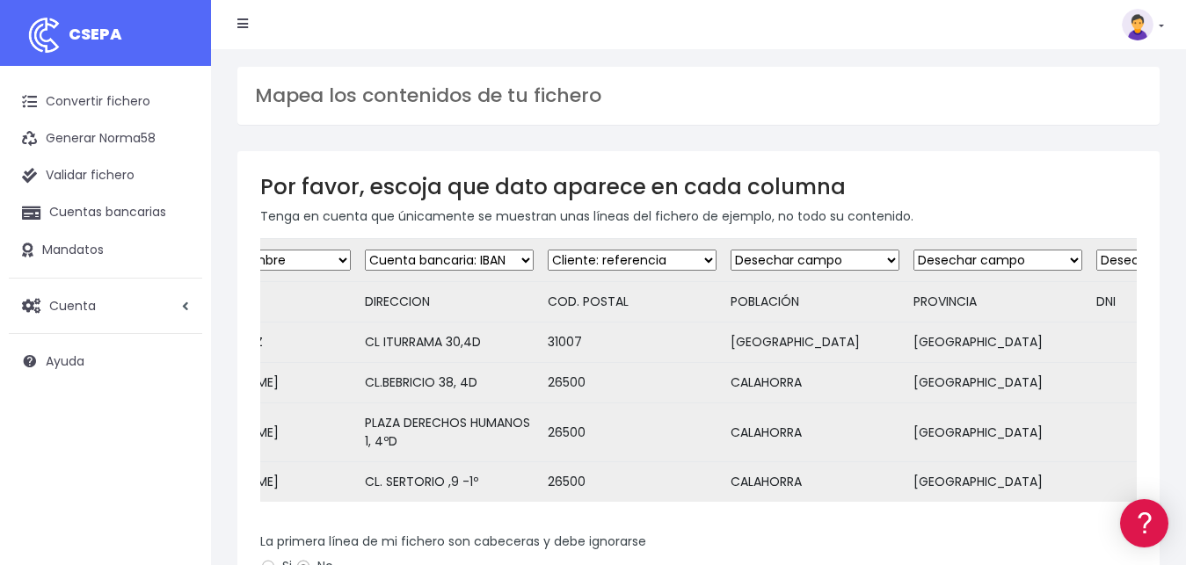
click at [365, 250] on select "Desechar campo Cliente: nombre Cliente: DNI Cliente: Email Cliente: Dirección C…" at bounding box center [449, 260] width 169 height 21
select select "address"
click option "Cliente: Dirección" at bounding box center [0, 0] width 0 height 0
click at [548, 250] on select "Desechar campo Cliente: nombre Cliente: DNI Cliente: Email Cliente: Dirección C…" at bounding box center [632, 260] width 169 height 21
click option "Cliente: Dirección" at bounding box center [0, 0] width 0 height 0
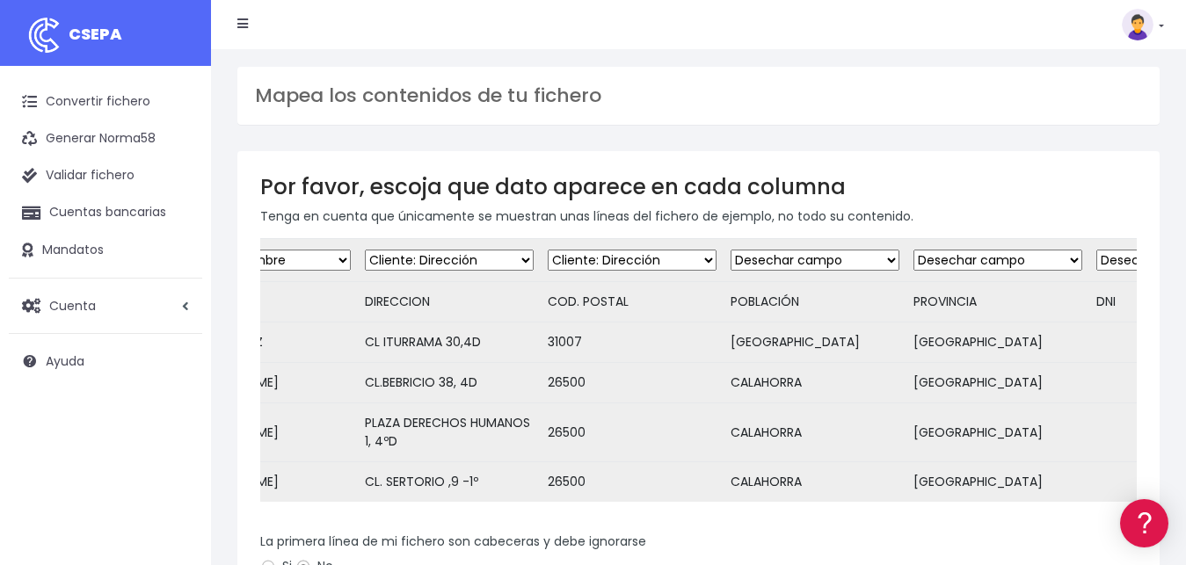
click at [731, 250] on select "Desechar campo Cliente: nombre Cliente: DNI Cliente: Email Cliente: Dirección C…" at bounding box center [815, 260] width 169 height 21
click option "Desechar campo" at bounding box center [0, 0] width 0 height 0
click at [548, 250] on select "Desechar campo Cliente: nombre Cliente: DNI Cliente: Email Cliente: Dirección C…" at bounding box center [632, 260] width 169 height 21
select select "dismiss"
click option "Desechar campo" at bounding box center [0, 0] width 0 height 0
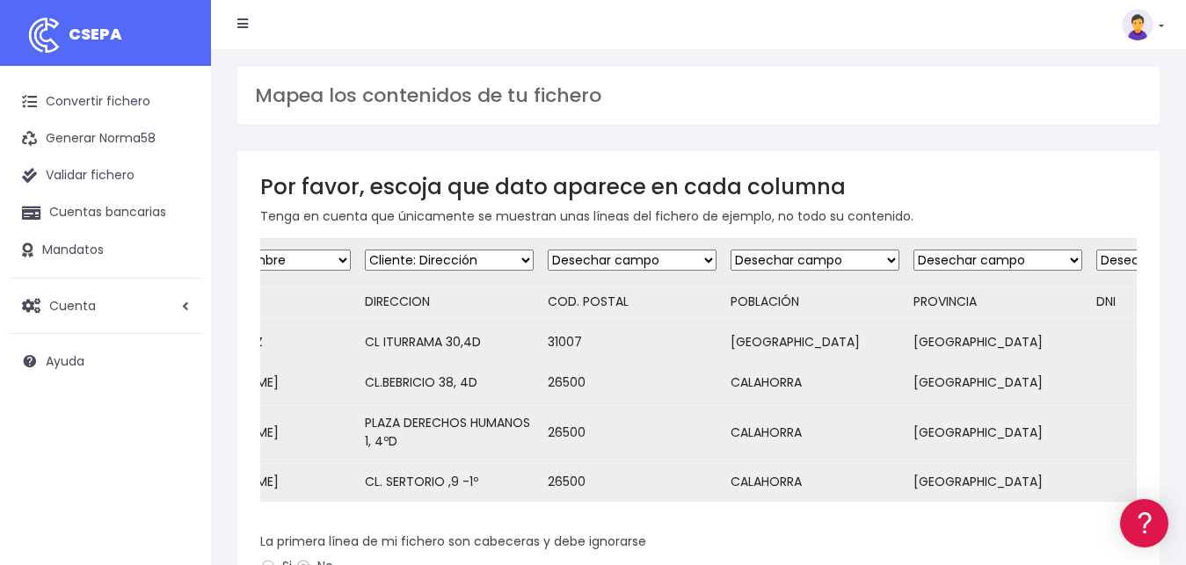
click at [913, 250] on select "Desechar campo Cliente: nombre Cliente: DNI Cliente: Email Cliente: Dirección C…" at bounding box center [997, 260] width 169 height 21
click option "Desechar campo" at bounding box center [0, 0] width 0 height 0
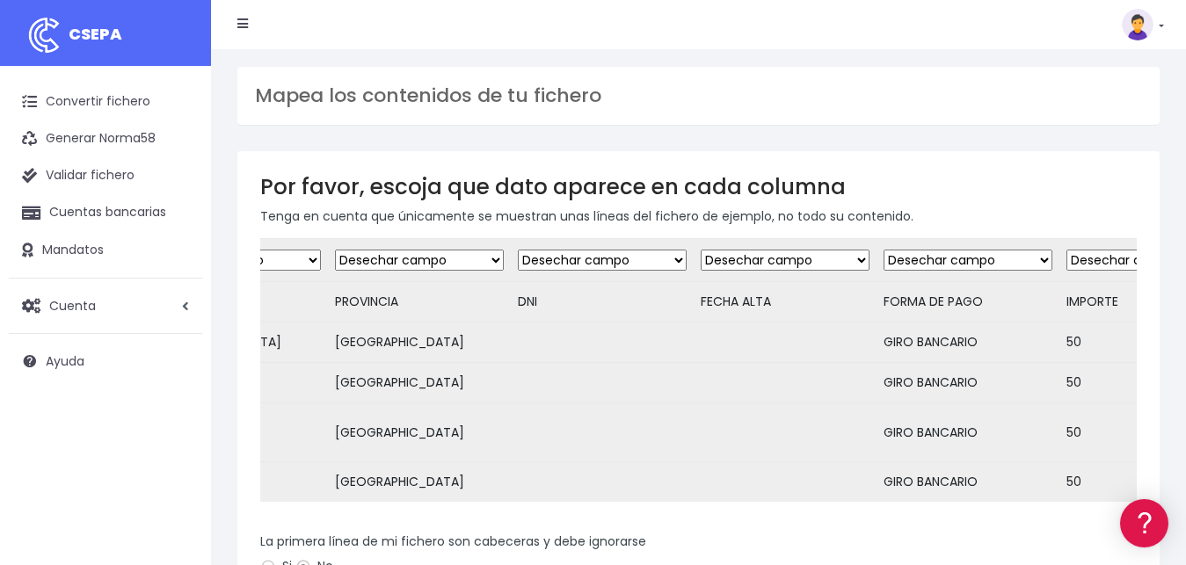
scroll to position [0, 1032]
click at [698, 250] on select "Desechar campo Cliente: nombre Cliente: DNI Cliente: Email Cliente: Dirección C…" at bounding box center [782, 260] width 169 height 21
drag, startPoint x: 808, startPoint y: 263, endPoint x: 761, endPoint y: 363, distance: 110.9
click at [691, 369] on td at bounding box center [599, 383] width 183 height 40
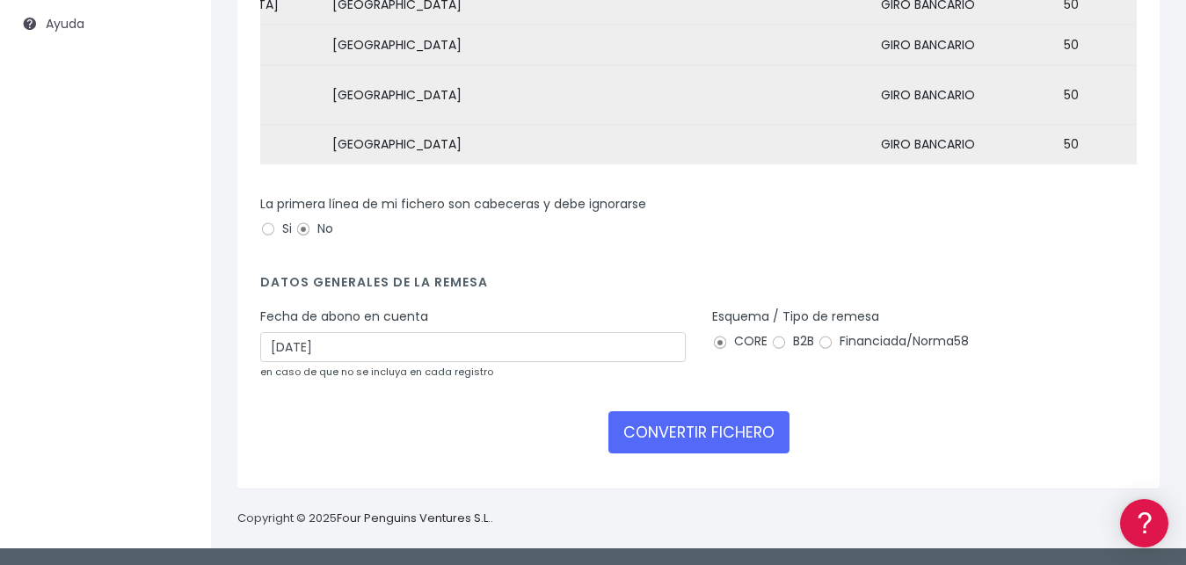
scroll to position [0, 0]
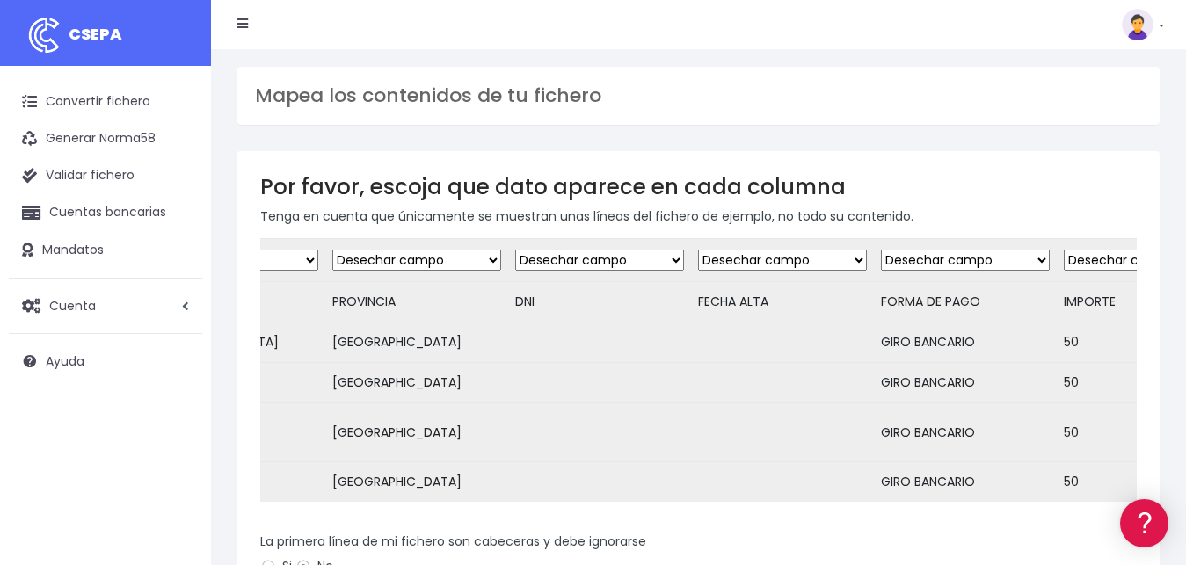
click at [698, 250] on select "Desechar campo Cliente: nombre Cliente: DNI Cliente: Email Cliente: Dirección C…" at bounding box center [782, 260] width 169 height 21
click option "Desechar campo" at bounding box center [0, 0] width 0 height 0
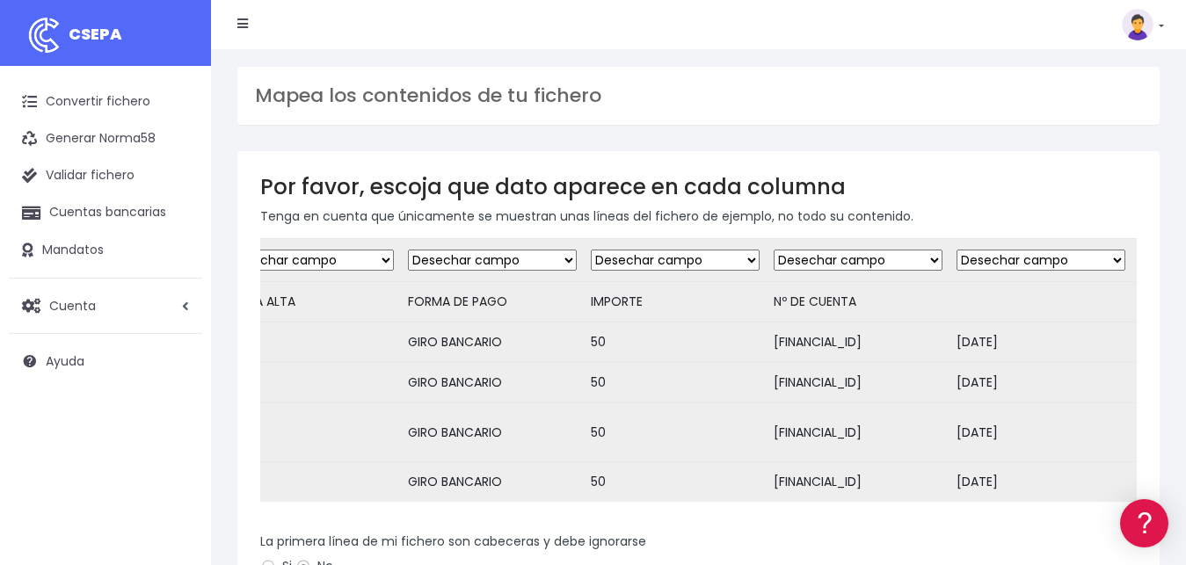
scroll to position [0, 1497]
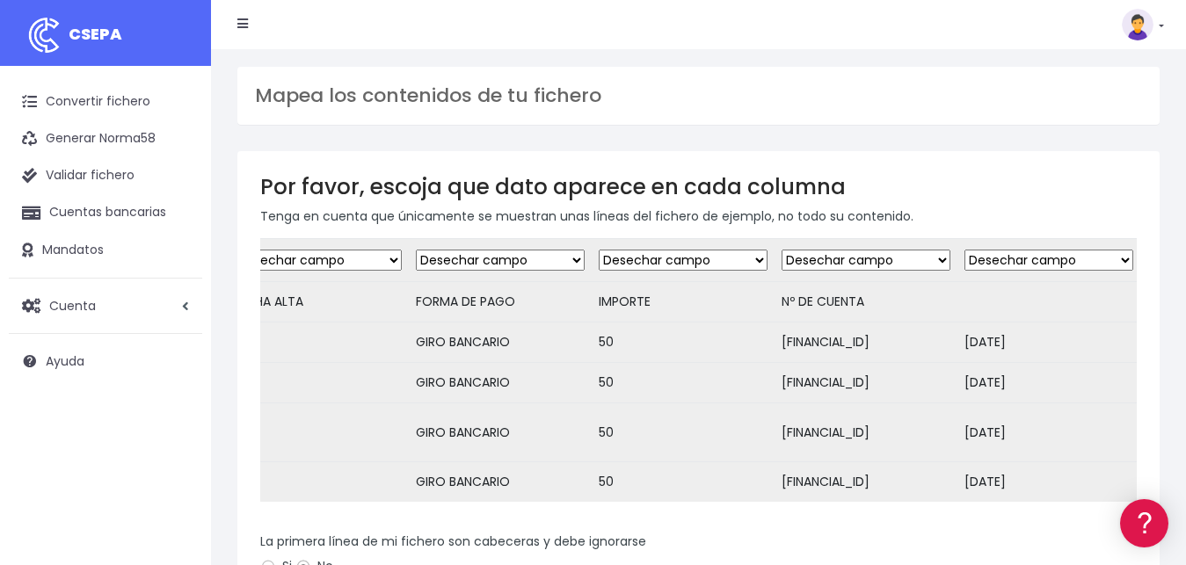
click at [416, 250] on select "Desechar campo Cliente: nombre Cliente: DNI Cliente: Email Cliente: Dirección C…" at bounding box center [500, 260] width 169 height 21
click option "Desechar campo" at bounding box center [0, 0] width 0 height 0
click at [599, 250] on select "Desechar campo Cliente: nombre Cliente: DNI Cliente: Email Cliente: Dirección C…" at bounding box center [683, 260] width 169 height 21
select select "amount"
click option "Adeudo: importe" at bounding box center [0, 0] width 0 height 0
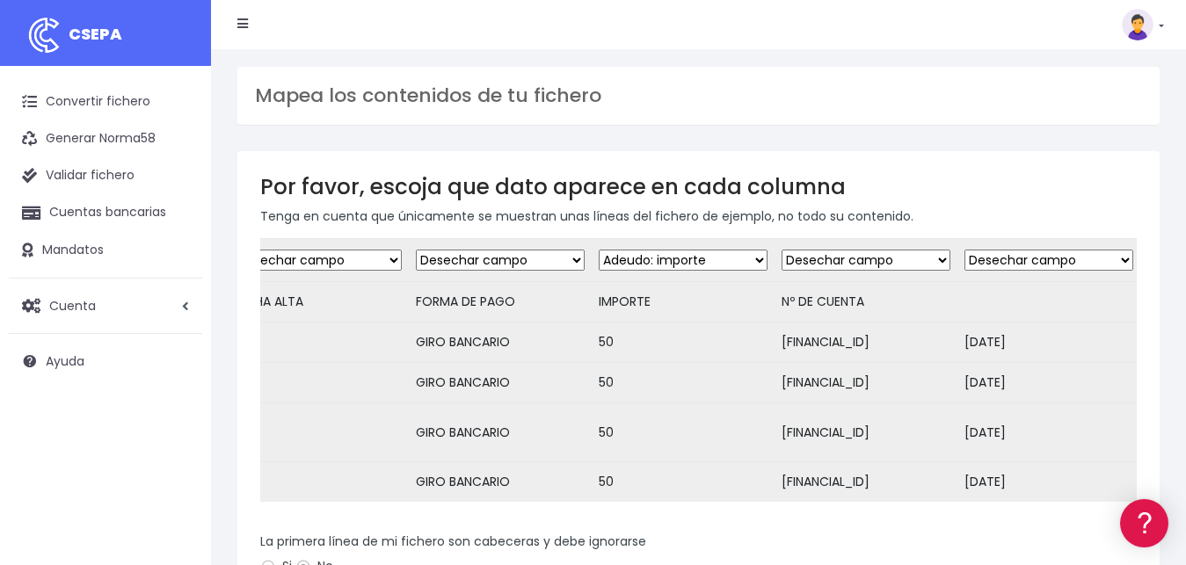
click at [782, 250] on select "Desechar campo Cliente: nombre Cliente: DNI Cliente: Email Cliente: Dirección C…" at bounding box center [866, 260] width 169 height 21
click option "Mandato: referencia" at bounding box center [0, 0] width 0 height 0
click at [782, 250] on select "Desechar campo Cliente: nombre Cliente: DNI Cliente: Email Cliente: Dirección C…" at bounding box center [866, 260] width 169 height 21
select select "iban"
click option "Cuenta bancaria: IBAN" at bounding box center [0, 0] width 0 height 0
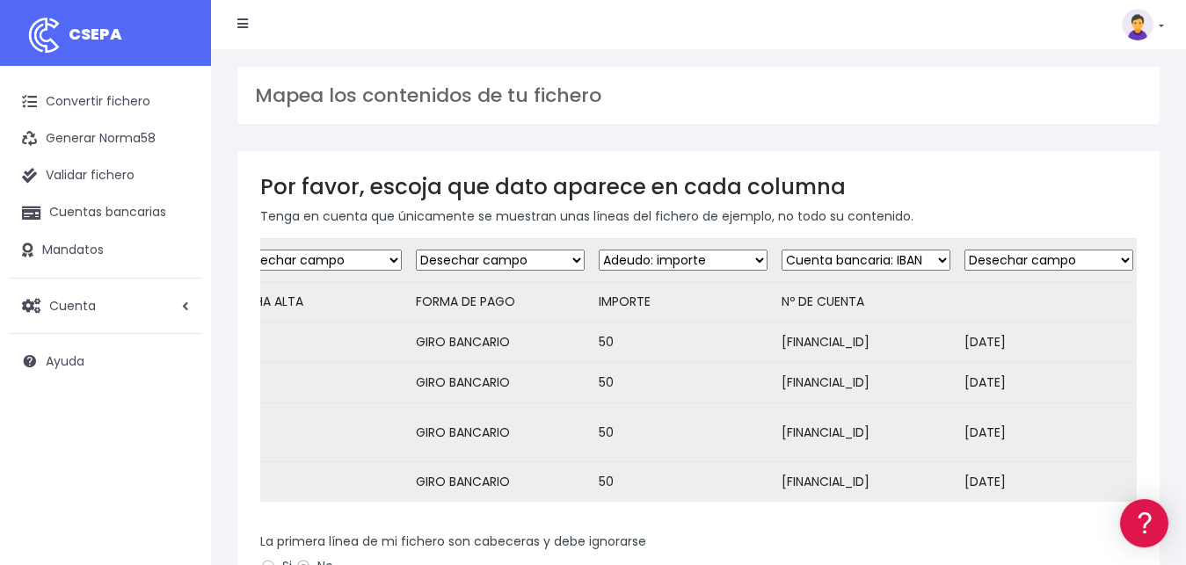
click at [964, 250] on select "Desechar campo Cliente: nombre Cliente: DNI Cliente: Email Cliente: Dirección C…" at bounding box center [1048, 260] width 169 height 21
select select "mandate_signed_at"
click option "Mandato: fecha" at bounding box center [0, 0] width 0 height 0
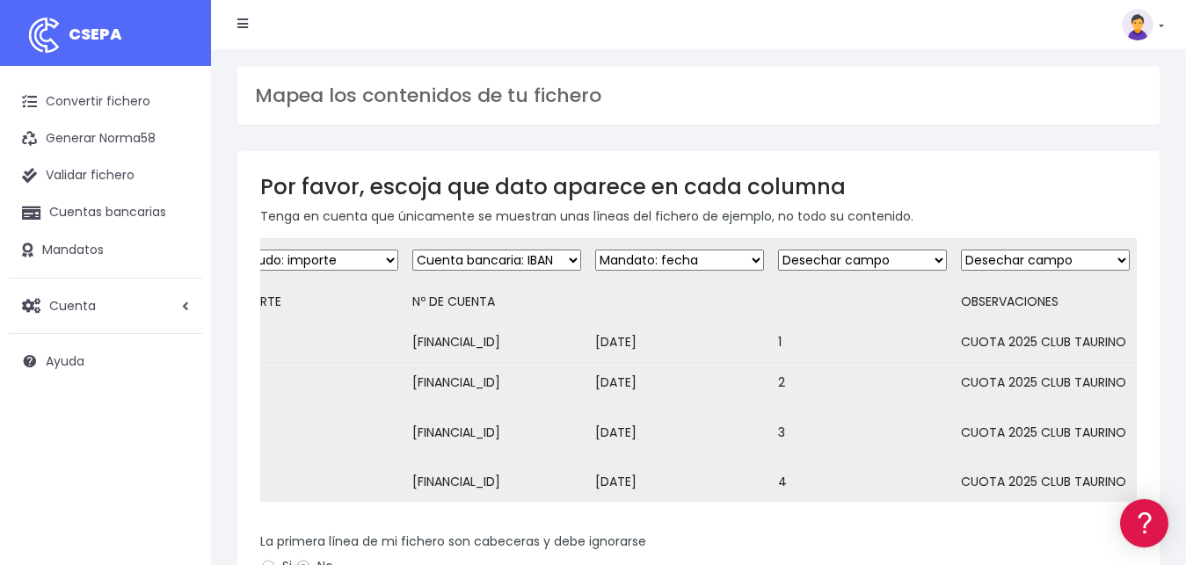
scroll to position [0, 1976]
click at [778, 250] on select "Desechar campo Cliente: nombre Cliente: DNI Cliente: Email Cliente: Dirección C…" at bounding box center [862, 260] width 169 height 21
click at [961, 250] on select "Desechar campo Cliente: nombre Cliente: DNI Cliente: Email Cliente: Dirección C…" at bounding box center [1045, 260] width 169 height 21
select select "reference"
click option "Adeudo: referencia" at bounding box center [0, 0] width 0 height 0
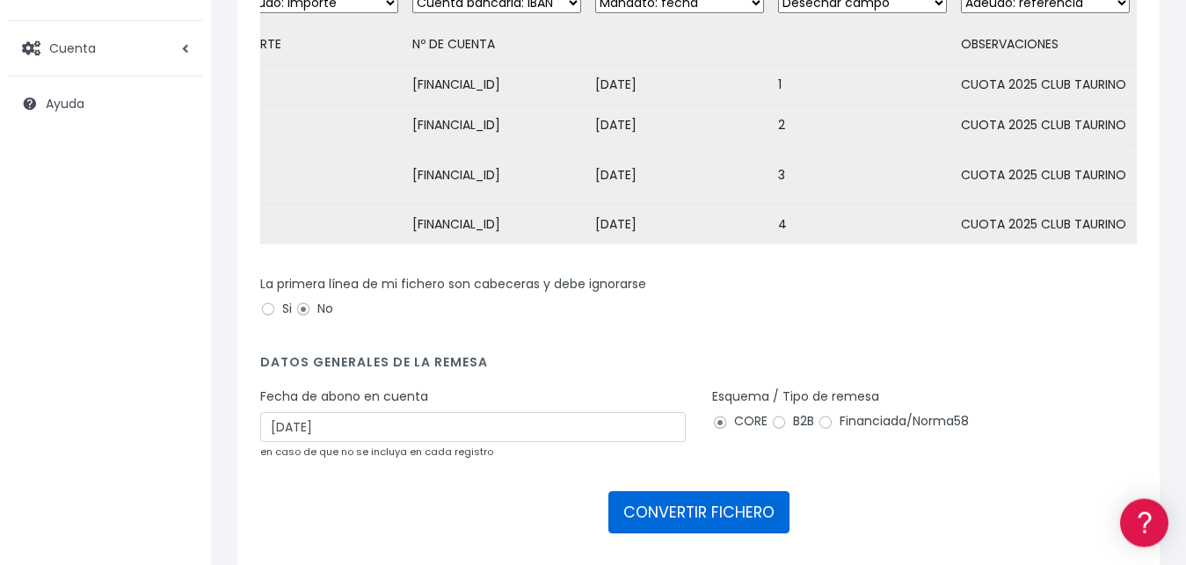
scroll to position [356, 0]
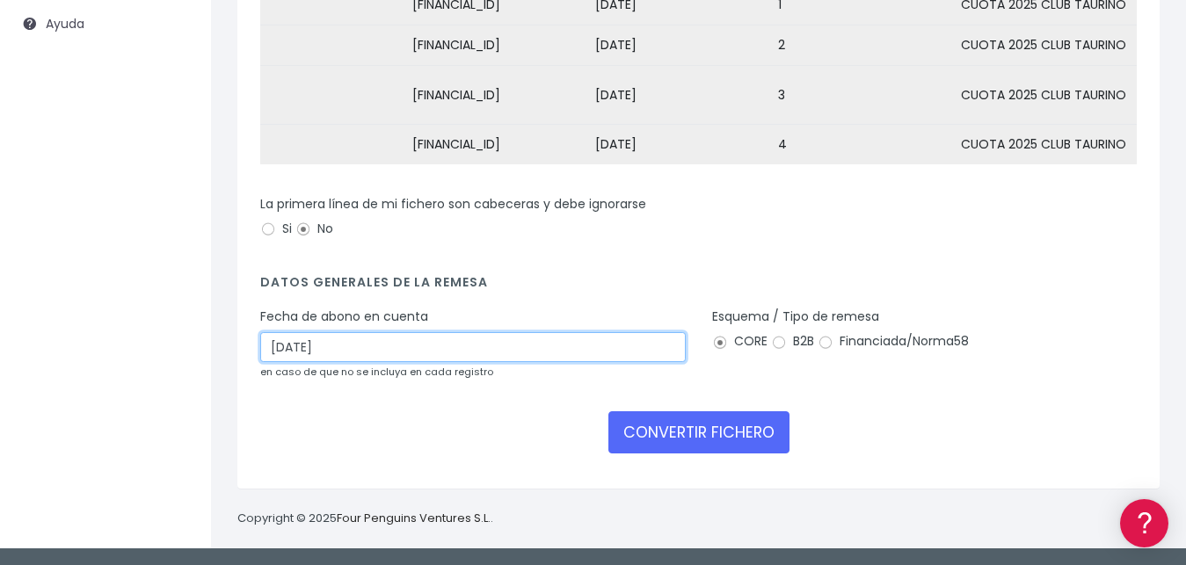
click at [447, 343] on input "[DATE]" at bounding box center [473, 347] width 426 height 30
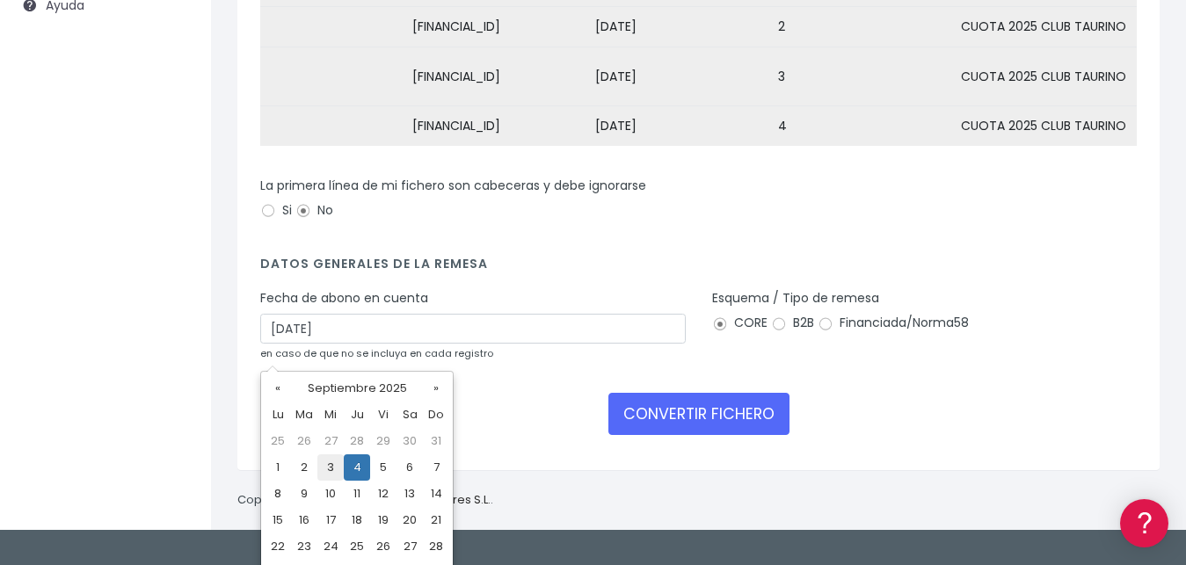
click at [333, 463] on td "3" at bounding box center [330, 468] width 26 height 26
type input "03/09/2025"
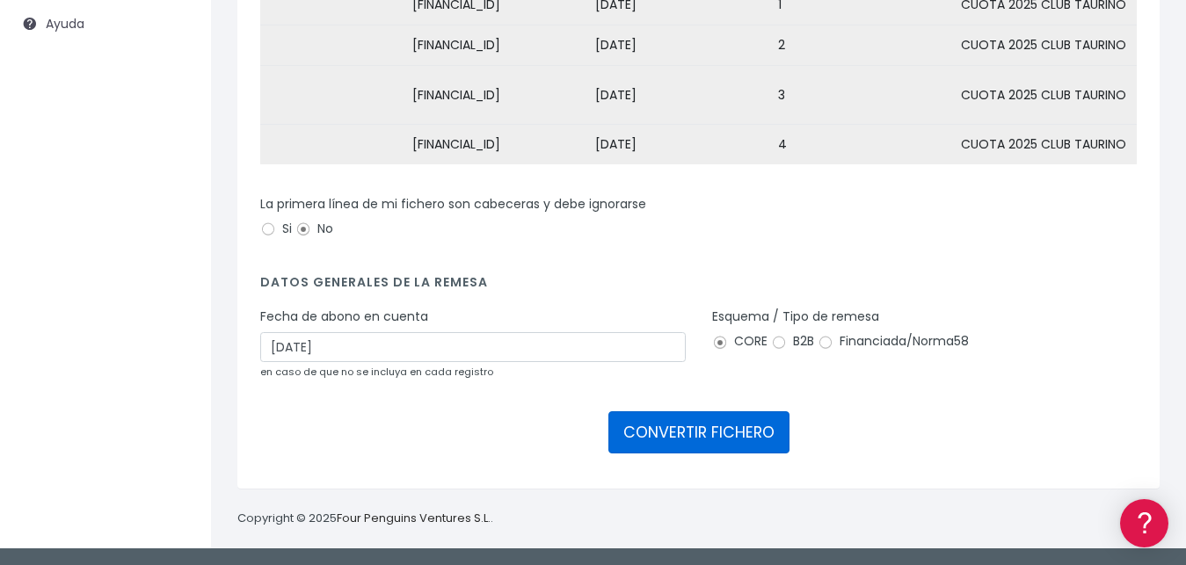
click at [699, 442] on button "CONVERTIR FICHERO" at bounding box center [698, 432] width 181 height 42
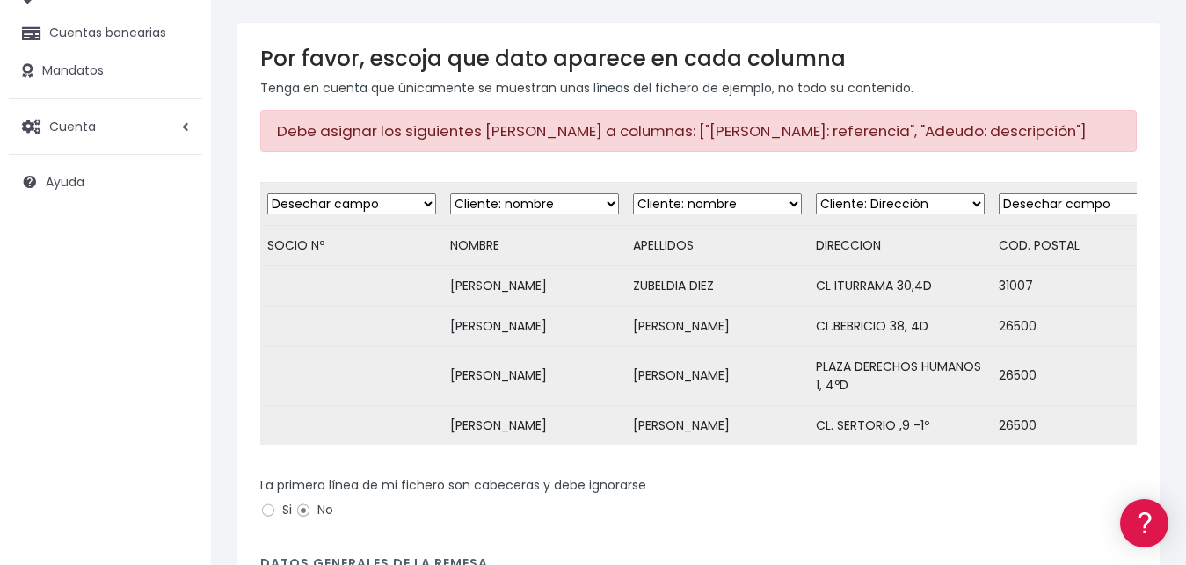
scroll to position [0, 1976]
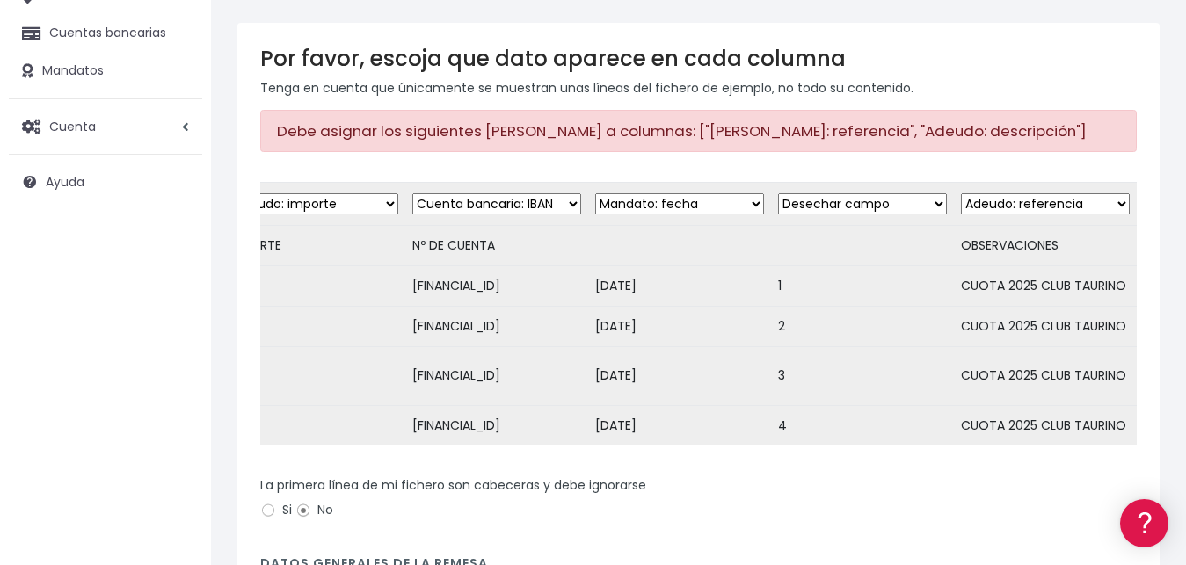
click at [961, 193] on select "Desechar campo Cliente: nombre Cliente: DNI Cliente: Email Cliente: Dirección C…" at bounding box center [1045, 203] width 169 height 21
select select "description"
click option "Adeudo: descripción" at bounding box center [0, 0] width 0 height 0
click at [778, 193] on select "Desechar campo Cliente: nombre Cliente: DNI Cliente: Email Cliente: Dirección C…" at bounding box center [862, 203] width 169 height 21
select select "mandate_reference"
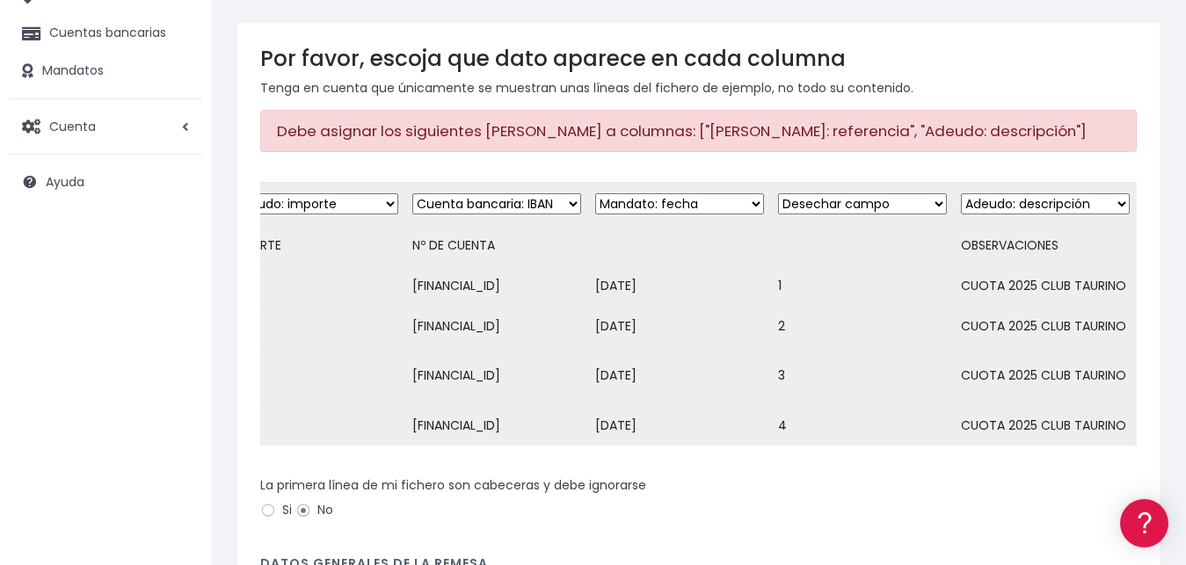
click option "Mandato: referencia" at bounding box center [0, 0] width 0 height 0
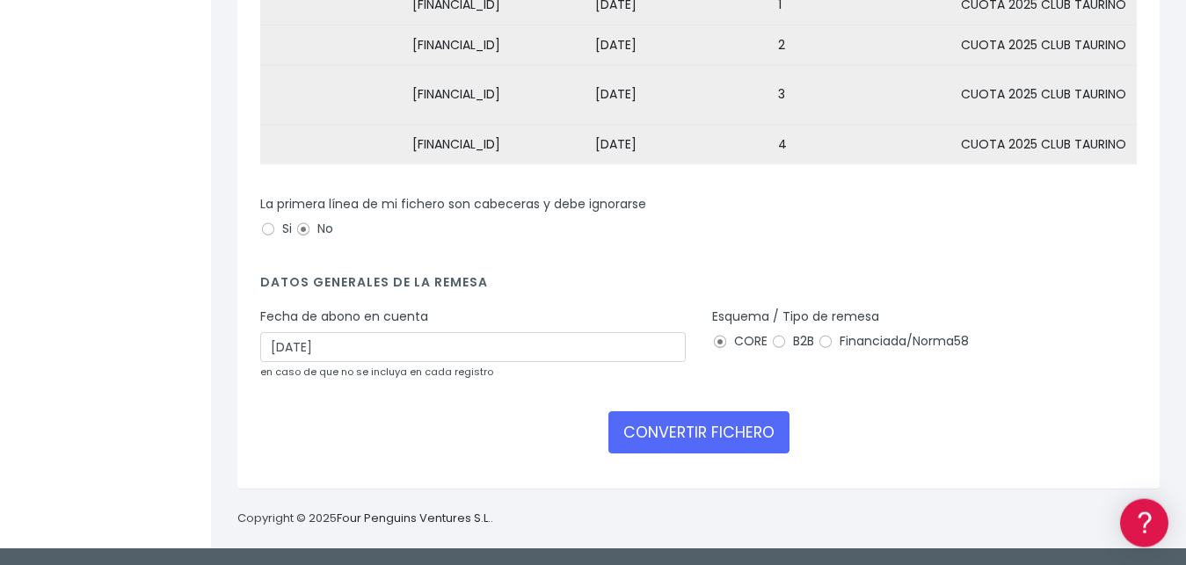
scroll to position [479, 0]
click at [698, 441] on button "CONVERTIR FICHERO" at bounding box center [698, 432] width 181 height 42
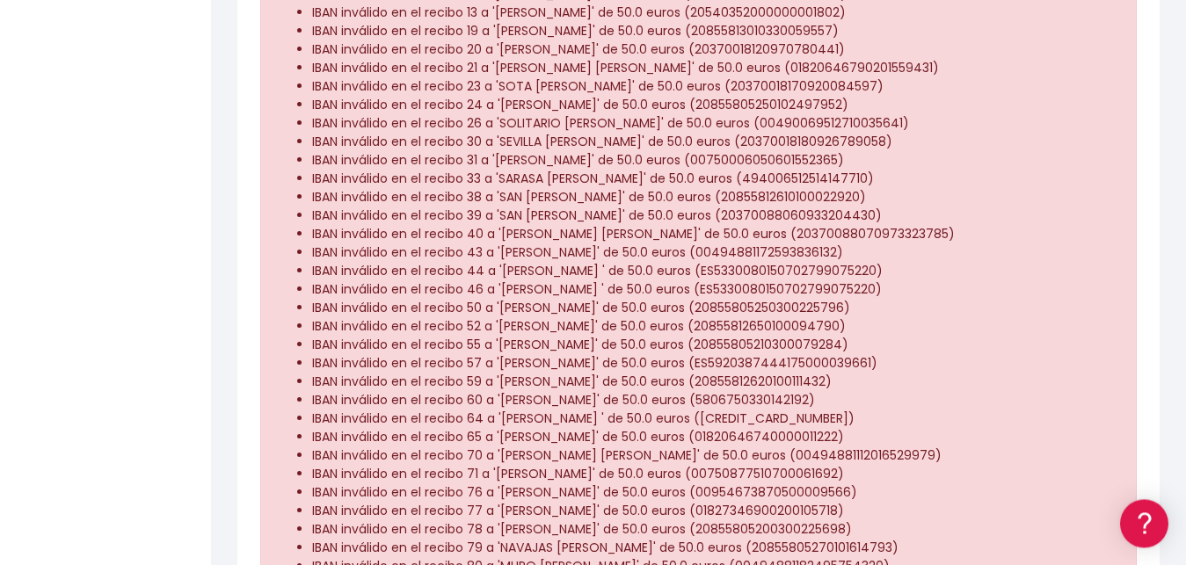
scroll to position [717, 0]
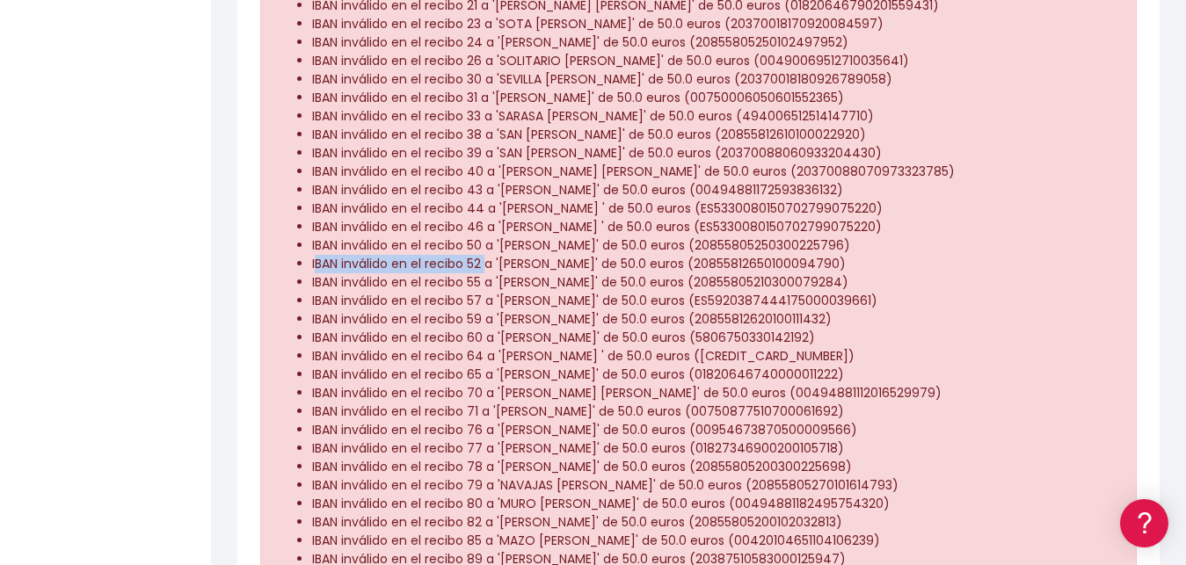
drag, startPoint x: 318, startPoint y: 241, endPoint x: 489, endPoint y: 258, distance: 171.4
click at [491, 255] on li "IBAN inválido en el recibo 52 a '[PERSON_NAME]' de 50.0 euros (2085581265010009…" at bounding box center [716, 264] width 809 height 18
click at [462, 329] on li "IBAN inválido en el recibo 60 a 'RAMIREZ GONZALEZ' de 50.0 euros (5806750330142…" at bounding box center [716, 338] width 809 height 18
drag, startPoint x: 703, startPoint y: 286, endPoint x: 875, endPoint y: 286, distance: 171.4
click at [875, 292] on li "IBAN inválido en el recibo 57 a 'RODRIGUEZ LOPEZ' de 50.0 euros (ES592038744417…" at bounding box center [716, 301] width 809 height 18
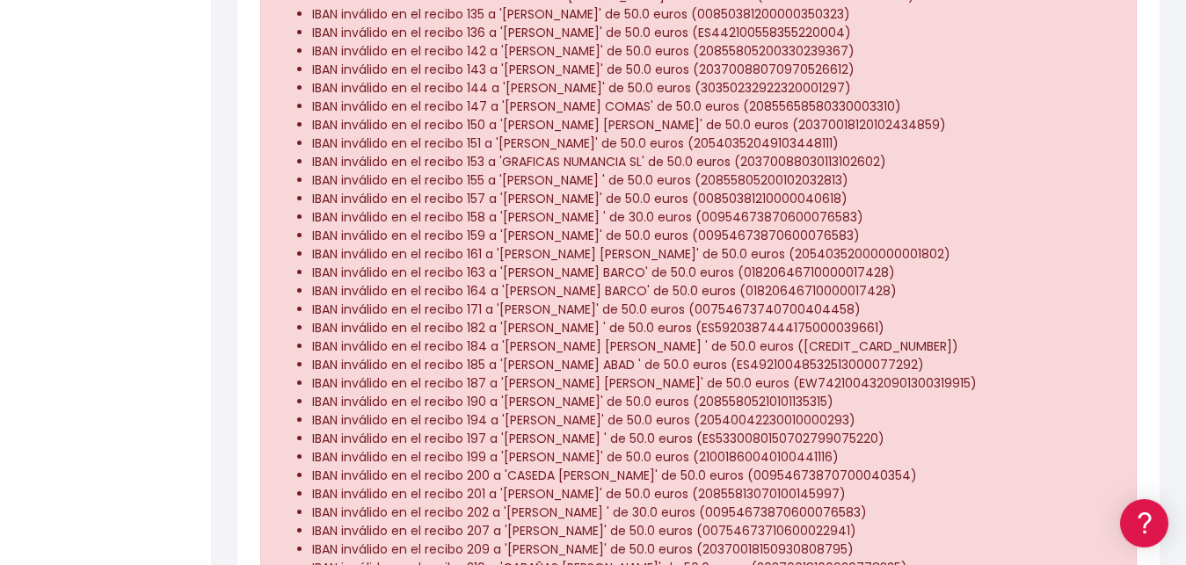
scroll to position [1704, 0]
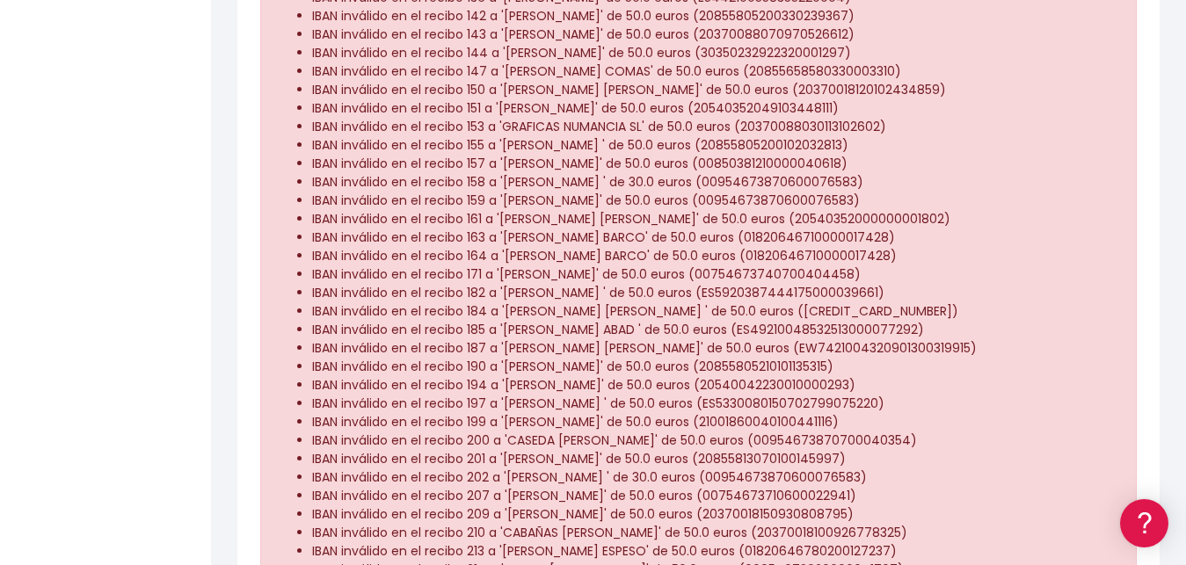
click at [718, 395] on li "IBAN inválido en el recibo 197 a 'CELMA MARTIN ' de 50.0 euros (ES5330080150702…" at bounding box center [716, 404] width 809 height 18
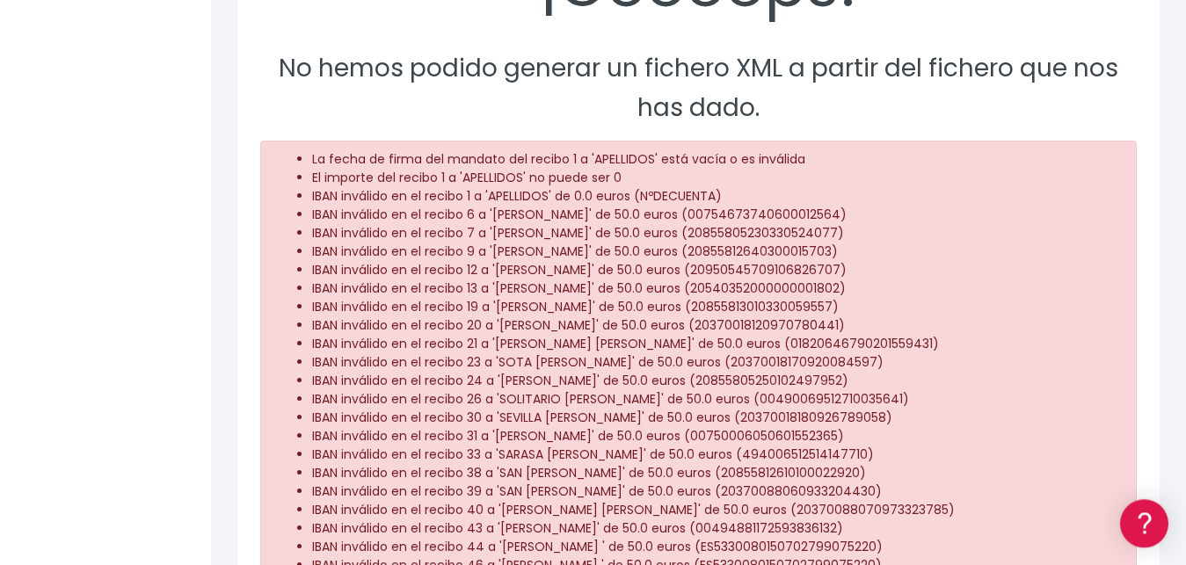
scroll to position [269, 0]
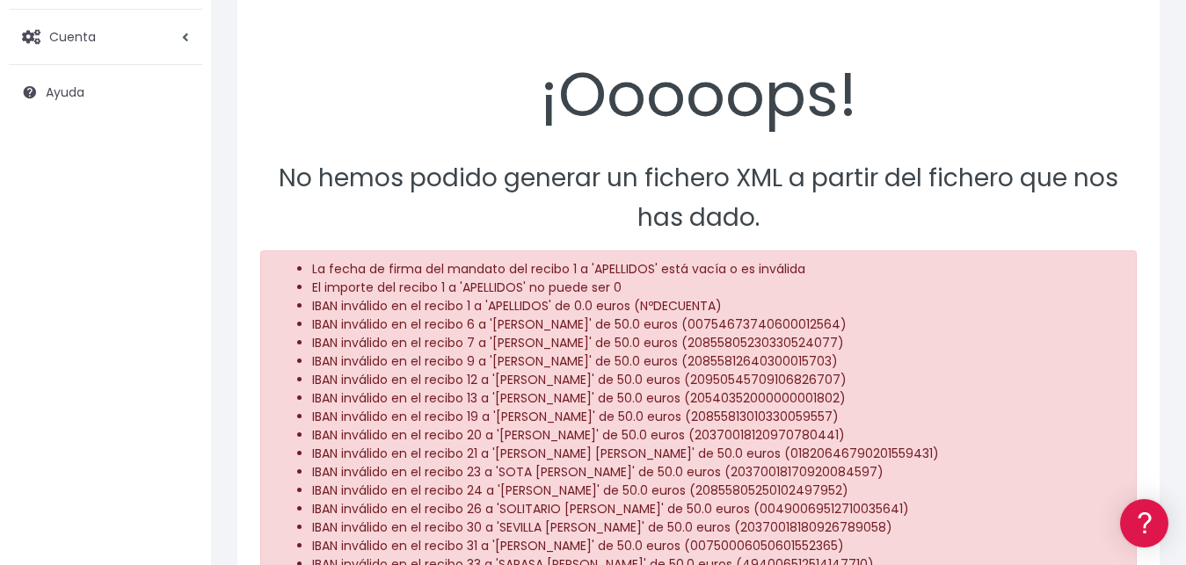
drag, startPoint x: 717, startPoint y: 297, endPoint x: 353, endPoint y: 109, distance: 409.0
click at [716, 297] on li "IBAN inválido en el recibo 1 a 'APELLIDOS' de 0.0 euros (NºDECUENTA)" at bounding box center [716, 306] width 809 height 18
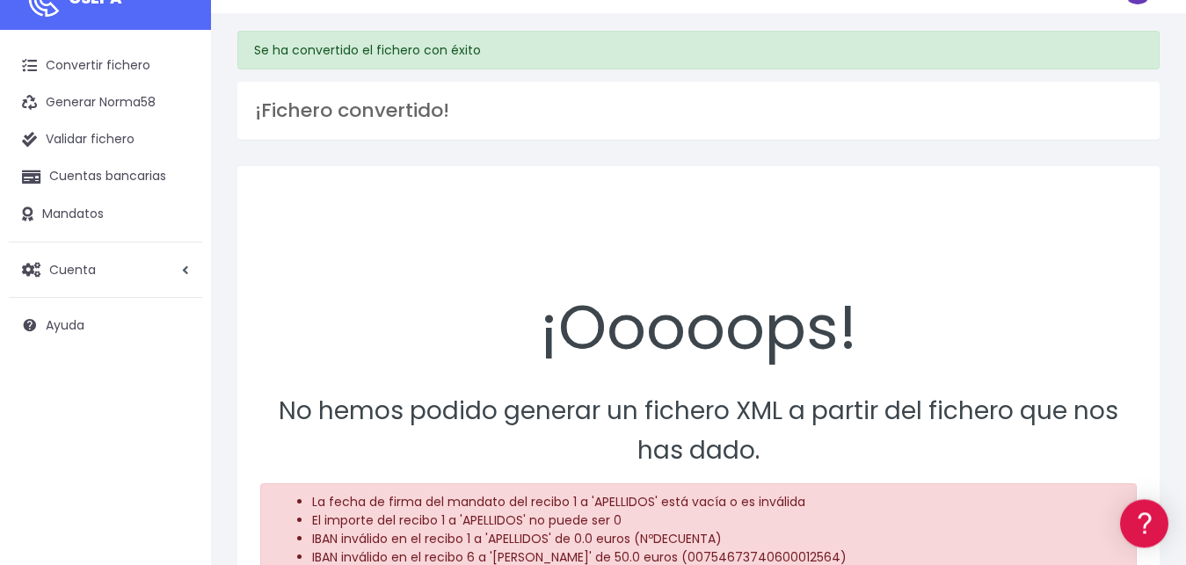
scroll to position [0, 0]
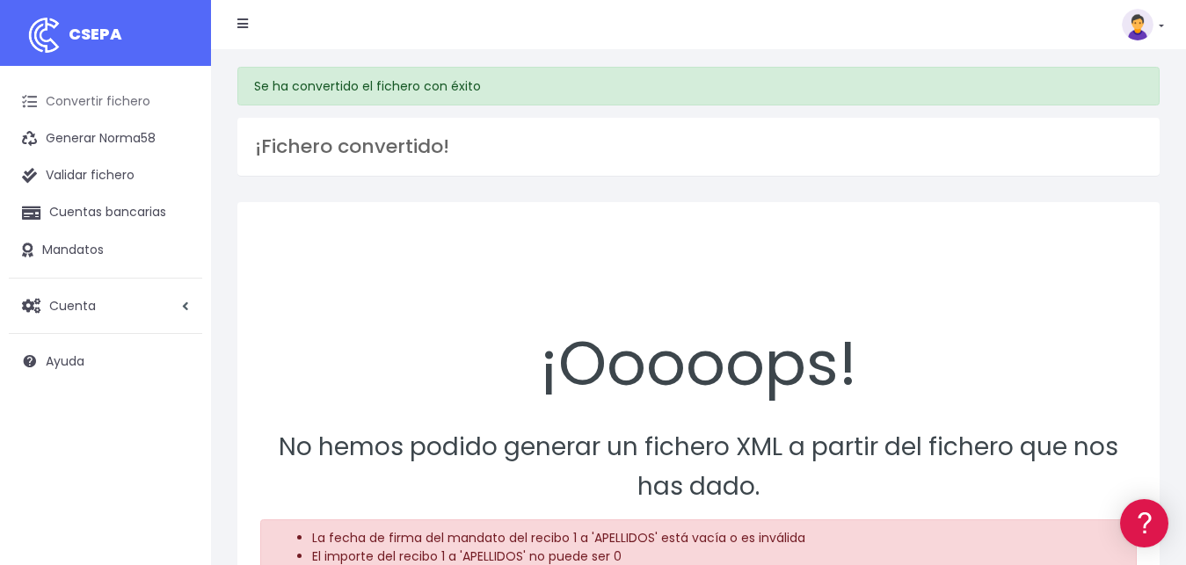
click at [120, 105] on link "Convertir fichero" at bounding box center [105, 102] width 193 height 37
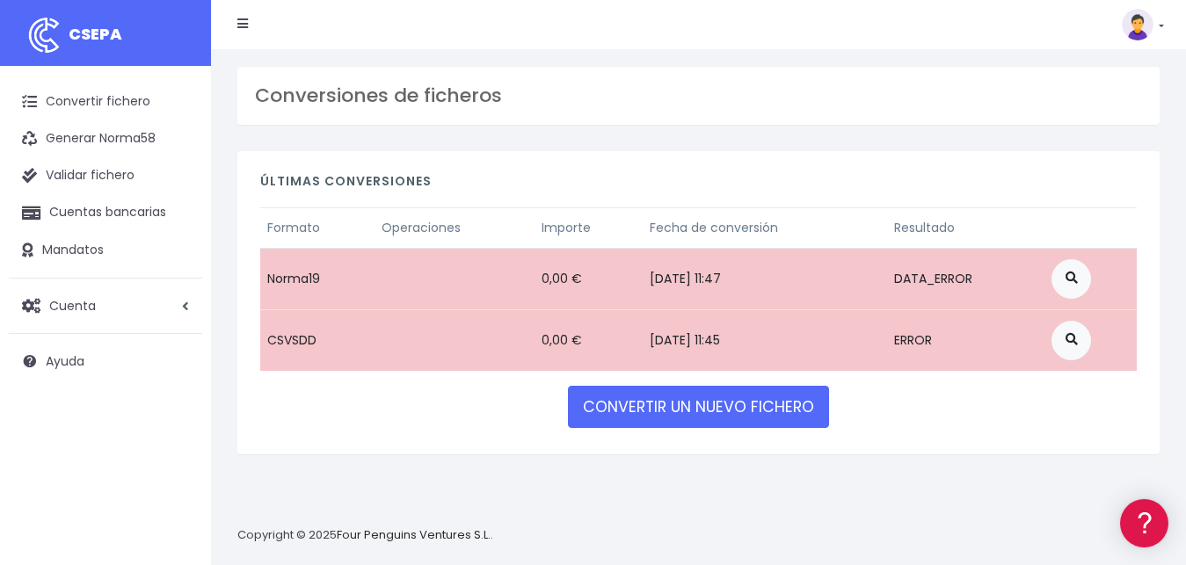
drag, startPoint x: 437, startPoint y: 400, endPoint x: 579, endPoint y: 382, distance: 142.7
click at [492, 395] on div "Últimas conversiones Formato Operaciones Importe Fecha de conversión Resultado …" at bounding box center [698, 302] width 922 height 303
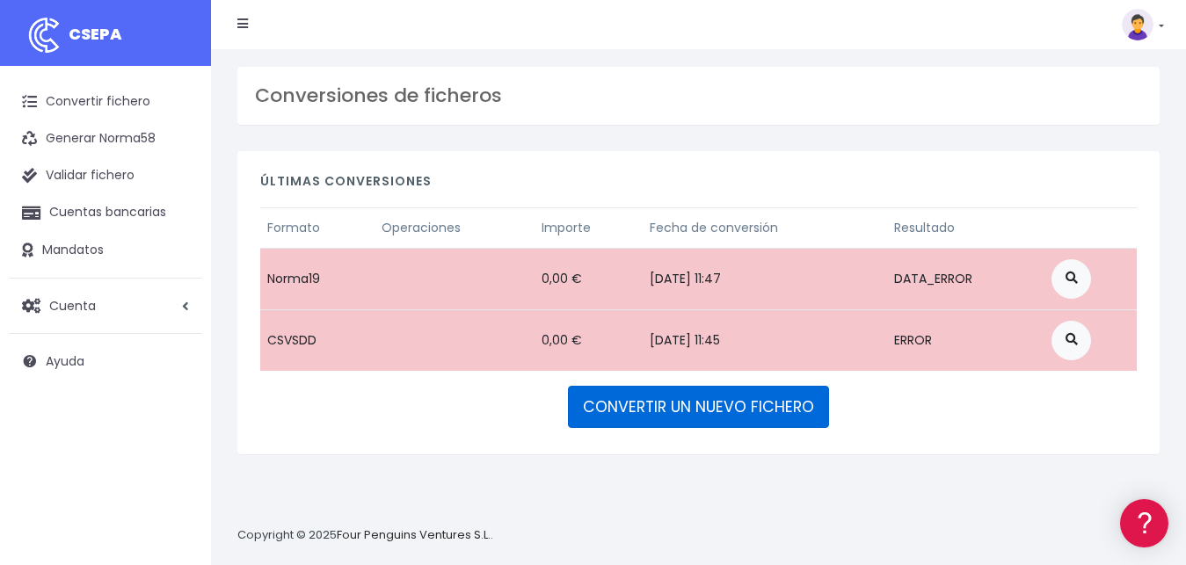
click at [834, 433] on div "Últimas conversiones Formato Operaciones Importe Fecha de conversión Resultado …" at bounding box center [698, 302] width 922 height 303
click at [701, 408] on link "CONVERTIR UN NUEVO FICHERO" at bounding box center [698, 407] width 261 height 42
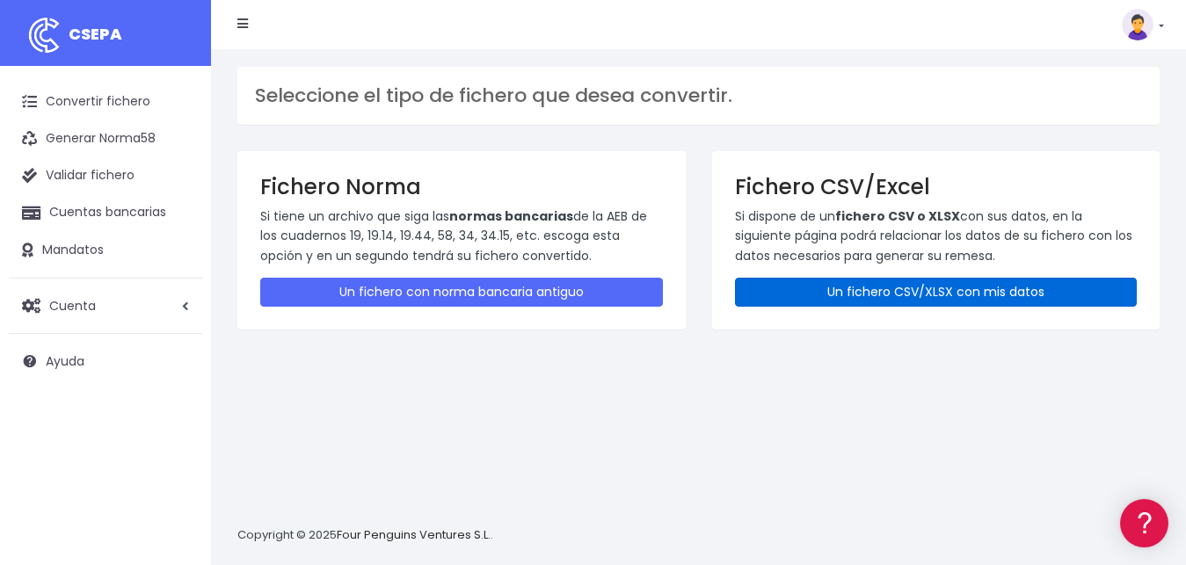
click at [828, 301] on link "Un fichero CSV/XLSX con mis datos" at bounding box center [936, 292] width 403 height 29
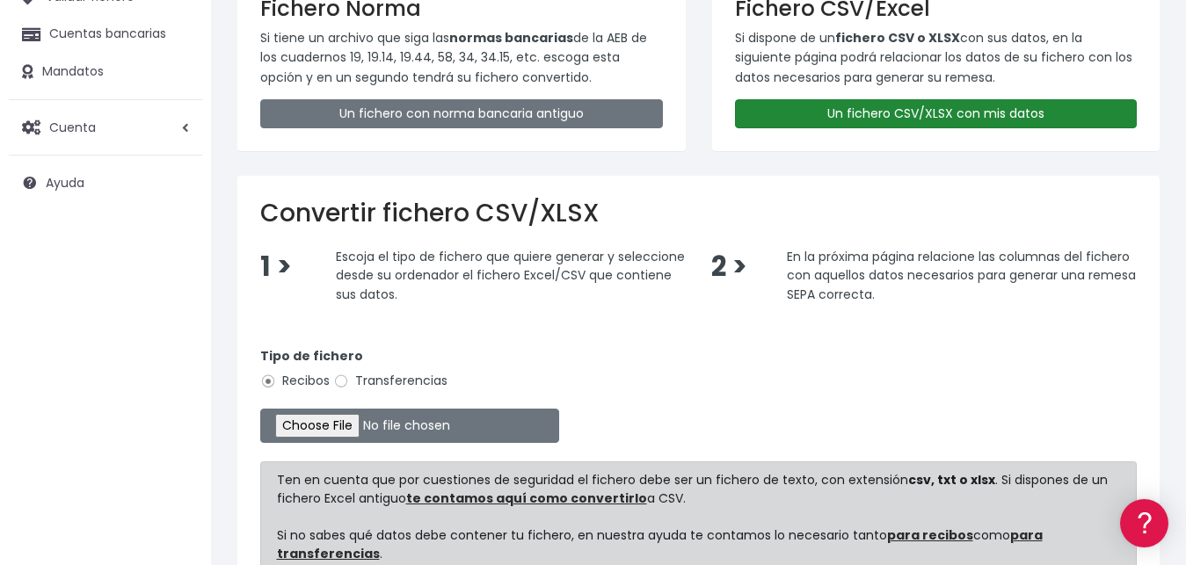
scroll to position [179, 0]
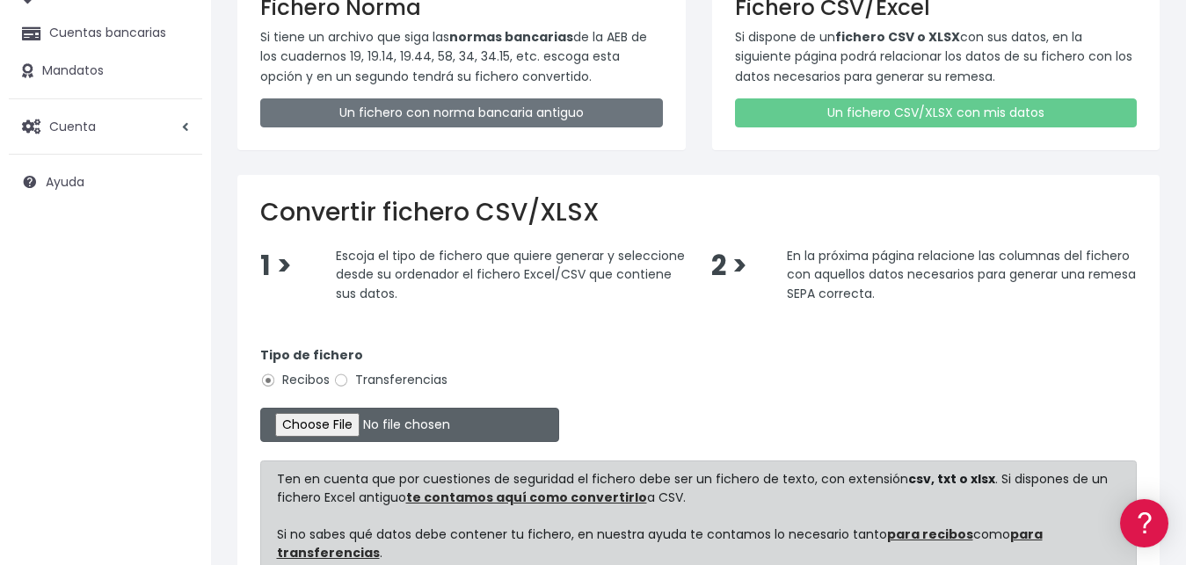
click at [317, 433] on input "file" at bounding box center [409, 425] width 299 height 34
type input "C:\fakepath\REMESA PARA IMPORTAR BANCO CORRECTO(1).csv"
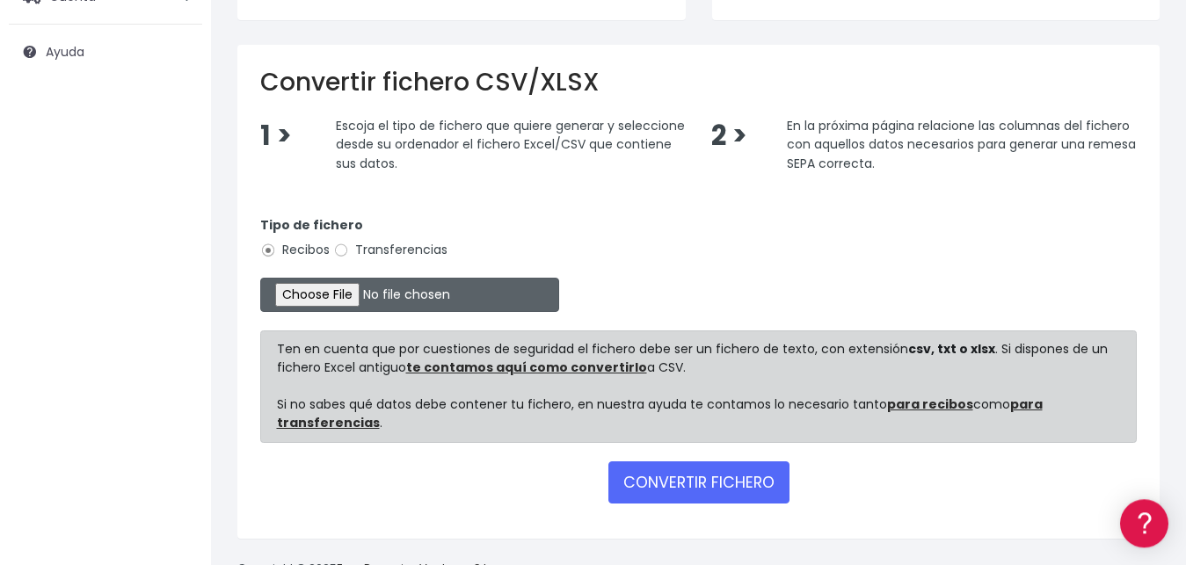
scroll to position [357, 0]
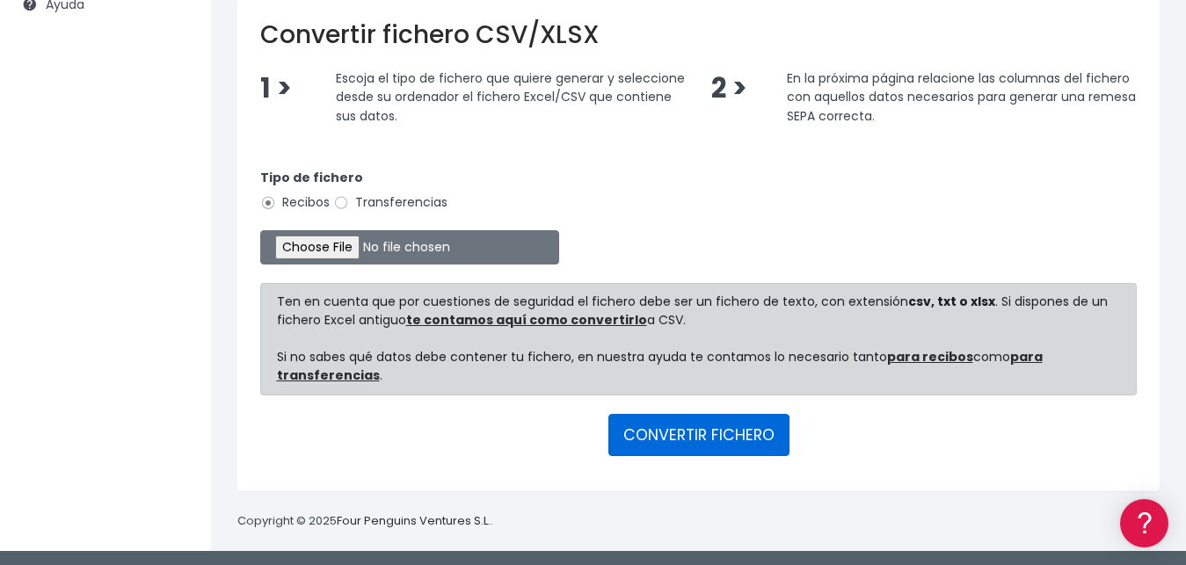
click at [696, 437] on button "CONVERTIR FICHERO" at bounding box center [698, 435] width 181 height 42
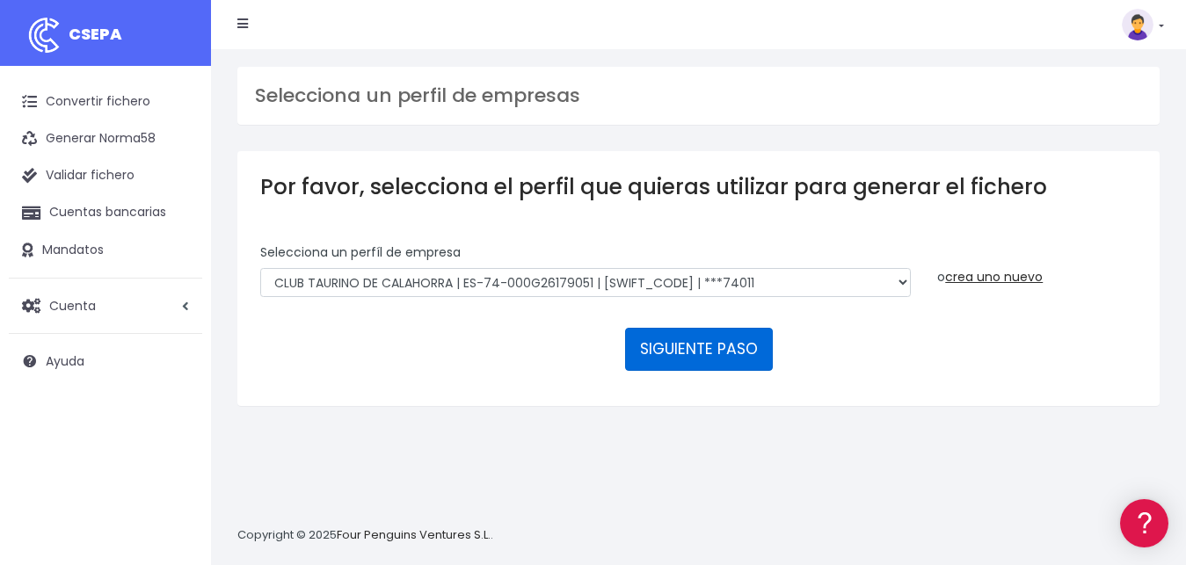
click at [706, 328] on button "SIGUIENTE PASO" at bounding box center [699, 349] width 148 height 42
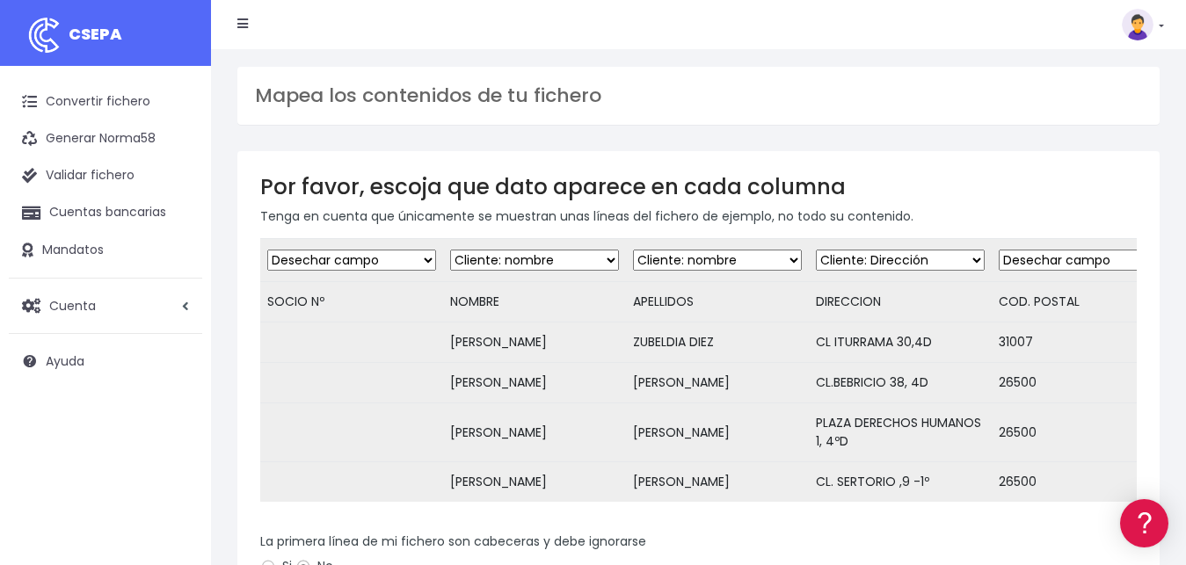
click at [267, 250] on select "Desechar campo Cliente: nombre Cliente: DNI Cliente: Email Cliente: Dirección C…" at bounding box center [351, 260] width 169 height 21
click at [450, 250] on select "Desechar campo Cliente: nombre Cliente: DNI Cliente: Email Cliente: Dirección C…" at bounding box center [534, 260] width 169 height 21
click option "Cliente: nombre" at bounding box center [0, 0] width 0 height 0
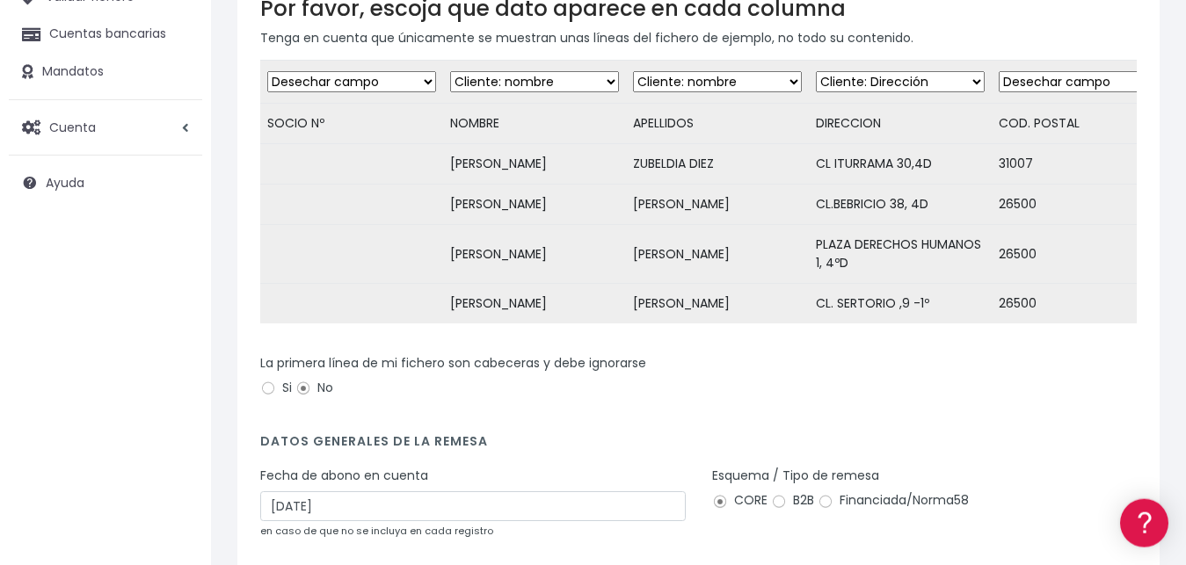
scroll to position [179, 0]
click at [506, 120] on td "NOMBRE" at bounding box center [534, 123] width 183 height 40
click at [272, 396] on input "Si" at bounding box center [268, 388] width 16 height 16
radio input "true"
click at [633, 70] on select "Desechar campo Cliente: nombre Cliente: DNI Cliente: Email Cliente: Dirección C…" at bounding box center [717, 80] width 169 height 21
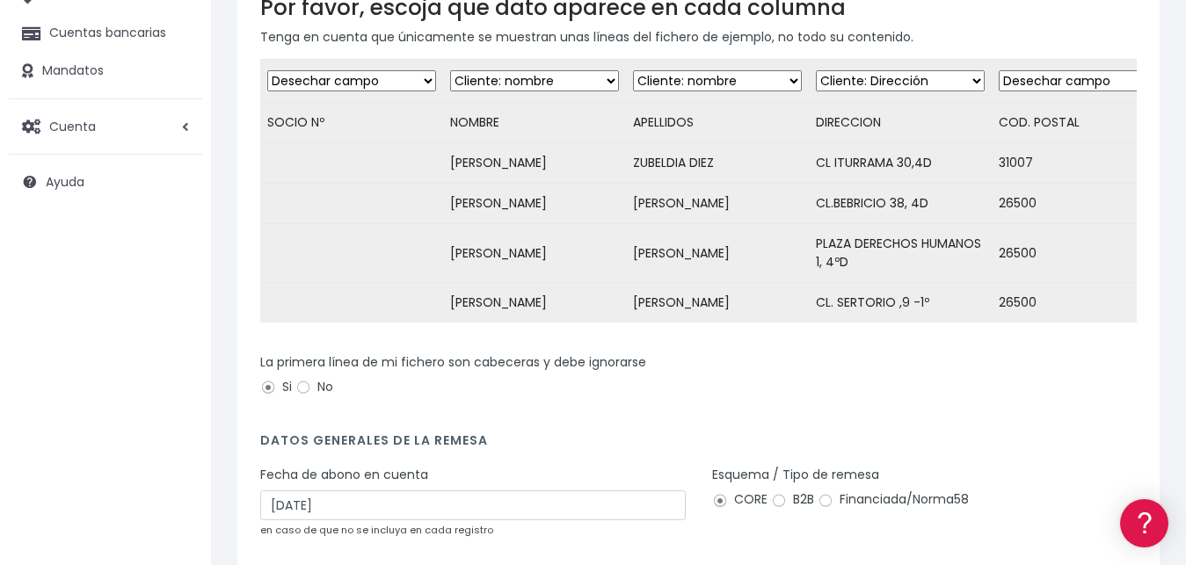
click option "Cliente: nombre" at bounding box center [0, 0] width 0 height 0
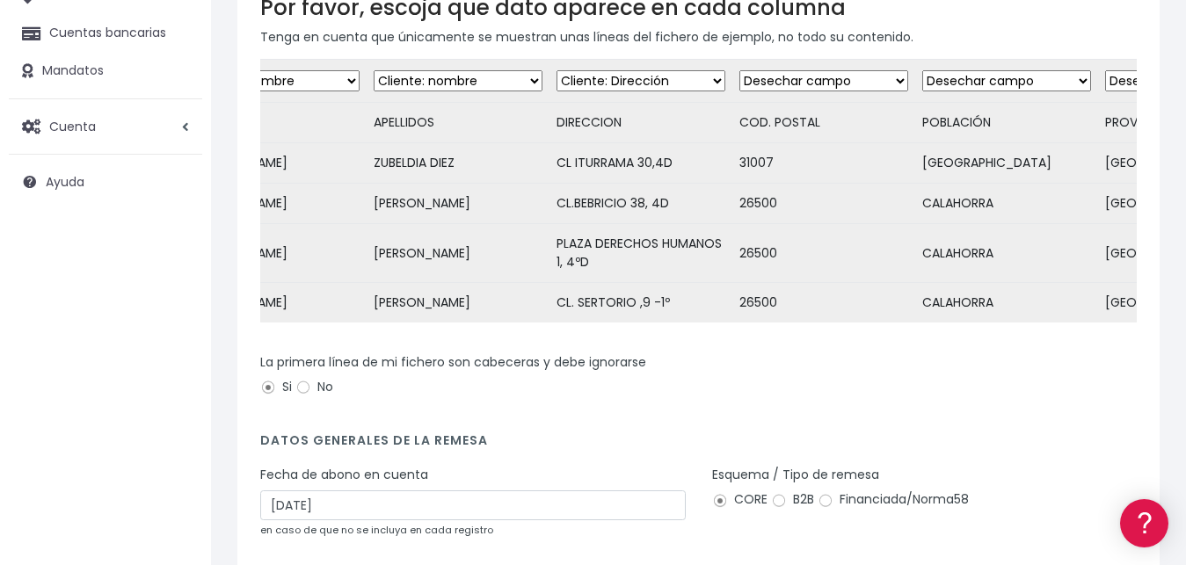
scroll to position [0, 262]
click at [737, 70] on select "Desechar campo Cliente: nombre Cliente: DNI Cliente: Email Cliente: Dirección C…" at bounding box center [821, 80] width 169 height 21
click option "Desechar campo" at bounding box center [0, 0] width 0 height 0
click at [920, 70] on select "Desechar campo Cliente: nombre Cliente: DNI Cliente: Email Cliente: Dirección C…" at bounding box center [1004, 80] width 169 height 21
click option "Desechar campo" at bounding box center [0, 0] width 0 height 0
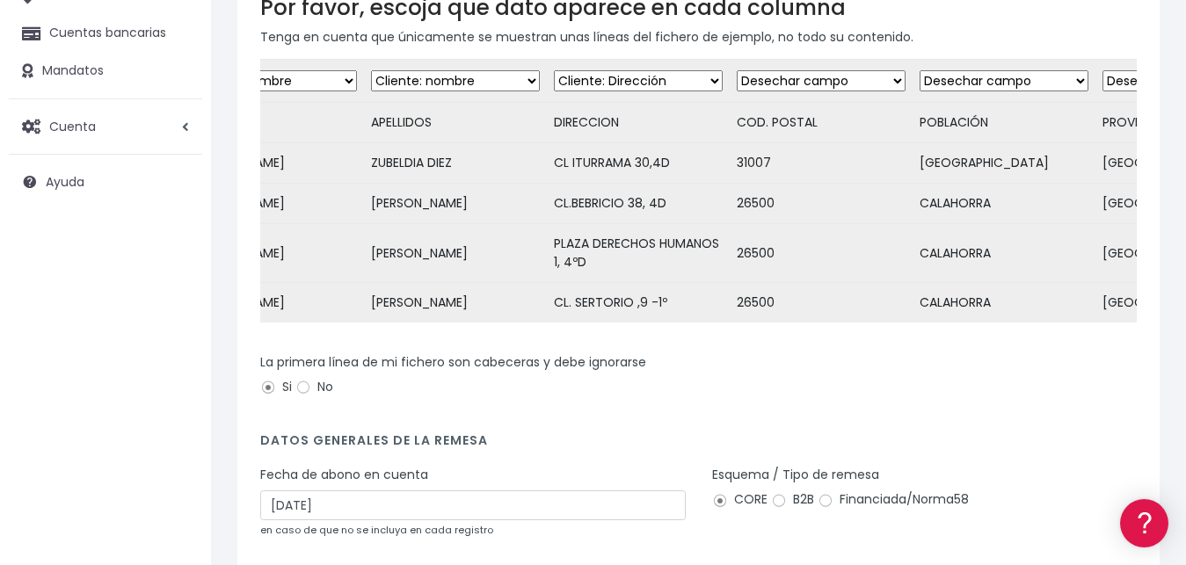
click at [827, 380] on div "La primera línea de mi fichero son cabeceras y debe ignorarse Si No" at bounding box center [698, 377] width 877 height 49
click at [554, 70] on select "Desechar campo Cliente: nombre Cliente: DNI Cliente: Email Cliente: Dirección C…" at bounding box center [638, 80] width 169 height 21
select select "dismiss"
click option "Desechar campo" at bounding box center [0, 0] width 0 height 0
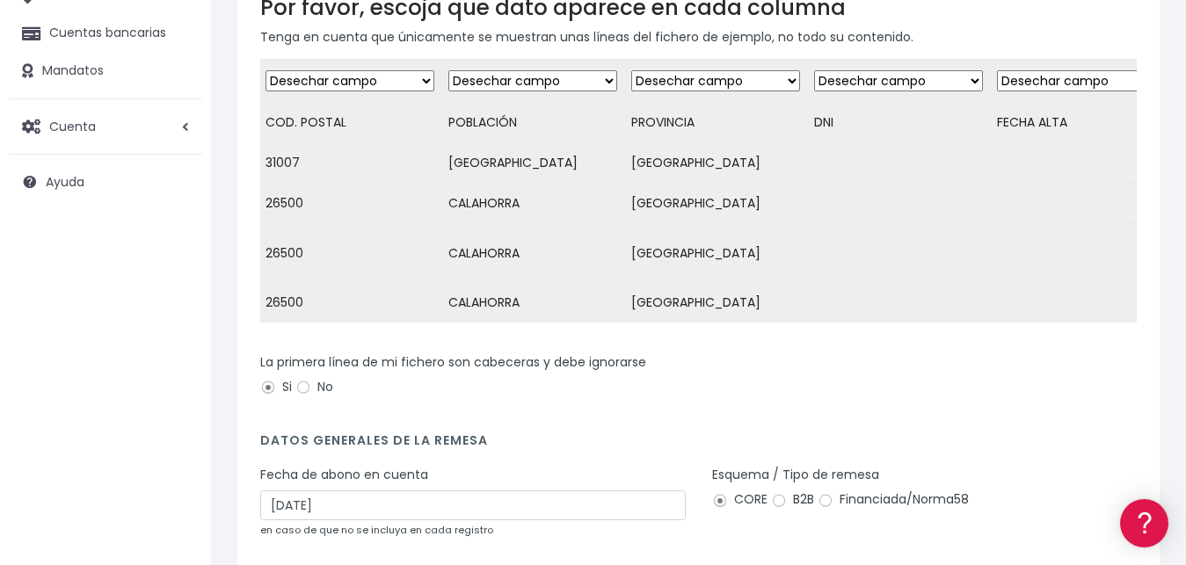
scroll to position [0, 747]
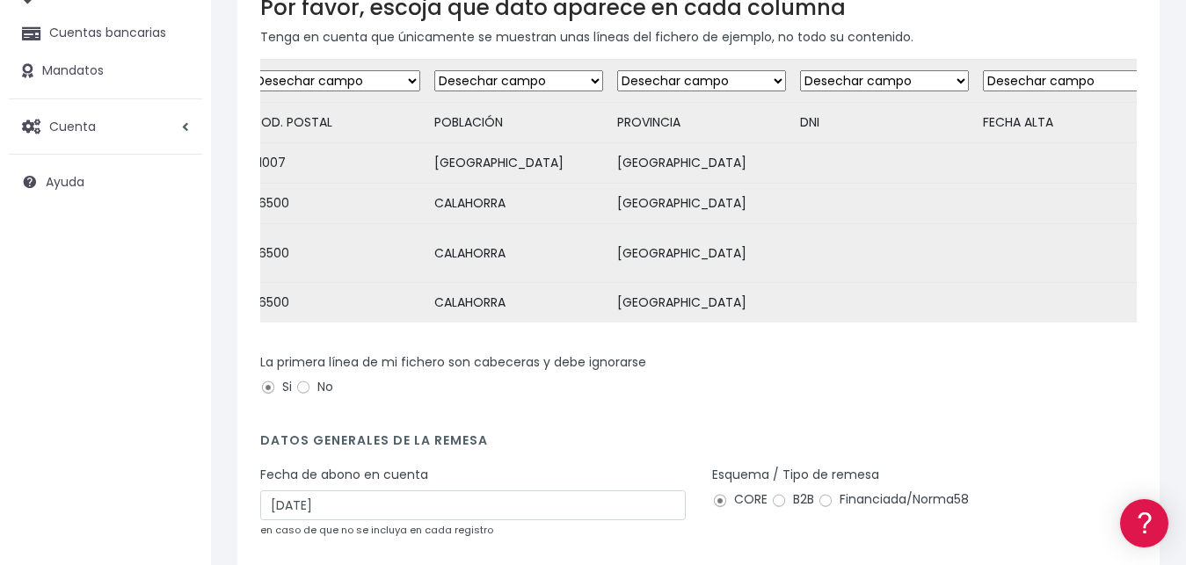
click at [617, 70] on select "Desechar campo Cliente: nombre Cliente: DNI Cliente: Email Cliente: Dirección C…" at bounding box center [701, 80] width 169 height 21
click at [800, 70] on select "Desechar campo Cliente: nombre Cliente: DNI Cliente: Email Cliente: Dirección C…" at bounding box center [884, 80] width 169 height 21
click option "Desechar campo" at bounding box center [0, 0] width 0 height 0
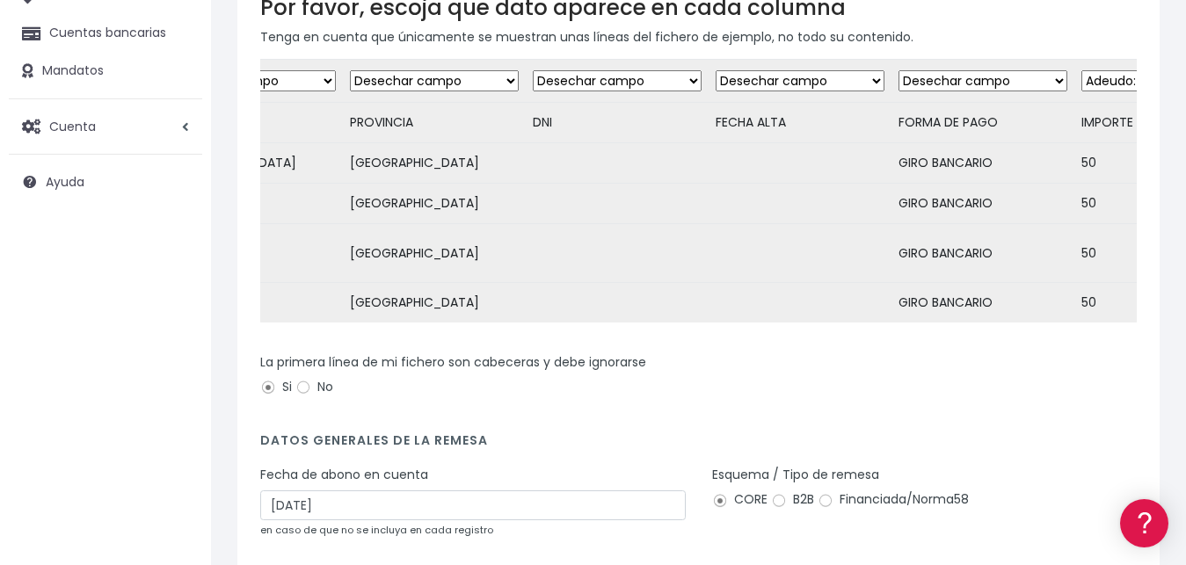
scroll to position [0, 1096]
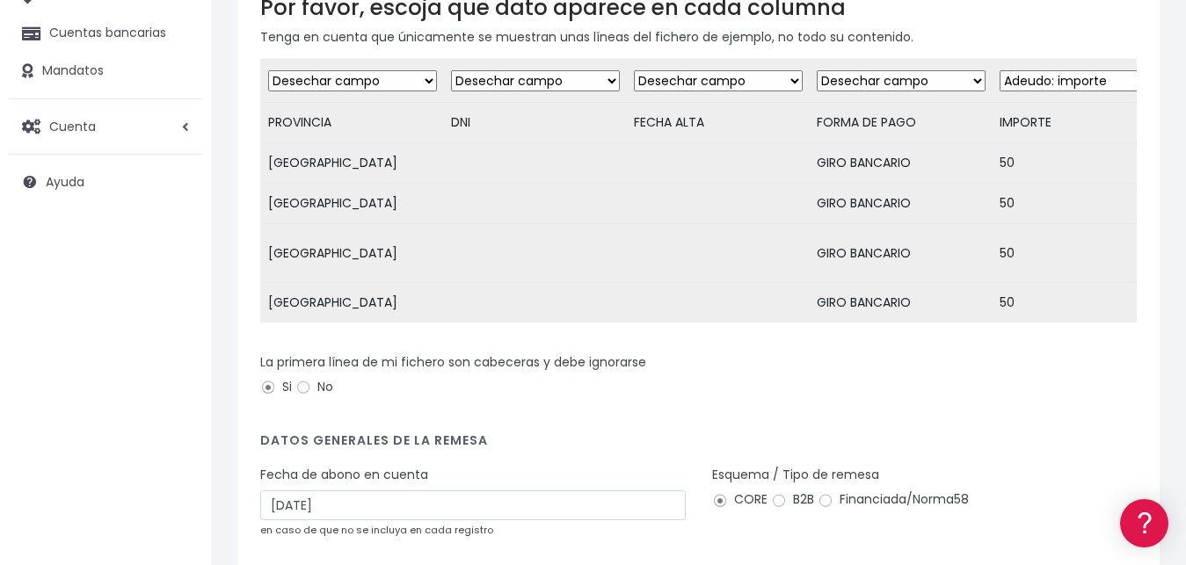
click at [634, 70] on select "Desechar campo Cliente: nombre Cliente: DNI Cliente: Email Cliente: Dirección C…" at bounding box center [718, 80] width 169 height 21
click option "Desechar campo" at bounding box center [0, 0] width 0 height 0
click at [817, 70] on select "Desechar campo Cliente: nombre Cliente: DNI Cliente: Email Cliente: Dirección C…" at bounding box center [901, 80] width 169 height 21
click option "Desechar campo" at bounding box center [0, 0] width 0 height 0
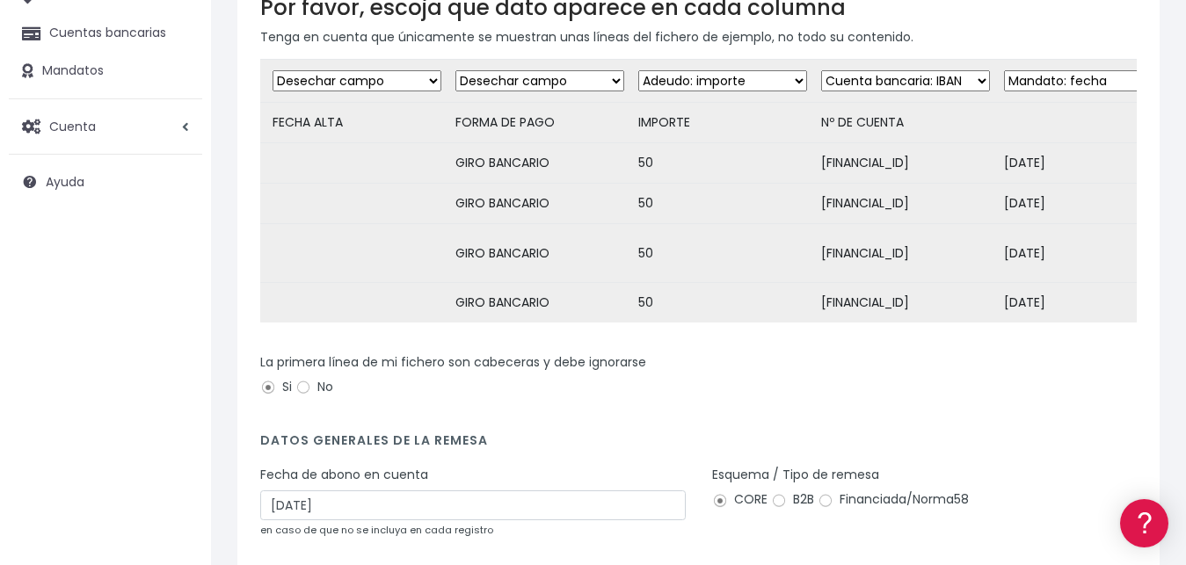
scroll to position [0, 1511]
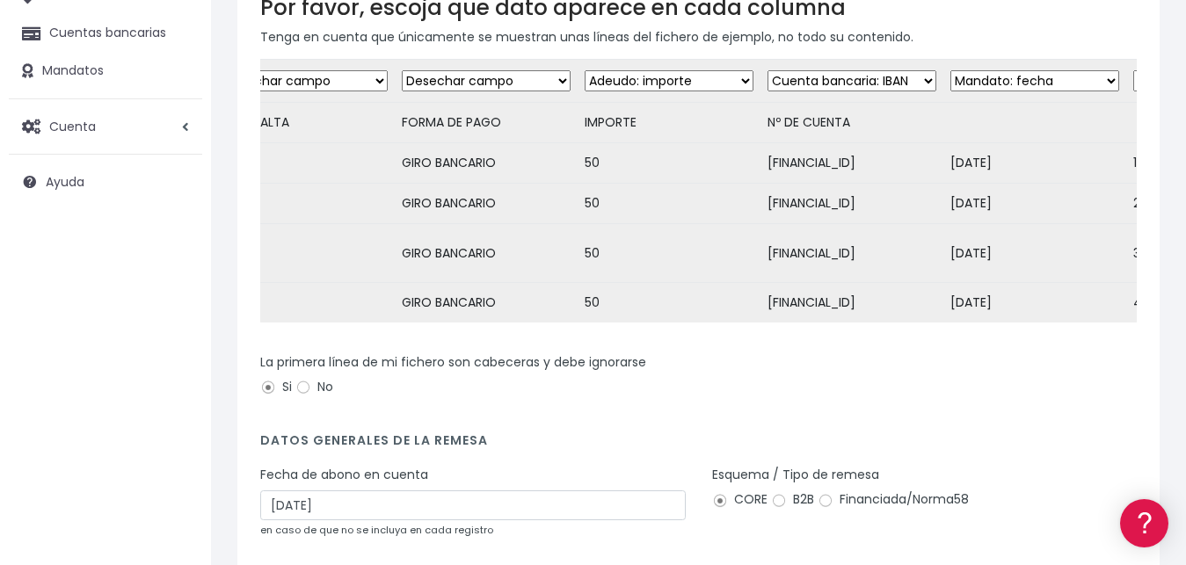
click at [768, 70] on select "Desechar campo Cliente: nombre Cliente: DNI Cliente: Email Cliente: Dirección C…" at bounding box center [852, 80] width 169 height 21
select select "ccc"
click option "Cuenta bancaria: CC" at bounding box center [0, 0] width 0 height 0
click at [1077, 449] on form "Desechar campo Cliente: nombre Cliente: DNI Cliente: Email Cliente: Dirección C…" at bounding box center [698, 341] width 877 height 565
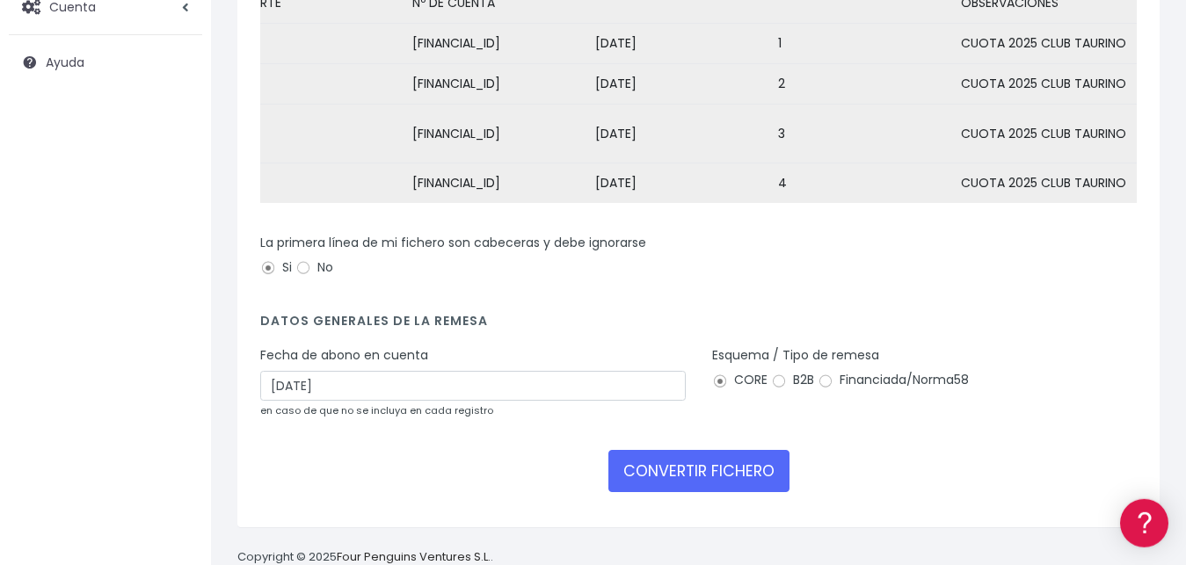
scroll to position [356, 0]
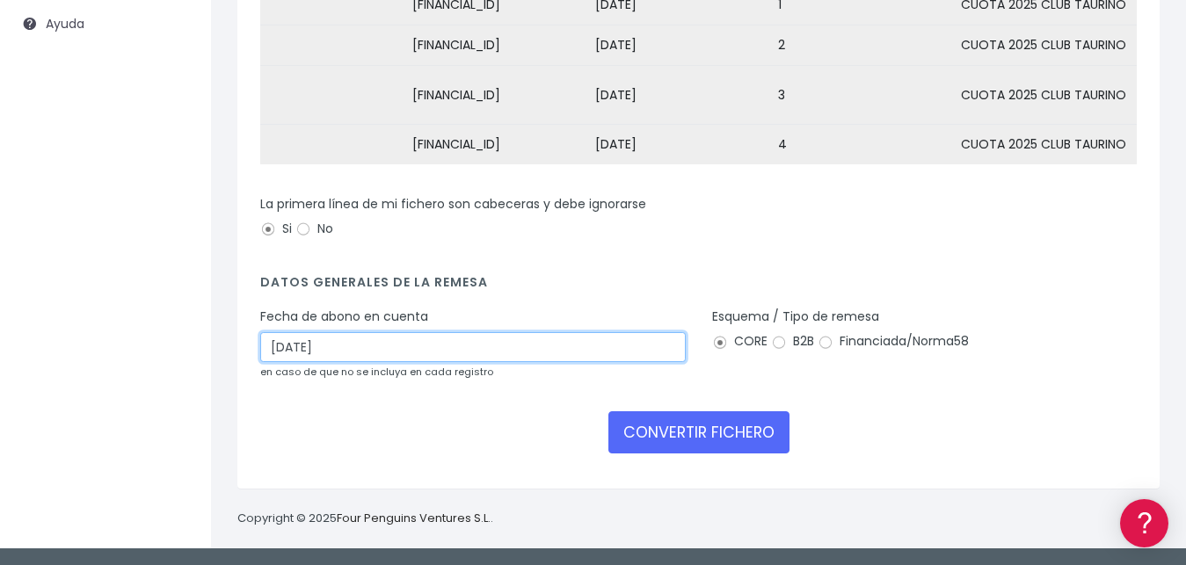
click at [416, 343] on input "04/09/2025" at bounding box center [473, 347] width 426 height 30
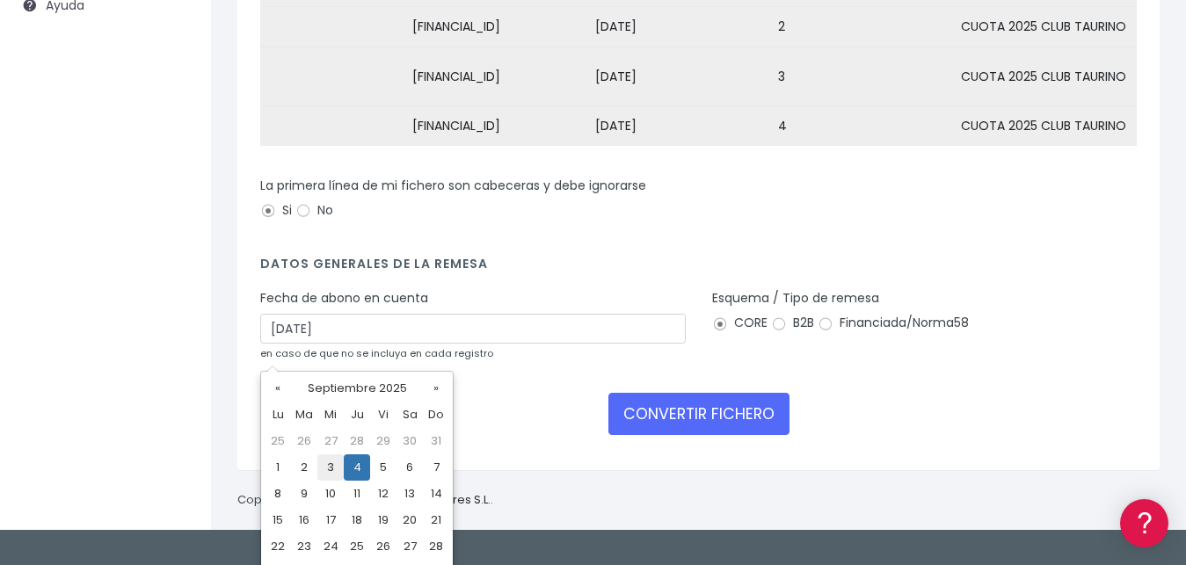
click at [333, 462] on td "3" at bounding box center [330, 468] width 26 height 26
type input "03/09/2025"
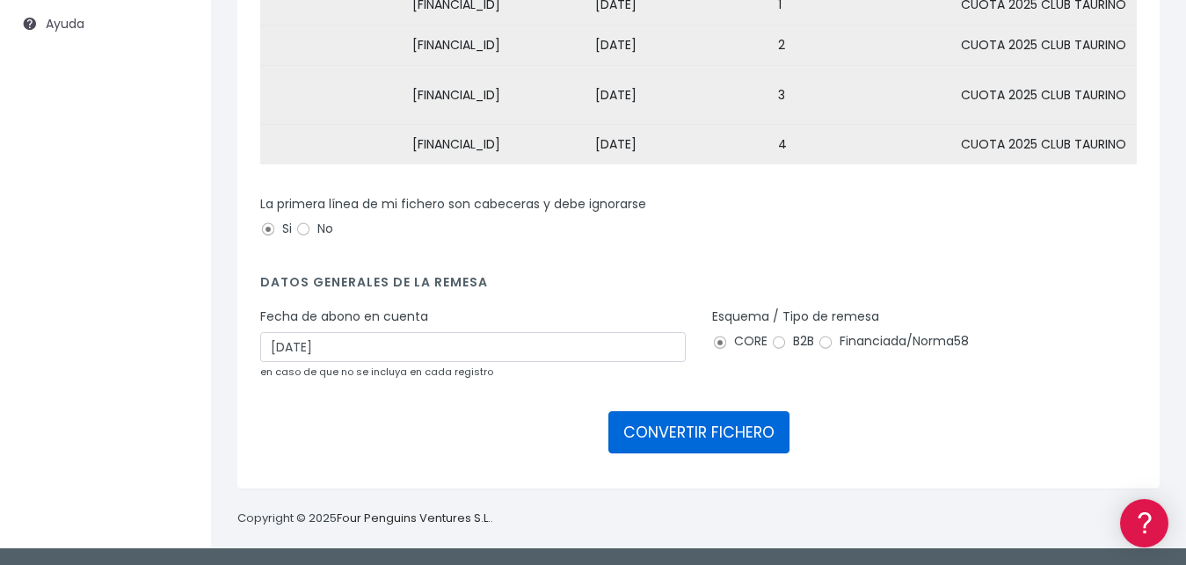
click at [682, 434] on button "CONVERTIR FICHERO" at bounding box center [698, 432] width 181 height 42
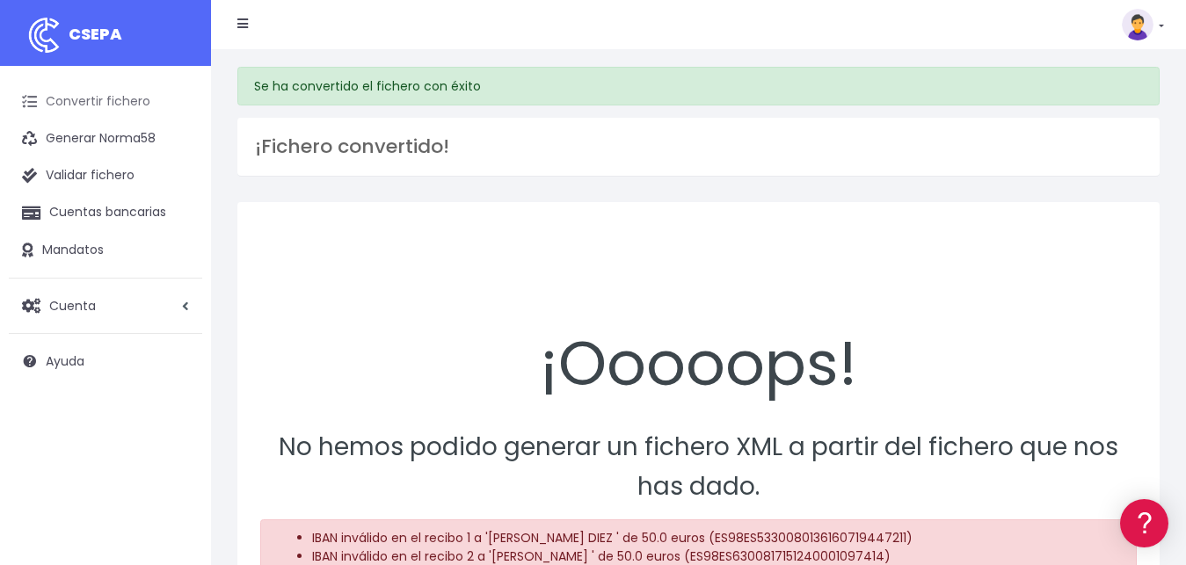
click at [94, 109] on link "Convertir fichero" at bounding box center [105, 102] width 193 height 37
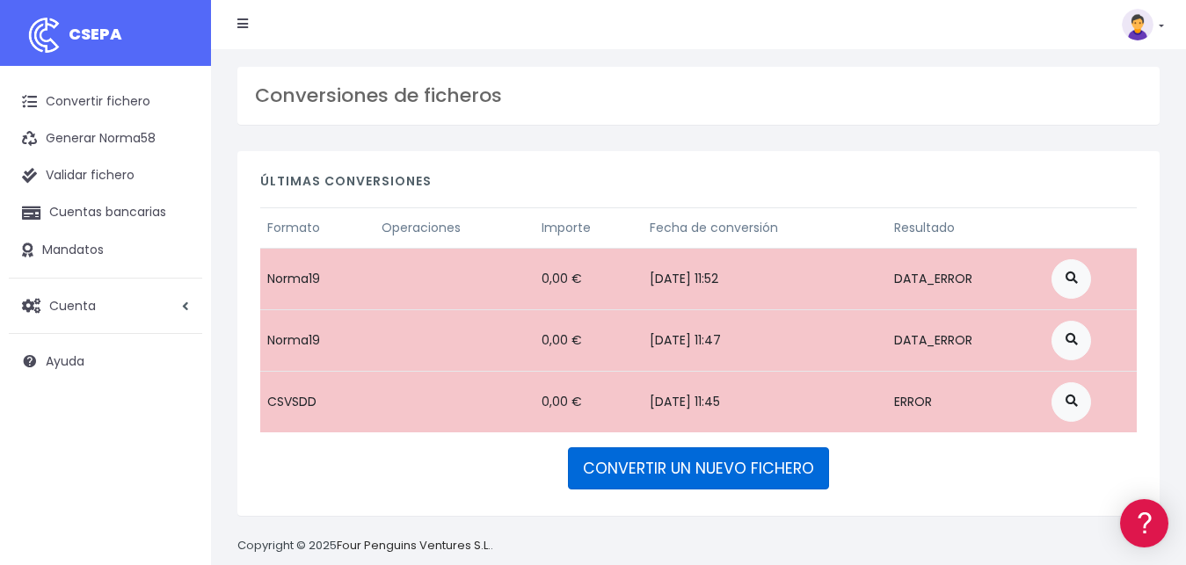
click at [658, 471] on link "CONVERTIR UN NUEVO FICHERO" at bounding box center [698, 469] width 261 height 42
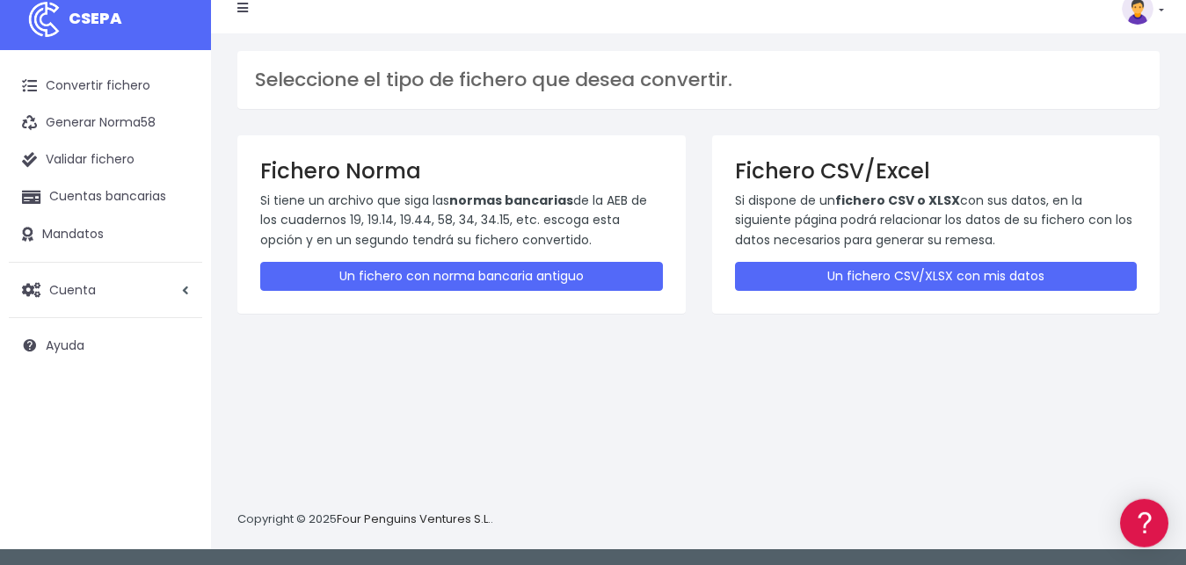
scroll to position [17, 0]
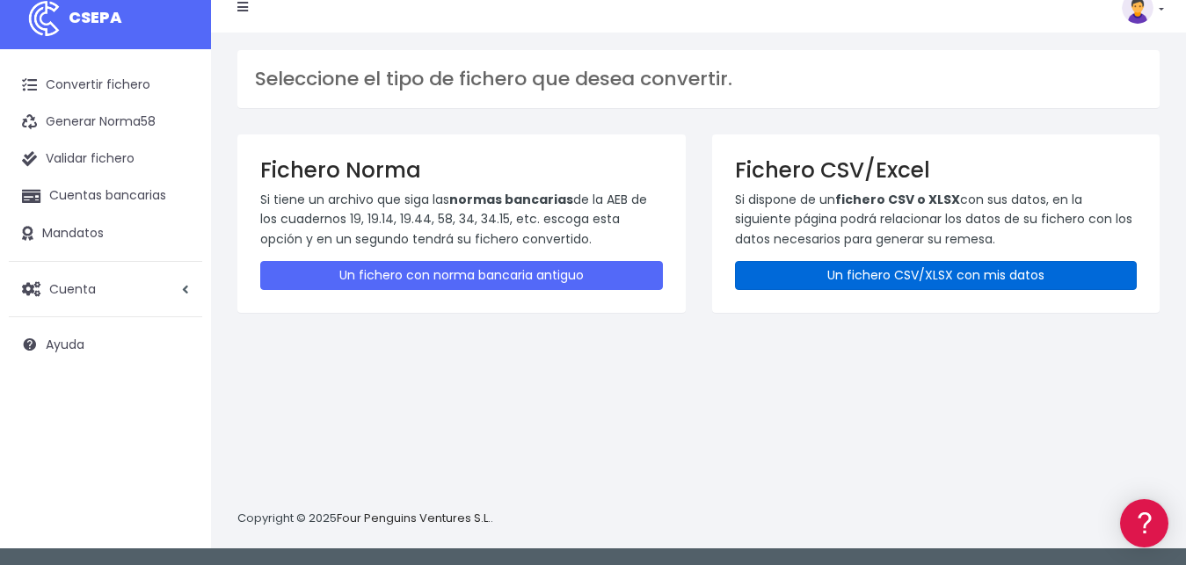
click at [957, 280] on link "Un fichero CSV/XLSX con mis datos" at bounding box center [936, 275] width 403 height 29
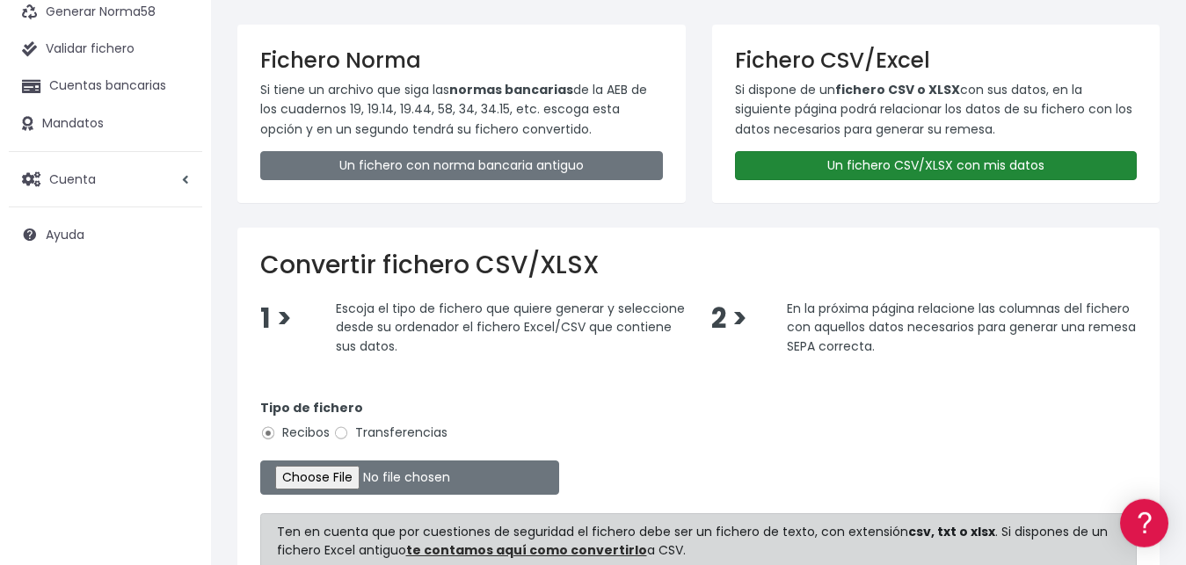
scroll to position [179, 0]
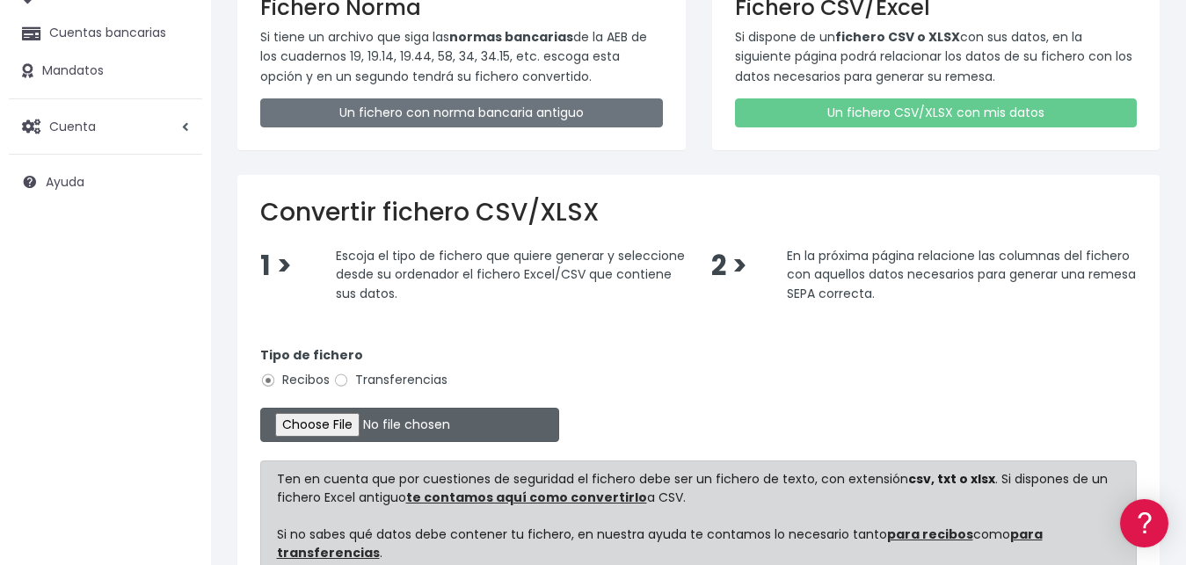
click at [308, 418] on input "file" at bounding box center [409, 425] width 299 height 34
type input "C:\fakepath\REMESA PARA IMPORTAR BANCO CORRECTO(1).csv"
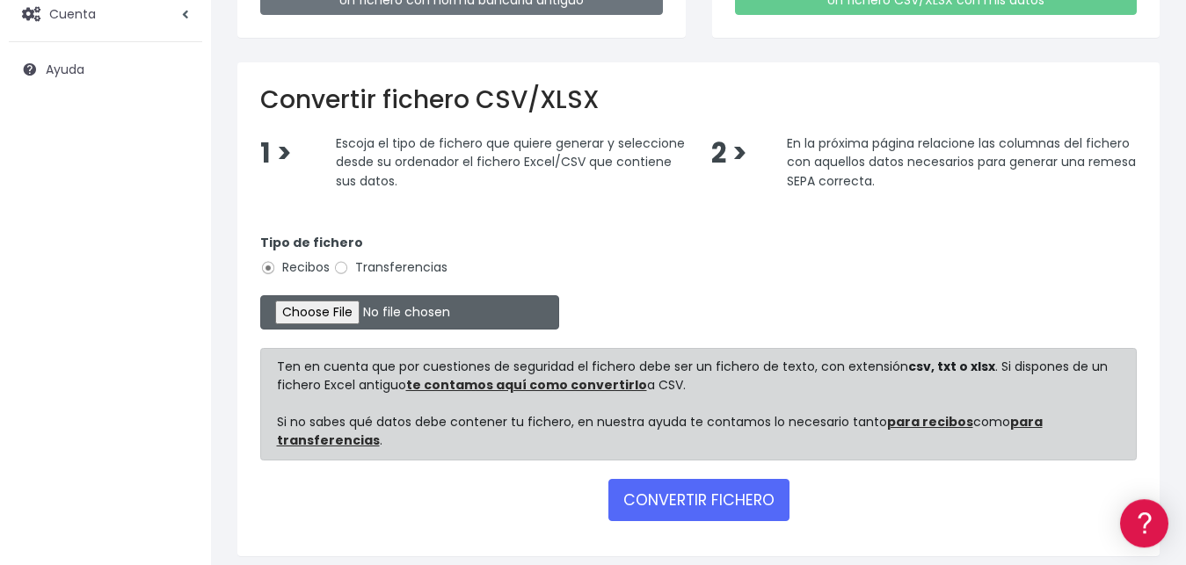
scroll to position [357, 0]
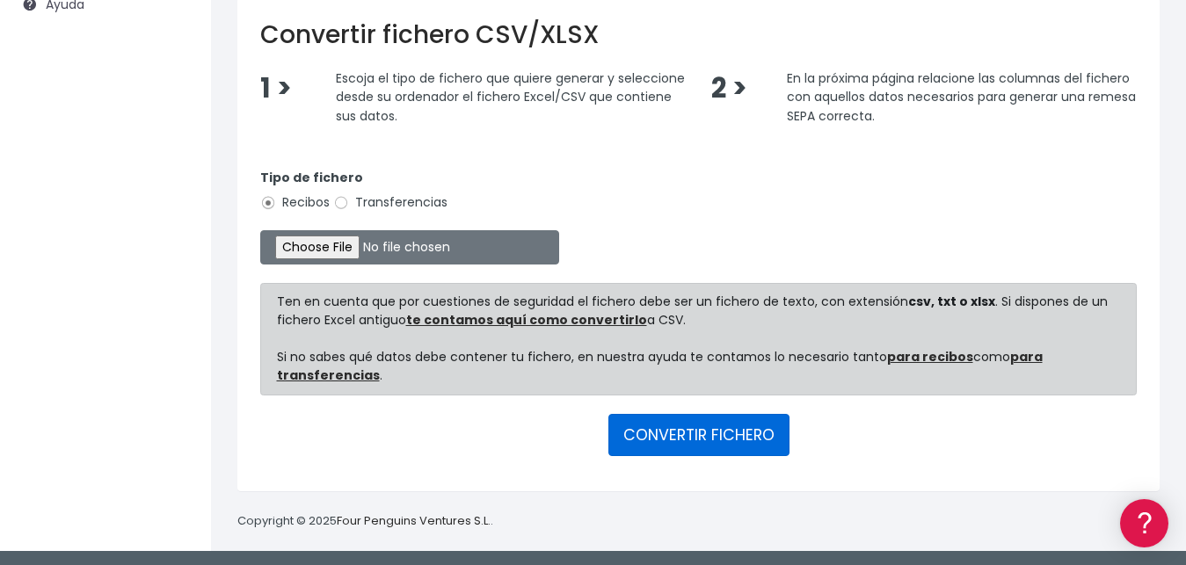
click at [687, 433] on button "CONVERTIR FICHERO" at bounding box center [698, 435] width 181 height 42
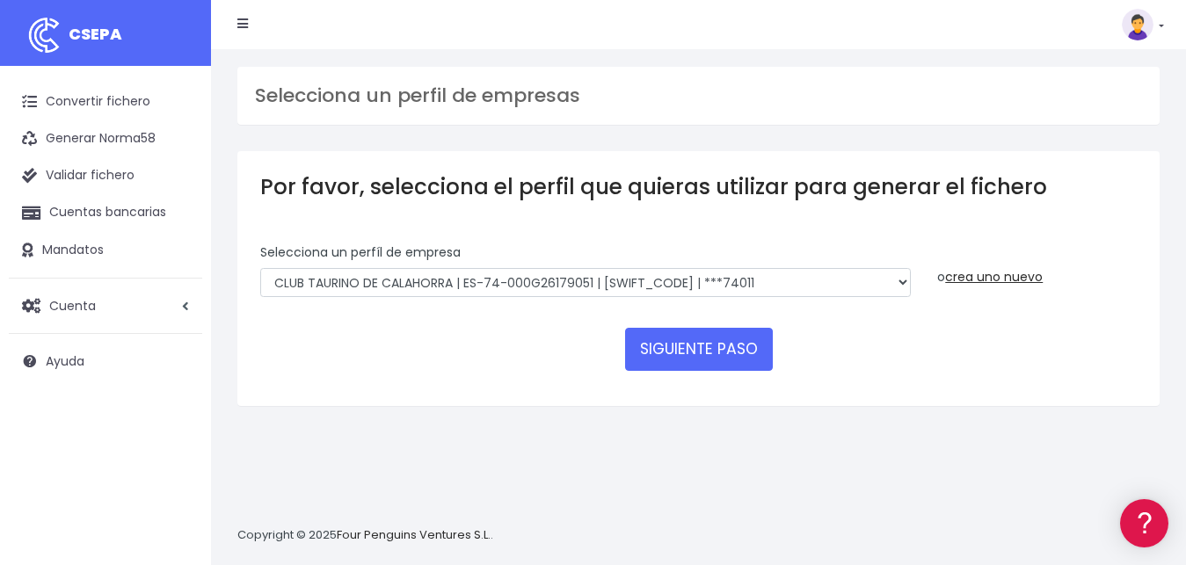
click at [746, 335] on form "Selecciona un perfíl de empresa CLUB TAURINO DE CALAHORRA | ES-74-000G26179051 …" at bounding box center [698, 314] width 877 height 140
click at [694, 328] on button "SIGUIENTE PASO" at bounding box center [699, 349] width 148 height 42
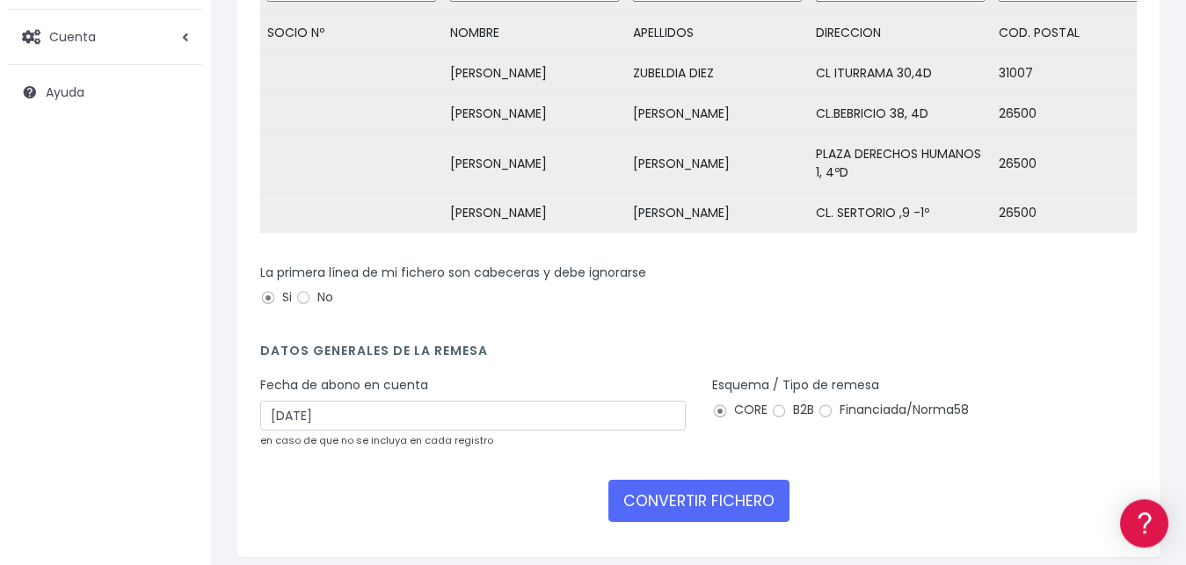
scroll to position [356, 0]
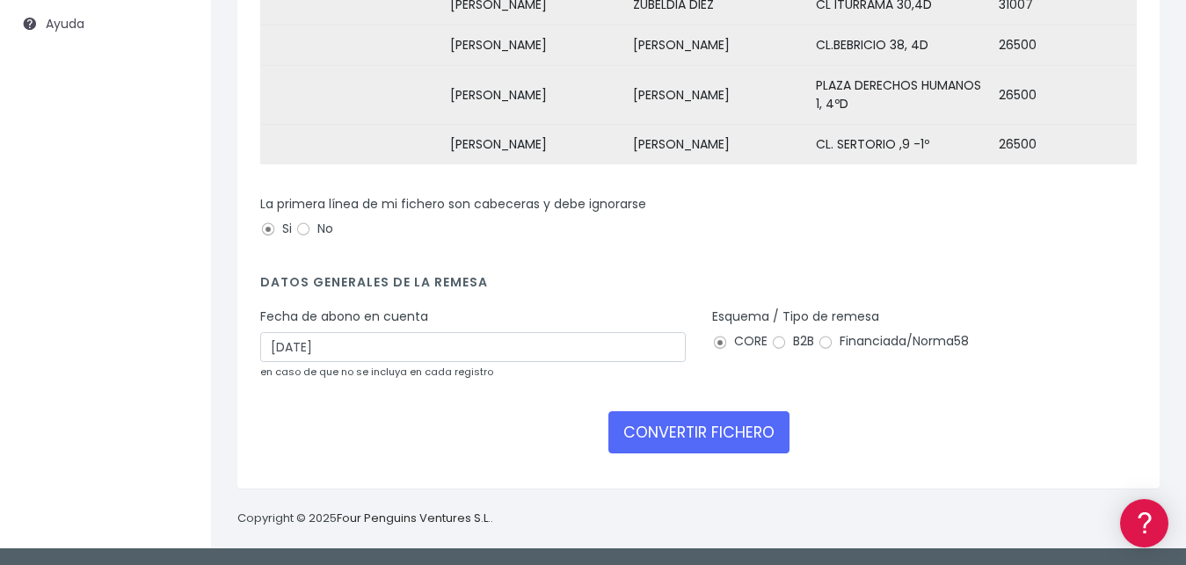
drag, startPoint x: 446, startPoint y: 443, endPoint x: 780, endPoint y: 360, distance: 344.4
click at [450, 444] on div "CONVERTIR FICHERO" at bounding box center [698, 432] width 877 height 42
drag, startPoint x: 823, startPoint y: 375, endPoint x: 812, endPoint y: 369, distance: 12.2
click at [822, 375] on div "Esquema / Tipo de remesa CORE B2B Financiada/Norma58" at bounding box center [925, 350] width 452 height 85
click at [882, 372] on div "Esquema / Tipo de remesa CORE B2B Financiada/Norma58" at bounding box center [925, 350] width 452 height 85
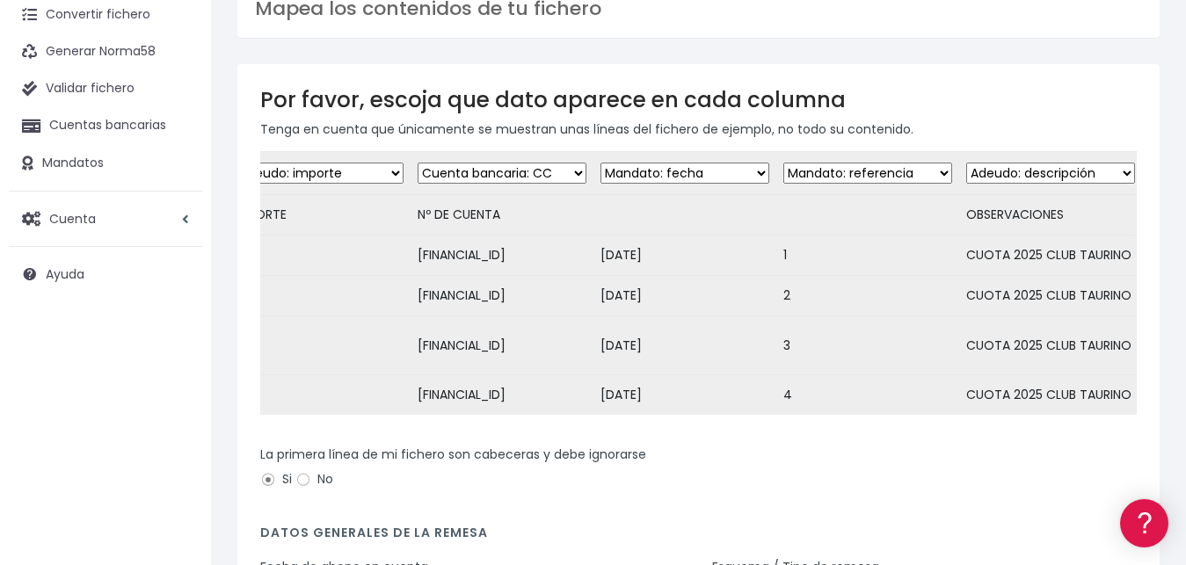
scroll to position [0, 1867]
click at [412, 163] on select "Desechar campo Cliente: nombre Cliente: DNI Cliente: Email Cliente: Dirección C…" at bounding box center [496, 173] width 169 height 21
select select "iban"
click option "Cuenta bancaria: IBAN" at bounding box center [0, 0] width 0 height 0
click at [412, 163] on select "Desechar campo Cliente: nombre Cliente: DNI Cliente: Email Cliente: Dirección C…" at bounding box center [496, 173] width 169 height 21
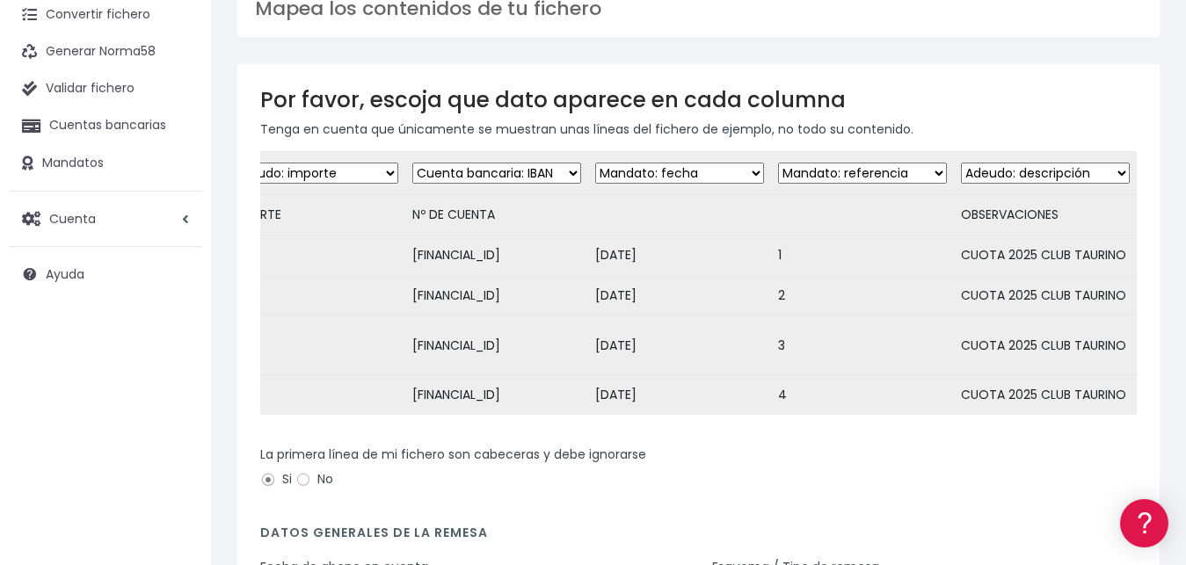
click at [713, 491] on div "La primera línea de mi fichero son cabeceras y debe ignorarse Si No" at bounding box center [698, 470] width 877 height 49
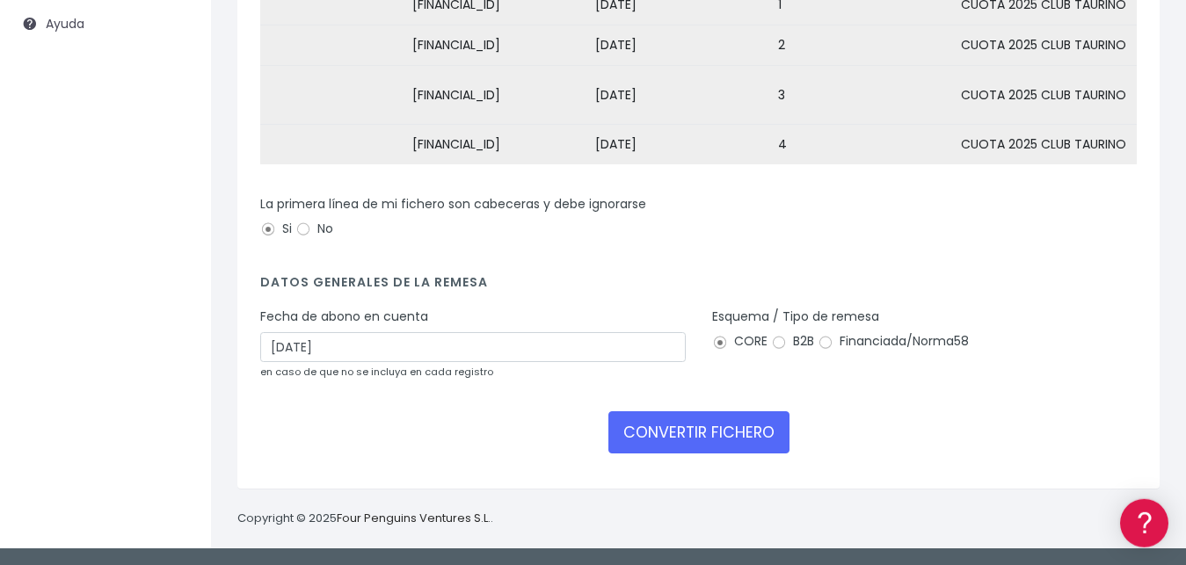
scroll to position [356, 0]
click at [728, 453] on button "CONVERTIR FICHERO" at bounding box center [698, 432] width 181 height 42
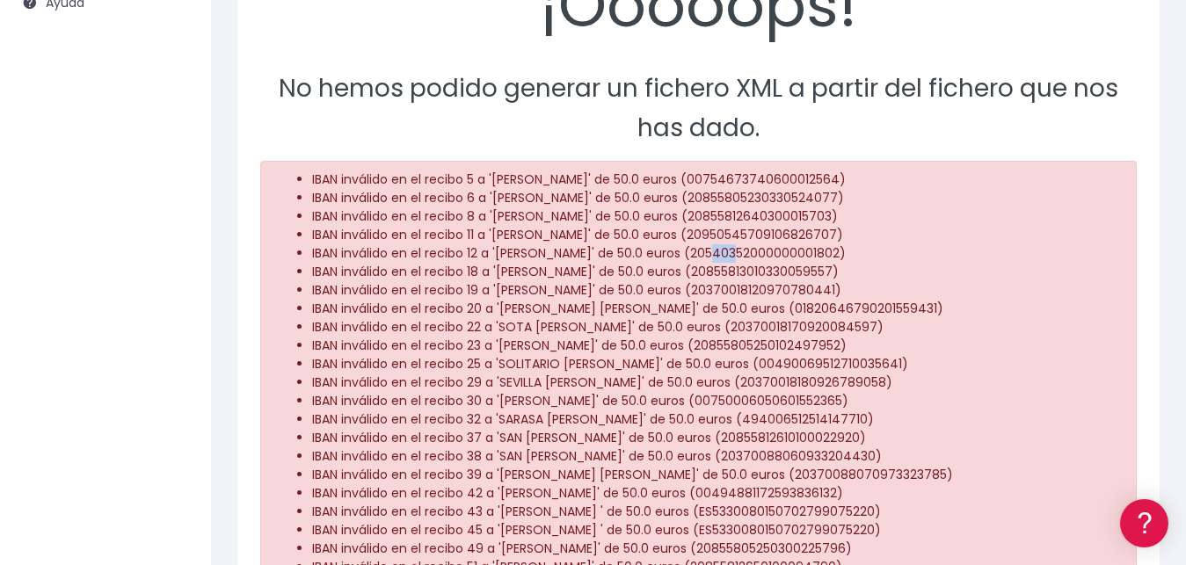
drag, startPoint x: 714, startPoint y: 228, endPoint x: 869, endPoint y: 237, distance: 155.0
click at [876, 244] on li "IBAN inválido en el recibo 12 a '[PERSON_NAME]' de 50.0 euros (2054035200000000…" at bounding box center [716, 253] width 809 height 18
click at [695, 337] on li "IBAN inválido en el recibo 23 a '[PERSON_NAME]' de 50.0 euros (2085580525010249…" at bounding box center [716, 346] width 809 height 18
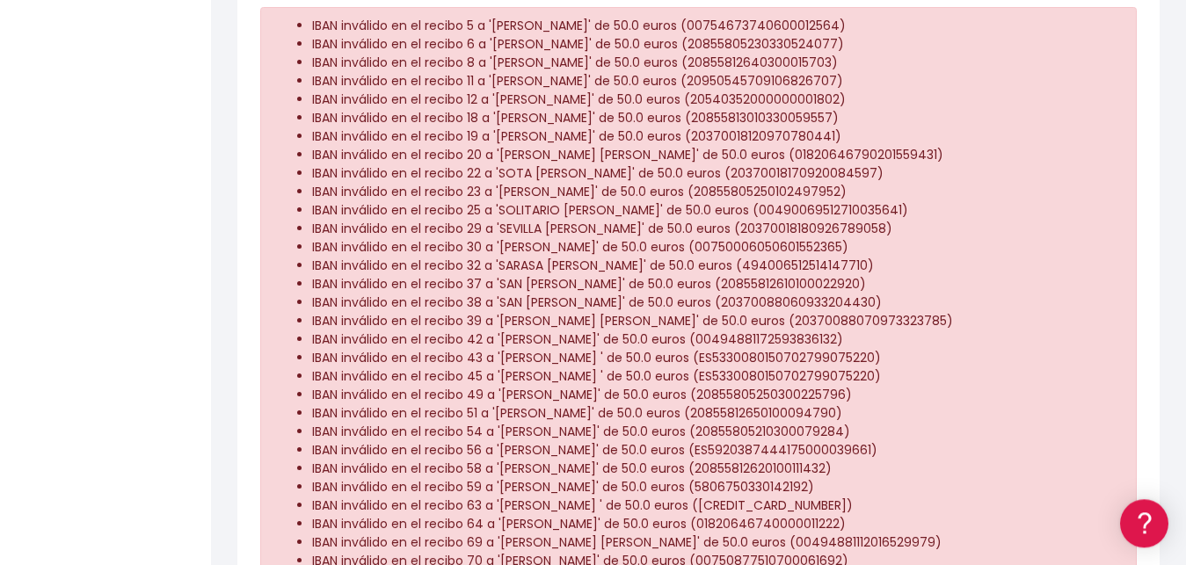
scroll to position [628, 0]
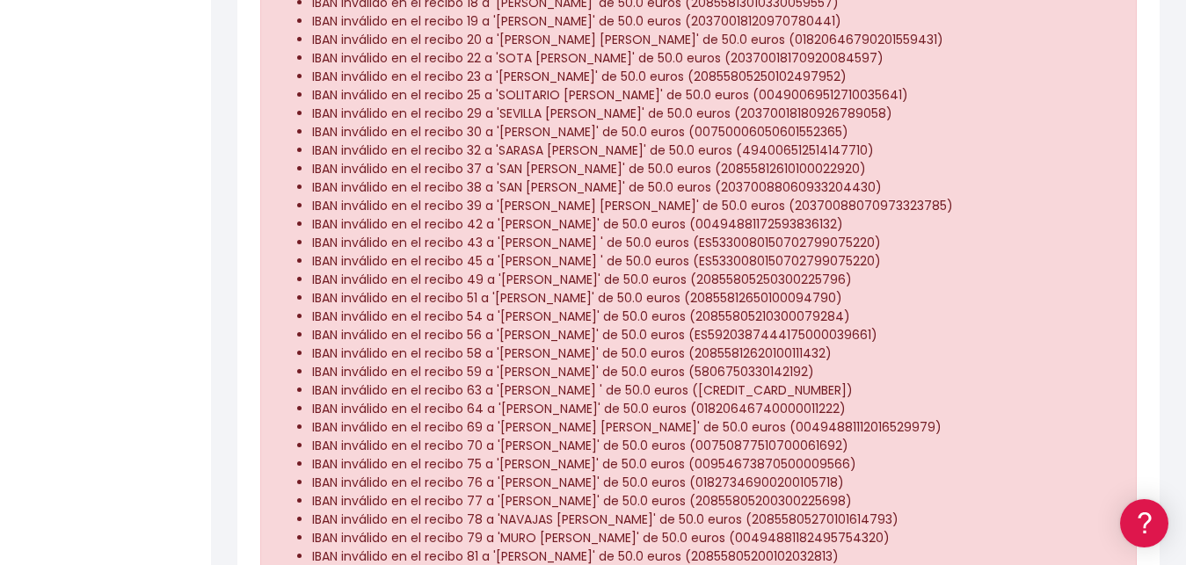
drag, startPoint x: 702, startPoint y: 358, endPoint x: 855, endPoint y: 358, distance: 153.0
click at [855, 363] on li "IBAN inválido en el recibo 59 a '[PERSON_NAME]' de 50.0 euros (5806750330142192)" at bounding box center [716, 372] width 809 height 18
drag, startPoint x: 716, startPoint y: 239, endPoint x: 719, endPoint y: 276, distance: 37.1
click at [717, 252] on li "IBAN inválido en el recibo 45 a '[PERSON_NAME] ' de 50.0 euros (ES5330080150702…" at bounding box center [716, 261] width 809 height 18
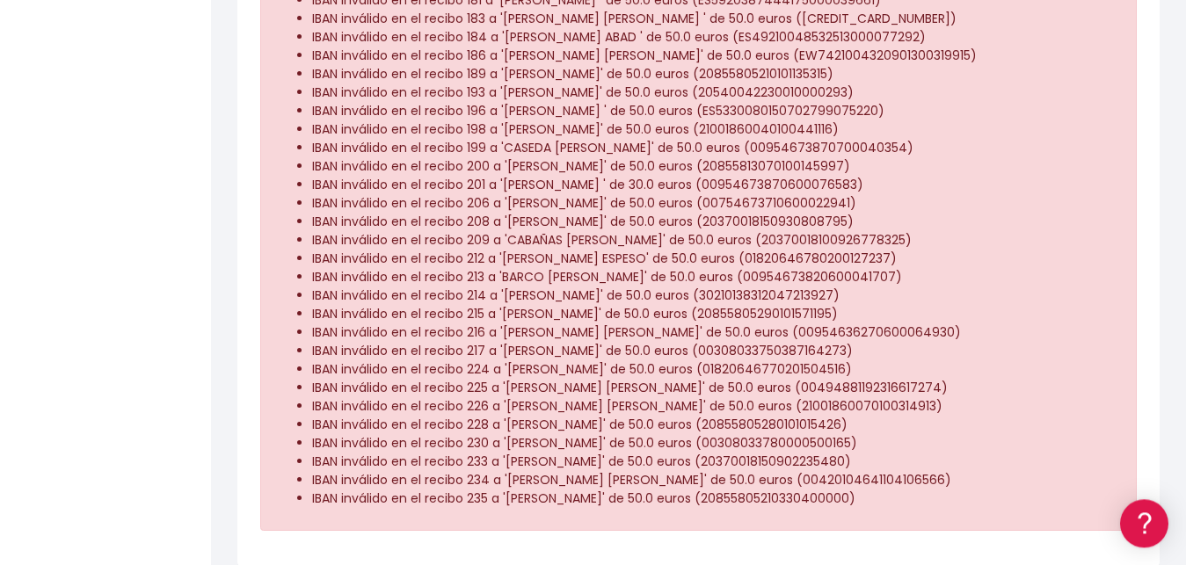
scroll to position [1372, 0]
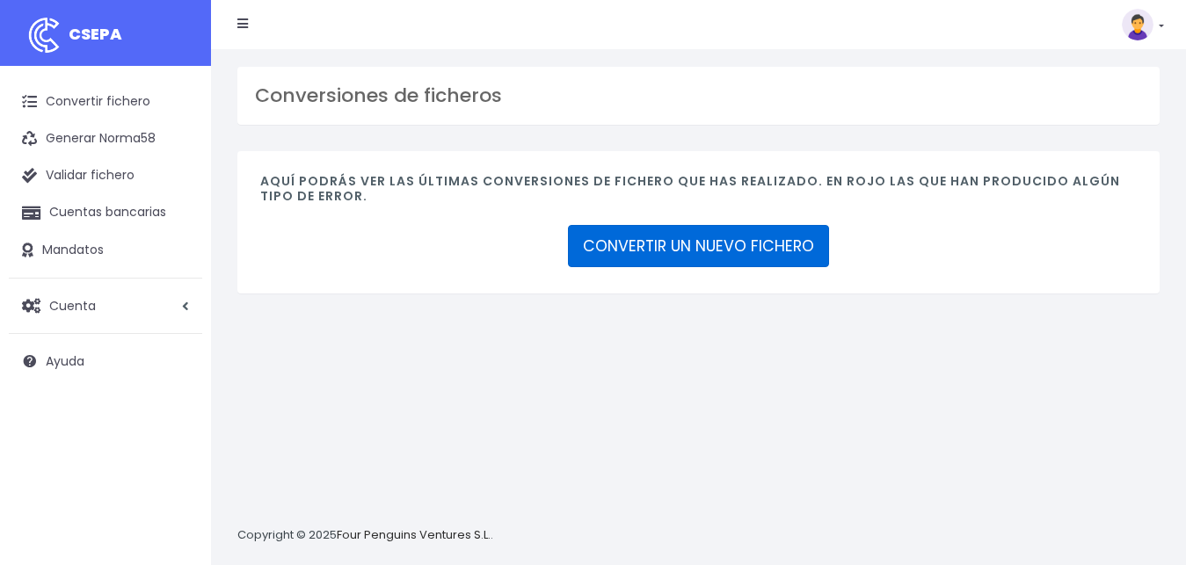
click at [676, 248] on link "CONVERTIR UN NUEVO FICHERO" at bounding box center [698, 246] width 261 height 42
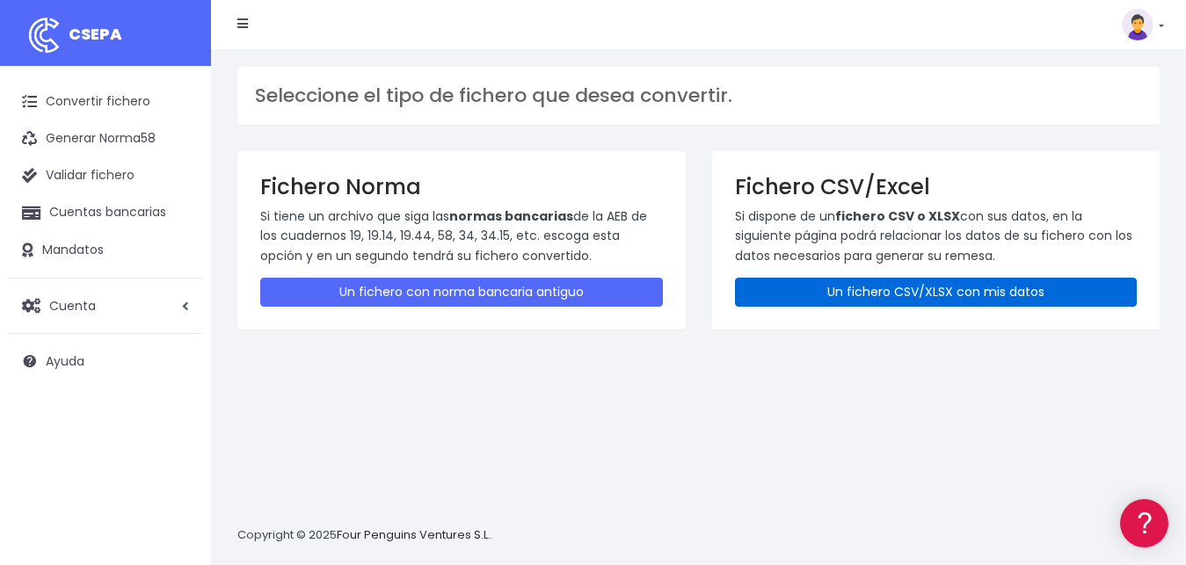
click at [909, 283] on link "Un fichero CSV/XLSX con mis datos" at bounding box center [936, 292] width 403 height 29
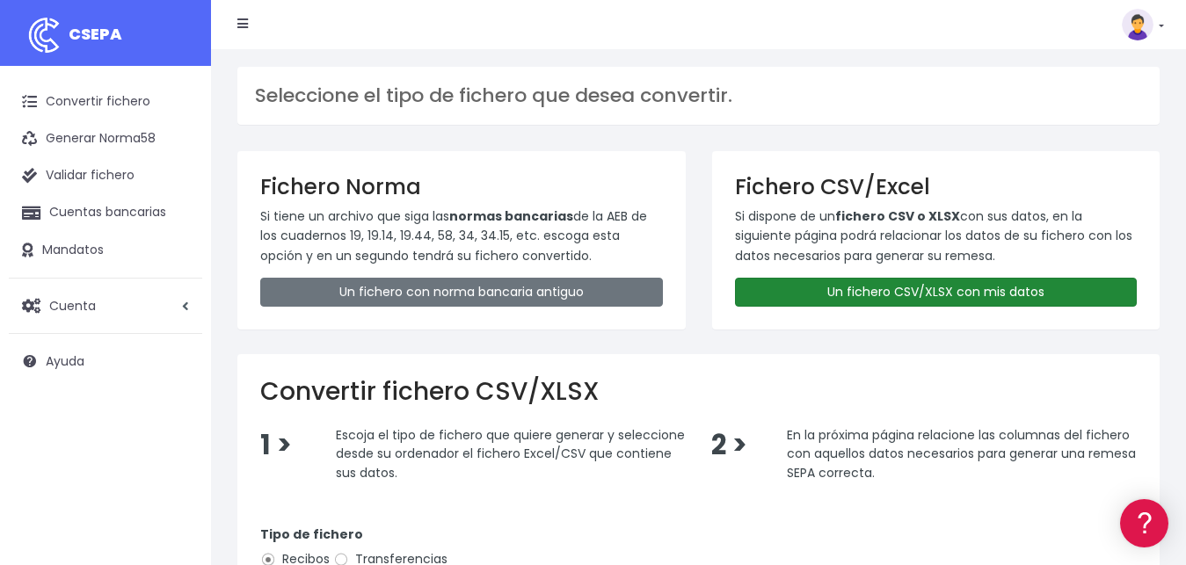
click at [953, 295] on link "Un fichero CSV/XLSX con mis datos" at bounding box center [936, 292] width 403 height 29
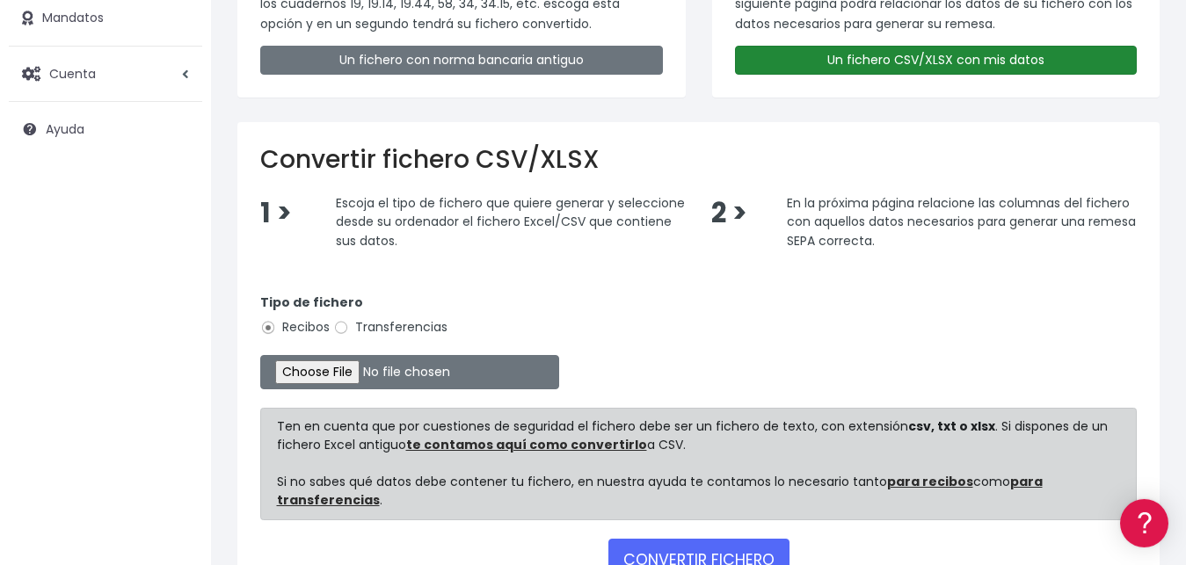
scroll to position [269, 0]
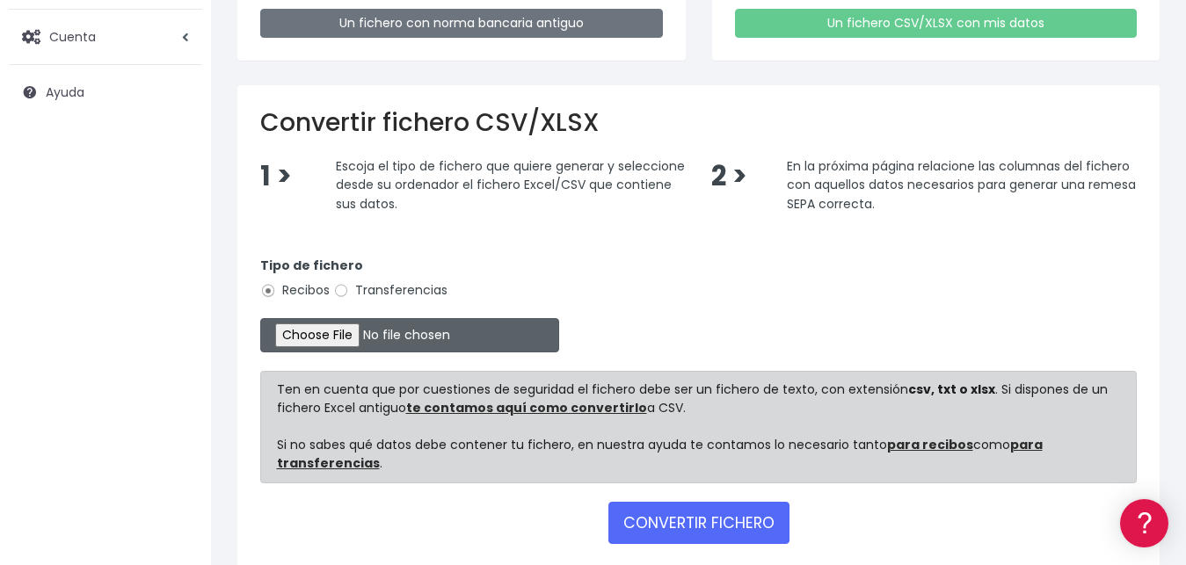
click at [308, 331] on input "file" at bounding box center [409, 335] width 299 height 34
click at [303, 329] on input "file" at bounding box center [409, 335] width 299 height 34
type input "C:\fakepath\LIBRO VALIDO SOCIOS CLUB TAURINO GIRO BANCARIO(1).csv"
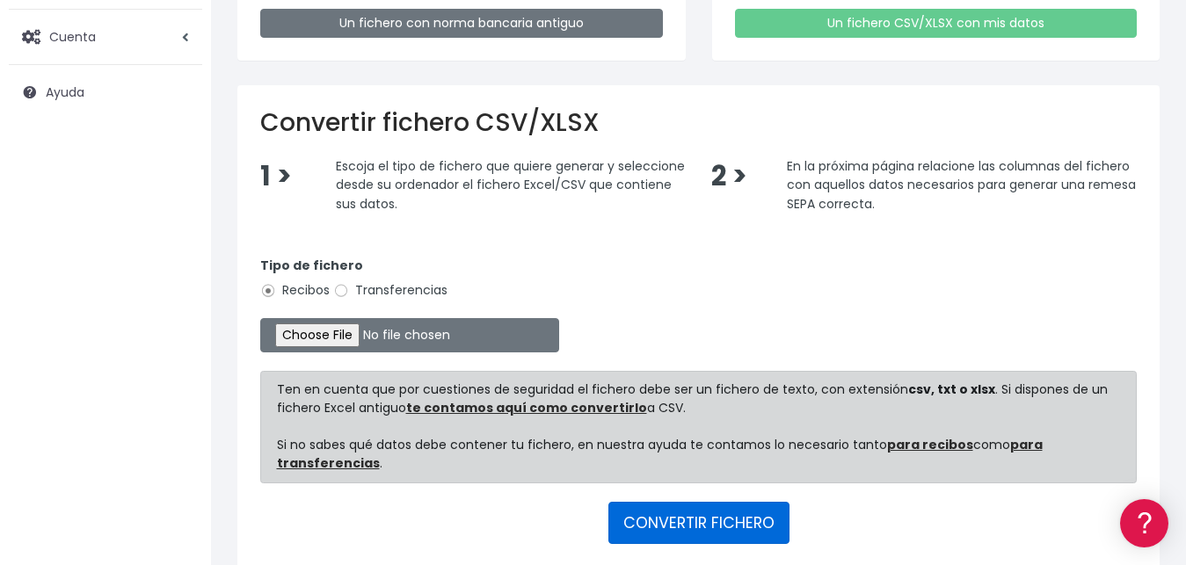
click at [692, 518] on button "CONVERTIR FICHERO" at bounding box center [698, 523] width 181 height 42
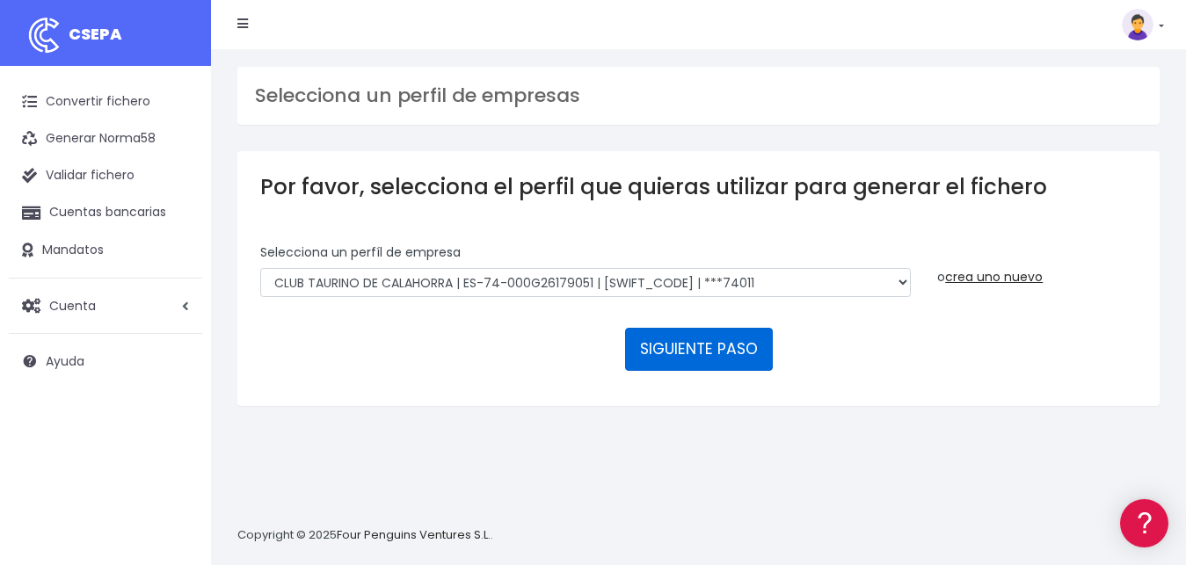
click at [727, 328] on button "SIGUIENTE PASO" at bounding box center [699, 349] width 148 height 42
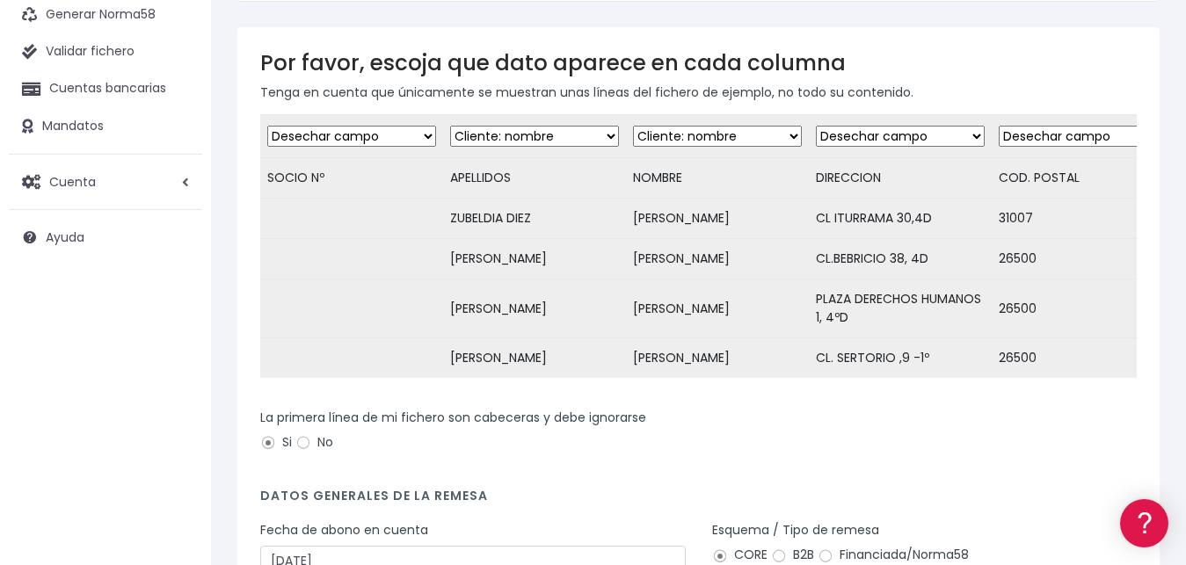
scroll to position [90, 0]
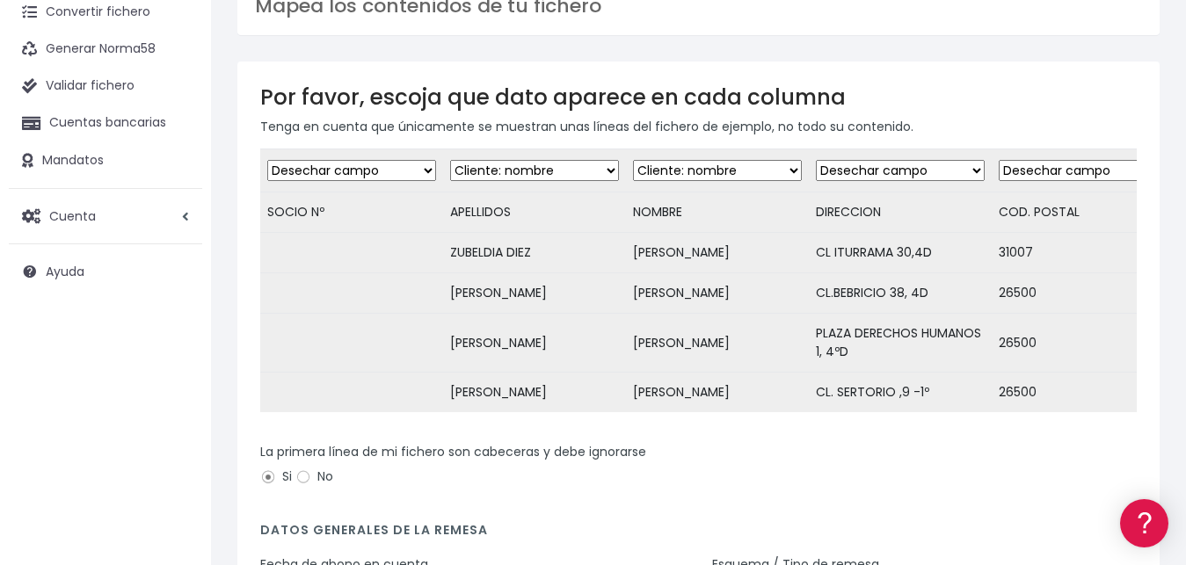
click at [450, 160] on select "Desechar campo Cliente: nombre Cliente: DNI Cliente: Email Cliente: Dirección C…" at bounding box center [534, 170] width 169 height 21
click at [773, 490] on div "La primera línea de mi fichero son cabeceras y debe ignorarse Si No" at bounding box center [698, 467] width 877 height 49
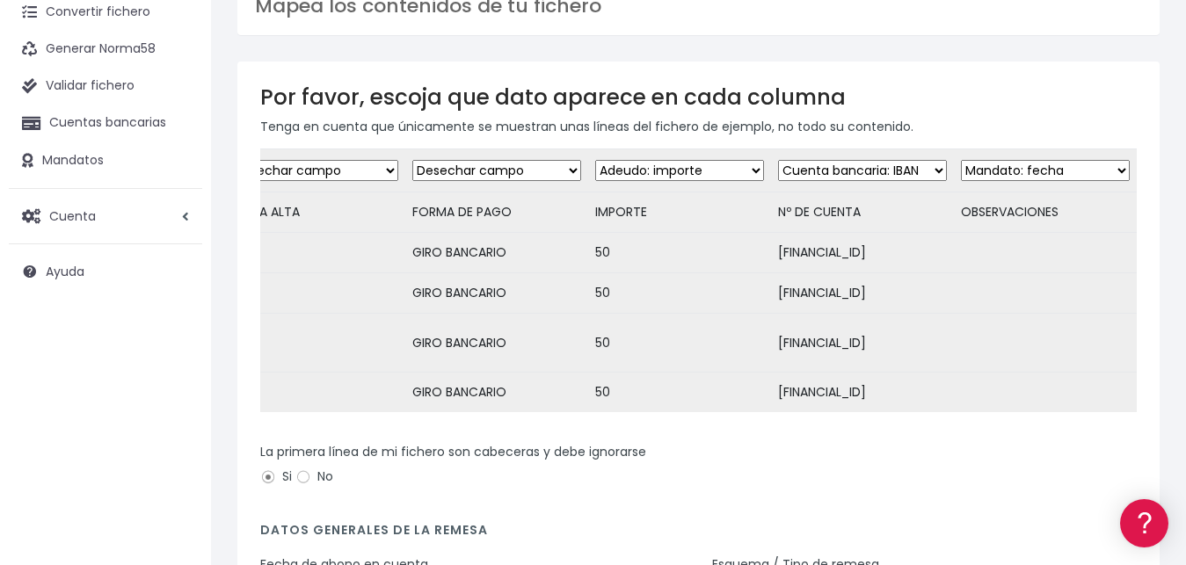
scroll to position [0, 1598]
click at [778, 160] on select "Desechar campo Cliente: nombre Cliente: DNI Cliente: Email Cliente: Dirección C…" at bounding box center [862, 170] width 169 height 21
select select "bic"
click option "Cuenta bancaria: BIC" at bounding box center [0, 0] width 0 height 0
click at [961, 160] on select "Desechar campo Cliente: nombre Cliente: DNI Cliente: Email Cliente: Dirección C…" at bounding box center [1045, 170] width 169 height 21
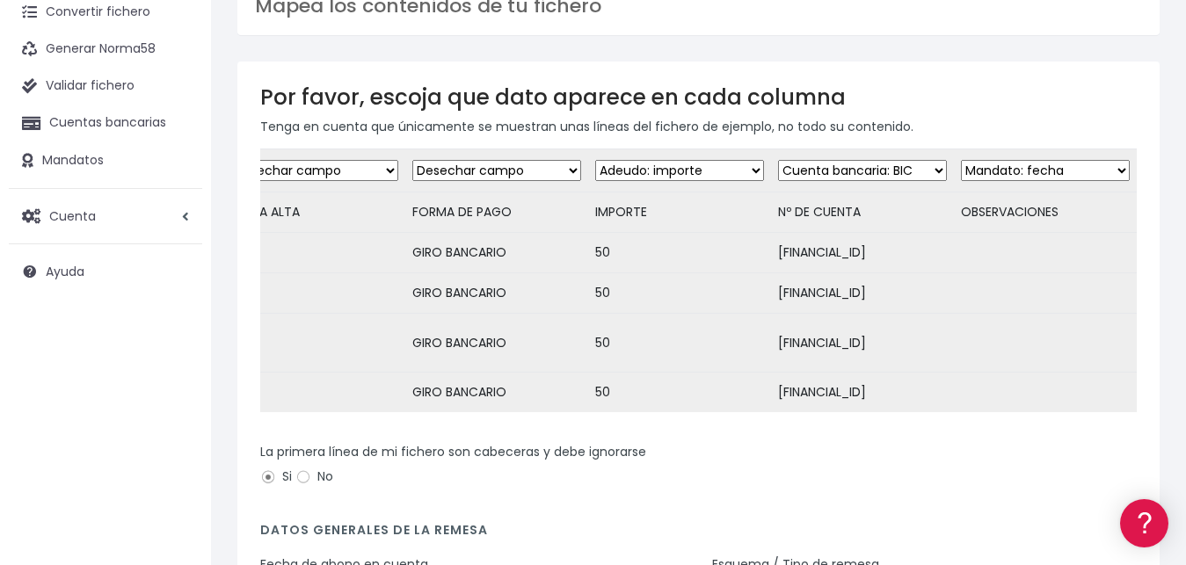
select select "dismiss"
click option "Desechar campo" at bounding box center [0, 0] width 0 height 0
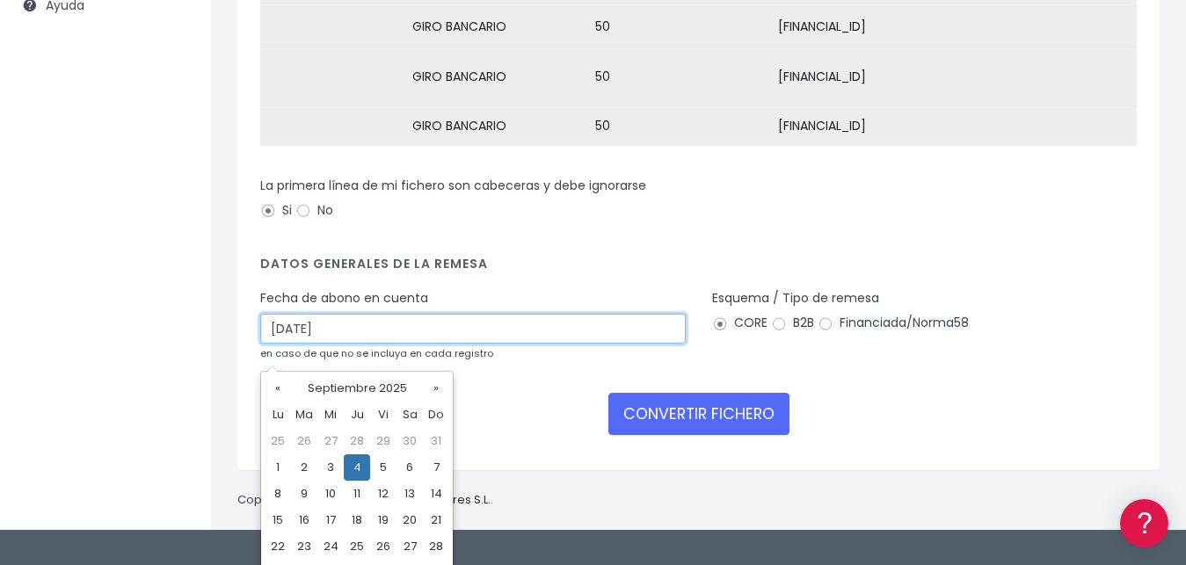
click at [451, 344] on input "[DATE]" at bounding box center [473, 329] width 426 height 30
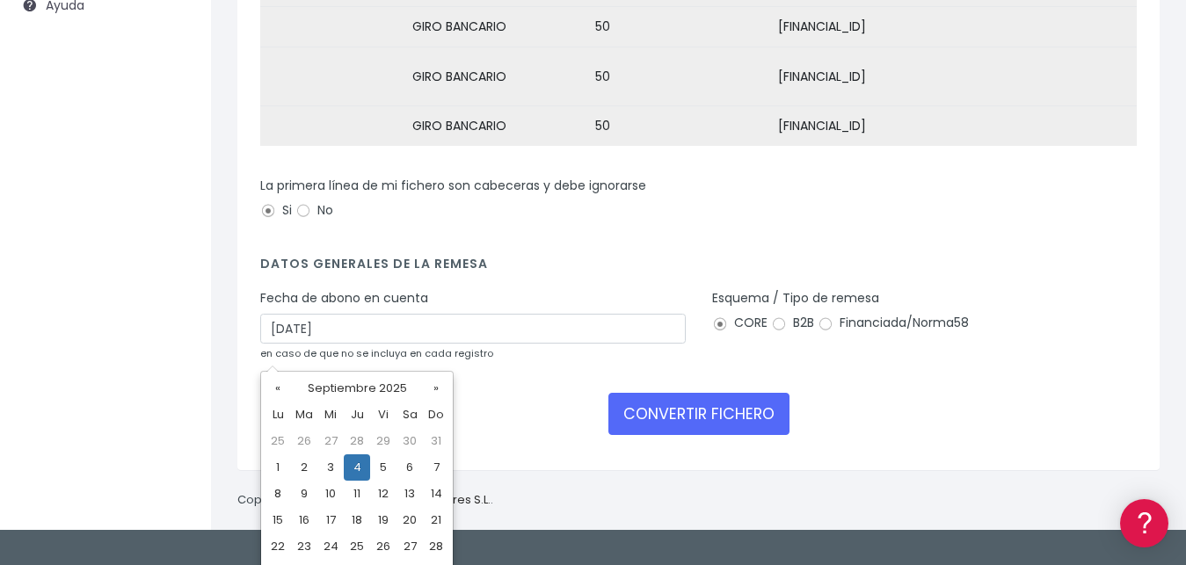
click at [480, 418] on div "CONVERTIR FICHERO" at bounding box center [698, 414] width 877 height 42
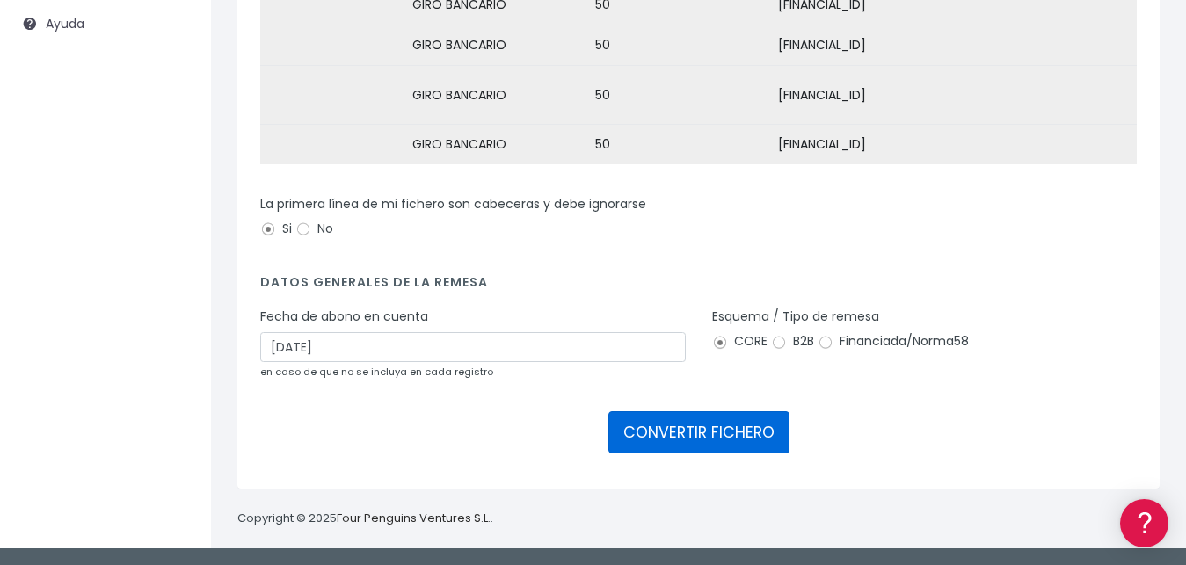
click at [706, 432] on button "CONVERTIR FICHERO" at bounding box center [698, 432] width 181 height 42
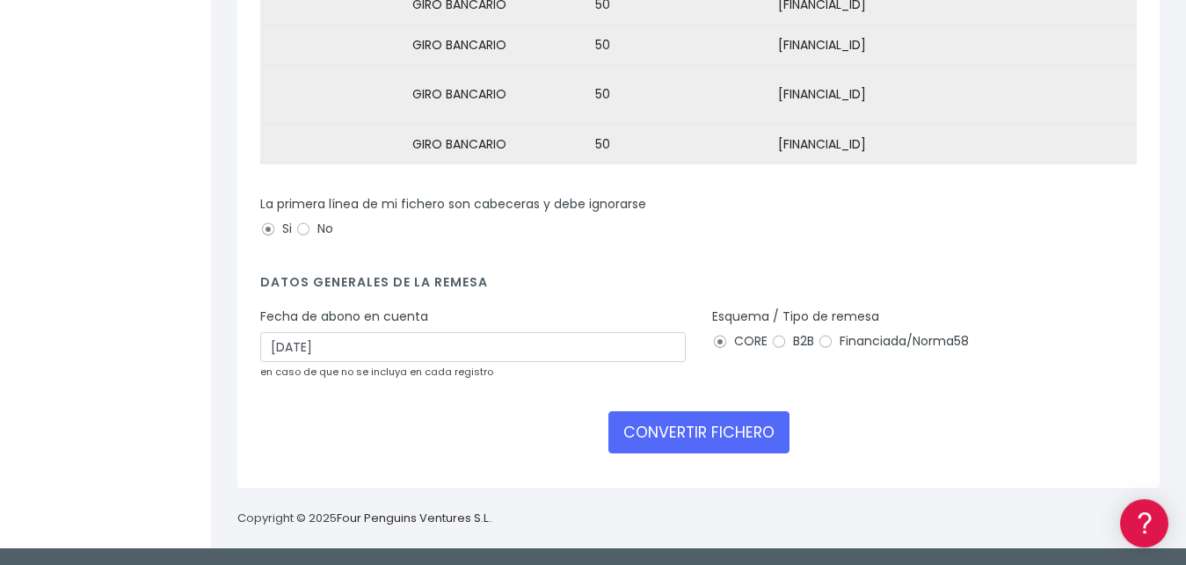
scroll to position [479, 0]
